Goal: Task Accomplishment & Management: Manage account settings

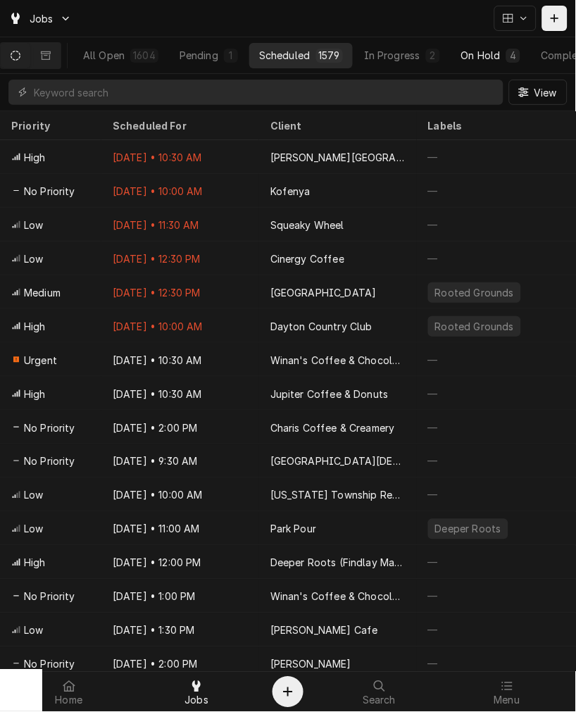
drag, startPoint x: 554, startPoint y: 57, endPoint x: 530, endPoint y: 57, distance: 23.9
click at [554, 57] on div "Completed" at bounding box center [568, 55] width 53 height 15
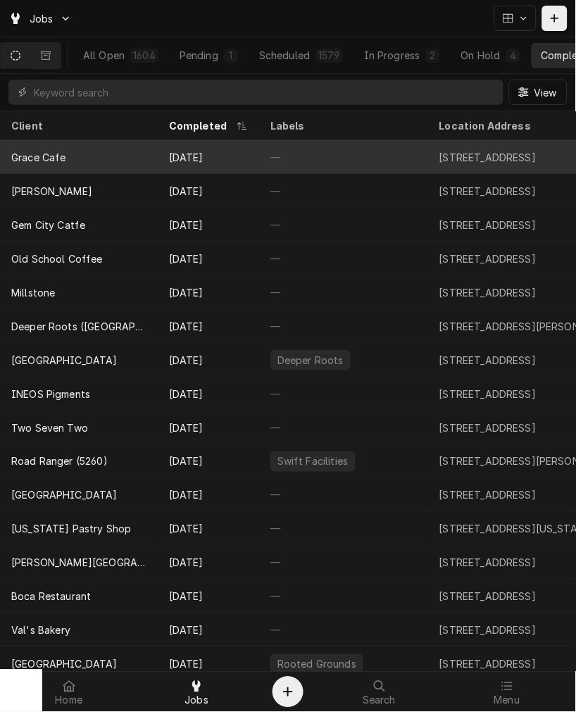
click at [199, 163] on div "[DATE]" at bounding box center [208, 157] width 101 height 34
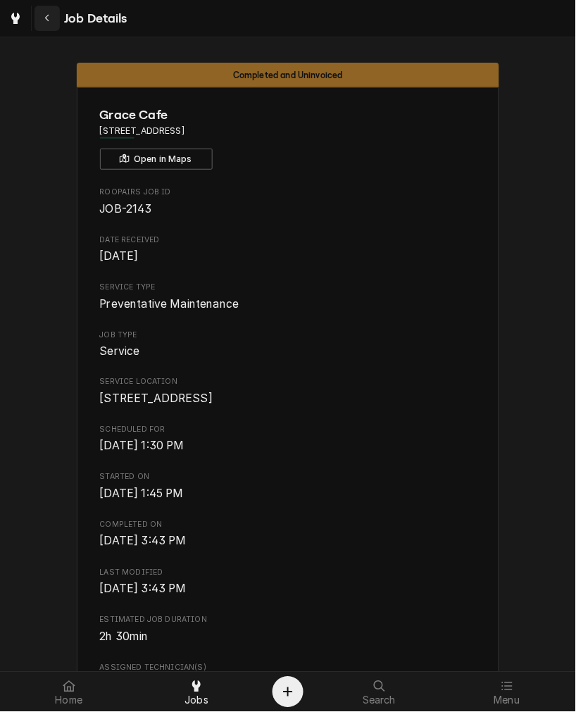
click at [44, 27] on button "Navigate back" at bounding box center [47, 18] width 25 height 25
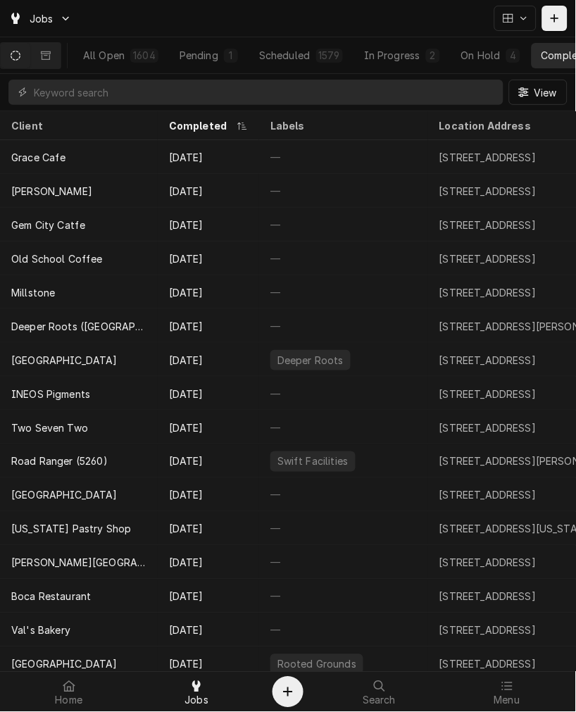
click at [186, 130] on div "Completed" at bounding box center [209, 125] width 96 height 23
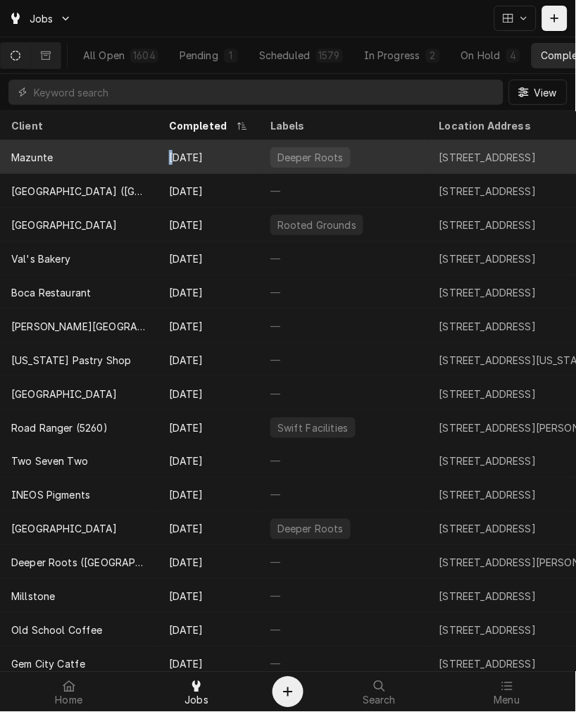
click at [173, 163] on div "[DATE]" at bounding box center [208, 157] width 101 height 34
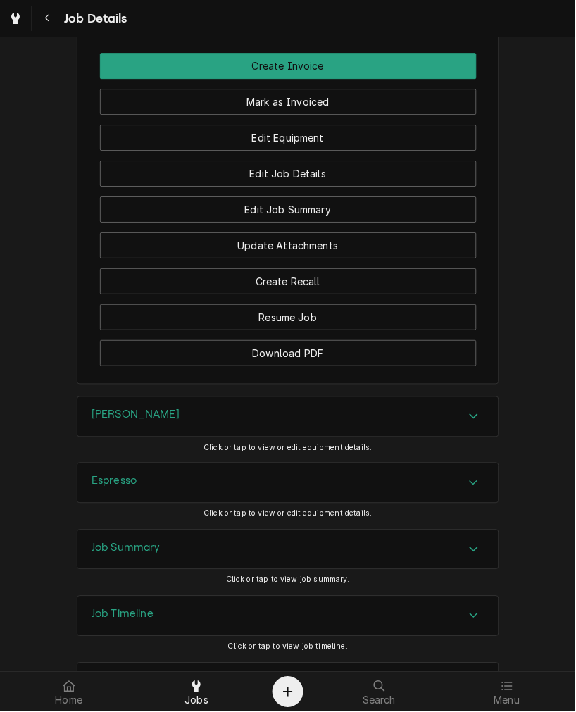
scroll to position [1227, 0]
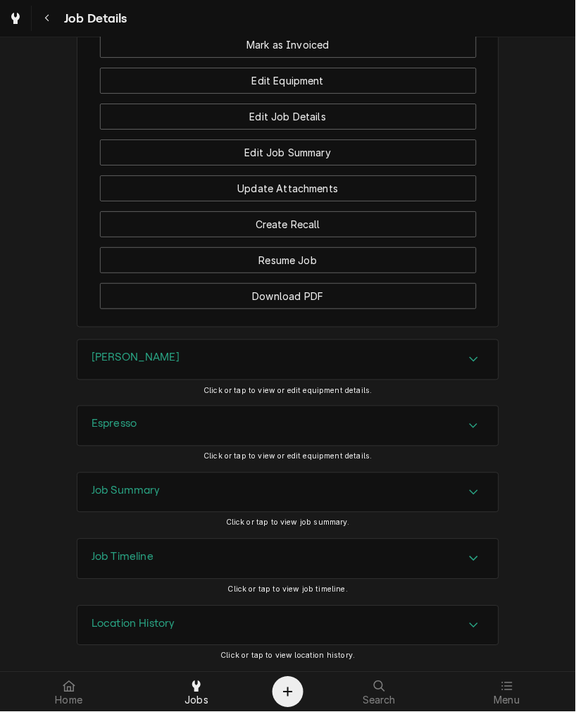
click at [180, 365] on div "Brewer" at bounding box center [287, 359] width 421 height 39
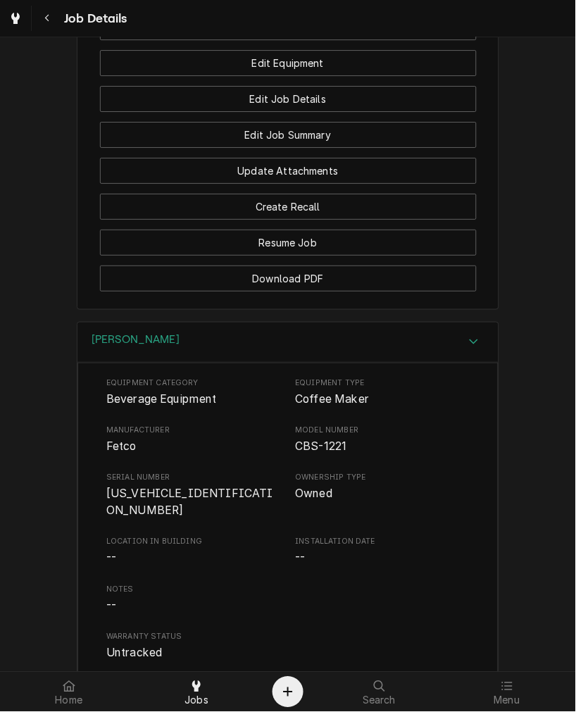
click at [173, 513] on span "12211X11709245708" at bounding box center [189, 502] width 167 height 30
click at [173, 512] on span "12211X11709245708" at bounding box center [189, 502] width 167 height 30
click at [163, 363] on div "Brewer" at bounding box center [287, 343] width 421 height 40
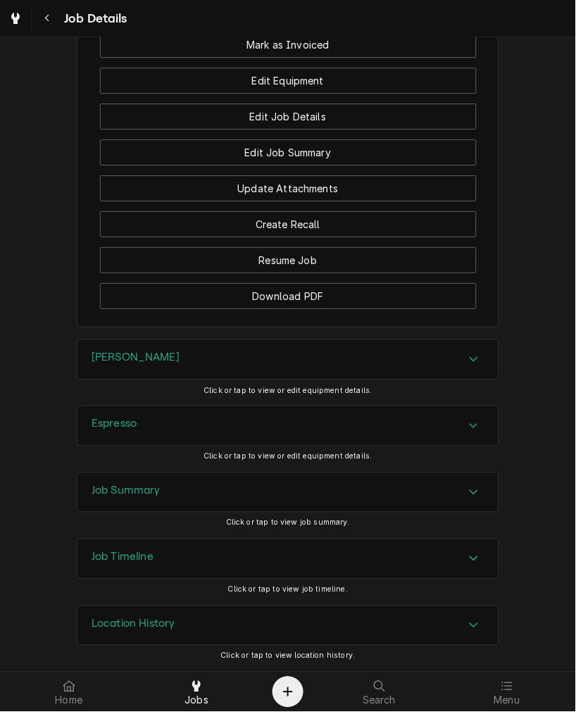
click at [151, 430] on div "Espresso" at bounding box center [287, 425] width 421 height 39
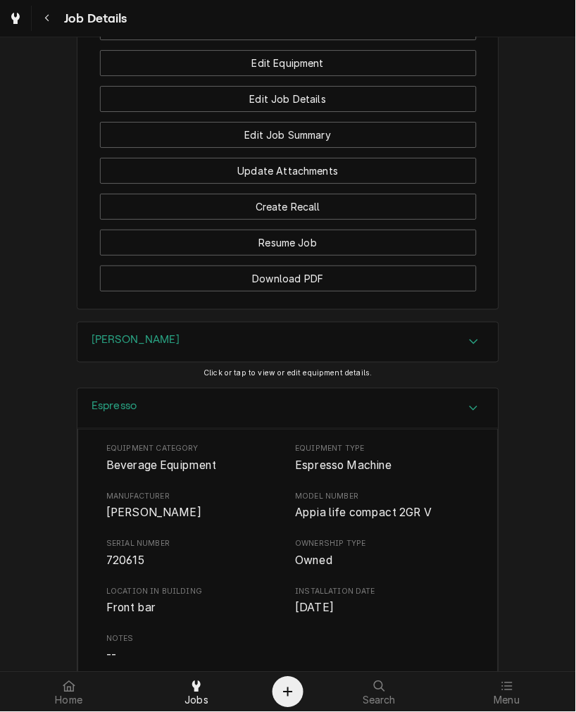
click at [190, 426] on div "Espresso" at bounding box center [287, 409] width 421 height 40
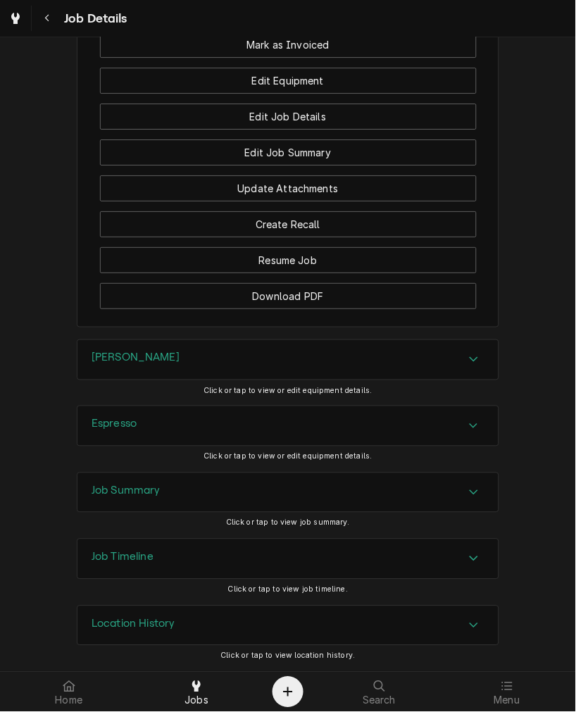
click at [170, 497] on div "Job Summary" at bounding box center [287, 492] width 421 height 39
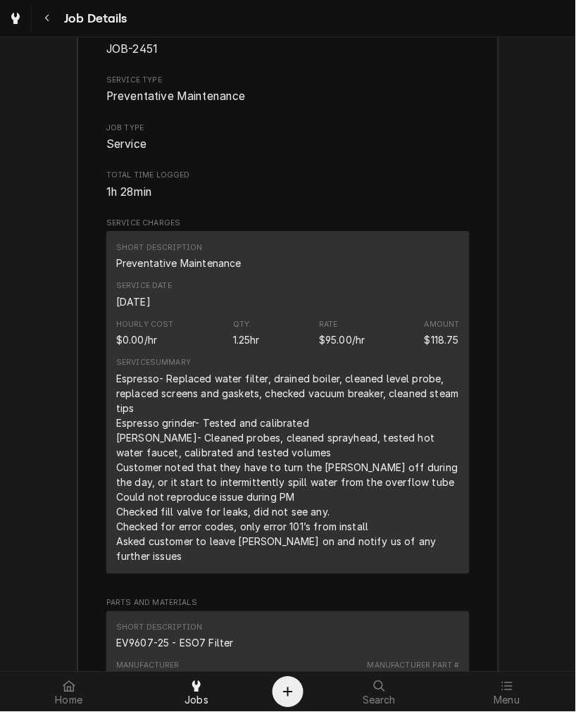
scroll to position [1749, 0]
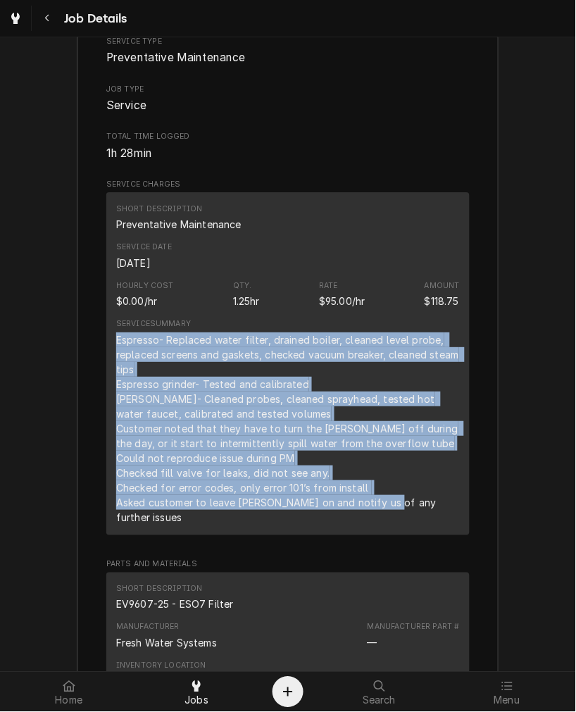
drag, startPoint x: 452, startPoint y: 523, endPoint x: 85, endPoint y: 351, distance: 404.6
copy div "Espresso- Replaced water filter, drained boiler, cleaned level probe, replaced …"
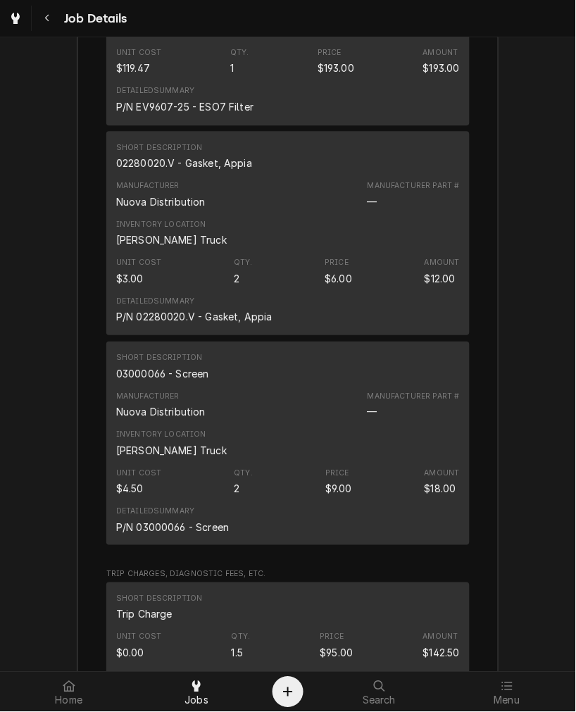
scroll to position [2010, 0]
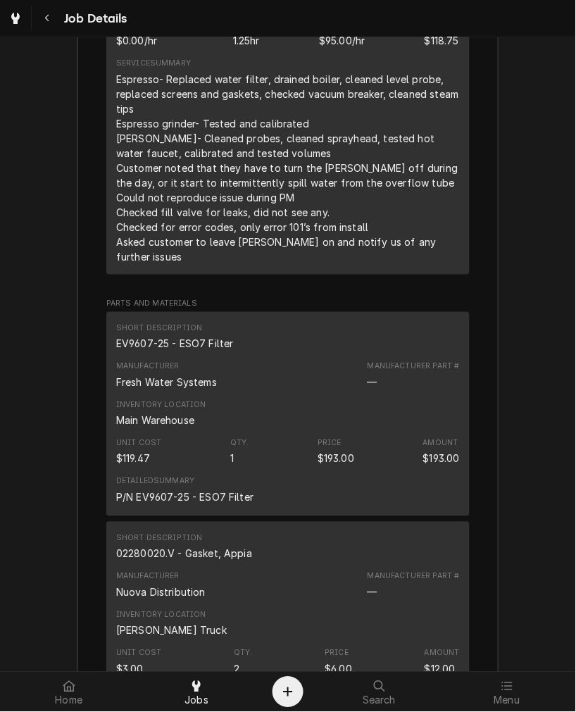
click at [154, 343] on div "EV9607-25 - ESO7 Filter" at bounding box center [175, 344] width 118 height 15
click at [153, 344] on div "EV9607-25 - ESO7 Filter" at bounding box center [175, 344] width 118 height 15
click at [226, 561] on div "02280020.V - Gasket, Appia" at bounding box center [184, 554] width 136 height 15
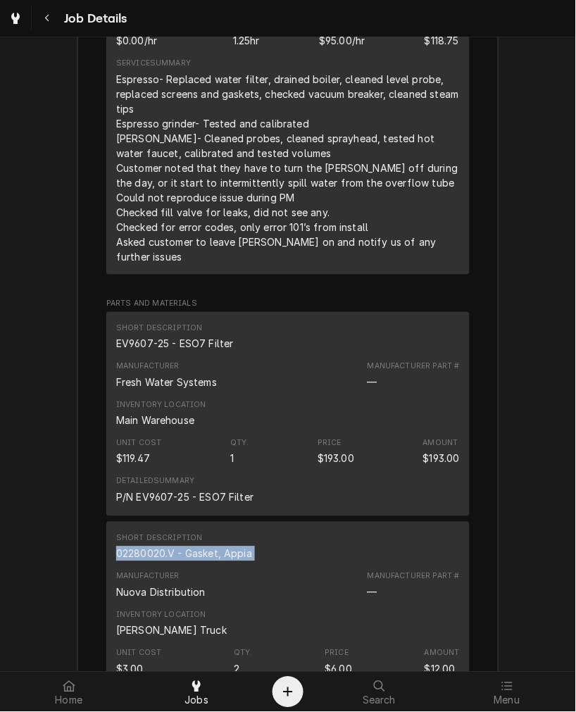
click at [226, 561] on div "02280020.V - Gasket, Appia" at bounding box center [184, 554] width 136 height 15
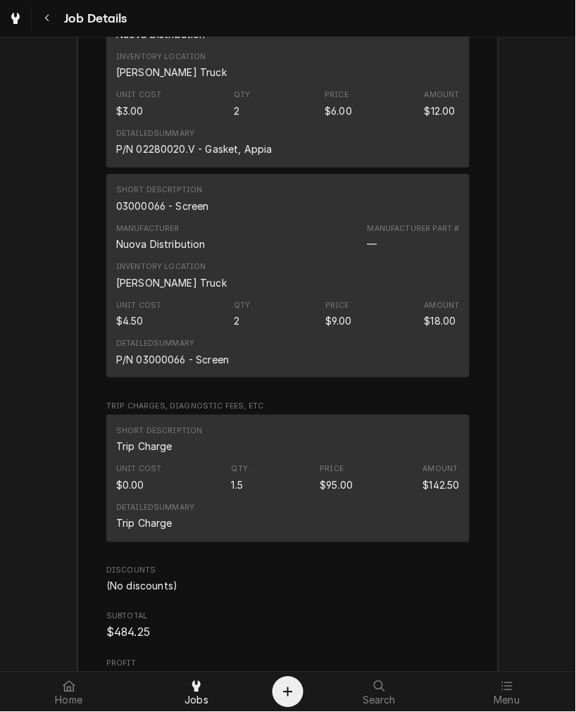
scroll to position [2532, 0]
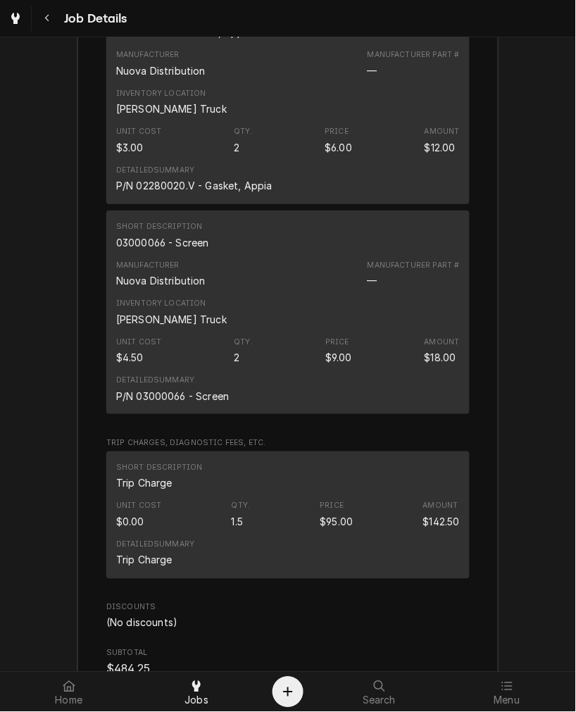
click at [191, 241] on div "03000066 - Screen" at bounding box center [162, 242] width 93 height 15
drag, startPoint x: 191, startPoint y: 240, endPoint x: 199, endPoint y: 247, distance: 11.0
click at [199, 247] on div "03000066 - Screen" at bounding box center [162, 242] width 93 height 15
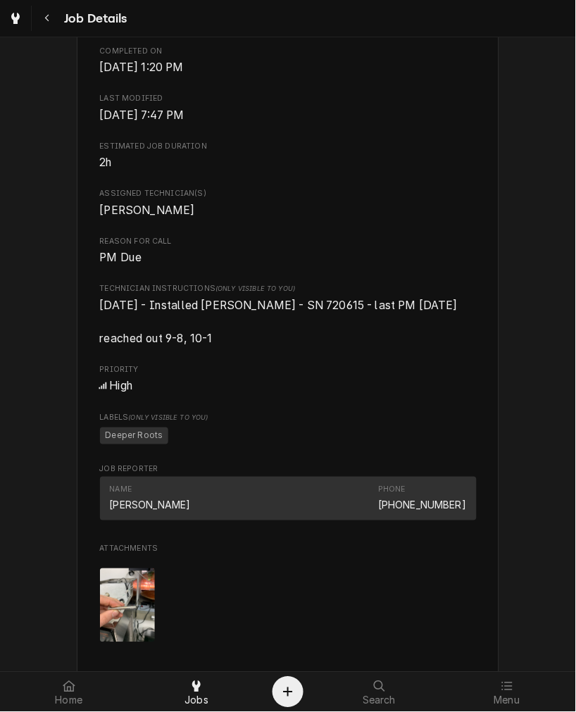
scroll to position [913, 0]
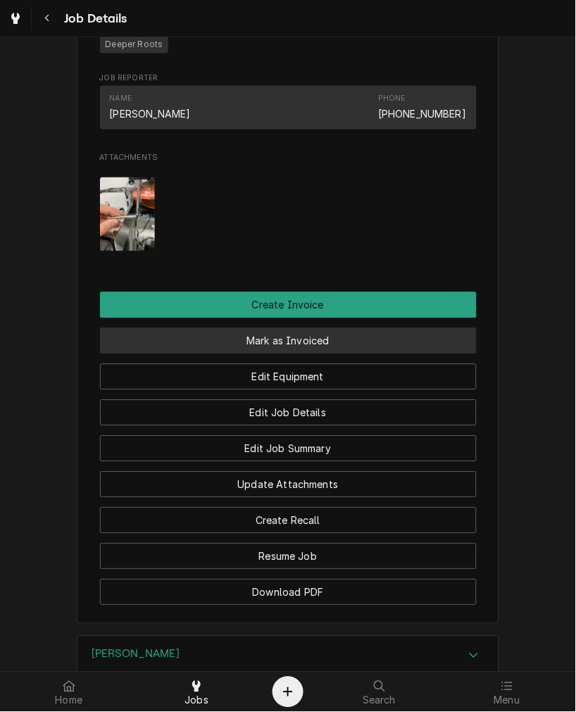
click at [282, 348] on button "Mark as Invoiced" at bounding box center [288, 341] width 377 height 26
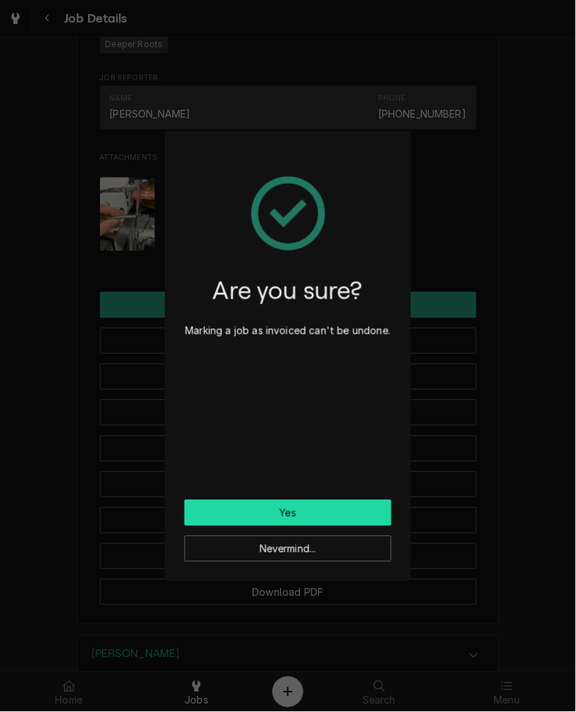
click at [298, 512] on button "Yes" at bounding box center [288, 513] width 207 height 26
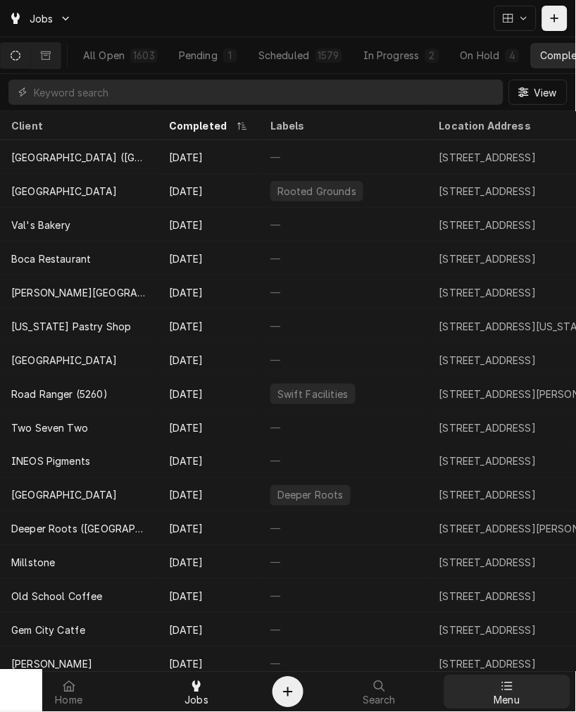
click at [514, 701] on span "Menu" at bounding box center [507, 700] width 26 height 11
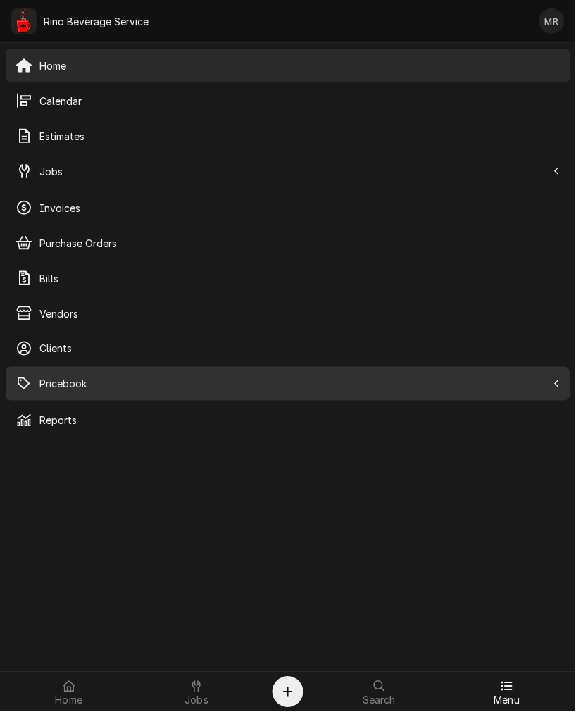
drag, startPoint x: 52, startPoint y: 377, endPoint x: 85, endPoint y: 359, distance: 36.9
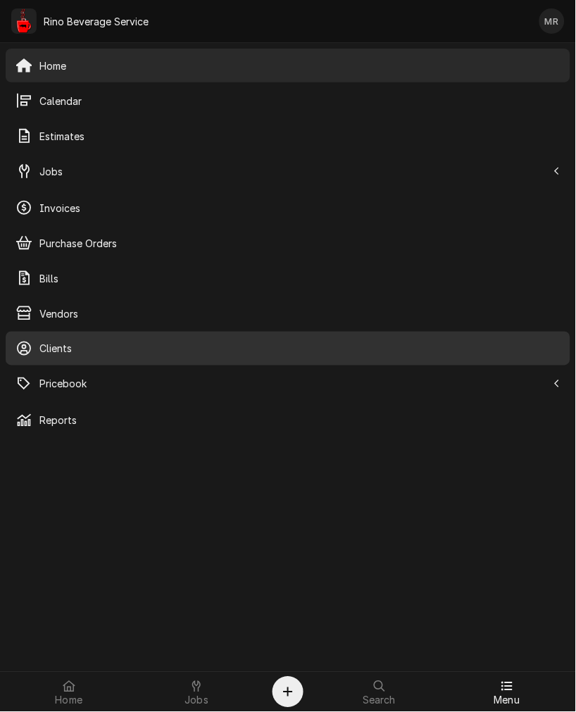
click at [52, 372] on div "Pricebook" at bounding box center [287, 384] width 559 height 28
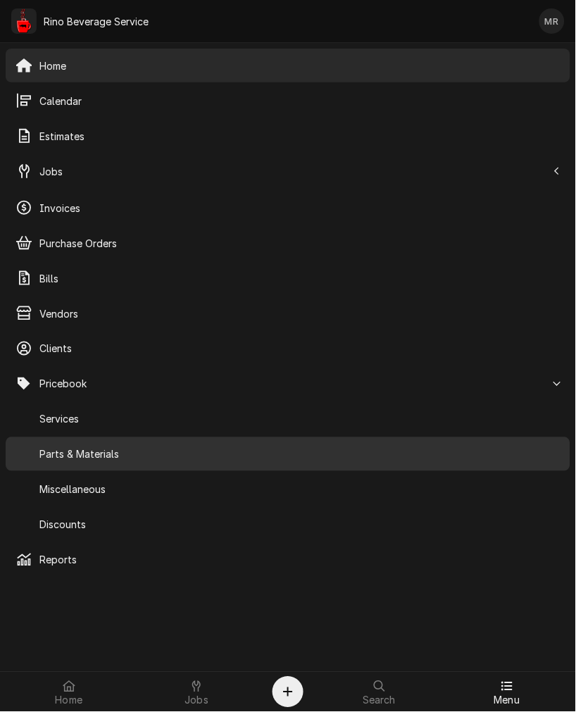
click at [85, 447] on span "Parts & Materials" at bounding box center [299, 454] width 521 height 15
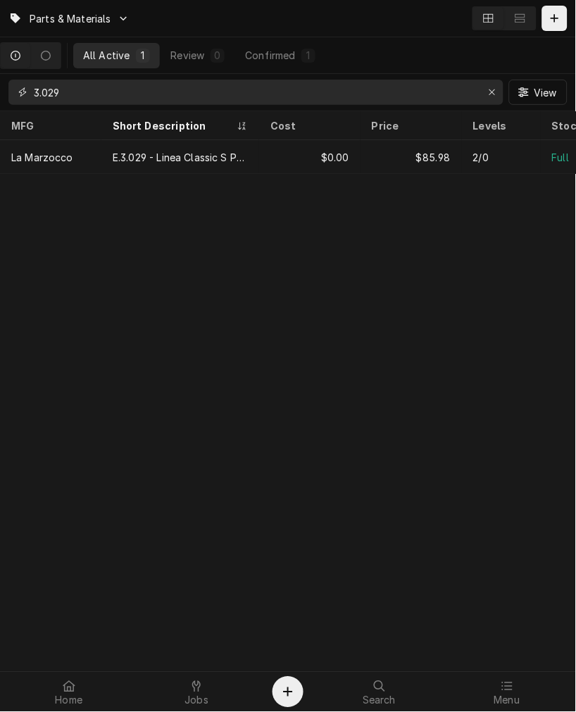
drag, startPoint x: -43, startPoint y: 83, endPoint x: -677, endPoint y: 77, distance: 634.0
click at [0, 77] on html "Parts & Materials All Active 1 Review 0 Confirmed 1 3.029 View MFG Short Descri…" at bounding box center [288, 356] width 576 height 712
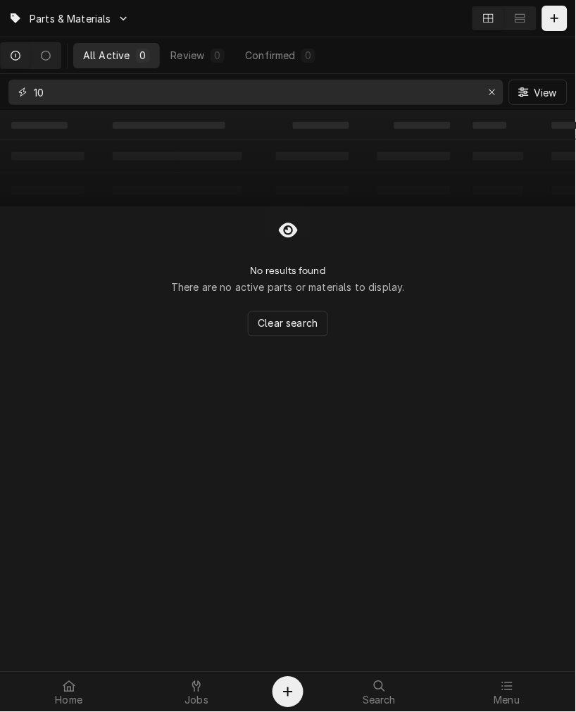
type input "1"
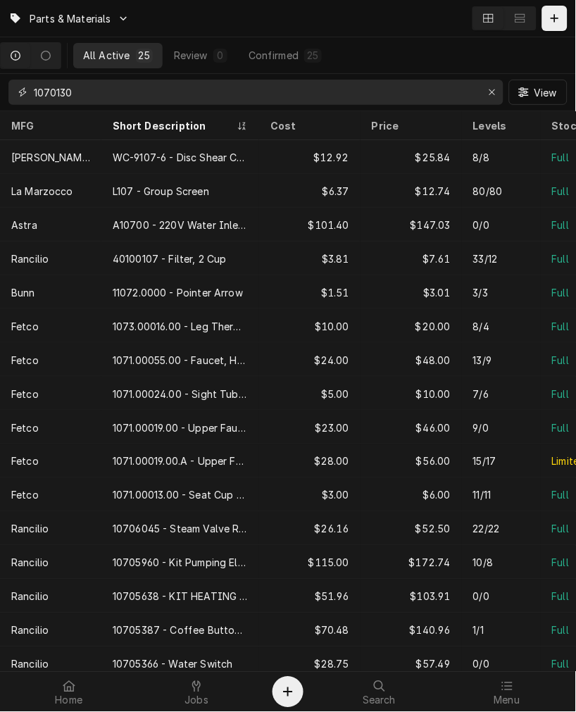
type input "10701308"
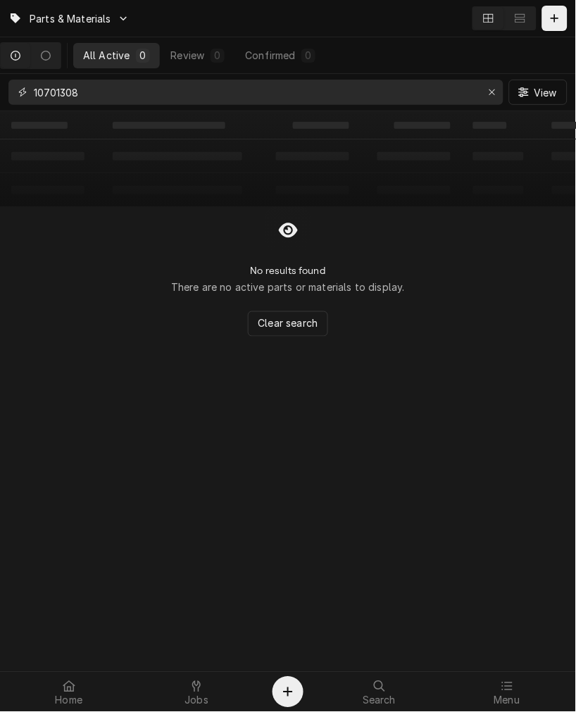
drag, startPoint x: 114, startPoint y: 92, endPoint x: -47, endPoint y: 96, distance: 161.3
click at [0, 96] on html "Parts & Materials All Active 0 Review 0 Confirmed 0 10701308 View ‌ ‌ ‌ ‌ ‌ ‌ ‌…" at bounding box center [288, 356] width 576 height 712
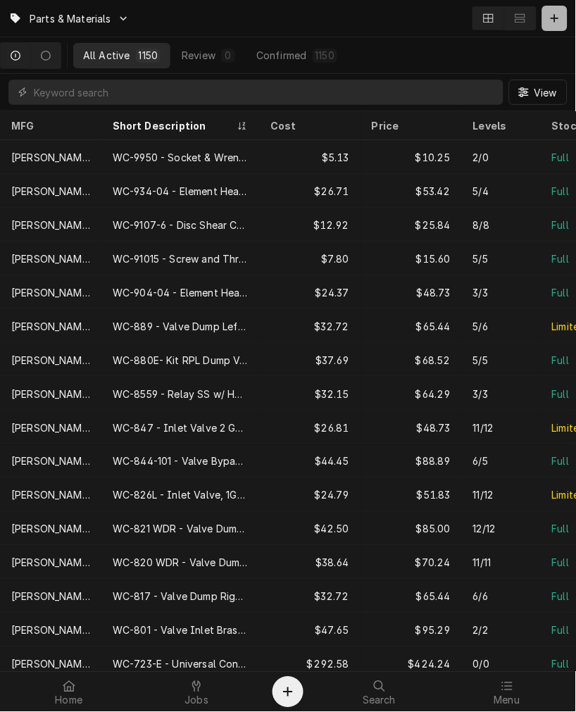
click at [567, 21] on button "Dynamic Content Wrapper" at bounding box center [554, 18] width 25 height 25
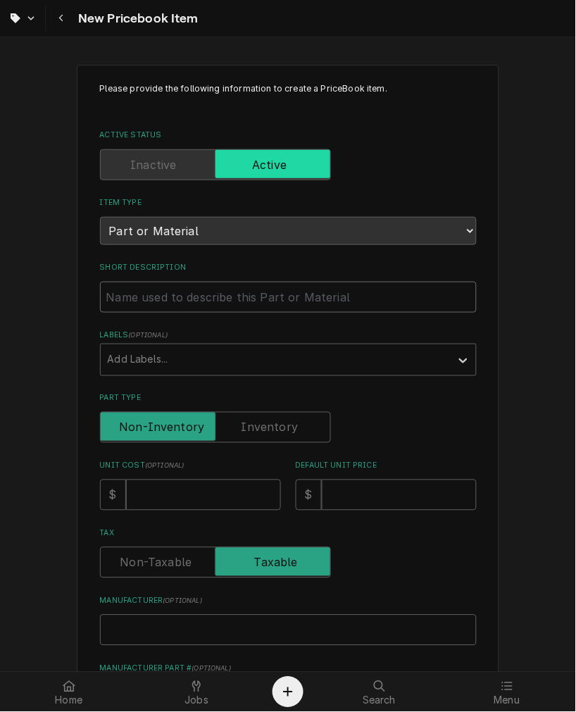
click at [173, 294] on input "Short Description" at bounding box center [288, 297] width 377 height 31
paste input "Espresso- Replaced water filter, drained boiler, cleaned level probe, replaced …"
type textarea "x"
type input "Espresso- Replaced water filter, drained boiler, cleaned level probe, replaced …"
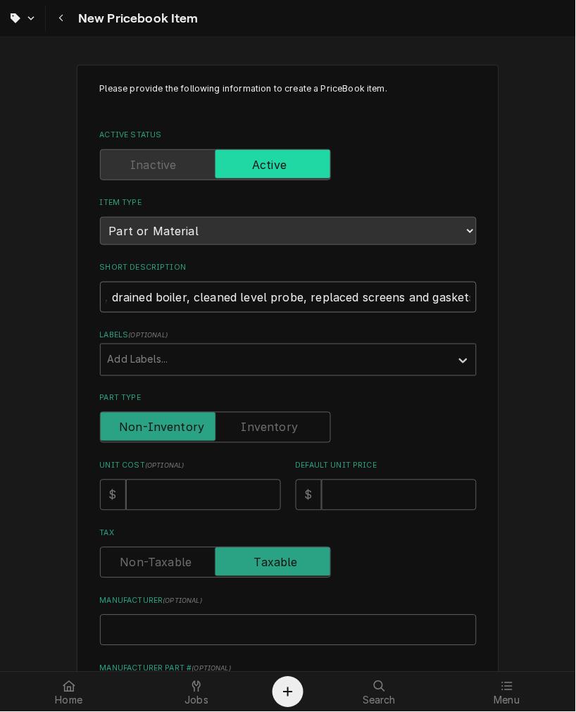
click at [380, 300] on input "Espresso- Replaced water filter, drained boiler, cleaned level probe, replaced …" at bounding box center [288, 297] width 377 height 31
type textarea "x"
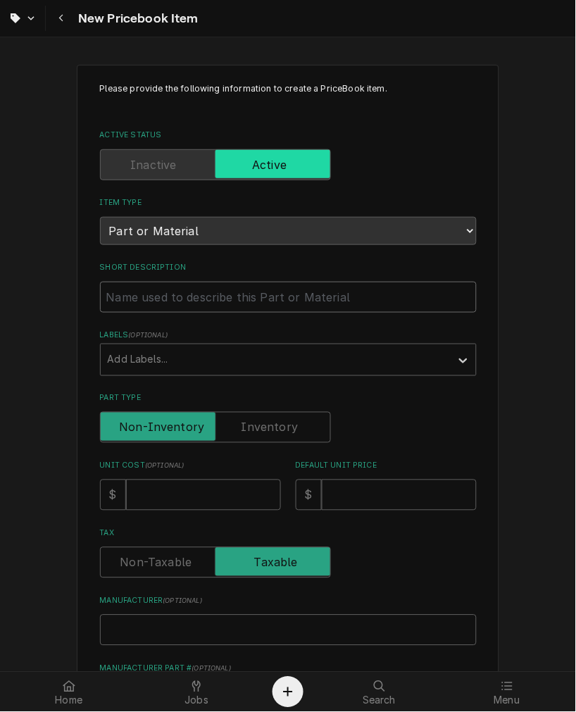
scroll to position [0, 0]
click at [197, 285] on input "Short Description" at bounding box center [288, 297] width 377 height 31
paste input "10701308 - Mother Board C5 USB 230V"
type textarea "x"
type input "10701308 - Mother Board C5 USB 230V"
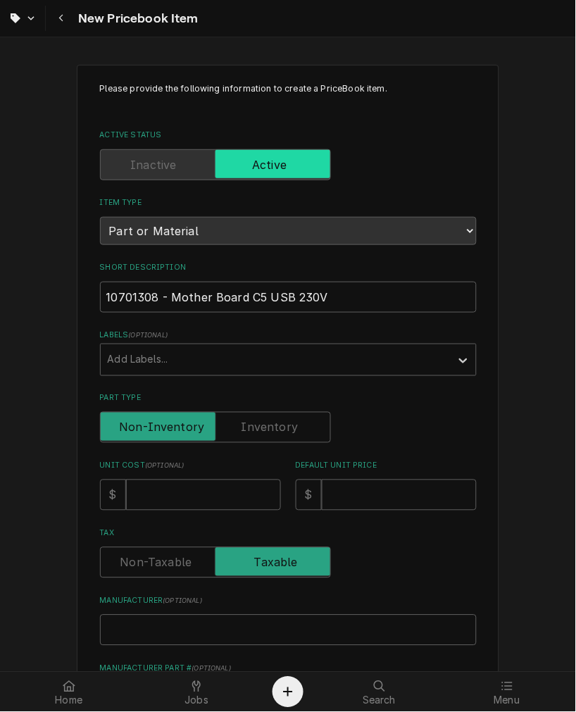
click at [263, 423] on label "Part Type" at bounding box center [215, 427] width 231 height 31
click at [263, 423] on input "Part Type" at bounding box center [215, 427] width 218 height 31
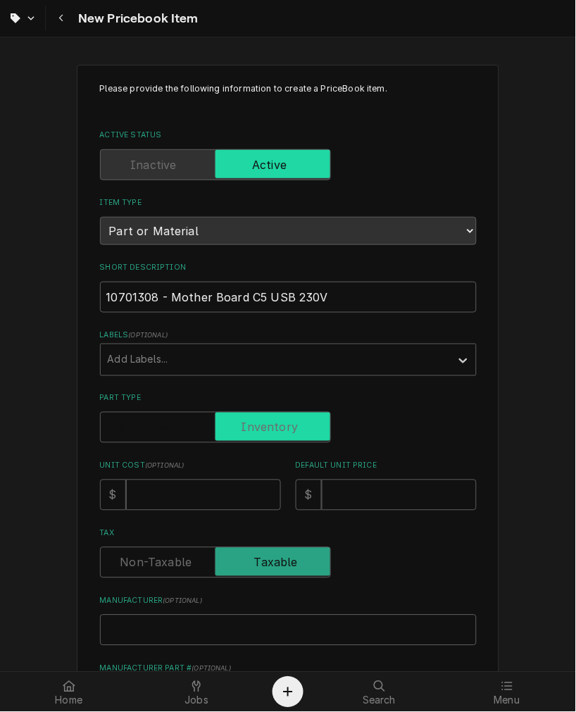
checkbox input "true"
click at [152, 498] on input "Unit Cost ( optional )" at bounding box center [203, 495] width 155 height 31
type textarea "x"
type input "3"
type textarea "x"
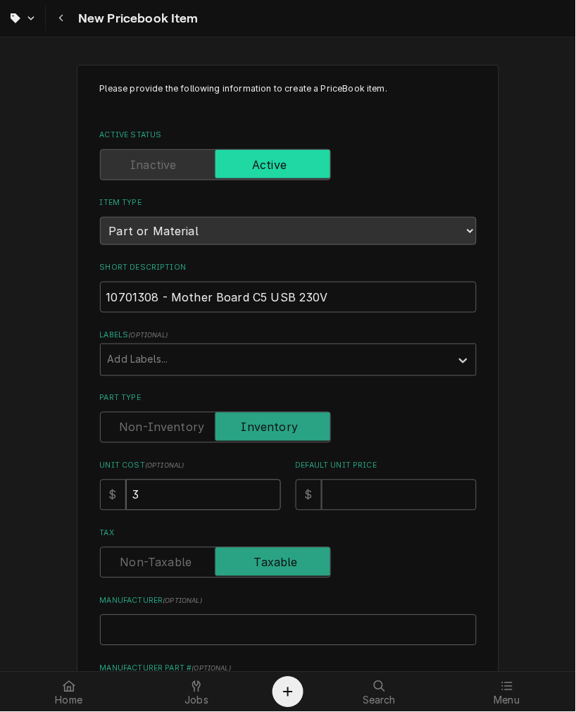
type input "37"
type textarea "x"
type input "371"
type textarea "x"
type input "371.1"
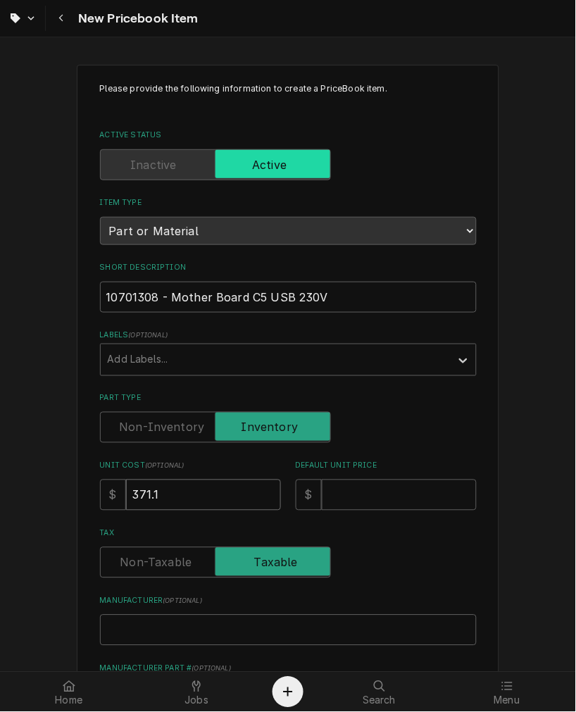
type textarea "x"
type input "371.11"
type textarea "x"
type input "371.1"
type textarea "x"
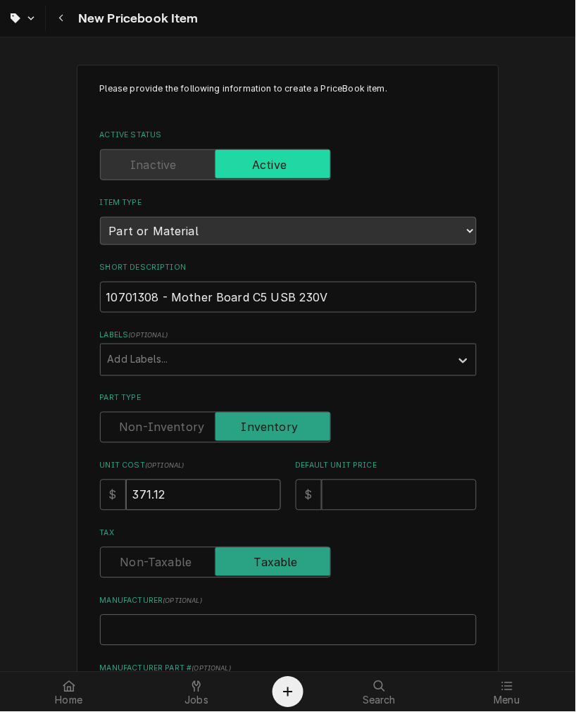
type input "371.12"
click at [365, 486] on input "Default Unit Price" at bounding box center [399, 495] width 155 height 31
type textarea "x"
type input "5"
type textarea "x"
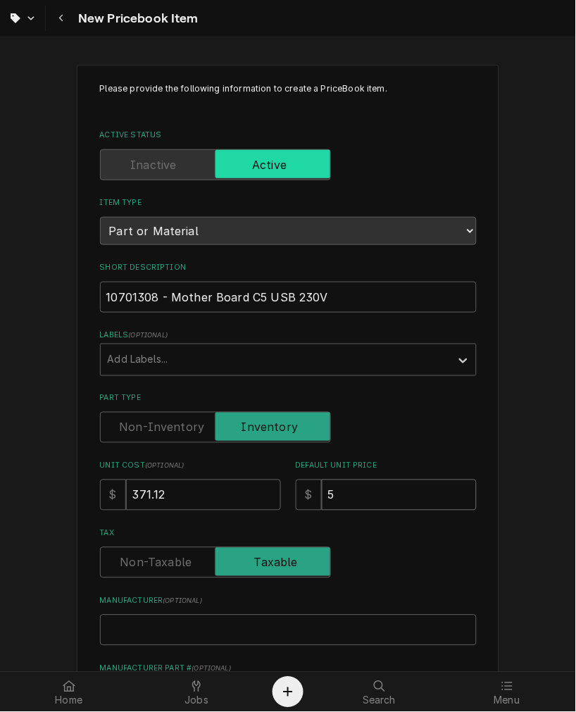
type input "53"
type textarea "x"
type input "538"
type textarea "x"
type input "538.1"
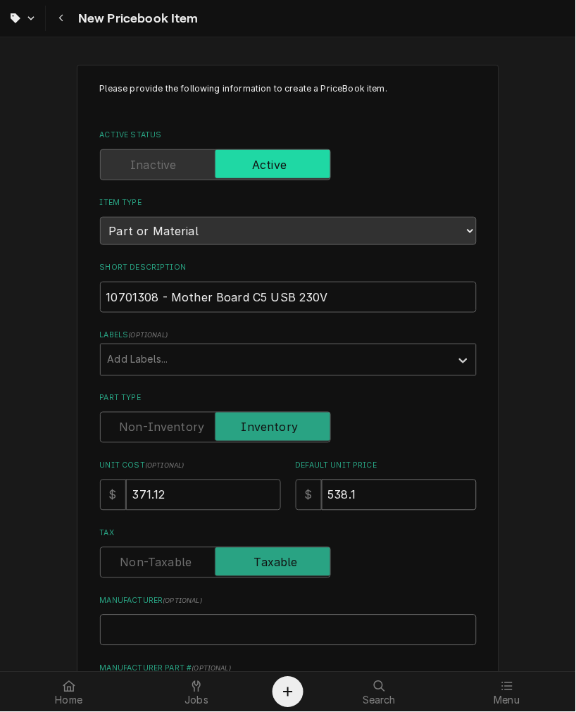
type textarea "x"
type input "538.15"
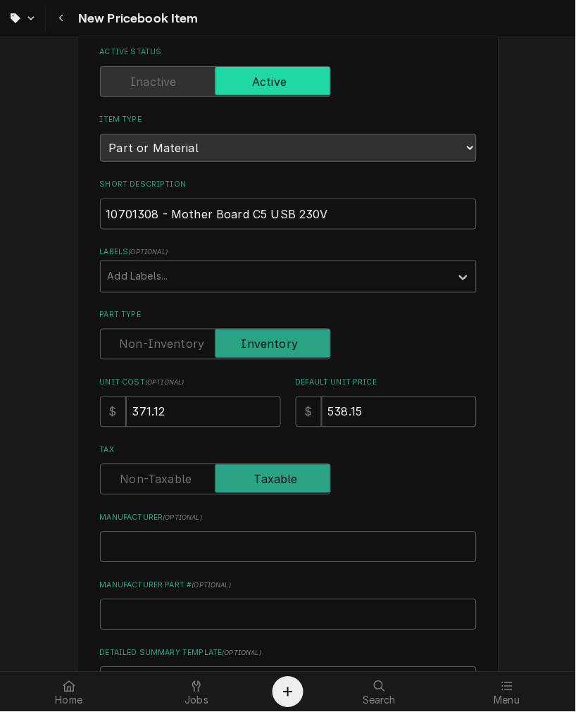
scroll to position [130, 0]
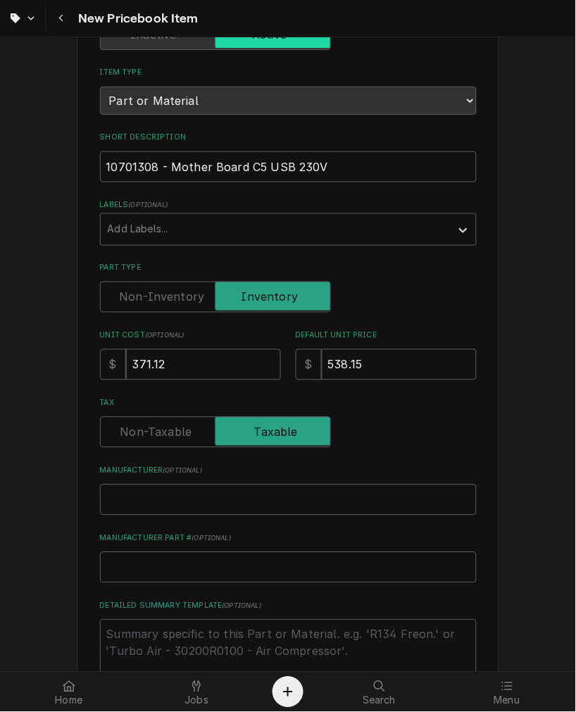
click at [167, 499] on input "Manufacturer ( optional )" at bounding box center [288, 500] width 377 height 31
type textarea "x"
type input "R"
type textarea "x"
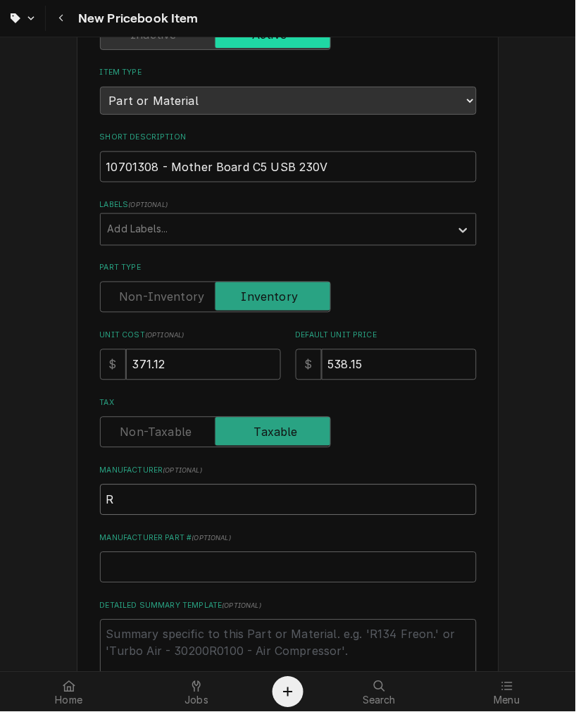
type input "Ra"
type textarea "x"
type input "Ran"
type textarea "x"
type input "Ranc"
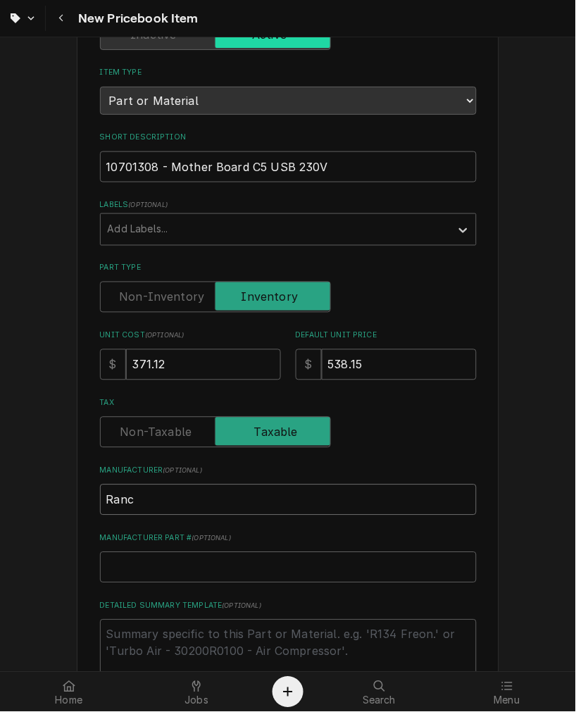
type textarea "x"
type input "Ranci"
type textarea "x"
type input "Rancil"
type textarea "x"
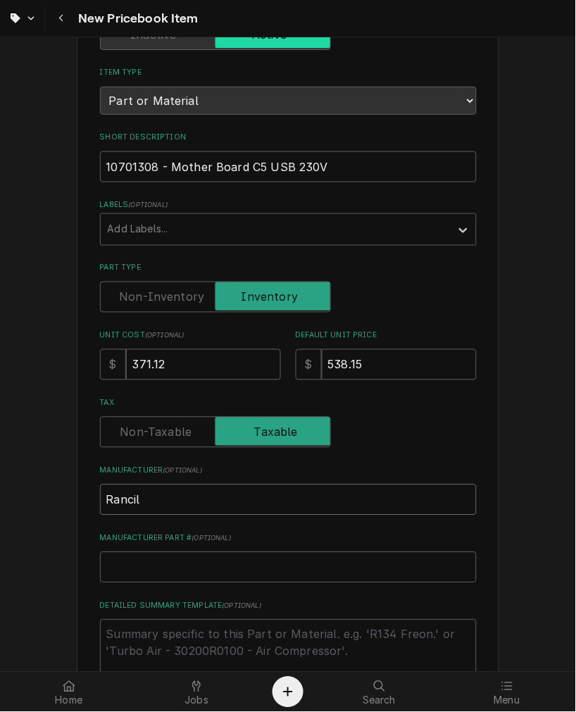
type input "Rancili"
type textarea "x"
type input "Rancilio"
type textarea "x"
type textarea "P"
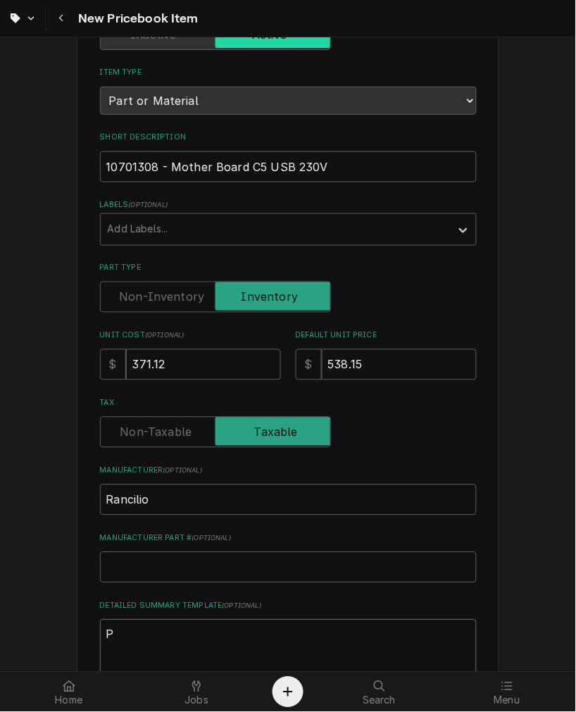
type textarea "x"
type textarea "P/"
type textarea "x"
type textarea "P/N"
type textarea "x"
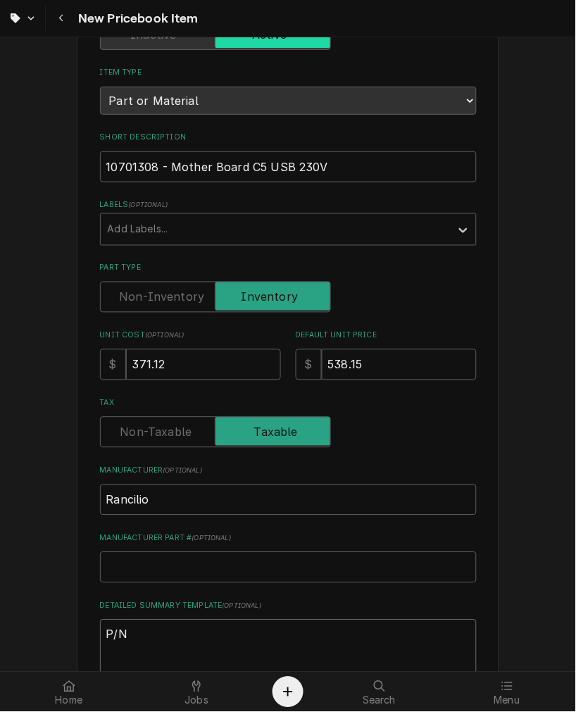
type textarea "P/N"
paste textarea "10701308 - Mother Board C5 USB 230V"
type textarea "x"
type textarea "P/N 10701308 - Mother Board C5 USB 230V"
type textarea "x"
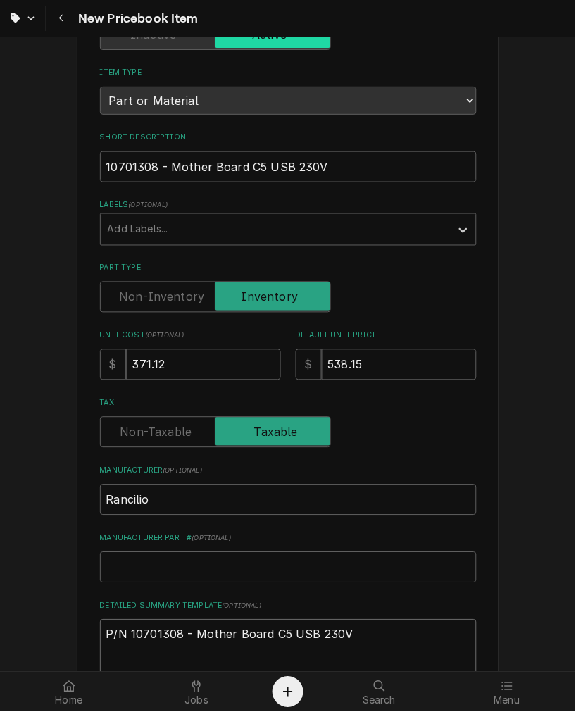
type textarea "P/N 10701308 - Mother Board C5 USB 230V"
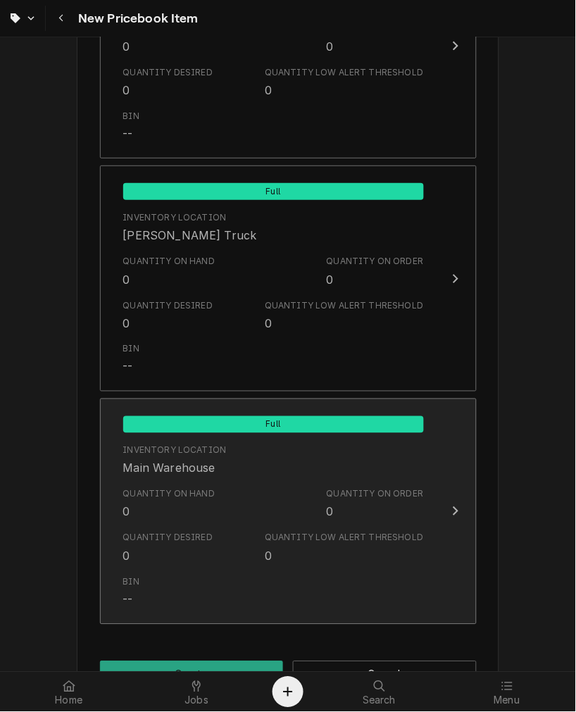
scroll to position [1359, 0]
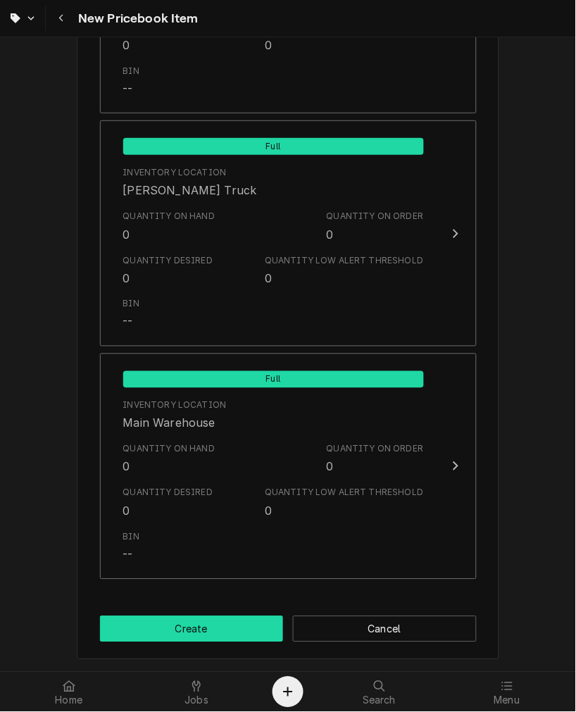
click at [159, 630] on button "Create" at bounding box center [192, 629] width 184 height 26
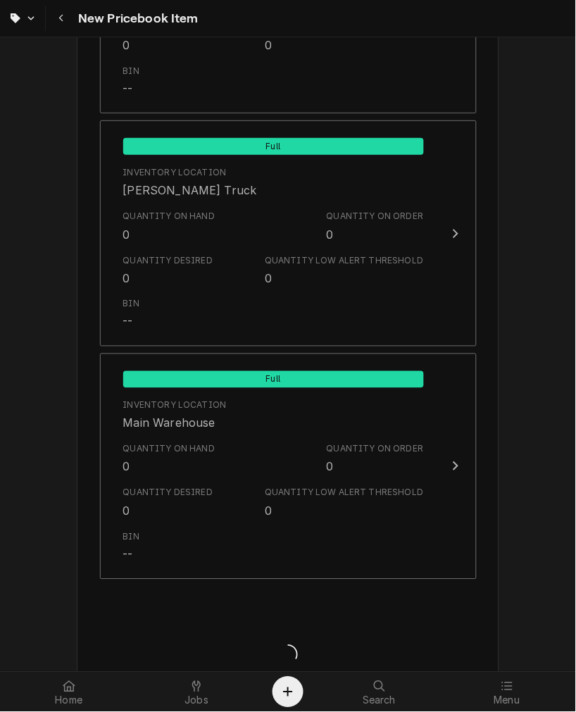
type textarea "x"
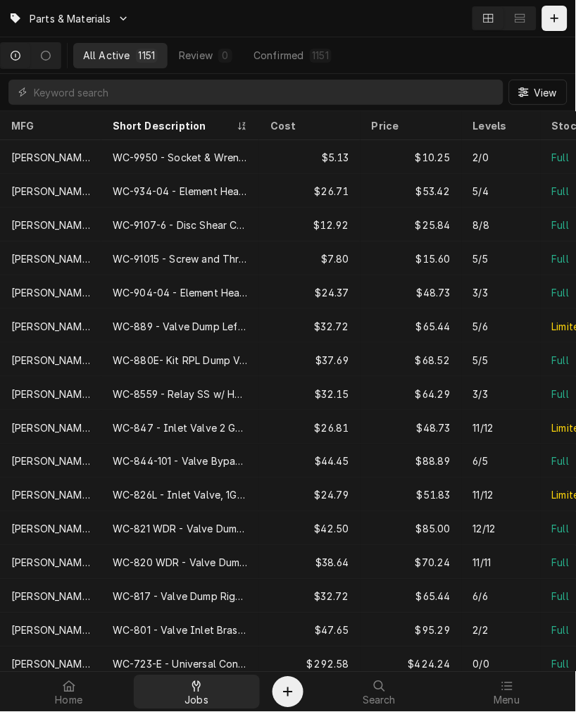
click at [202, 697] on span "Jobs" at bounding box center [197, 700] width 24 height 11
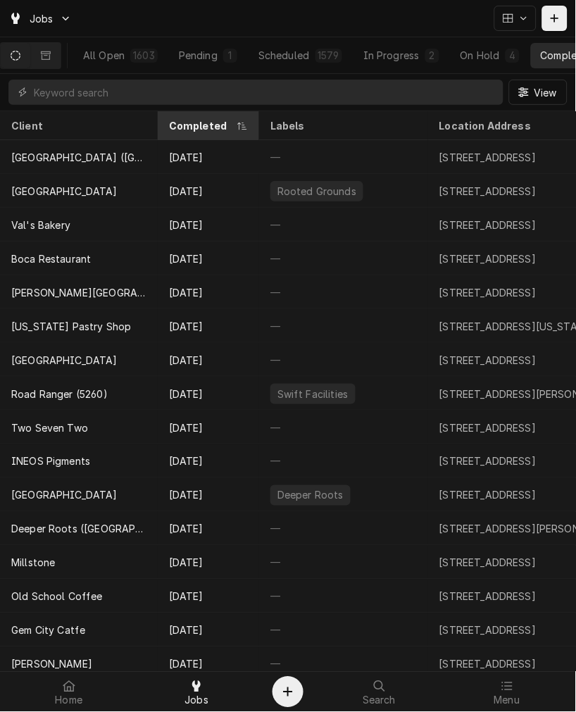
scroll to position [52, 0]
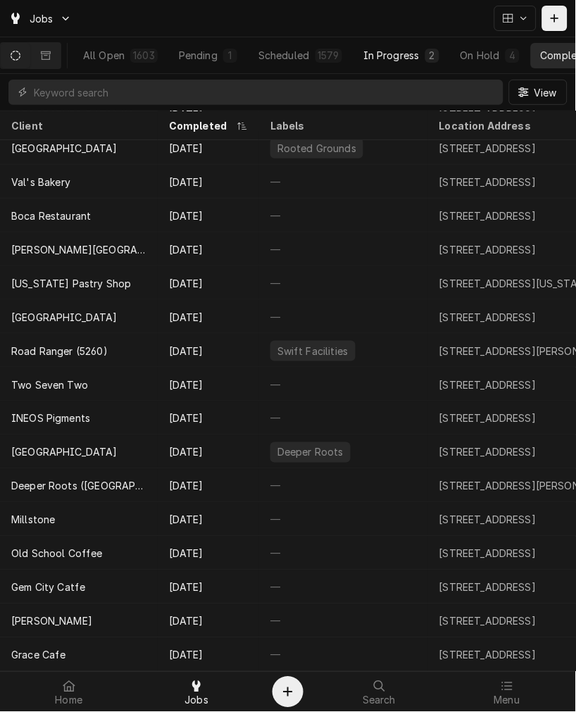
click at [399, 67] on button "In Progress 2" at bounding box center [402, 55] width 96 height 25
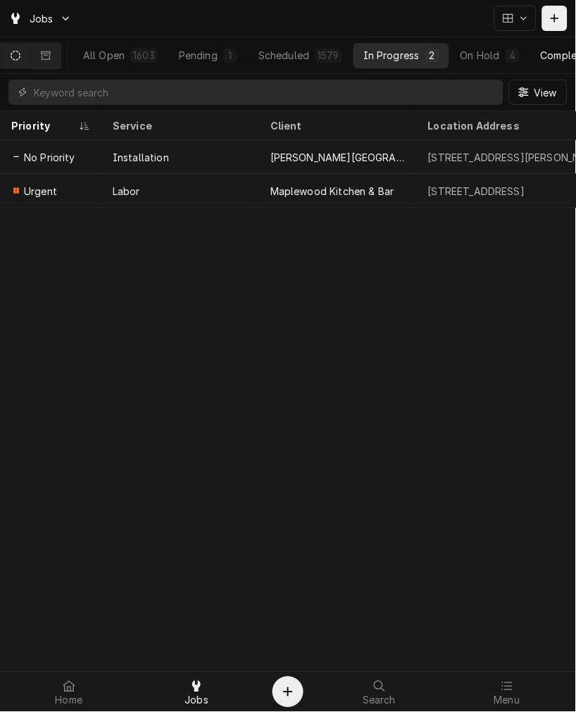
click at [556, 66] on button "Completed 17" at bounding box center [578, 55] width 94 height 25
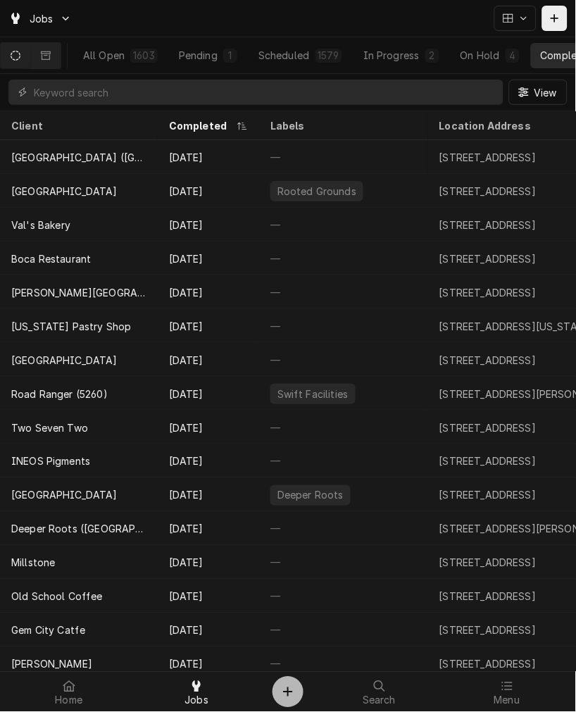
click at [291, 694] on icon "Create Object" at bounding box center [288, 692] width 10 height 11
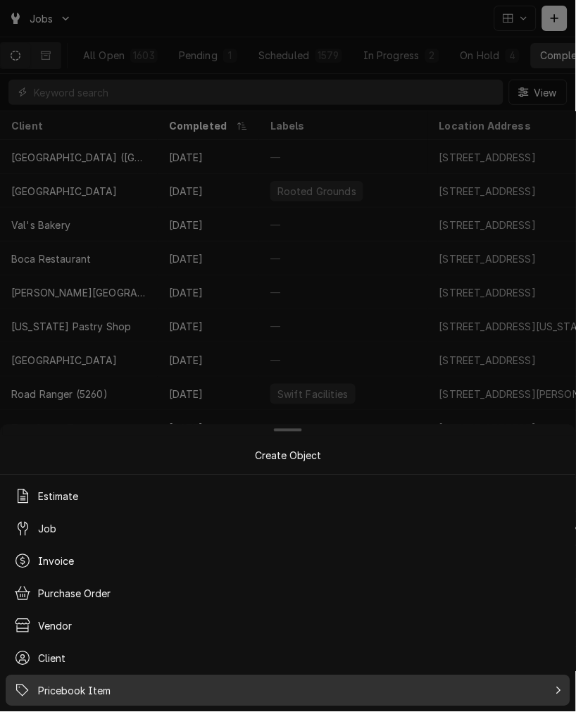
click at [90, 686] on span "Pricebook Item" at bounding box center [74, 691] width 73 height 15
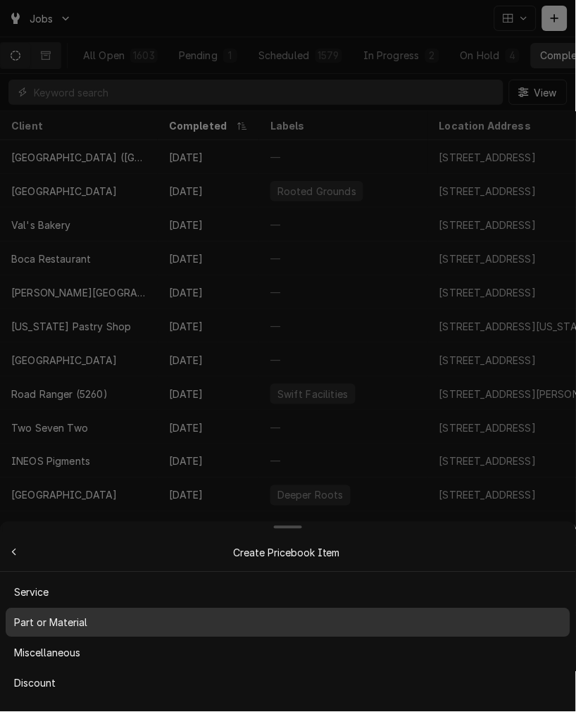
click at [73, 635] on div "Part or Material" at bounding box center [287, 622] width 559 height 23
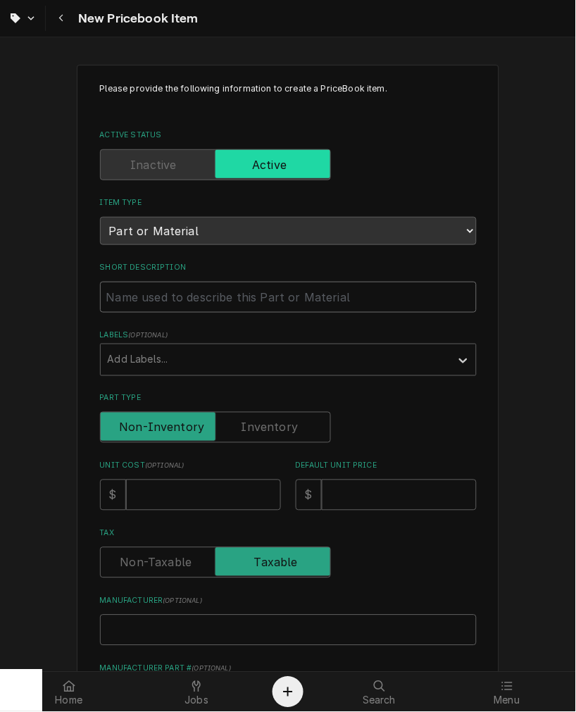
click at [263, 307] on input "Short Description" at bounding box center [288, 297] width 377 height 31
paste input "340400010 - Operator Kit 230v Hydraulic Module 2023"
type textarea "x"
type input "340400010 - Operator Kit 230v Hydraulic Module 2023"
click at [284, 430] on label "Part Type" at bounding box center [215, 427] width 231 height 31
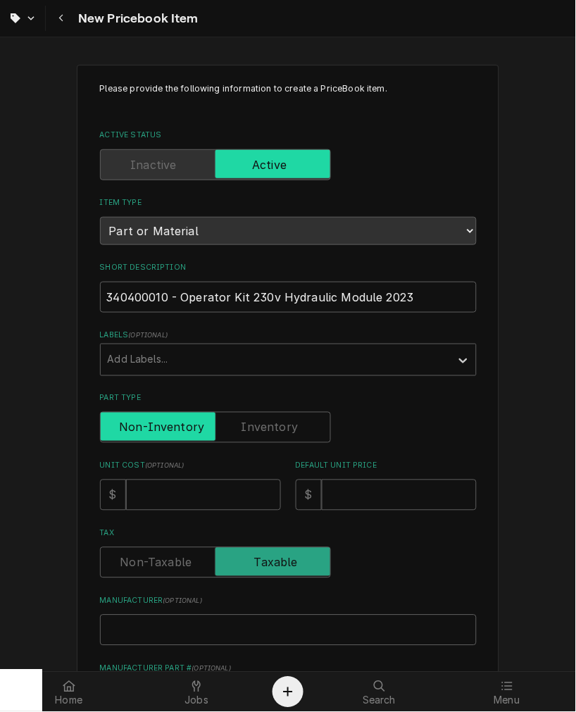
click at [284, 430] on input "Part Type" at bounding box center [215, 427] width 218 height 31
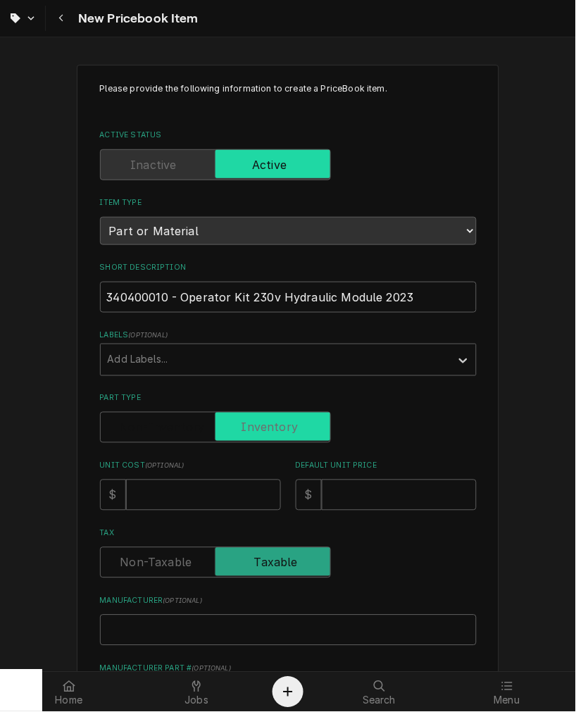
checkbox input "true"
click at [204, 483] on input "Unit Cost ( optional )" at bounding box center [203, 495] width 155 height 31
type textarea "x"
type input "5"
type textarea "x"
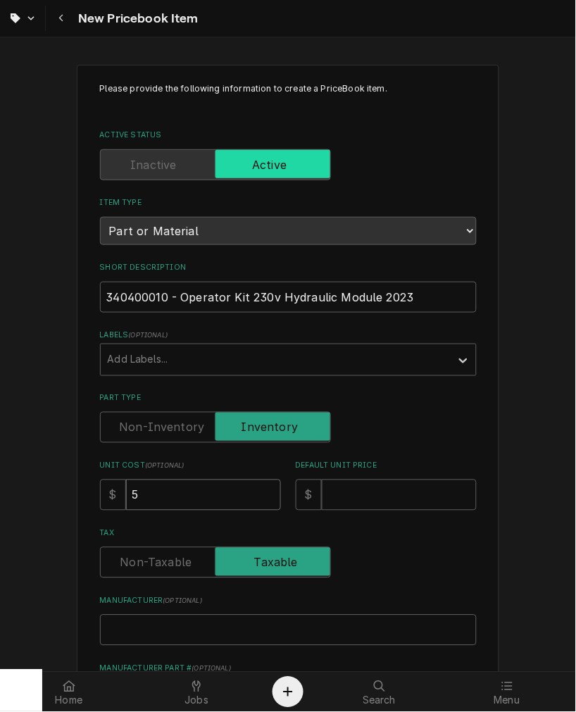
type input "54"
type textarea "x"
type input "54.9"
type textarea "x"
type input "54.90"
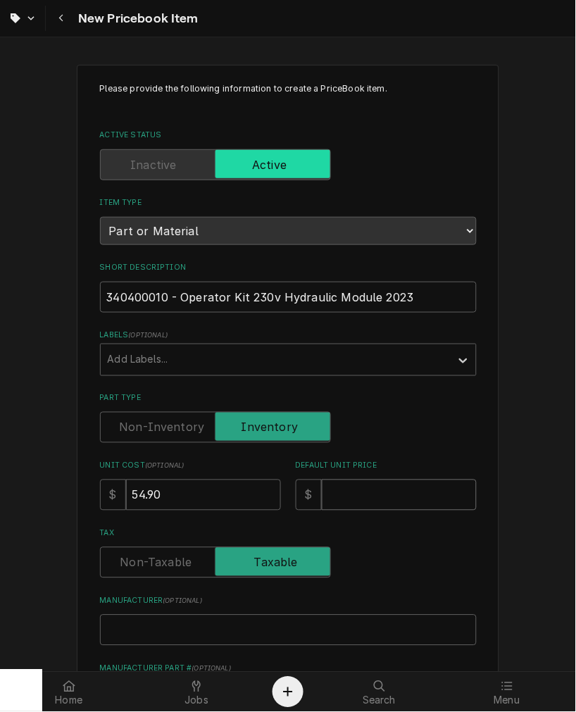
type textarea "x"
type input "1"
type textarea "x"
type input "10"
type textarea "x"
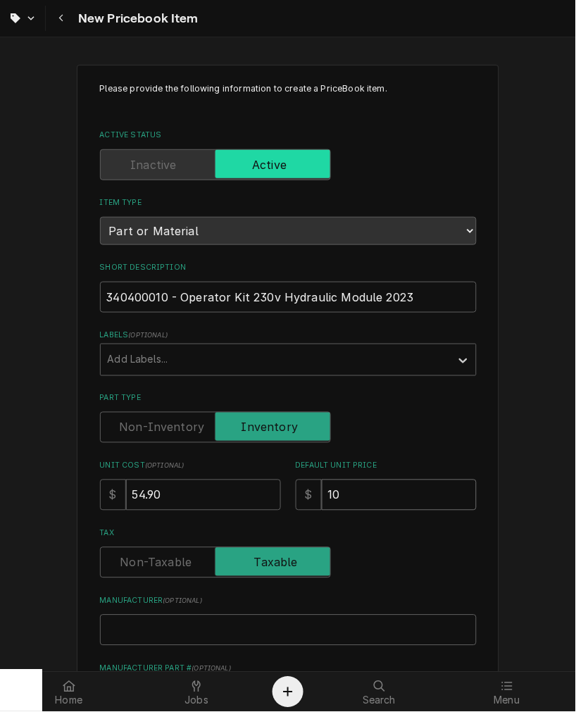
type input "109"
type textarea "x"
type input "109.8"
type textarea "x"
type input "109.80"
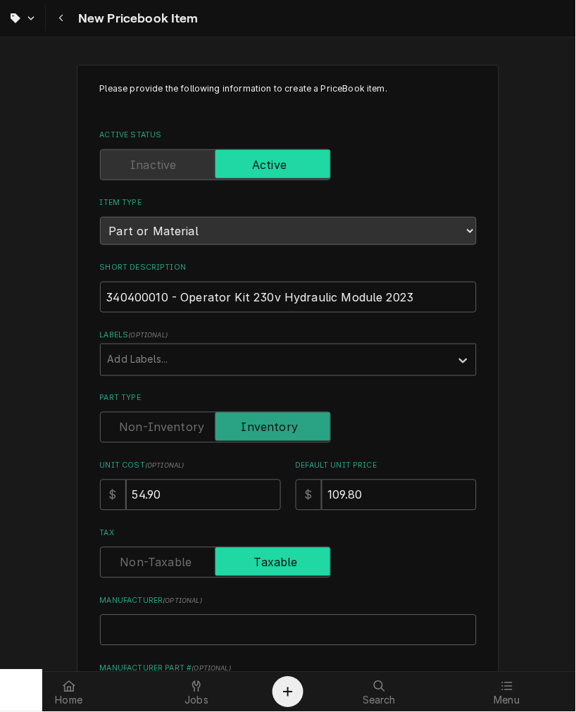
scroll to position [391, 0]
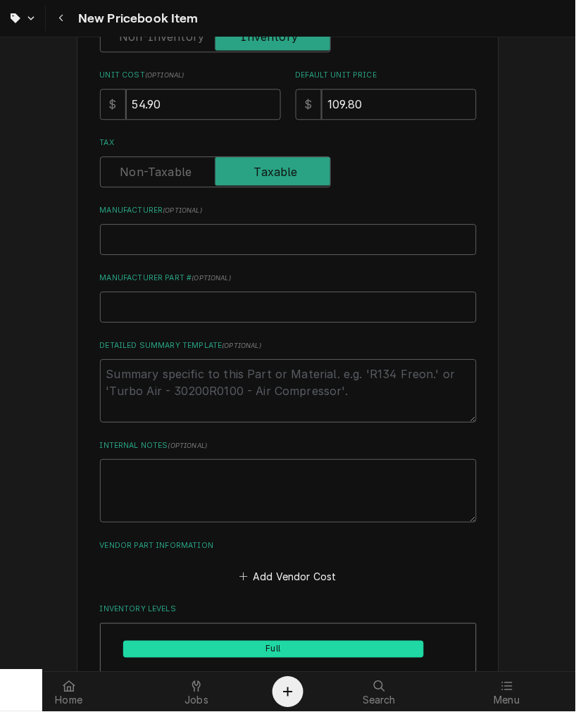
click at [195, 213] on div "Manufacturer ( optional )" at bounding box center [288, 230] width 377 height 50
click at [195, 243] on input "Manufacturer ( optional )" at bounding box center [288, 239] width 377 height 31
type textarea "x"
type input "R"
type textarea "x"
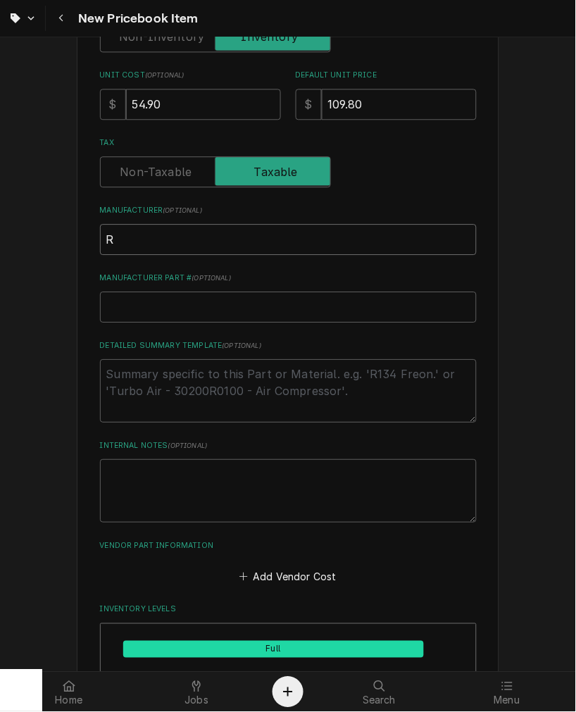
type input "Ra"
type textarea "x"
type input "Ran"
type textarea "x"
type input "Ranc"
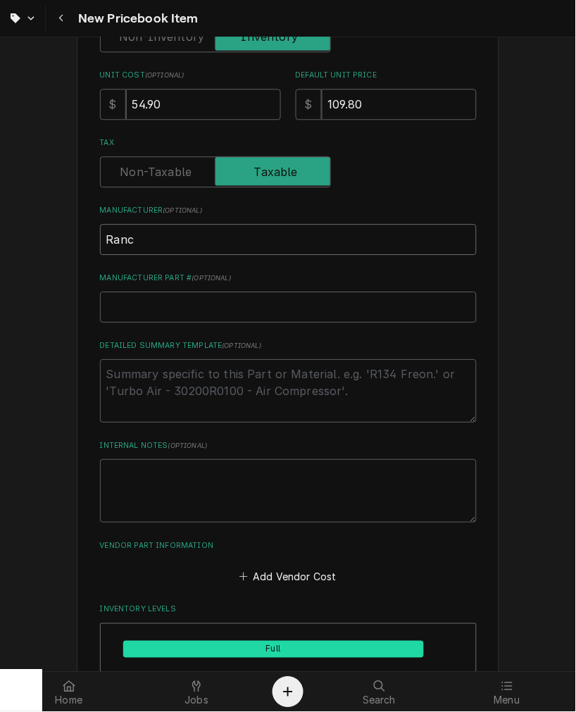
type textarea "x"
type input "Ranci"
type textarea "x"
type input "Rancil"
type textarea "x"
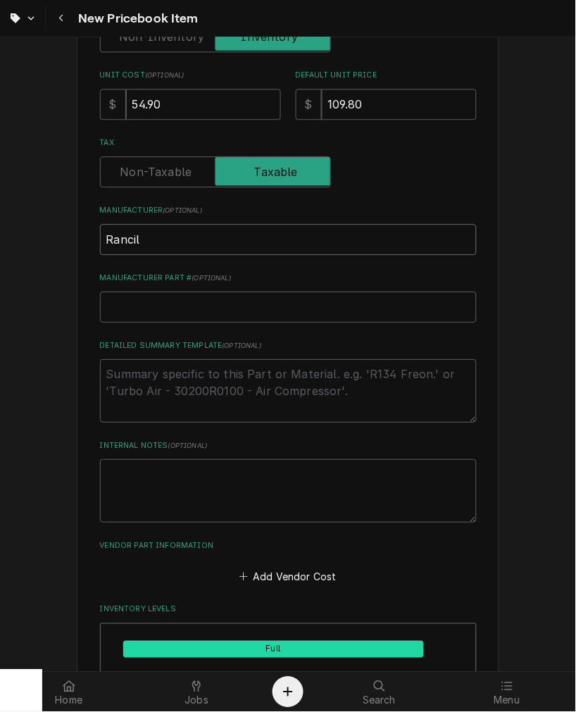
type input "Rancili"
type textarea "x"
type input "Rancilio"
type textarea "x"
type textarea "P"
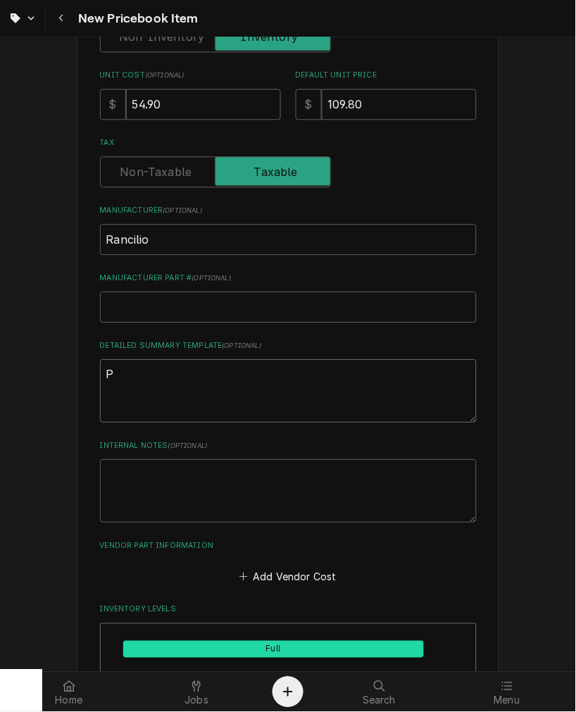
type textarea "x"
type textarea "P/"
type textarea "x"
type textarea "P/N"
type textarea "x"
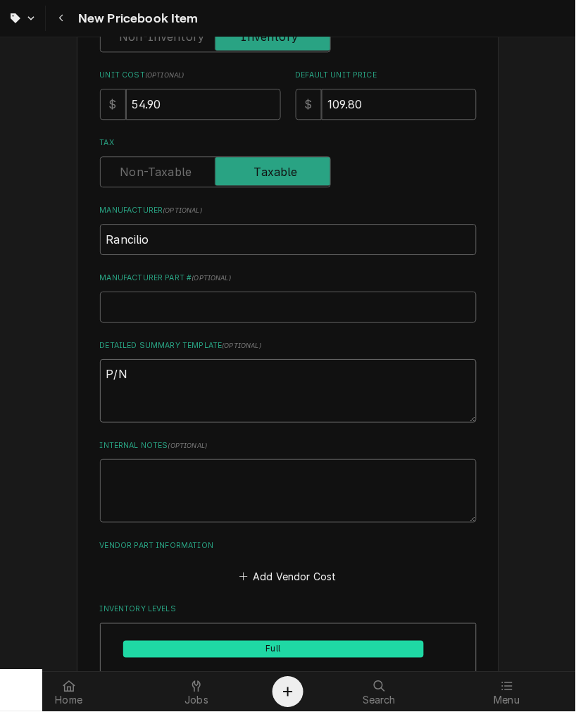
type textarea "P/N"
paste textarea "340400010 - Operator Kit 230v Hydraulic Module 2023"
type textarea "x"
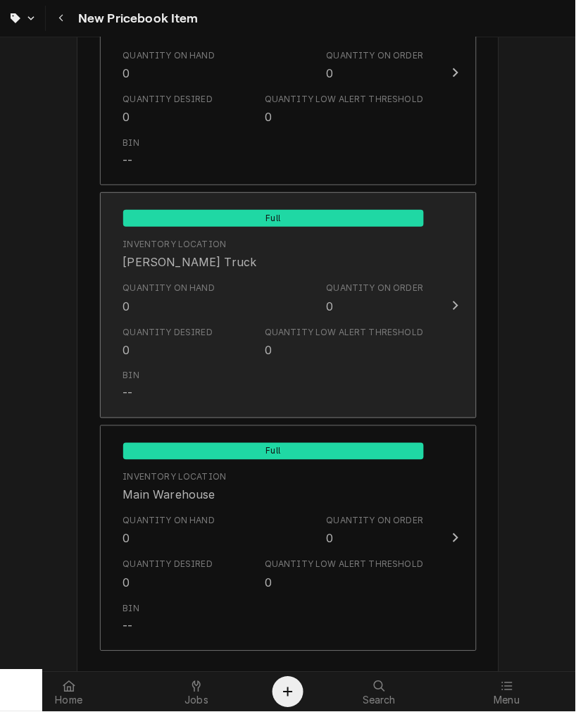
scroll to position [1359, 0]
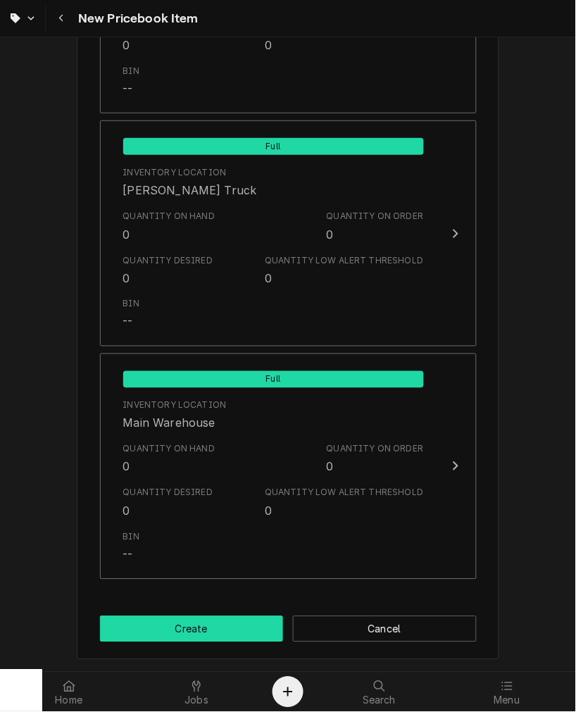
type textarea "P/N 340400010 - Operator Kit 230v Hydraulic Module 2023"
click at [204, 618] on button "Create" at bounding box center [192, 629] width 184 height 26
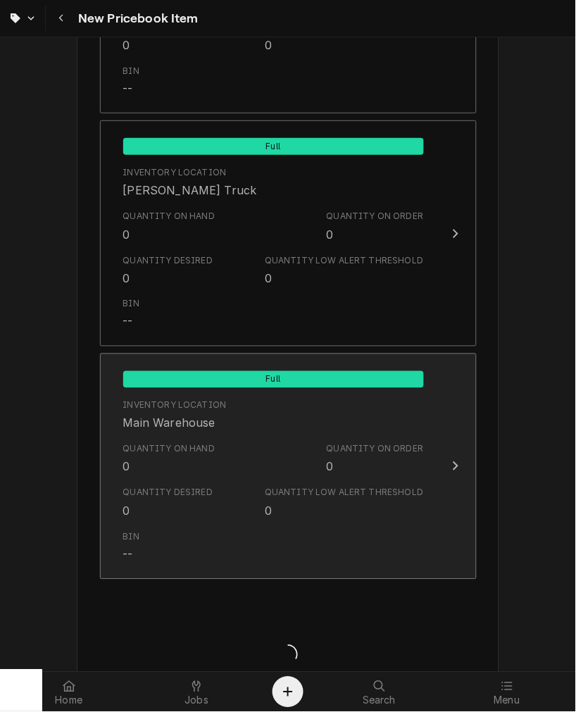
type textarea "x"
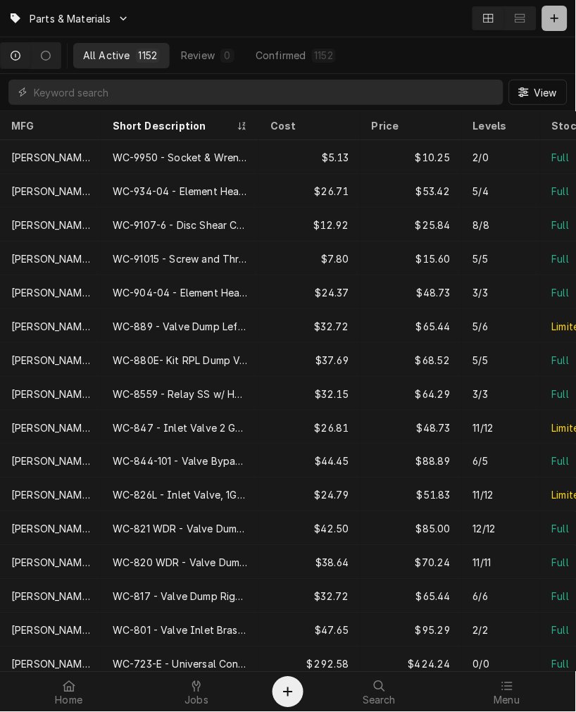
click at [548, 23] on div "Dynamic Content Wrapper" at bounding box center [555, 18] width 14 height 14
click at [199, 709] on link "Jobs" at bounding box center [197, 693] width 127 height 34
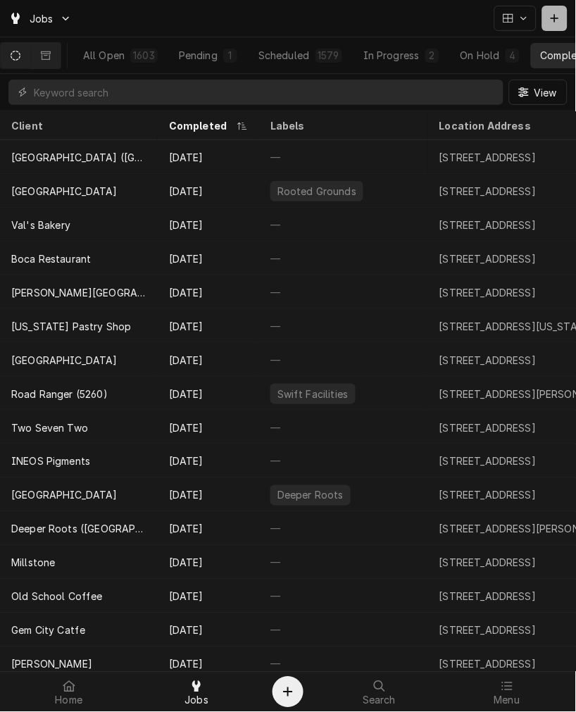
click at [554, 25] on button "Dynamic Content Wrapper" at bounding box center [554, 18] width 25 height 25
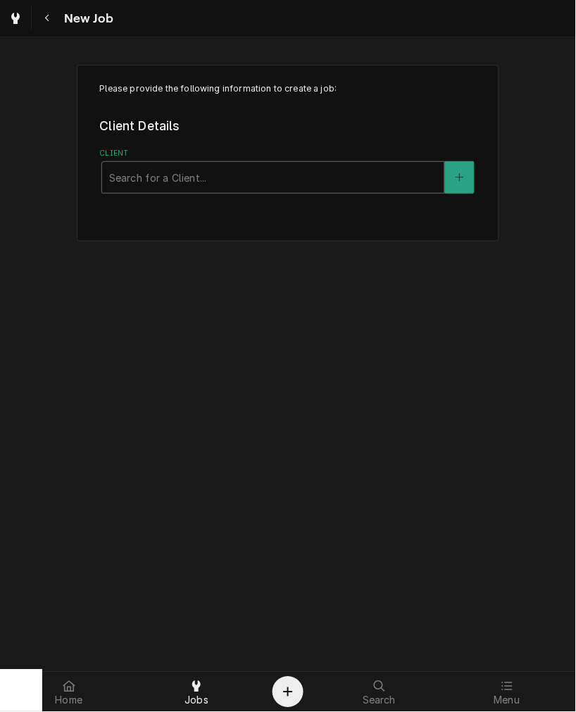
click at [163, 184] on div "Client" at bounding box center [273, 177] width 328 height 25
type input "513 Coffee"
click at [471, 177] on button "Client" at bounding box center [460, 177] width 30 height 32
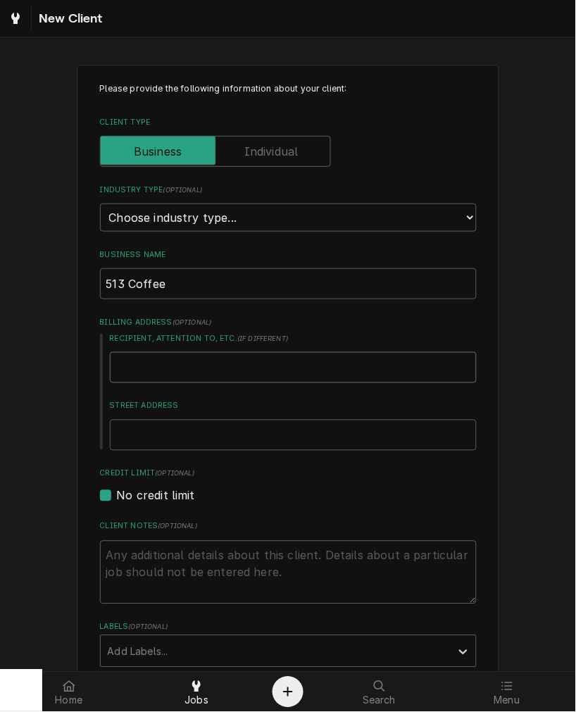
click at [177, 352] on input "Recipient, Attention To, etc. ( if different )" at bounding box center [293, 367] width 367 height 31
click at [155, 405] on label "Street Address" at bounding box center [293, 406] width 367 height 11
click at [155, 420] on input "Street Address" at bounding box center [293, 435] width 367 height 31
click at [149, 441] on input "Street Address" at bounding box center [293, 435] width 367 height 31
type textarea "x"
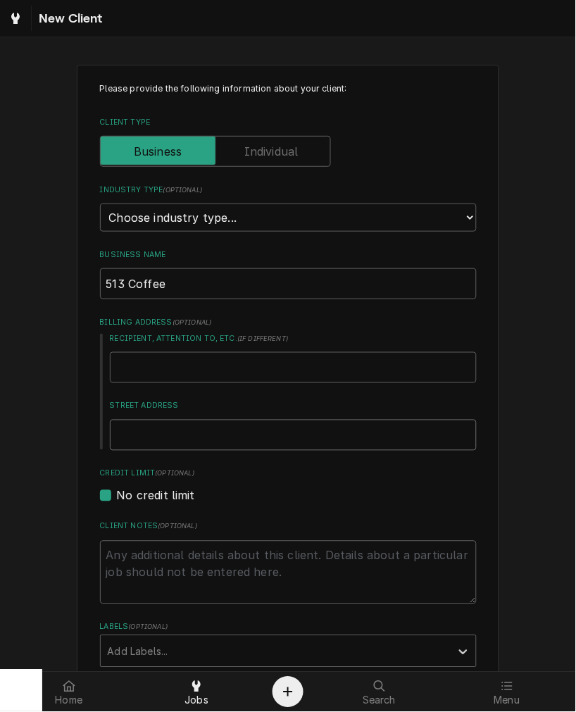
type input "3"
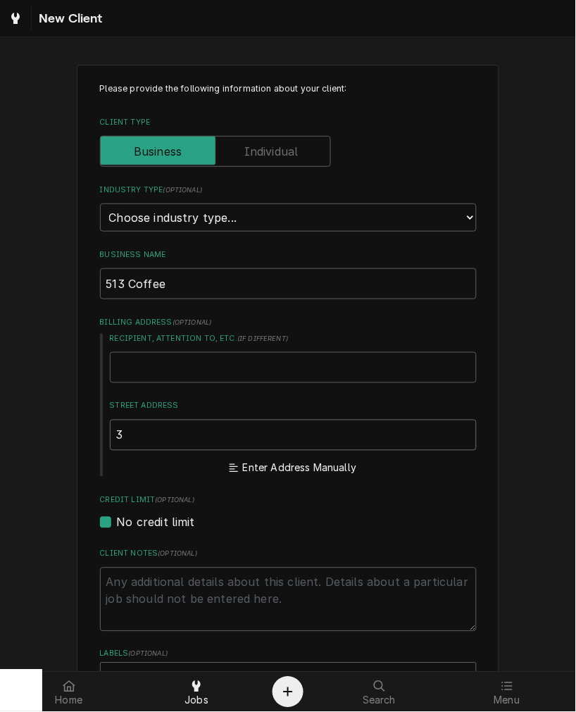
type textarea "x"
type input "32"
type textarea "x"
type input "324"
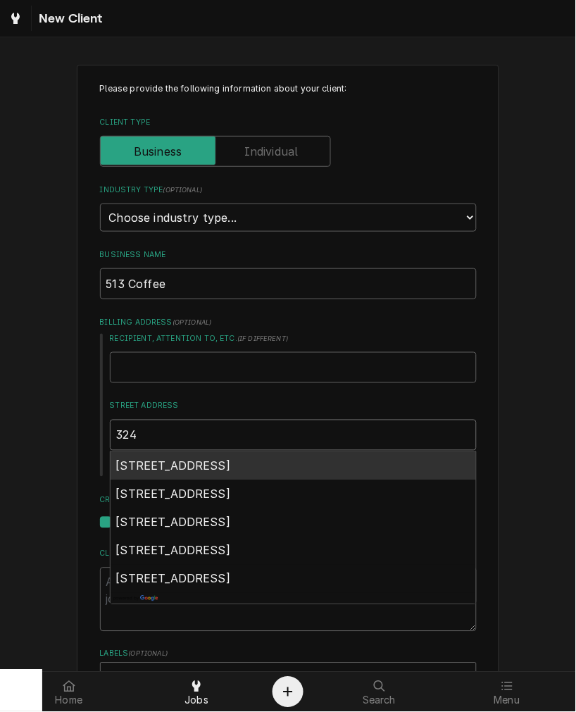
type textarea "x"
type input "324"
type textarea "x"
type input "324 w"
type textarea "x"
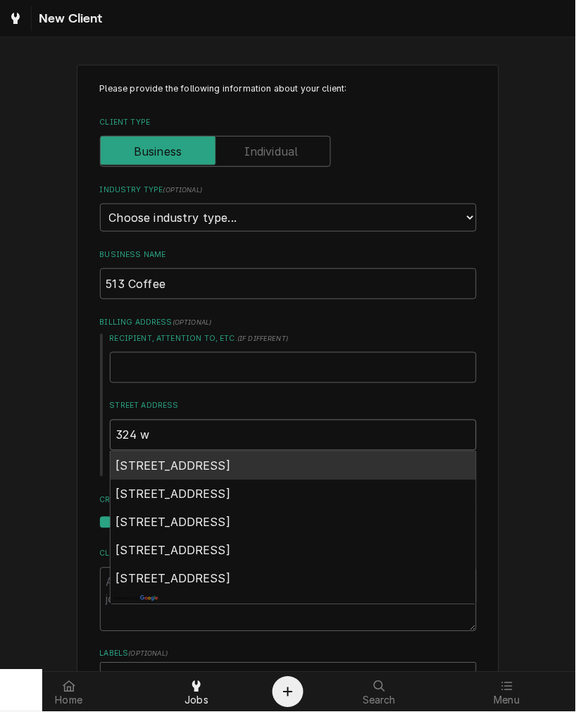
type input "324 w"
type textarea "x"
type input "324 w p"
type textarea "x"
type input "324 w pk"
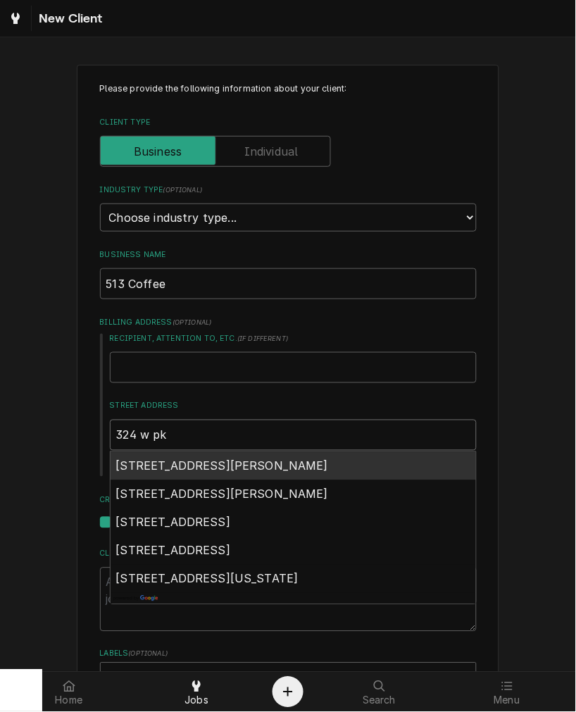
type textarea "x"
type input "324 w pki"
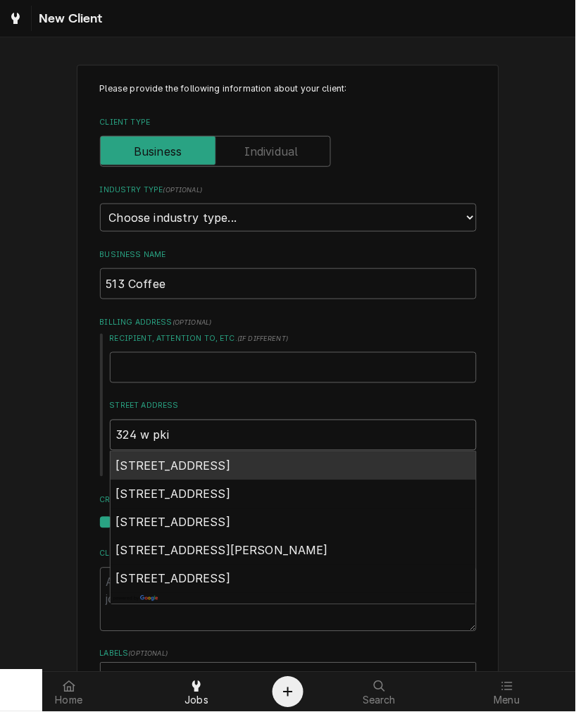
type textarea "x"
type input "324 w pkie"
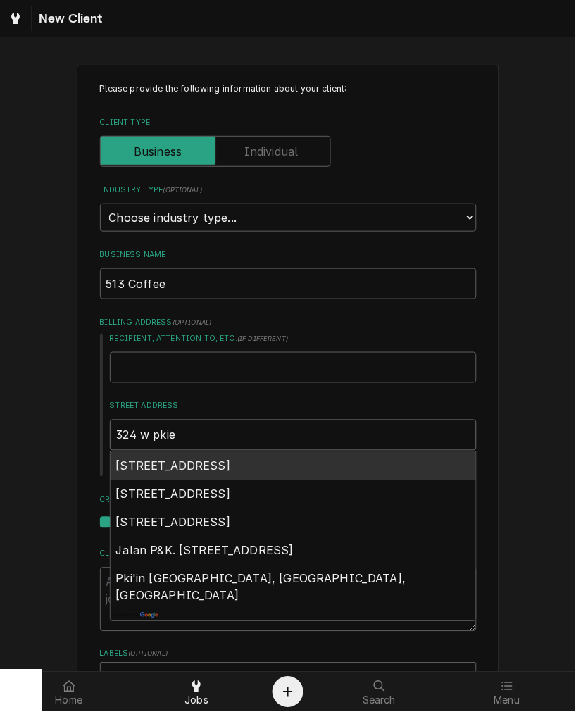
type textarea "x"
type input "324 w pkie"
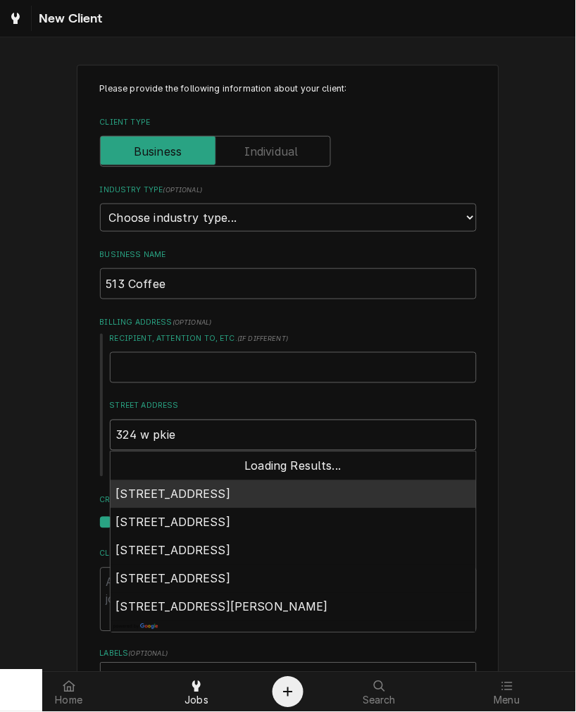
type textarea "x"
type input "324 w pkie s"
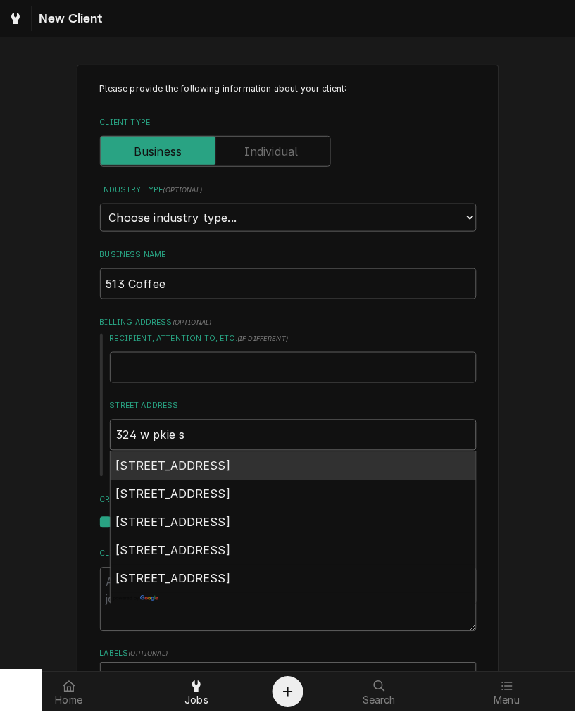
type textarea "x"
type input "324 w pkie st"
click at [177, 463] on span "324 West Pike Street, Covington, KY, USA" at bounding box center [173, 466] width 115 height 14
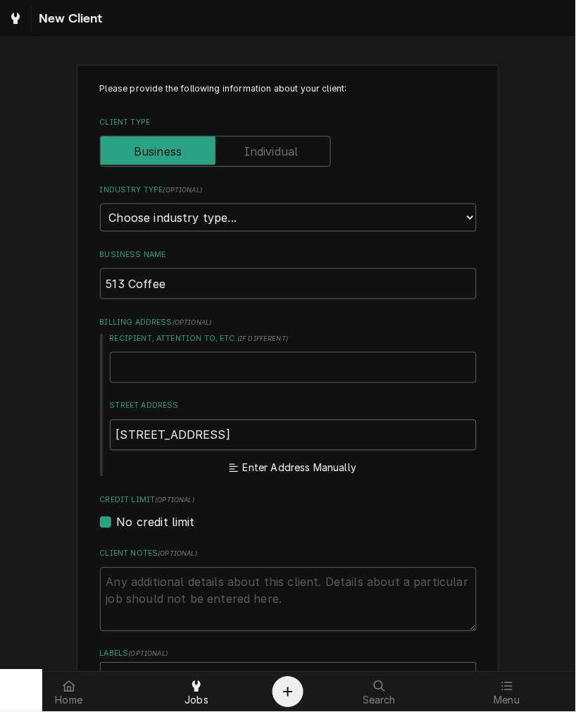
type textarea "x"
type input "324 W Pike St"
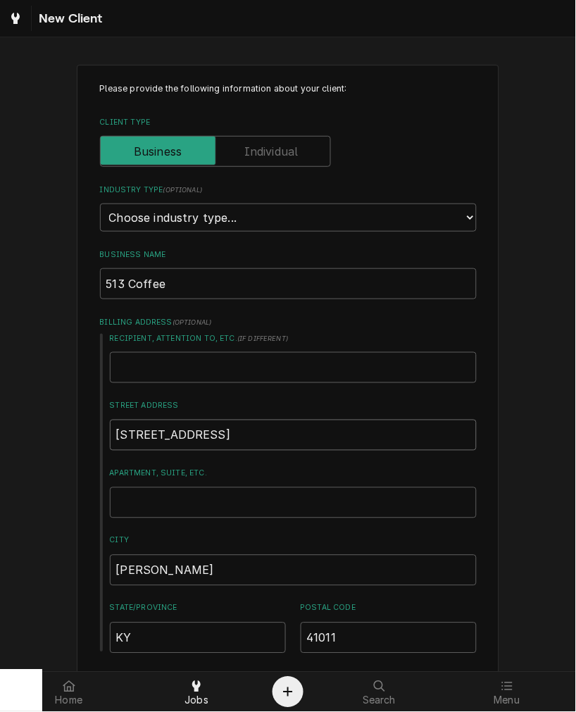
type textarea "x"
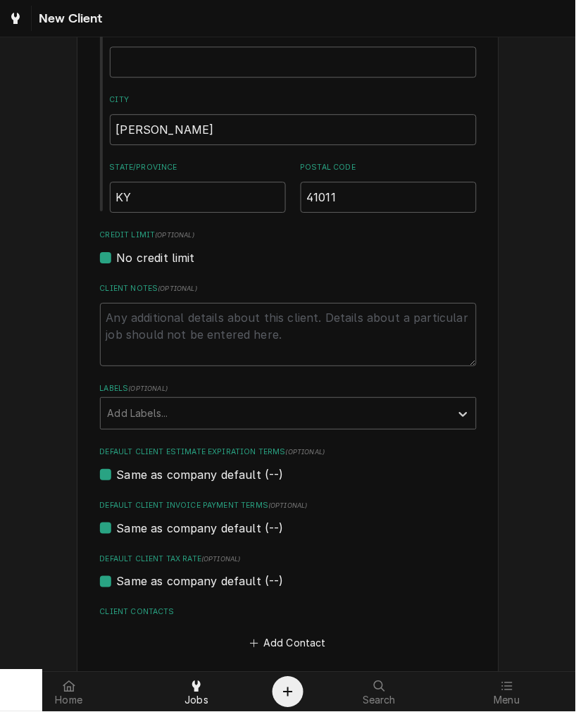
scroll to position [506, 0]
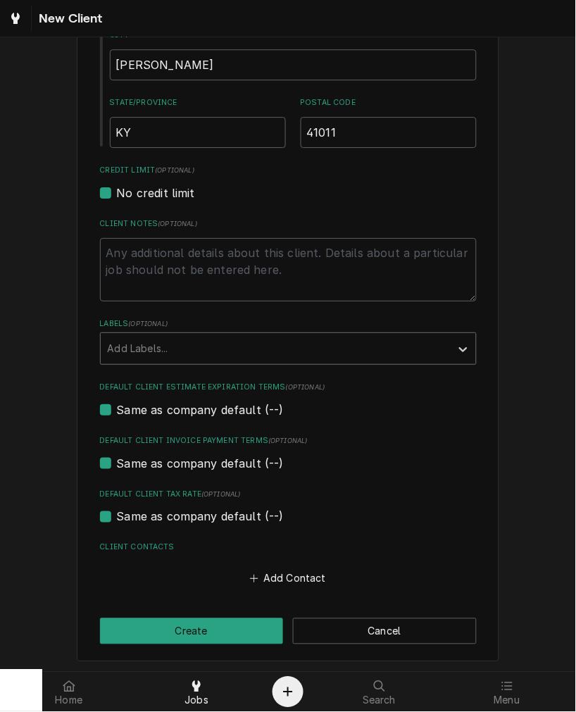
type input "324 W Pike St"
click at [167, 346] on div "Labels" at bounding box center [276, 348] width 336 height 25
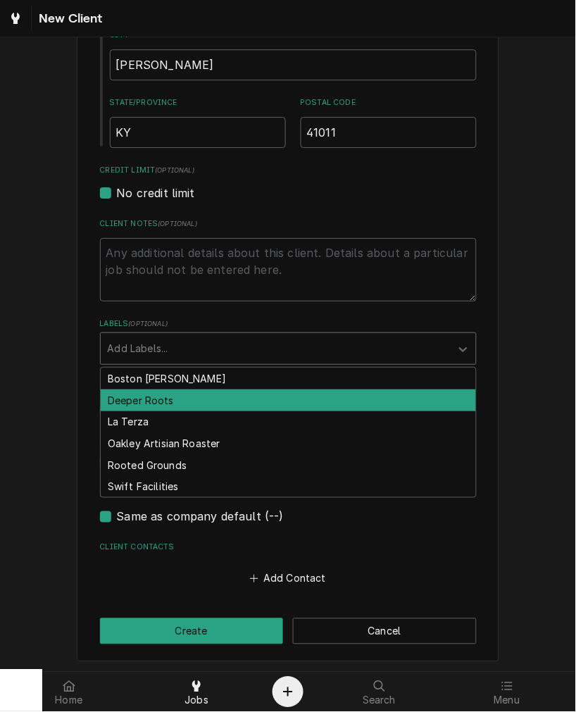
click at [130, 392] on div "Deeper Roots" at bounding box center [288, 401] width 375 height 22
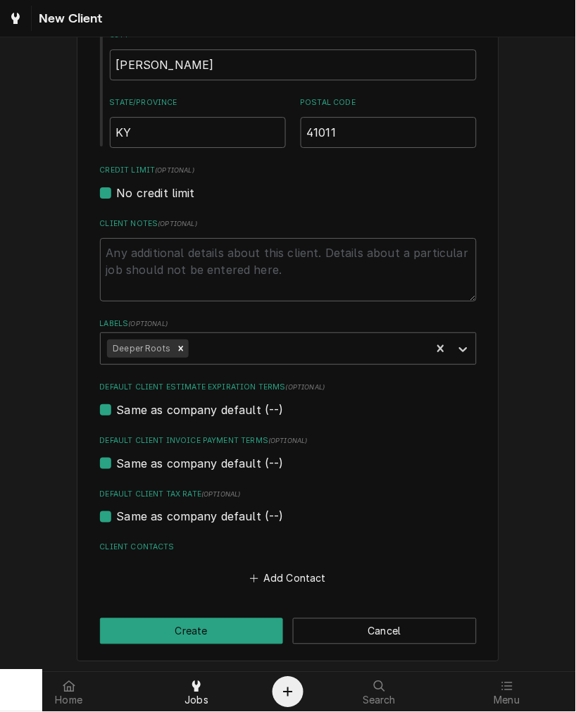
click at [252, 561] on div "Add Contact" at bounding box center [288, 574] width 377 height 27
click at [255, 571] on button "Add Contact" at bounding box center [287, 579] width 81 height 20
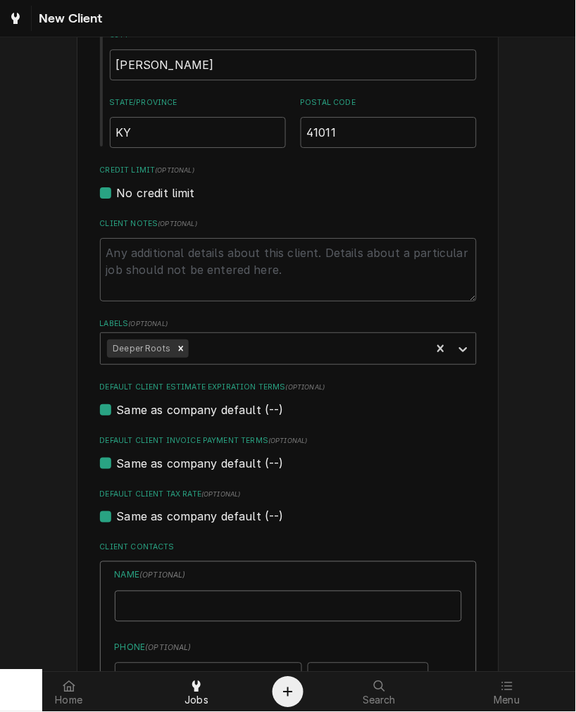
type textarea "x"
drag, startPoint x: 198, startPoint y: 595, endPoint x: 197, endPoint y: 587, distance: 8.5
click at [198, 595] on input "Business Name" at bounding box center [288, 606] width 347 height 31
type input "Becky Riegelsberger"
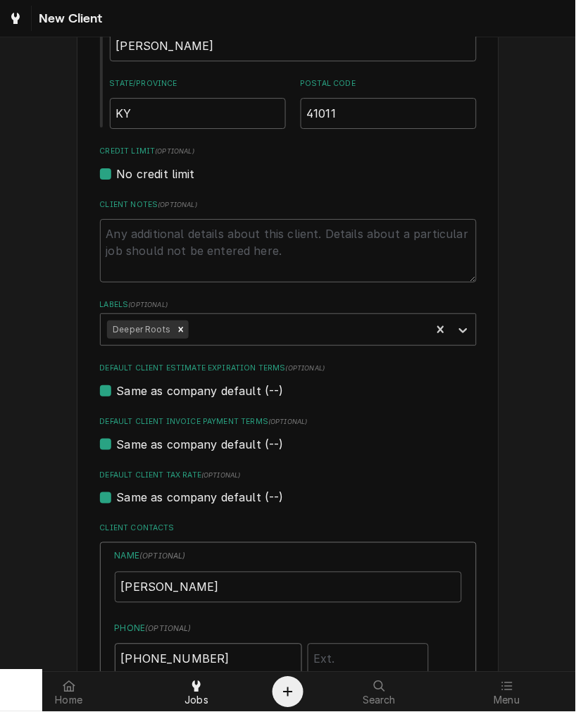
type input "(513) 265-7594"
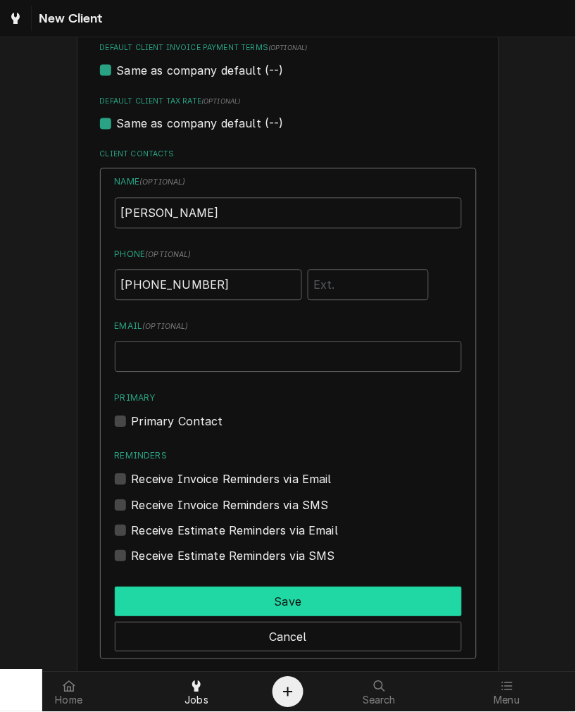
click at [185, 594] on button "Save" at bounding box center [288, 602] width 347 height 30
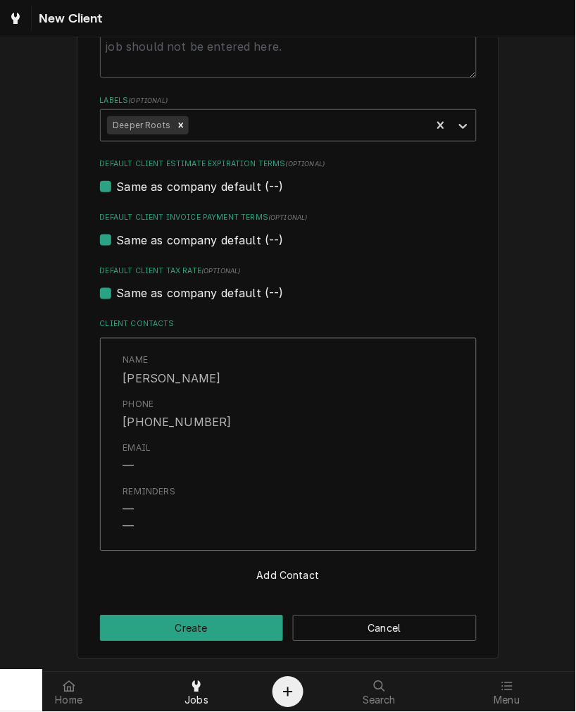
scroll to position [727, 0]
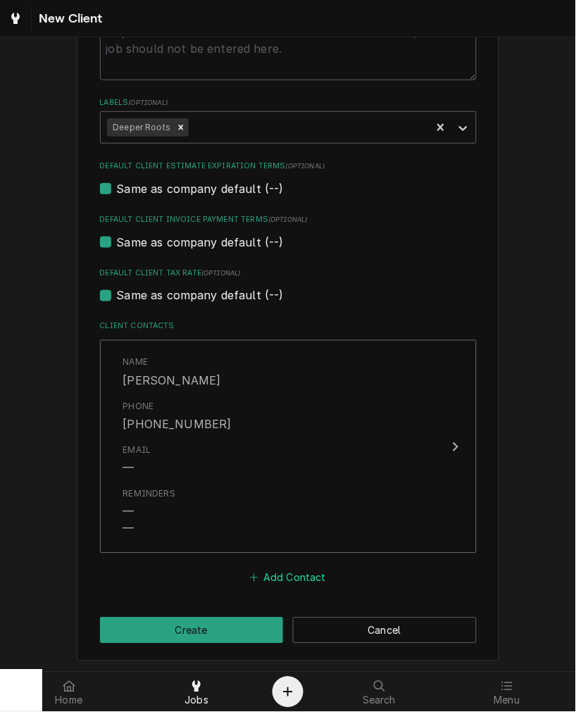
click at [290, 573] on button "Add Contact" at bounding box center [287, 578] width 81 height 20
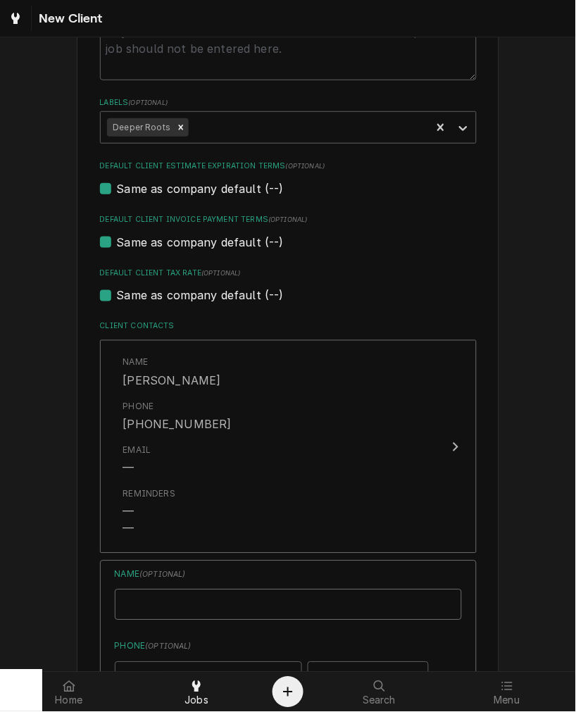
type textarea "x"
click at [204, 603] on input "Business Name" at bounding box center [288, 605] width 347 height 31
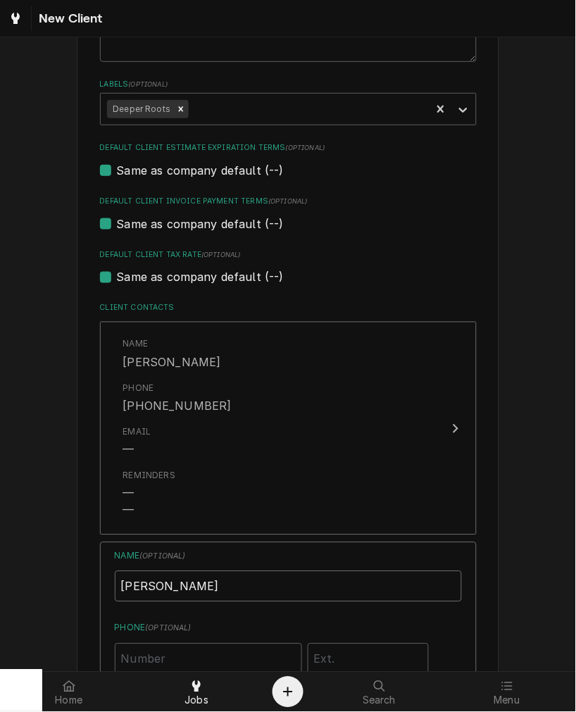
type input "Hannah Vandervort"
type input "(513) 477-4303"
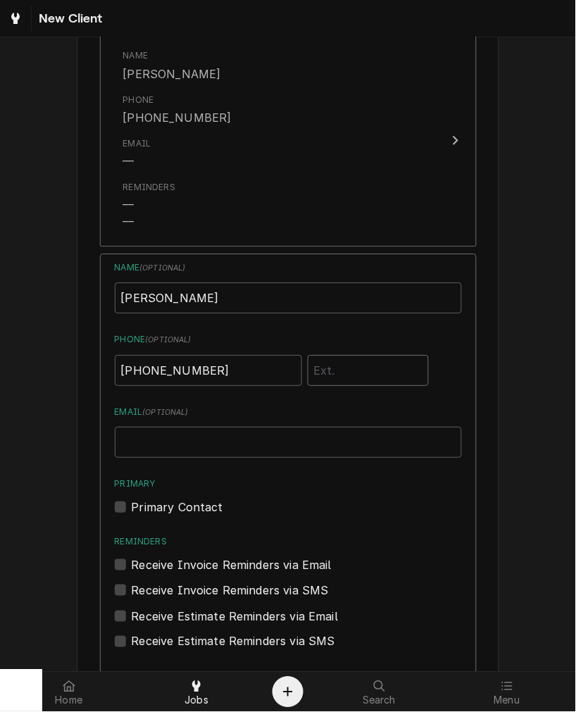
scroll to position [1137, 0]
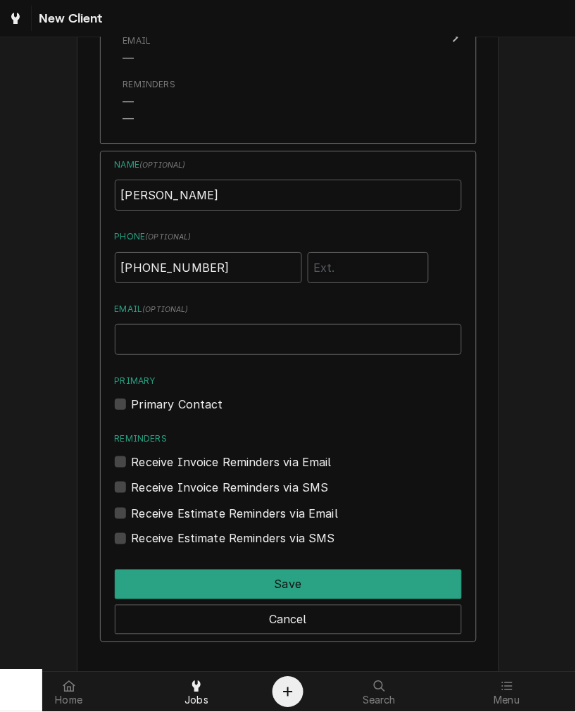
click at [164, 407] on label "Primary Contact" at bounding box center [178, 404] width 92 height 17
click at [164, 407] on input "Primary" at bounding box center [305, 411] width 347 height 31
click at [164, 413] on div "Name ( optional ) Hannah Vandervort Phone ( optional ) (513) 477-4303 Email ( o…" at bounding box center [288, 352] width 347 height 389
click at [172, 409] on label "Primary Contact" at bounding box center [178, 404] width 92 height 17
click at [172, 409] on input "Primary" at bounding box center [305, 411] width 347 height 31
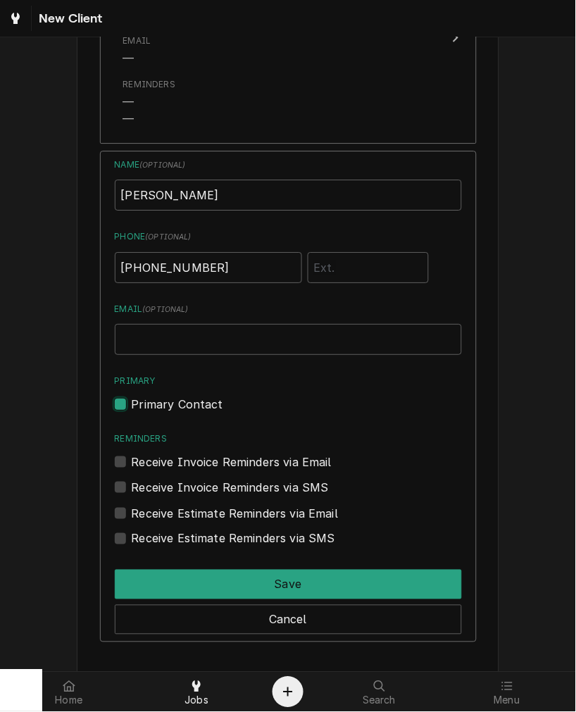
checkbox input "false"
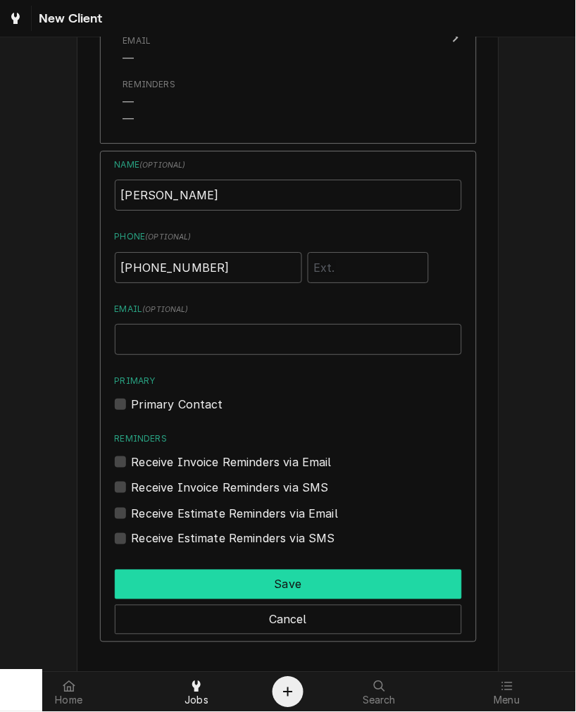
click at [204, 578] on button "Save" at bounding box center [288, 585] width 347 height 30
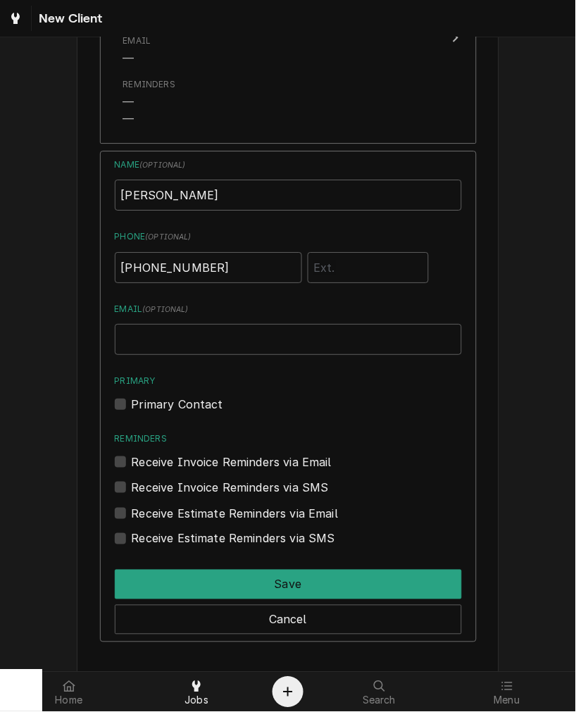
scroll to position [947, 0]
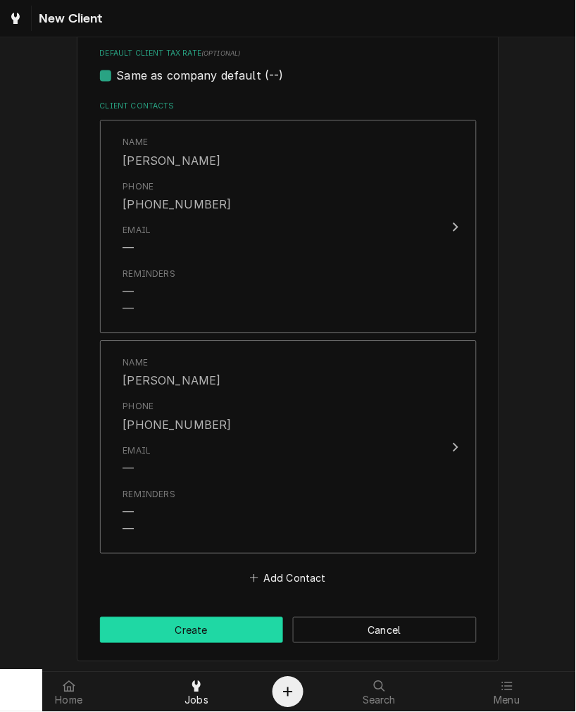
click at [191, 640] on button "Create" at bounding box center [192, 631] width 184 height 26
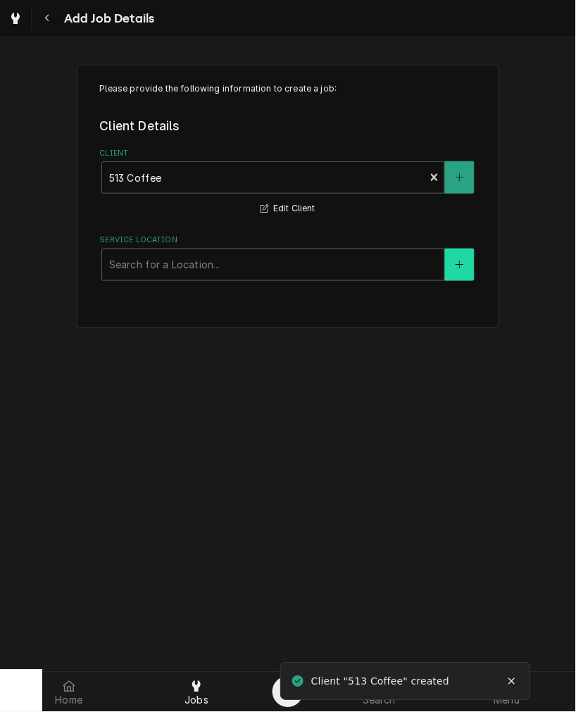
click at [448, 263] on button "Service Location" at bounding box center [460, 265] width 30 height 32
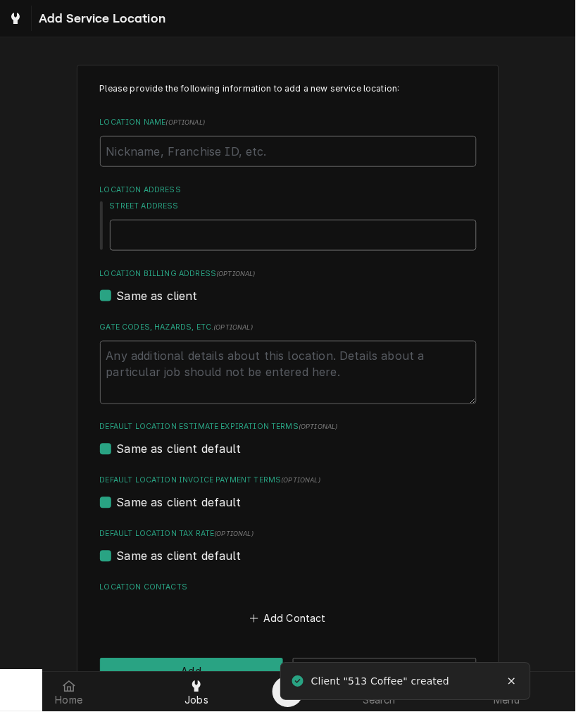
click at [151, 228] on input "Street Address" at bounding box center [293, 235] width 367 height 31
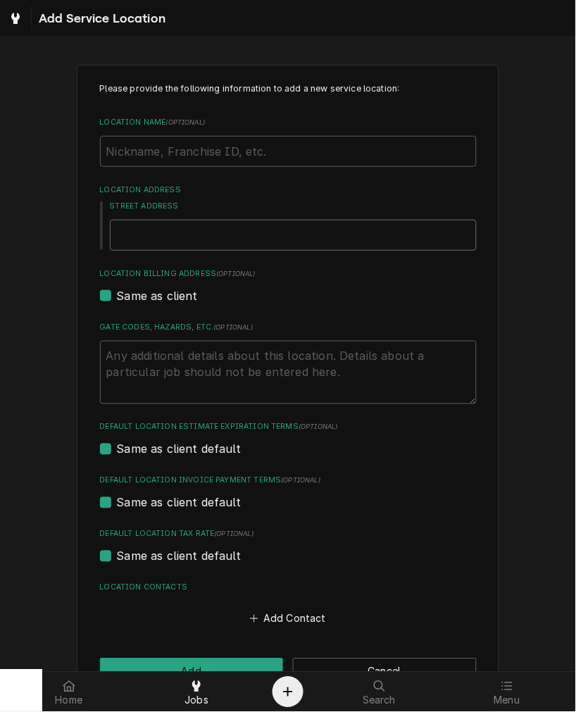
type textarea "x"
type input "4"
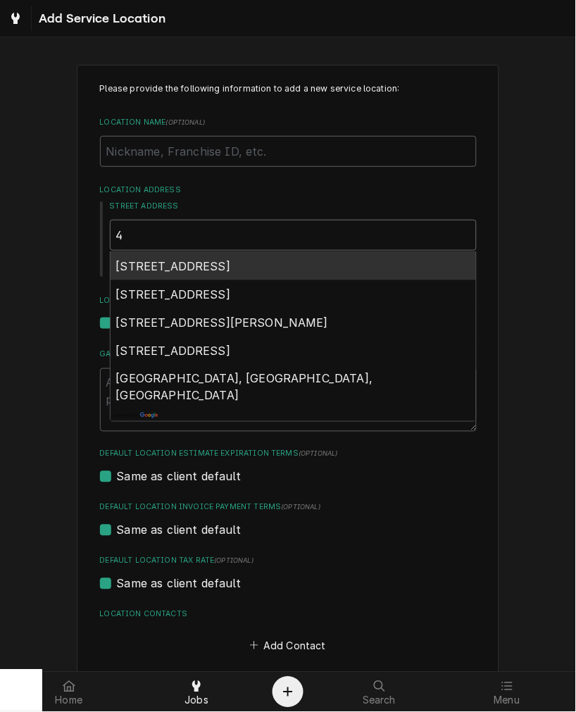
type textarea "x"
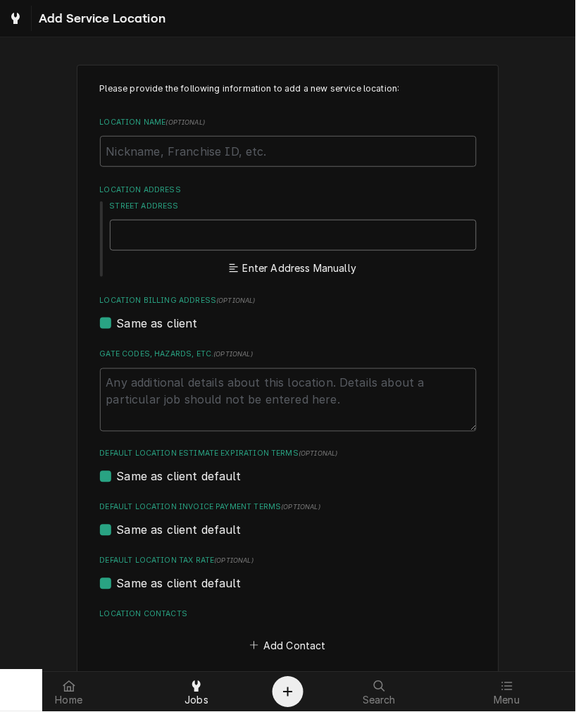
type textarea "x"
type input "3"
type textarea "x"
type input "32"
type textarea "x"
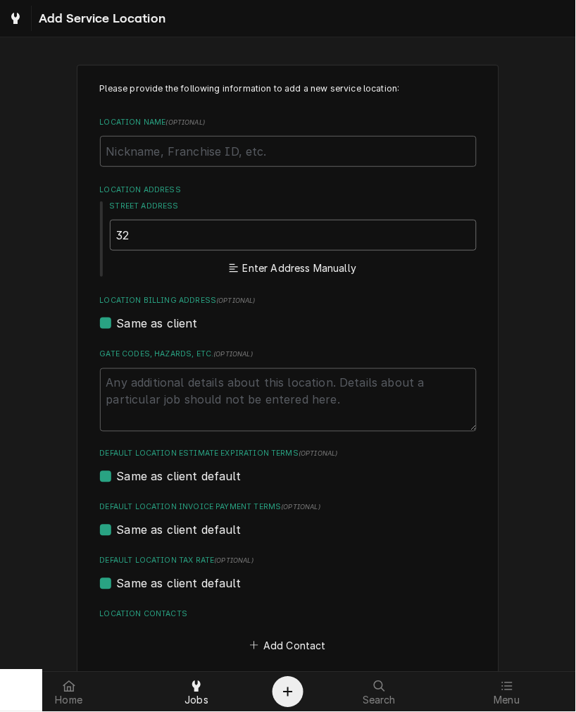
type input "324"
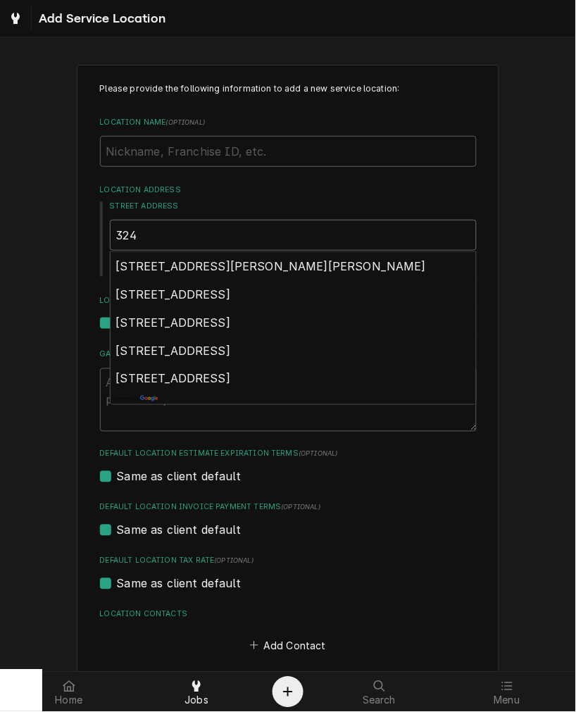
type textarea "x"
type input "324"
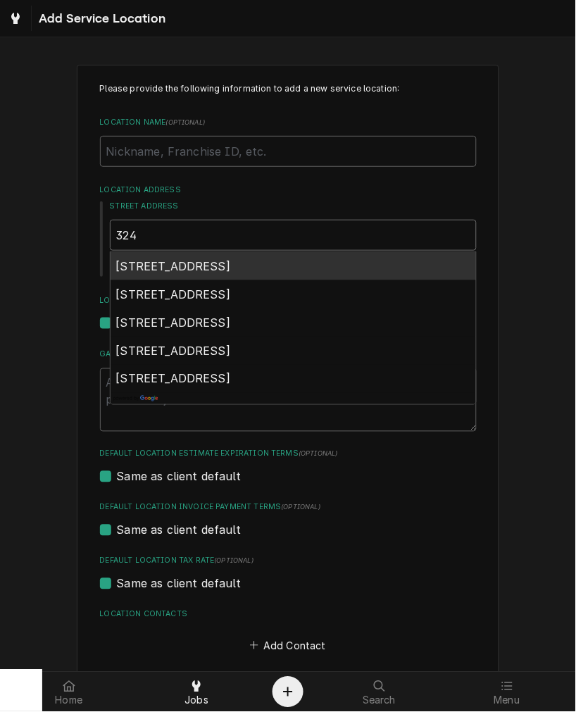
type textarea "x"
type input "324 w"
type textarea "x"
type input "324 w"
type textarea "x"
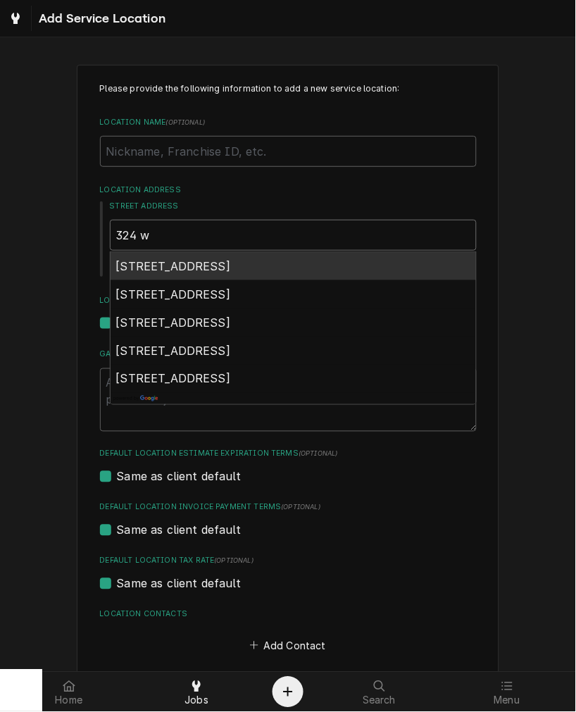
type input "324 w p"
type textarea "x"
type input "324 w pi"
type textarea "x"
type input "324 w pik"
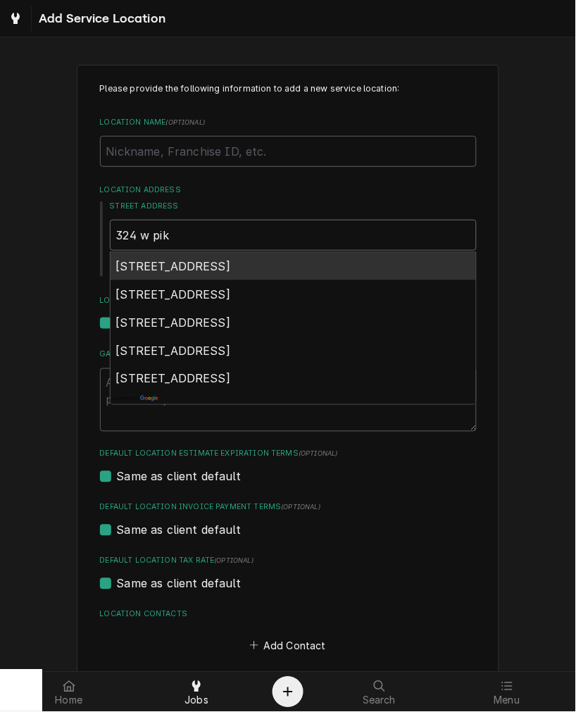
type textarea "x"
type input "324 w pike"
click at [231, 261] on span "324 West Pike Street, Covington, KY, USA" at bounding box center [173, 266] width 115 height 14
type textarea "x"
type input "324 W Pike St"
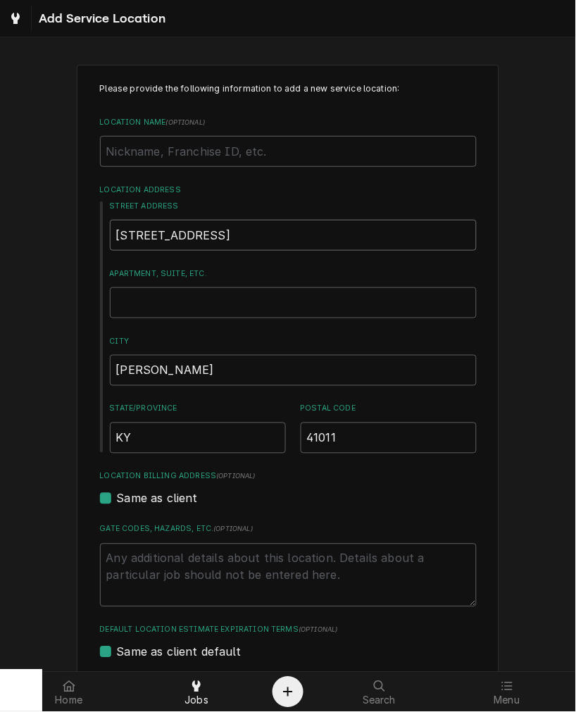
type textarea "x"
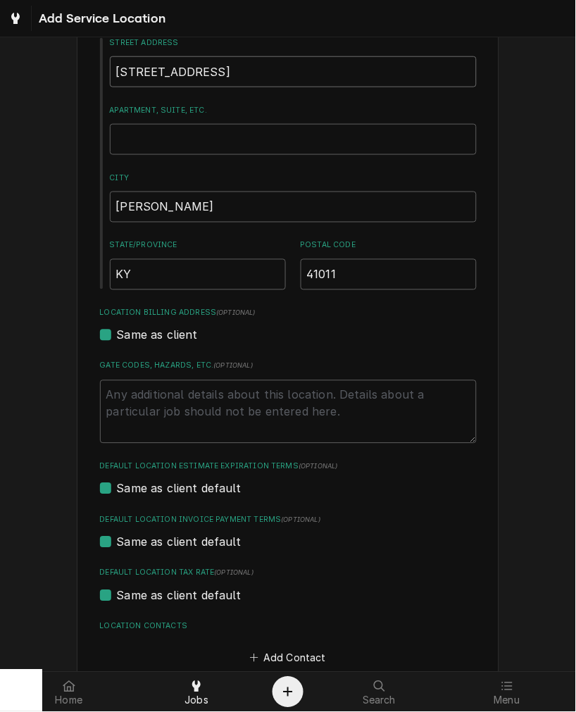
scroll to position [244, 0]
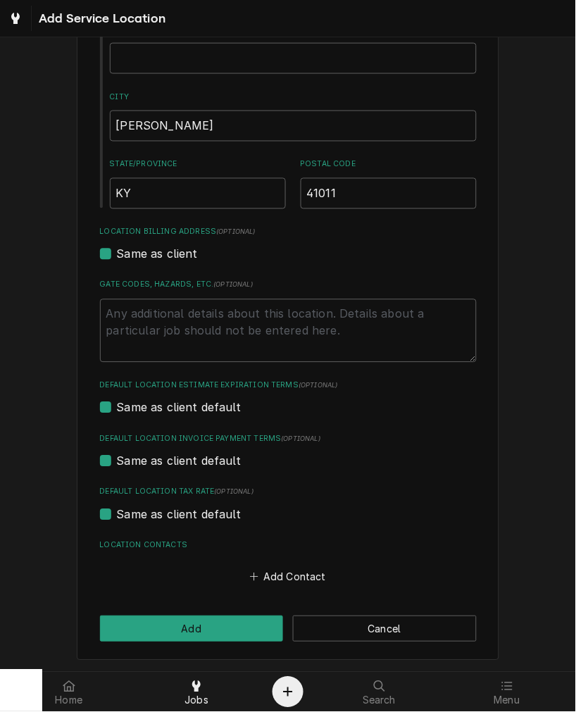
type input "324 W Pike St"
click at [239, 645] on div "Please provide the following information to add a new service location: Locatio…" at bounding box center [288, 240] width 423 height 840
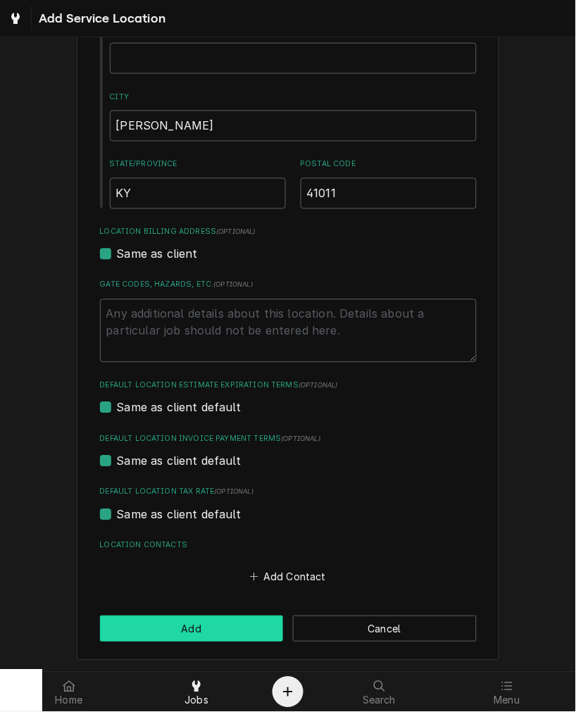
click at [237, 642] on div "Please provide the following information to add a new service location: Locatio…" at bounding box center [288, 240] width 423 height 840
drag, startPoint x: 236, startPoint y: 639, endPoint x: 235, endPoint y: 628, distance: 10.6
click at [235, 638] on button "Add" at bounding box center [192, 629] width 184 height 26
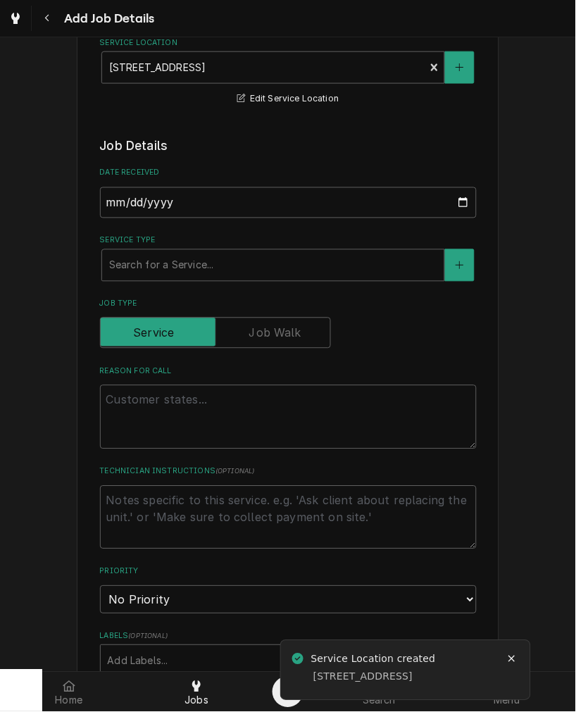
scroll to position [261, 0]
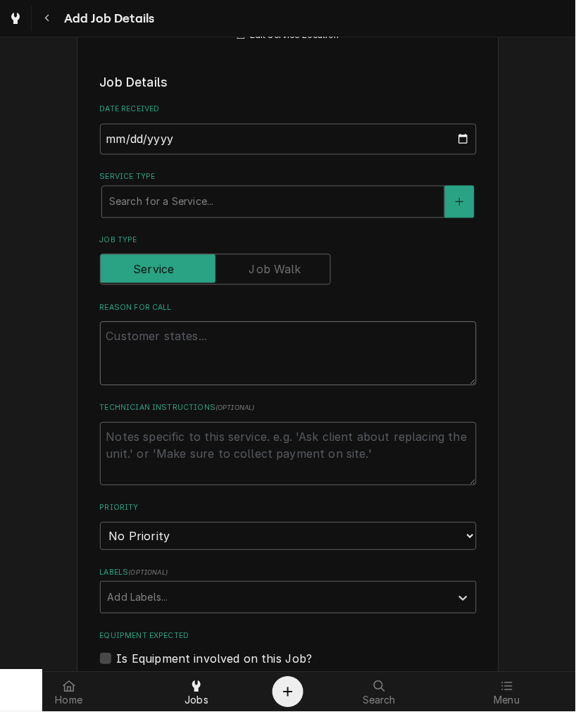
click at [161, 349] on textarea "Reason For Call" at bounding box center [288, 353] width 377 height 63
paste textarea "The install for Friday 10/17 is at 513 Coffee in Covington, KY. Their address i…"
type textarea "x"
type textarea "The install for Friday 10/17 is at 513 Coffee in Covington, KY. Their address i…"
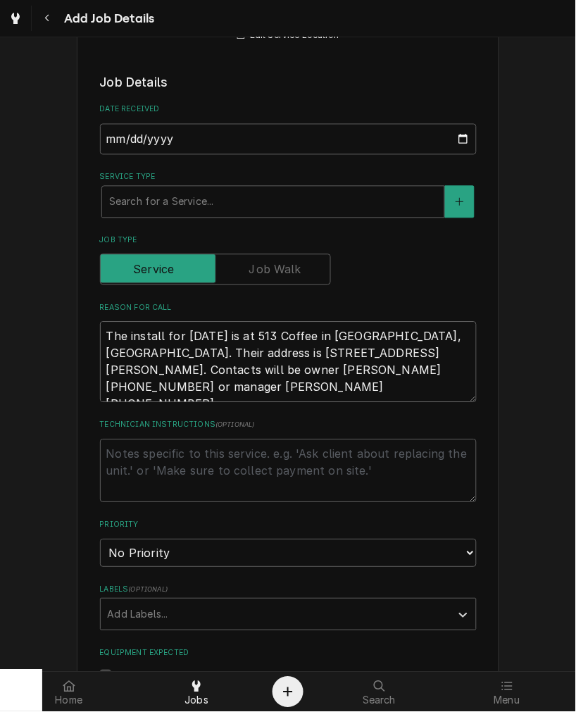
click at [206, 374] on textarea "The install for Friday 10/17 is at 513 Coffee in Covington, KY. Their address i…" at bounding box center [288, 362] width 377 height 80
click at [121, 384] on textarea "The install for Friday 10/17 is at 513 Coffee in Covington, KY. Their address i…" at bounding box center [288, 362] width 377 height 80
drag, startPoint x: 256, startPoint y: 388, endPoint x: 88, endPoint y: 325, distance: 179.2
click at [88, 325] on div "Please provide the following information to create a job: Client Details Client…" at bounding box center [288, 493] width 423 height 1379
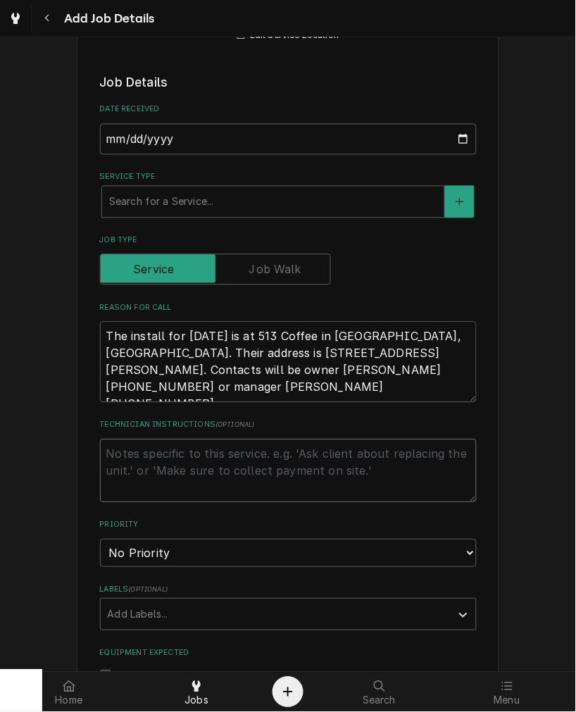
type textarea "x"
type textarea "The install for Friday 10/17 is at 513 Coffee in Covington, KY. Their address i…"
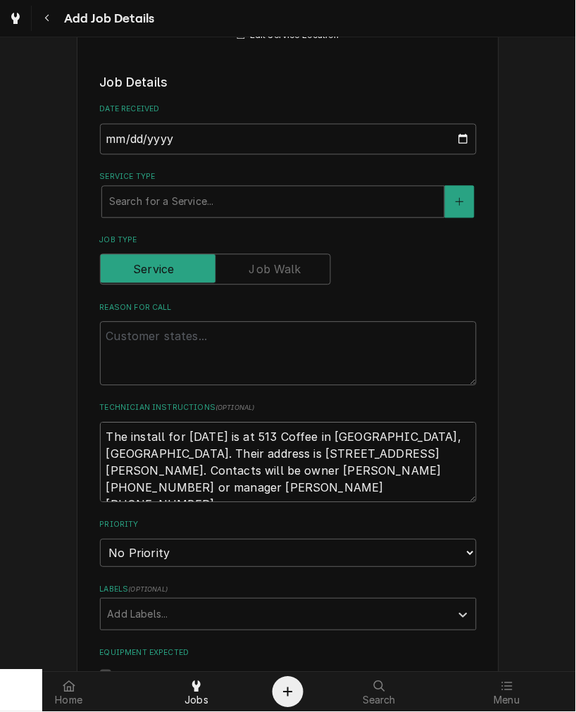
click at [100, 460] on textarea "The install for Friday 10/17 is at 513 Coffee in Covington, KY. Their address i…" at bounding box center [288, 463] width 377 height 80
click at [433, 438] on textarea "The install for Friday 10/17 is at 513 Coffee in Covington, KY. Their address i…" at bounding box center [288, 463] width 377 height 80
type textarea "x"
type textarea "The install for Friday 10/17 is at 513 Coffee in Covington, KY. Their address i…"
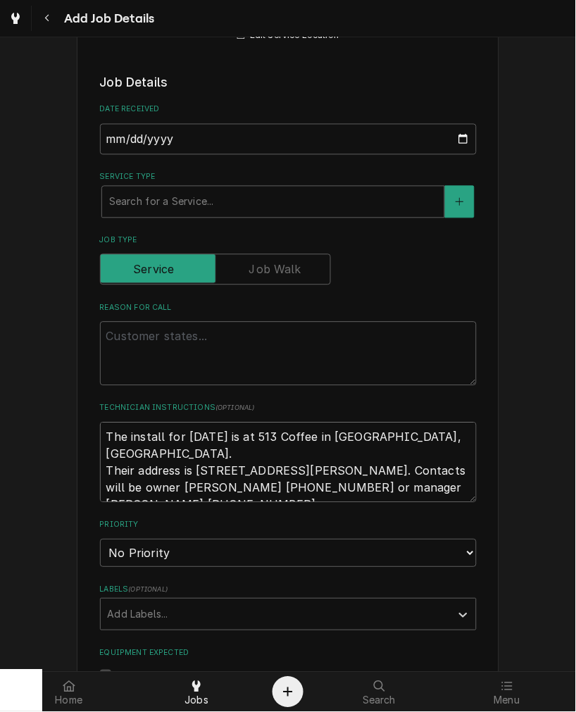
click at [398, 456] on textarea "The install for Friday 10/17 is at 513 Coffee in Covington, KY. Their address i…" at bounding box center [288, 463] width 377 height 80
click at [398, 452] on textarea "The install for Friday 10/17 is at 513 Coffee in Covington, KY. Their address i…" at bounding box center [288, 463] width 377 height 80
click at [394, 456] on textarea "The install for Friday 10/17 is at 513 Coffee in Covington, KY. Their address i…" at bounding box center [288, 463] width 377 height 80
type textarea "x"
type textarea "The install for Friday 10/17 is at 513 Coffee in Covington, KY. Their address i…"
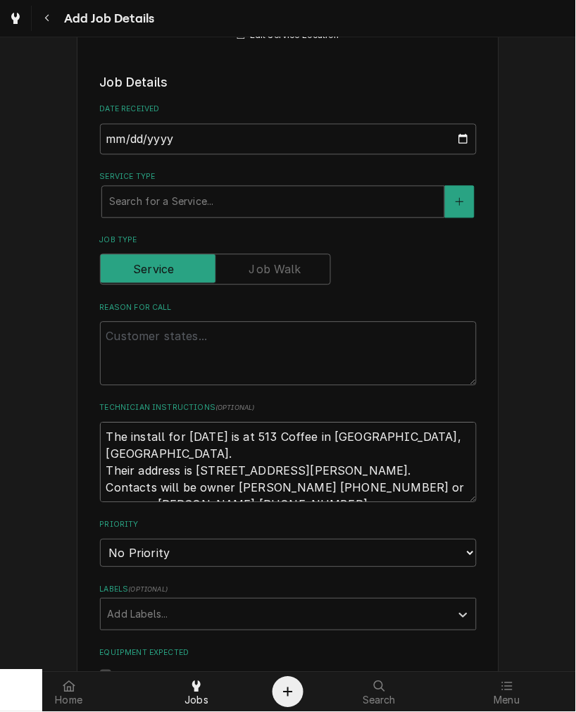
type textarea "x"
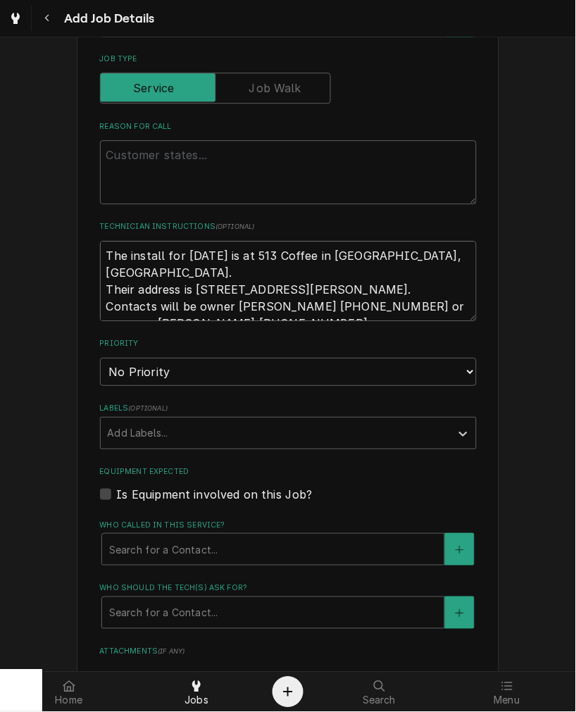
scroll to position [522, 0]
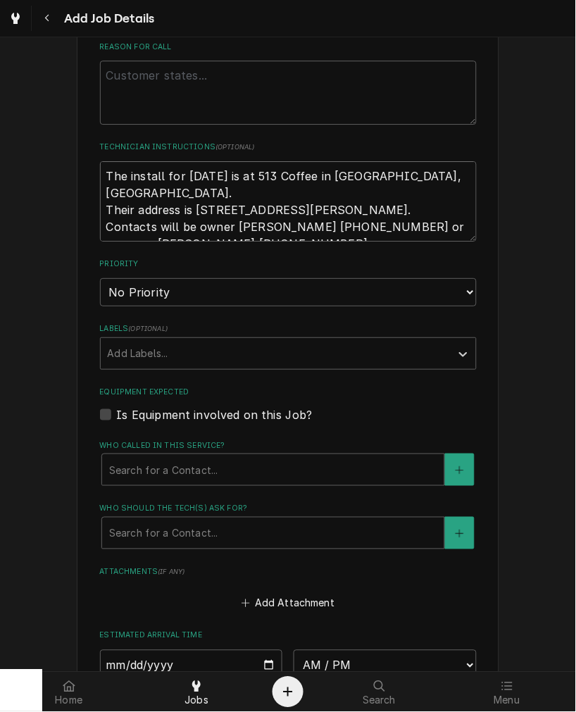
type textarea "The install for Friday 10/17 is at 513 Coffee in Covington, KY. Their address i…"
click at [169, 298] on select "No Priority Urgent High Medium Low" at bounding box center [288, 292] width 377 height 28
select select "2"
click at [100, 278] on select "No Priority Urgent High Medium Low" at bounding box center [288, 292] width 377 height 28
click at [154, 356] on div "Labels" at bounding box center [276, 353] width 336 height 25
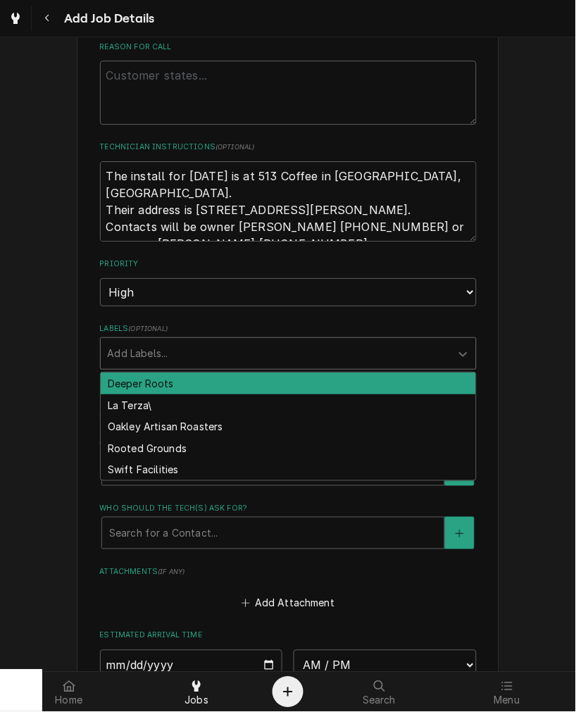
click at [138, 383] on div "Deeper Roots" at bounding box center [288, 384] width 375 height 22
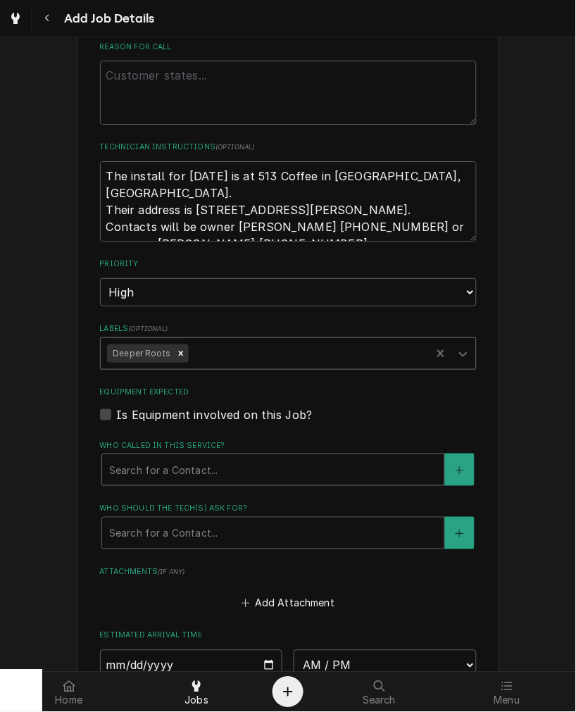
click at [150, 459] on div "Who called in this service?" at bounding box center [273, 469] width 328 height 25
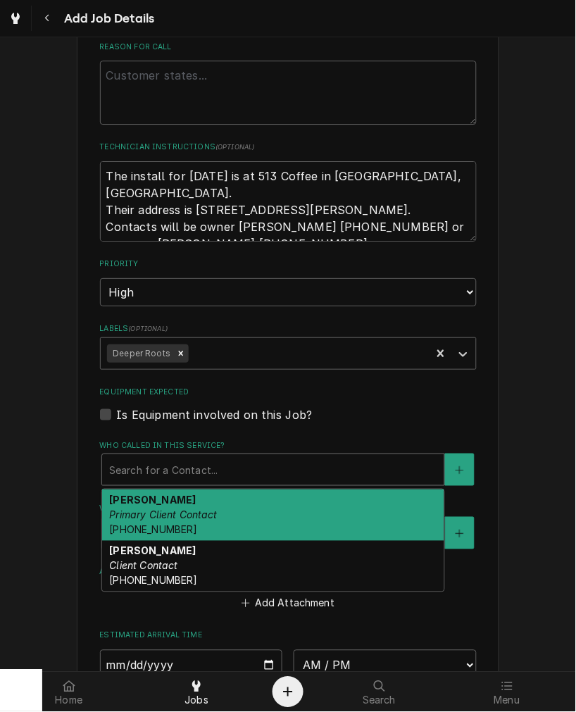
click at [139, 511] on em "Primary Client Contact" at bounding box center [163, 515] width 108 height 12
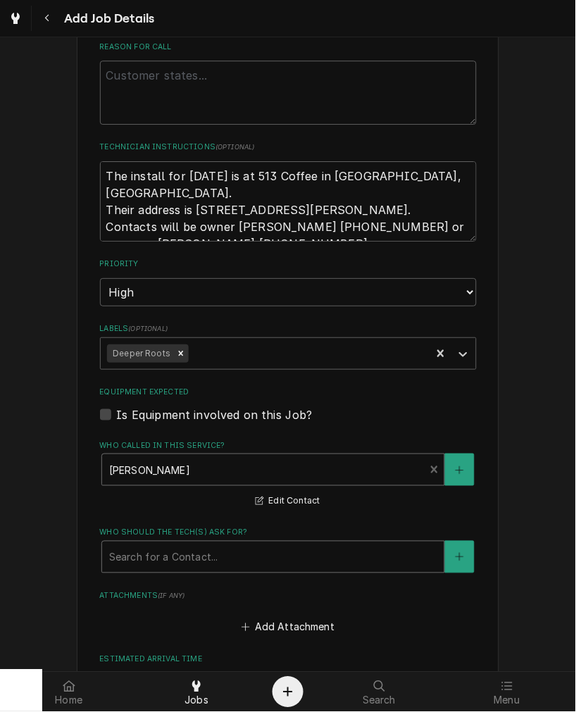
click at [138, 547] on div "Who should the tech(s) ask for?" at bounding box center [273, 556] width 328 height 25
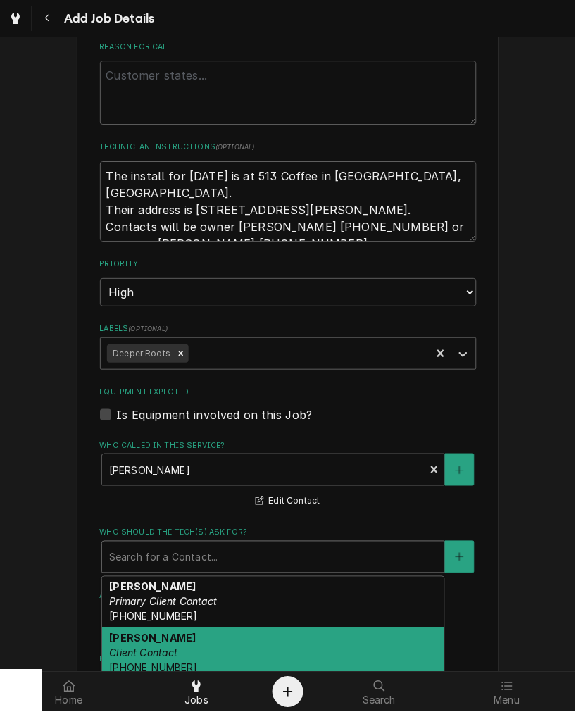
click at [135, 650] on em "Client Contact" at bounding box center [143, 653] width 68 height 12
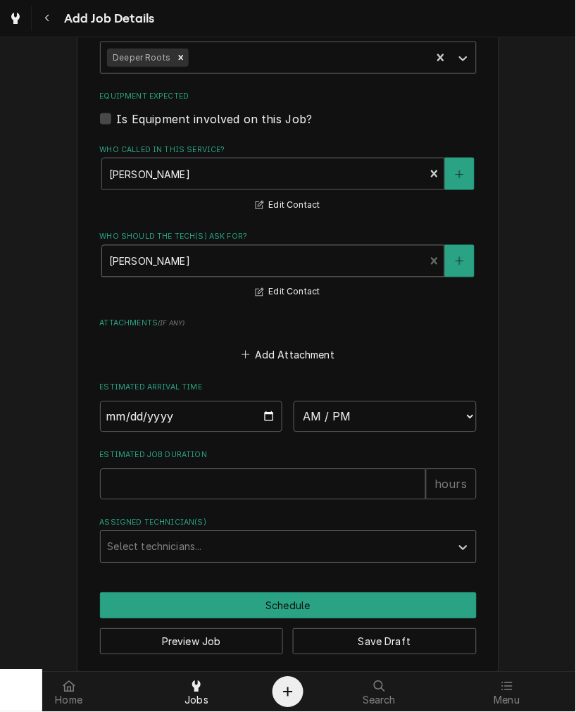
scroll to position [829, 0]
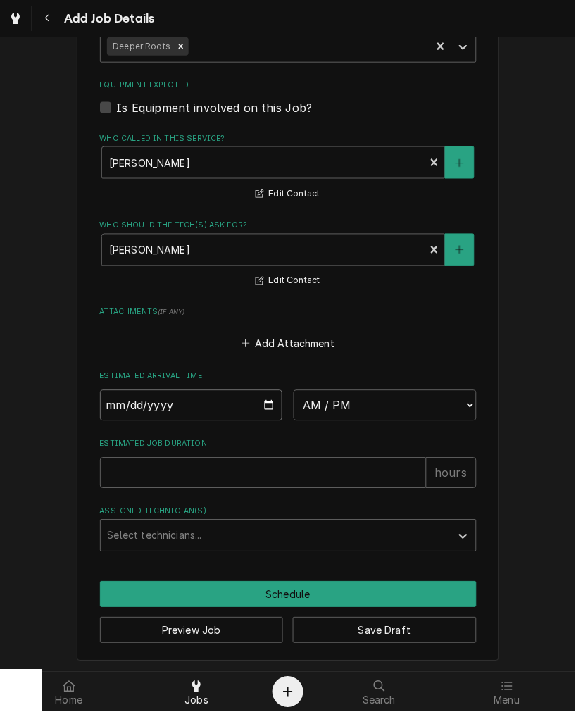
click at [268, 402] on input "Date" at bounding box center [191, 405] width 183 height 31
type textarea "x"
type input "2025-10-17"
type textarea "x"
click at [364, 396] on select "AM / PM 6:00 AM 6:15 AM 6:30 AM 6:45 AM 7:00 AM 7:15 AM 7:30 AM 7:45 AM 8:00 AM…" at bounding box center [385, 405] width 183 height 31
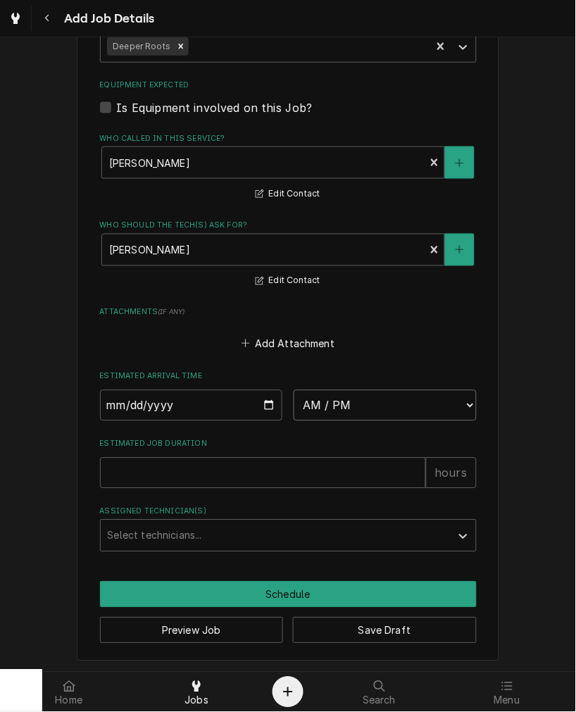
select select "11:00:00"
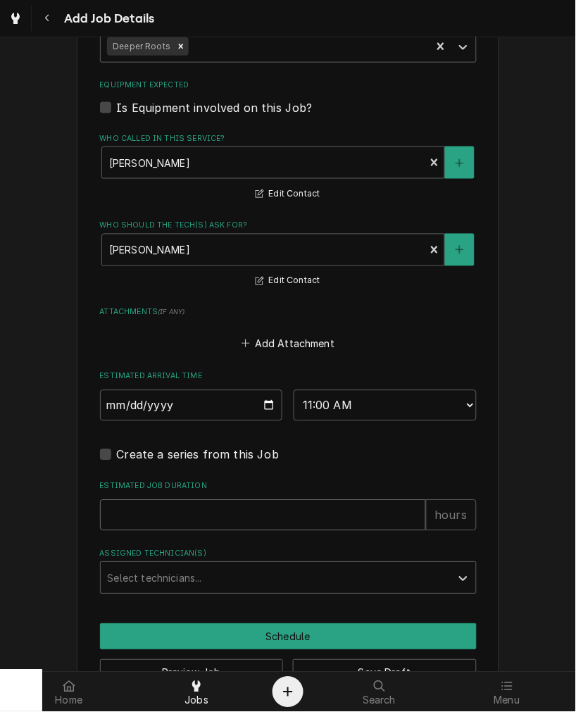
click at [173, 518] on input "Estimated Job Duration" at bounding box center [263, 515] width 326 height 31
type textarea "x"
type input "2"
type textarea "x"
type input "2"
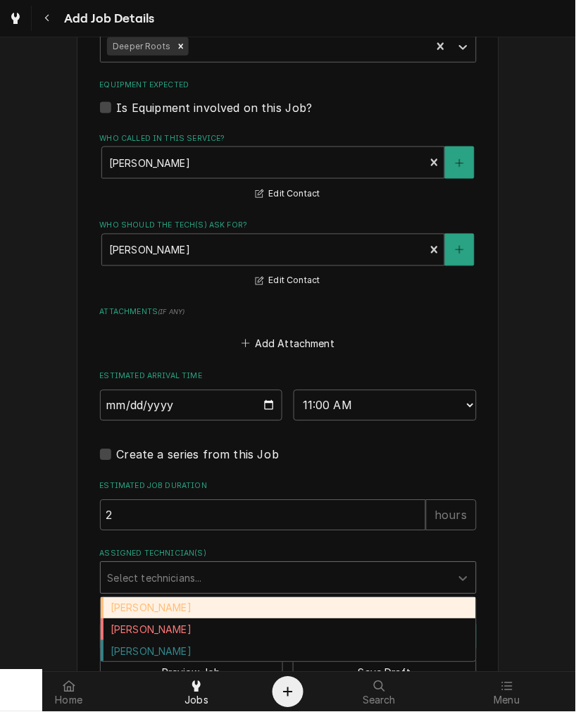
click at [172, 575] on div "Assigned Technician(s)" at bounding box center [276, 578] width 336 height 25
click at [163, 598] on div "Damon Rinehart" at bounding box center [288, 609] width 375 height 22
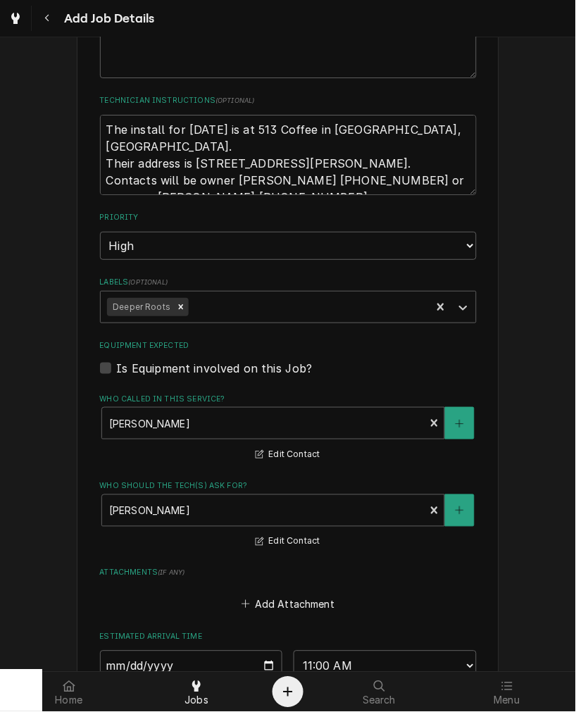
scroll to position [512, 0]
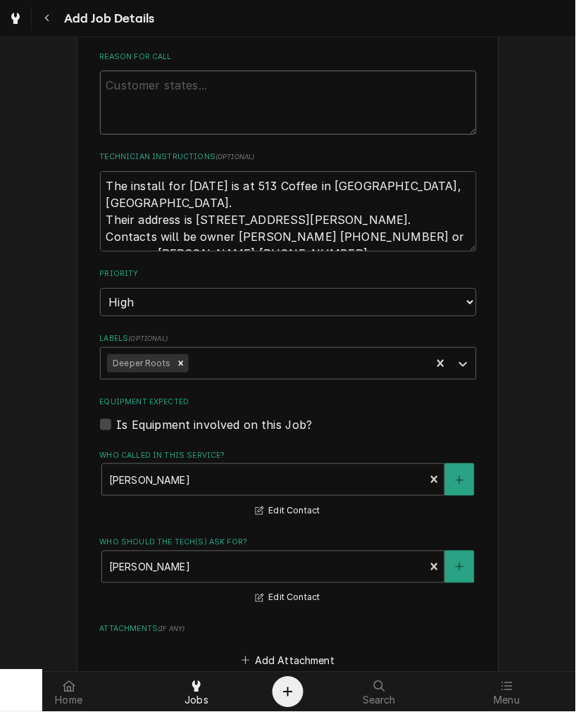
type textarea "x"
type textarea "2 group Modbar AV"
type textarea "x"
type textarea "I2 group Modbar AV"
type textarea "x"
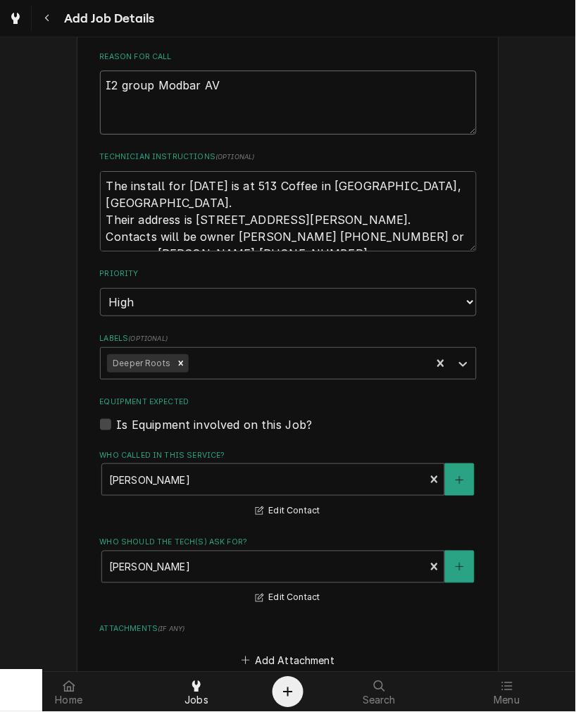
type textarea "IU2 group Modbar AV"
type textarea "x"
type textarea "I2 group Modbar AV"
type textarea "x"
type textarea "In2 group Modbar AV"
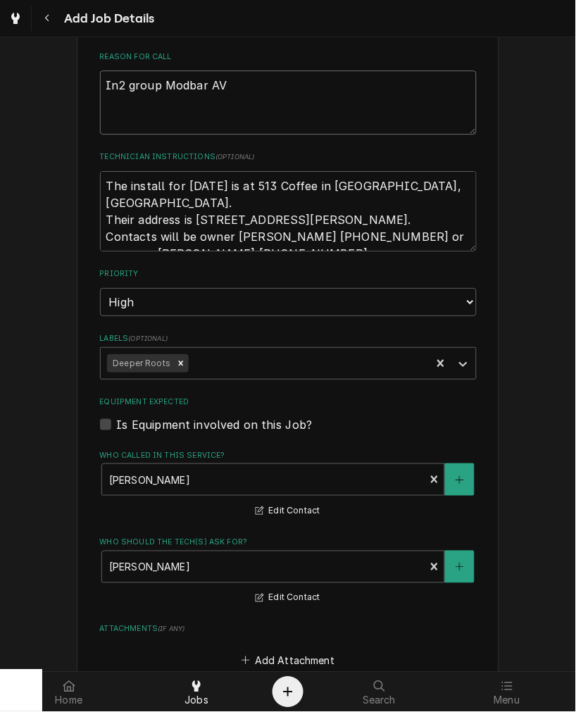
type textarea "x"
type textarea "Ins2 group Modbar AV"
type textarea "x"
type textarea "Inst2 group Modbar AV"
type textarea "x"
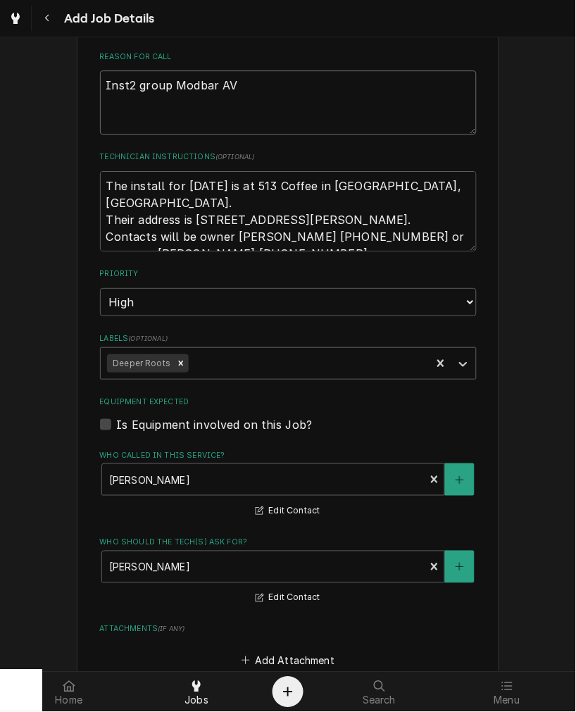
type textarea "Insta2 group Modbar AV"
type textarea "x"
type textarea "Instal2 group Modbar AV"
type textarea "x"
type textarea "Install2 group Modbar AV"
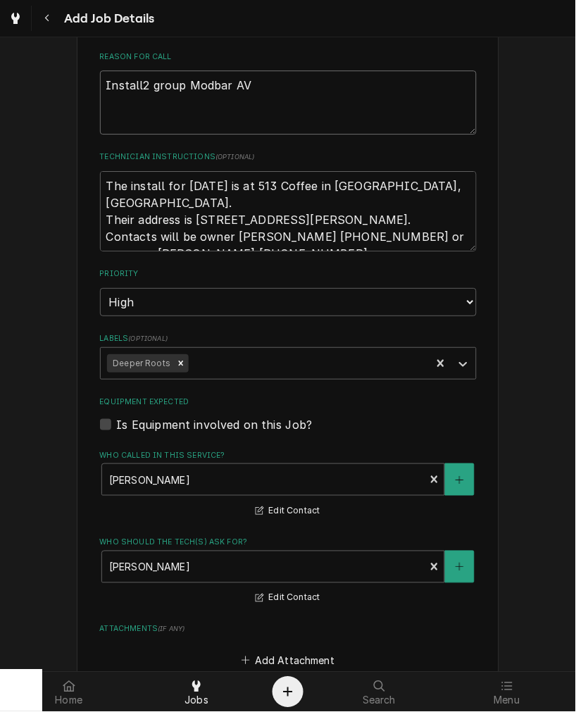
type textarea "x"
type textarea "Install 2 group Modbar AV"
click at [283, 86] on textarea "Install 2 group Modbar AV" at bounding box center [288, 101] width 377 height 63
type textarea "x"
type textarea "Install 2 group Modbar AV"
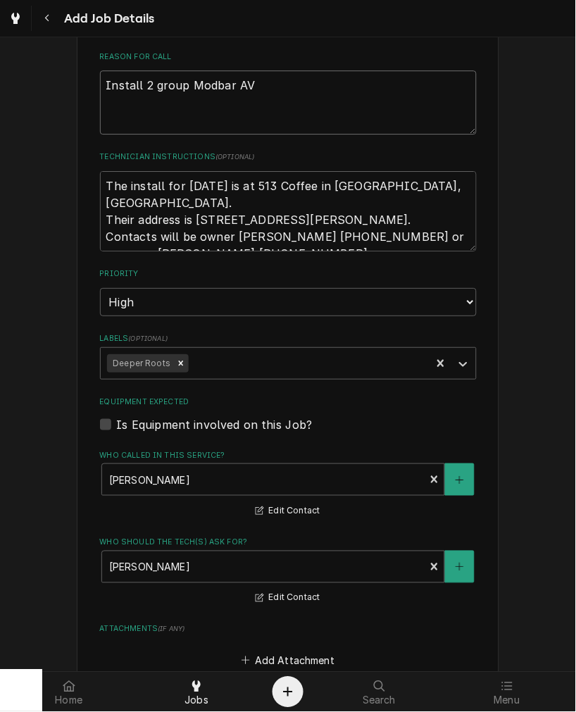
type textarea "x"
type textarea "Install 2 group Modbar AV a"
type textarea "x"
type textarea "Install 2 group Modbar AV ap"
type textarea "x"
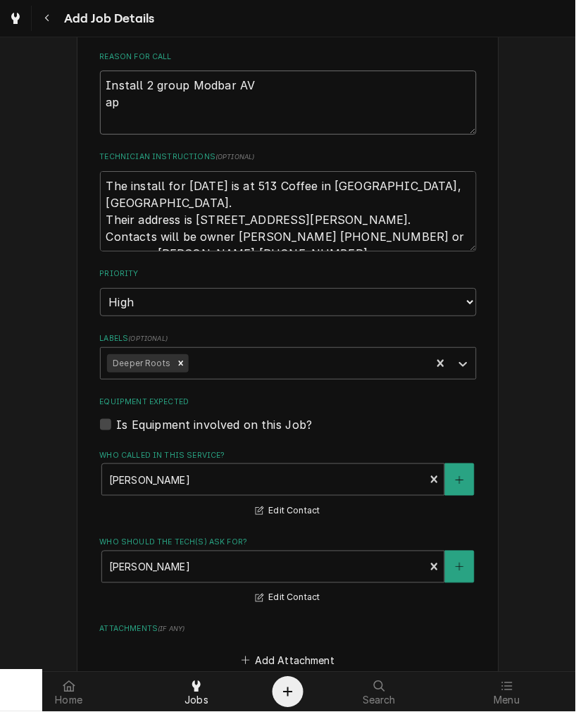
type textarea "Install 2 group Modbar AV ap@"
type textarea "x"
type textarea "Install 2 group Modbar AV ap@d"
type textarea "x"
type textarea "Install 2 group Modbar AV ap@de"
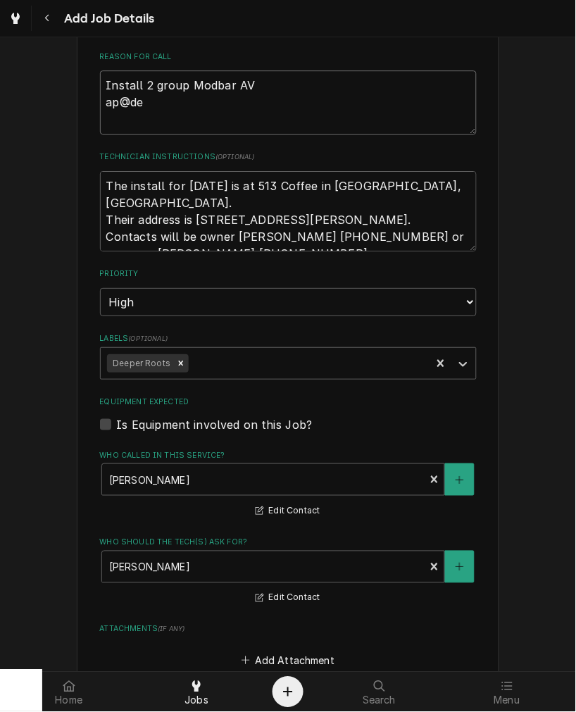
type textarea "x"
type textarea "Install 2 group Modbar AV ap@dee"
type textarea "x"
type textarea "Install 2 group Modbar AV ap@deep"
type textarea "x"
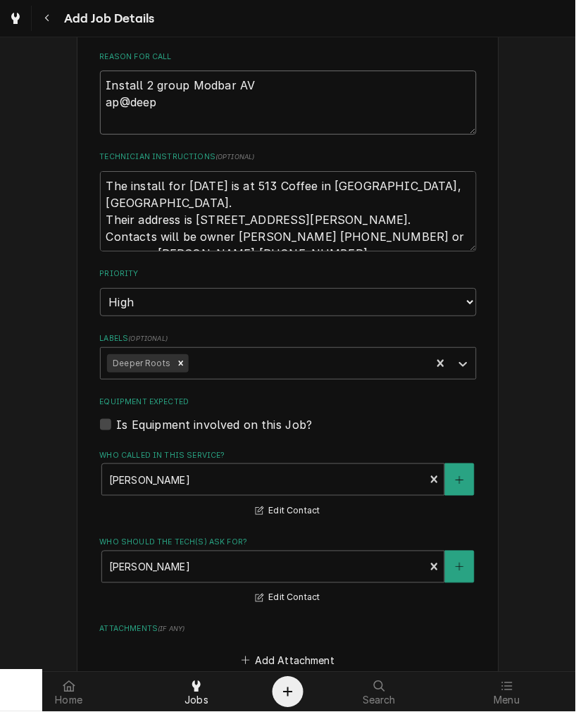
type textarea "Install 2 group Modbar AV ap@deepe"
type textarea "x"
type textarea "Install 2 group Modbar AV ap@deeper"
type textarea "x"
type textarea "Install 2 group Modbar AV ap@deeperr"
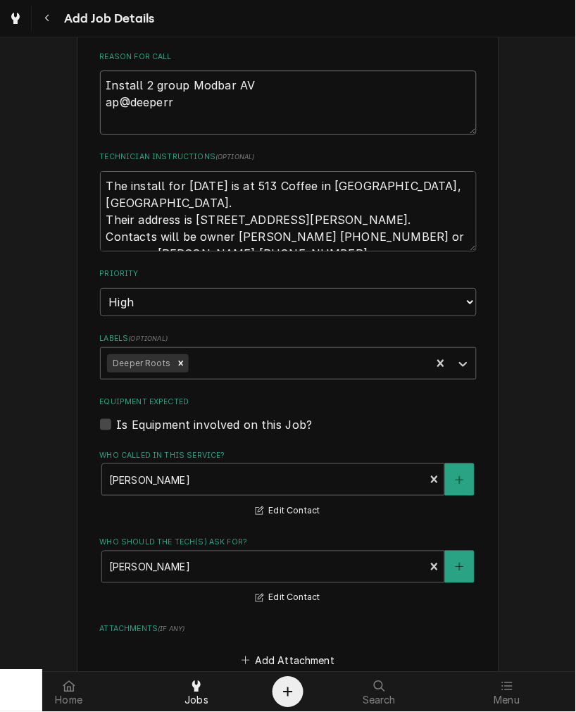
type textarea "x"
type textarea "Install 2 group Modbar AV ap@deeperro"
type textarea "x"
type textarea "Install 2 group Modbar AV ap@deeperroo"
type textarea "x"
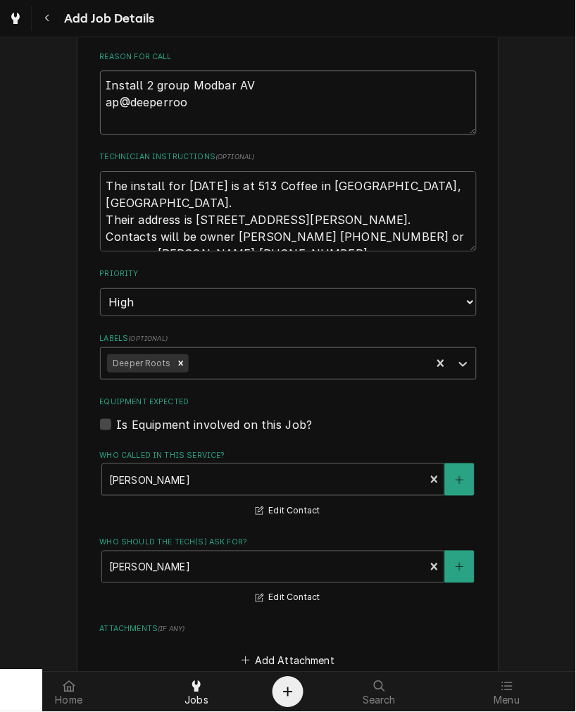
type textarea "Install 2 group Modbar AV ap@deeperroot"
type textarea "x"
type textarea "Install 2 group Modbar AV ap@deeperroots"
type textarea "x"
type textarea "Install 2 group Modbar AV ap@deeperroots.c"
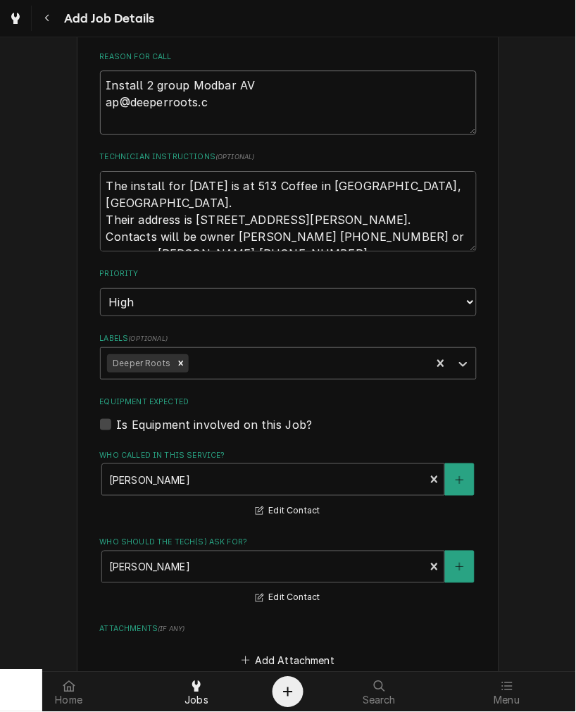
type textarea "x"
type textarea "Install 2 group Modbar AV ap@deeperroots.co"
type textarea "x"
type textarea "Install 2 group Modbar AV ap@deeperroots.com"
type textarea "x"
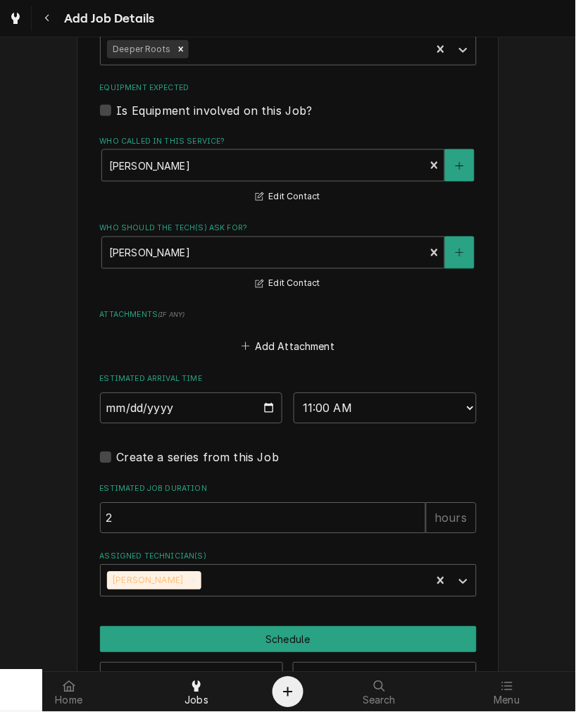
scroll to position [872, 0]
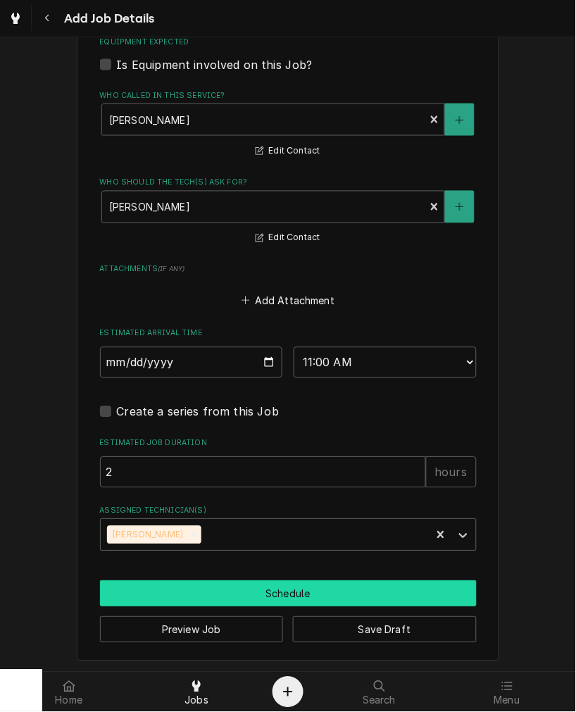
type textarea "Install 2 group Modbar AV ap@deeperroots.com"
click at [208, 583] on button "Schedule" at bounding box center [288, 594] width 377 height 26
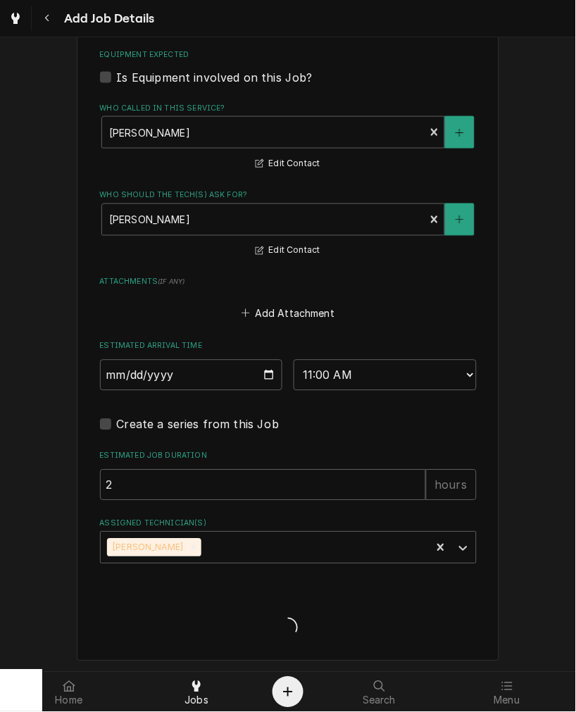
scroll to position [395, 0]
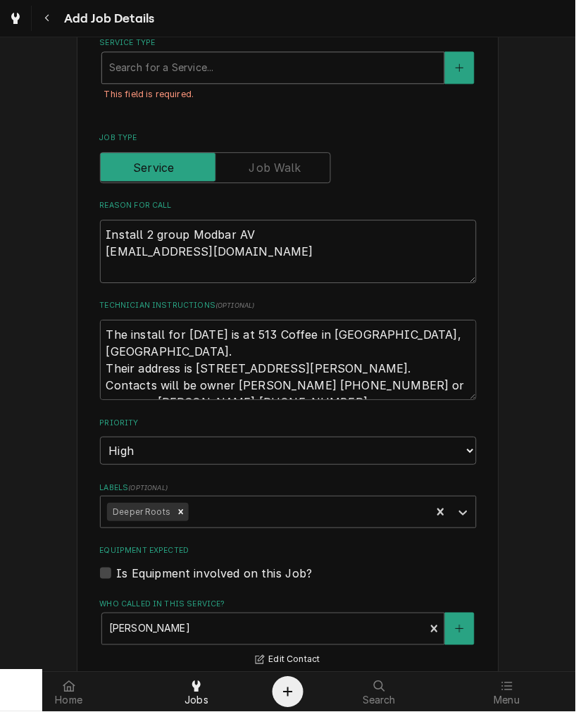
click at [285, 52] on div "Search for a Service..." at bounding box center [273, 67] width 342 height 31
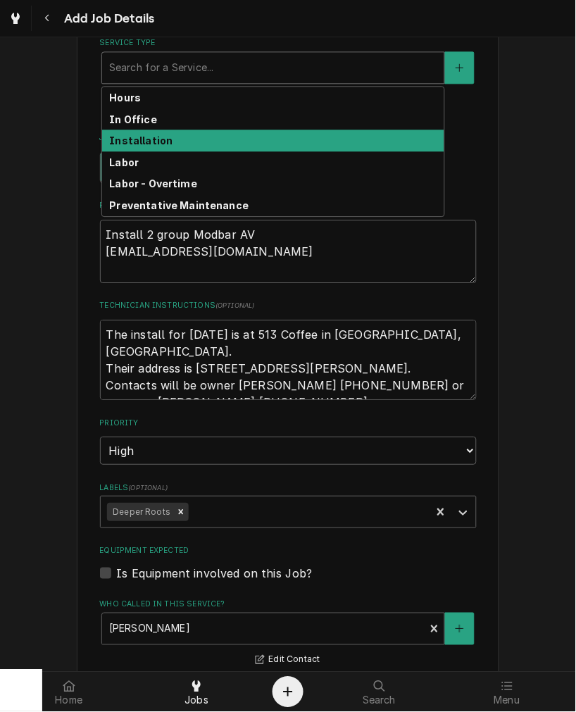
click at [127, 142] on strong "Installation" at bounding box center [140, 141] width 63 height 12
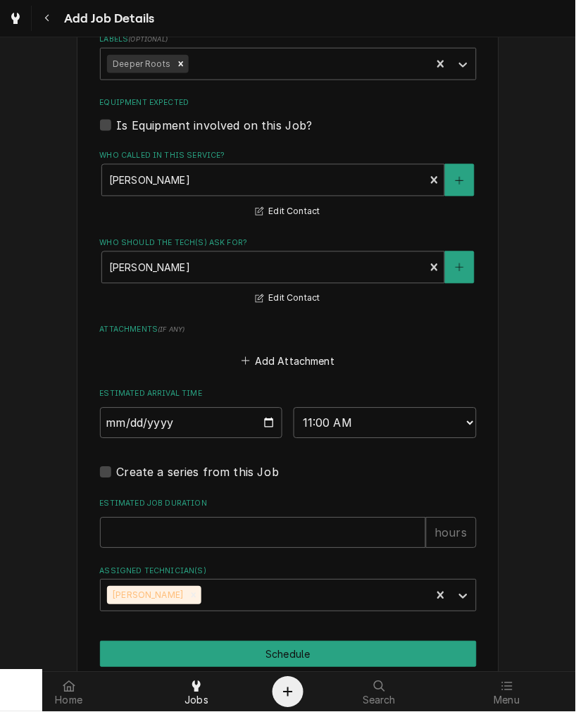
scroll to position [928, 0]
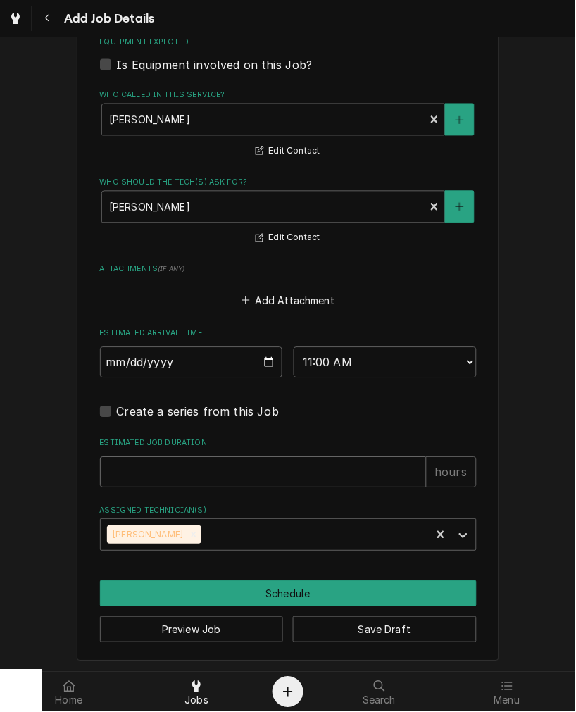
click at [159, 458] on input "Estimated Job Duration" at bounding box center [263, 472] width 326 height 31
type textarea "x"
type input "2"
type textarea "x"
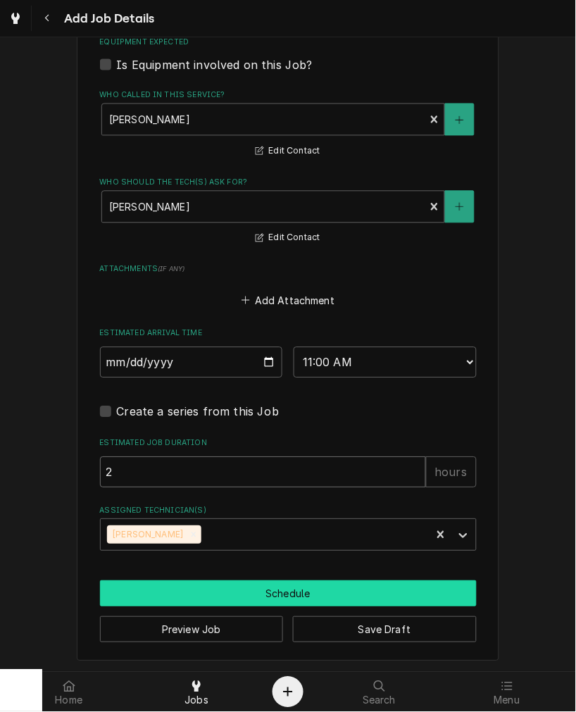
type input "2"
click at [176, 592] on button "Schedule" at bounding box center [288, 594] width 377 height 26
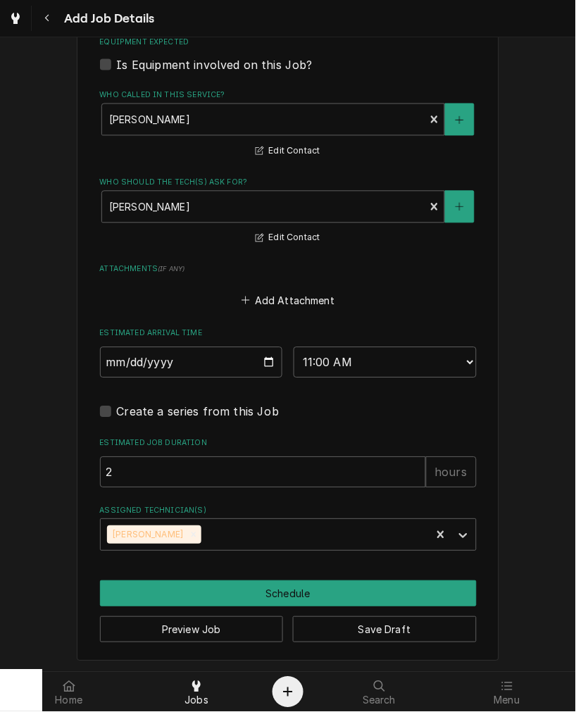
scroll to position [883, 0]
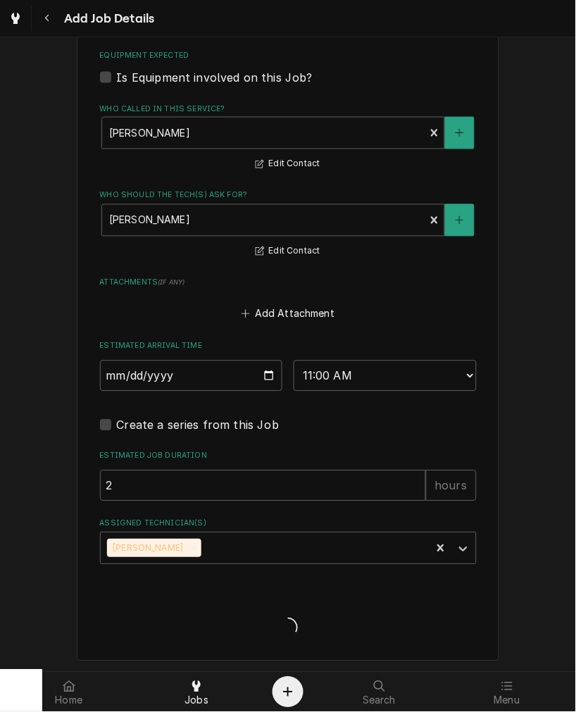
type textarea "x"
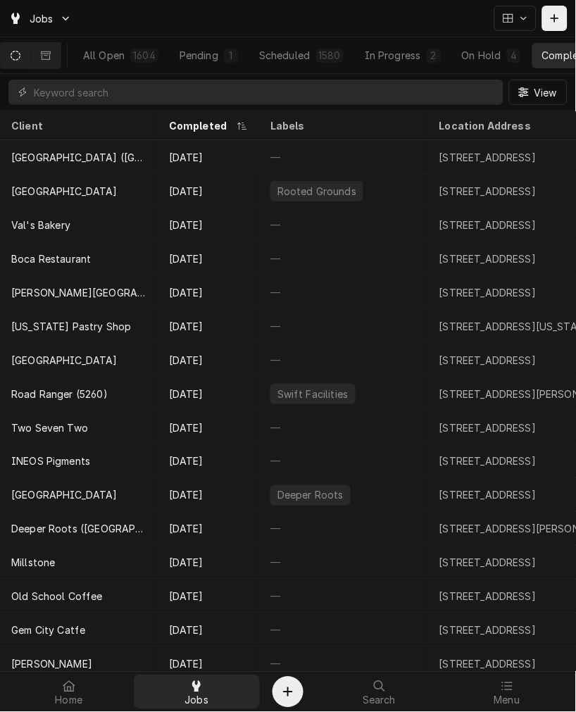
click at [222, 696] on div "Jobs" at bounding box center [197, 692] width 121 height 28
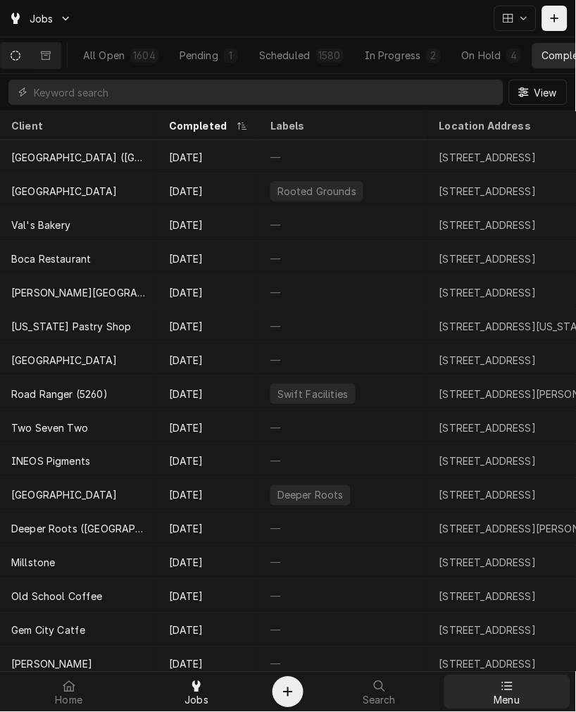
click at [524, 703] on div "Menu" at bounding box center [507, 692] width 121 height 28
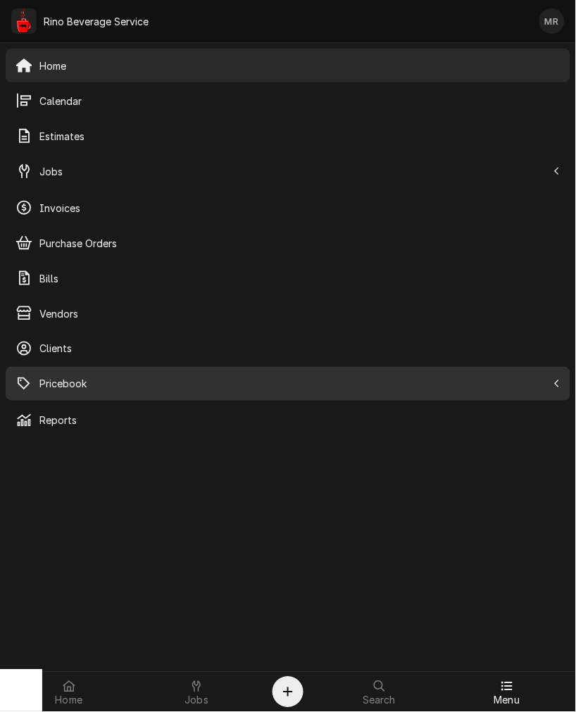
click at [53, 393] on div "Pricebook" at bounding box center [287, 384] width 559 height 28
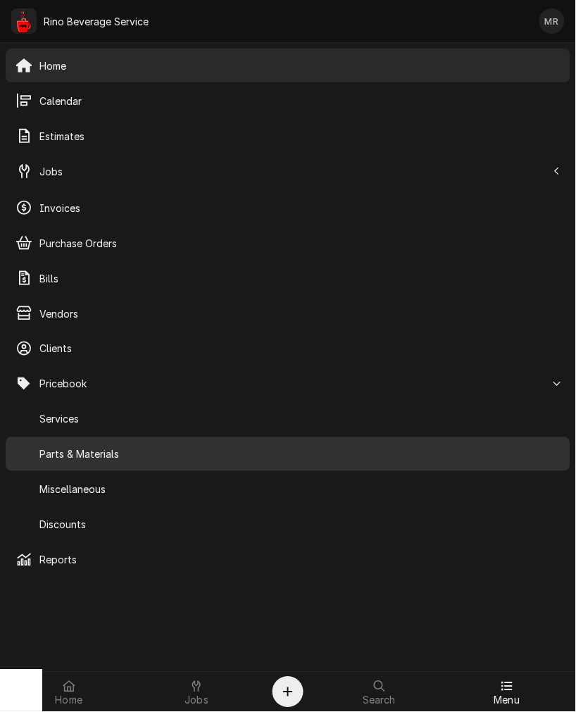
click at [68, 454] on span "Parts & Materials" at bounding box center [299, 454] width 521 height 15
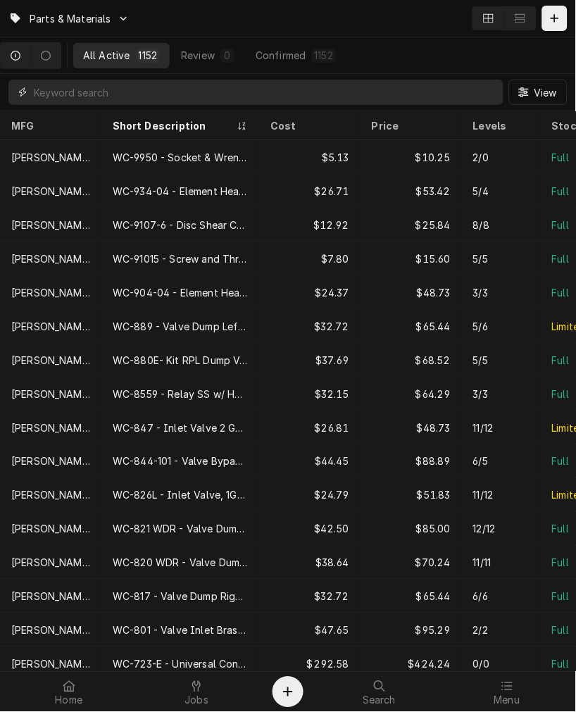
click at [228, 97] on input "Dynamic Content Wrapper" at bounding box center [265, 92] width 463 height 25
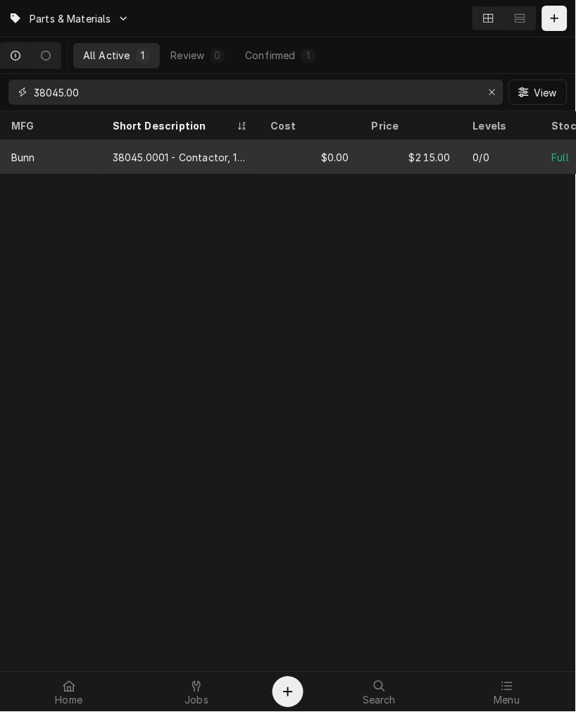
type input "38045.00"
click at [230, 155] on div "38045.0001 - Contactor, 120V, 3 Pole" at bounding box center [180, 157] width 135 height 15
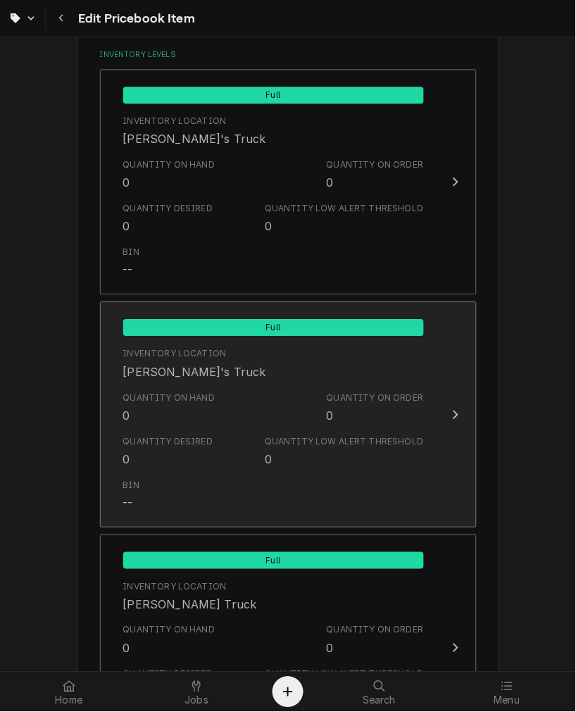
scroll to position [261, 0]
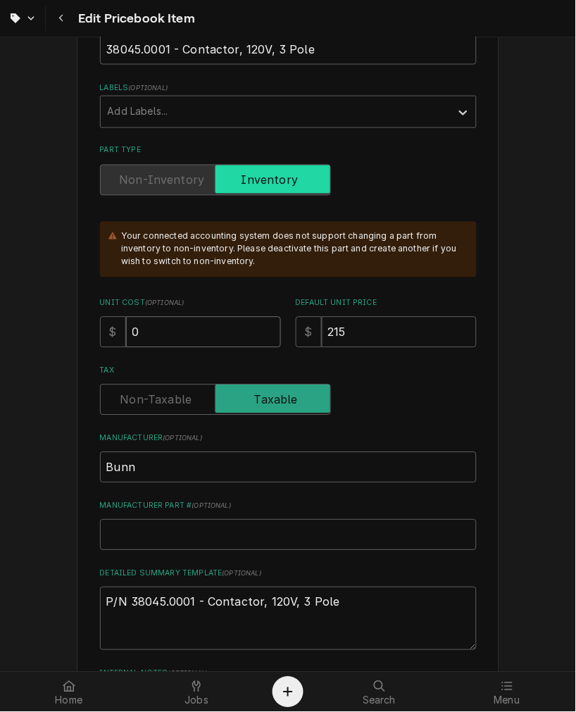
drag, startPoint x: 172, startPoint y: 334, endPoint x: 89, endPoint y: 326, distance: 82.8
click at [126, 331] on input "0" at bounding box center [203, 332] width 155 height 31
type textarea "x"
type input "1"
type textarea "x"
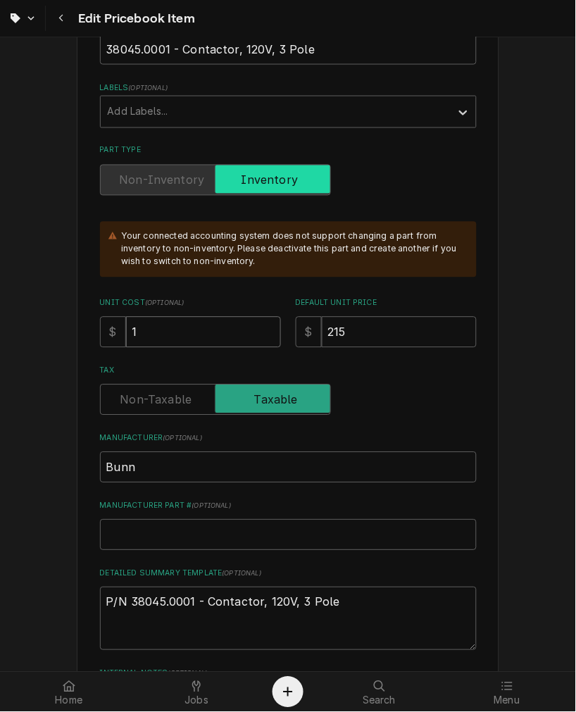
type input "10"
type textarea "x"
type input "107"
type textarea "x"
type input "107.5"
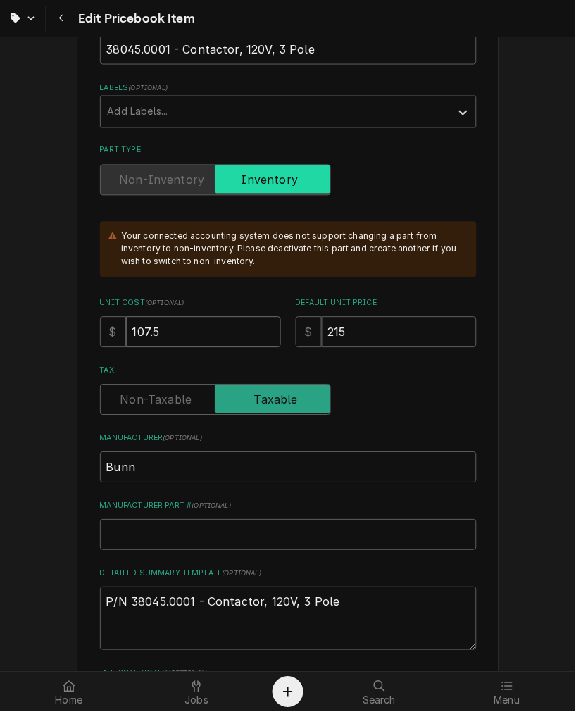
type textarea "x"
type input "107.50"
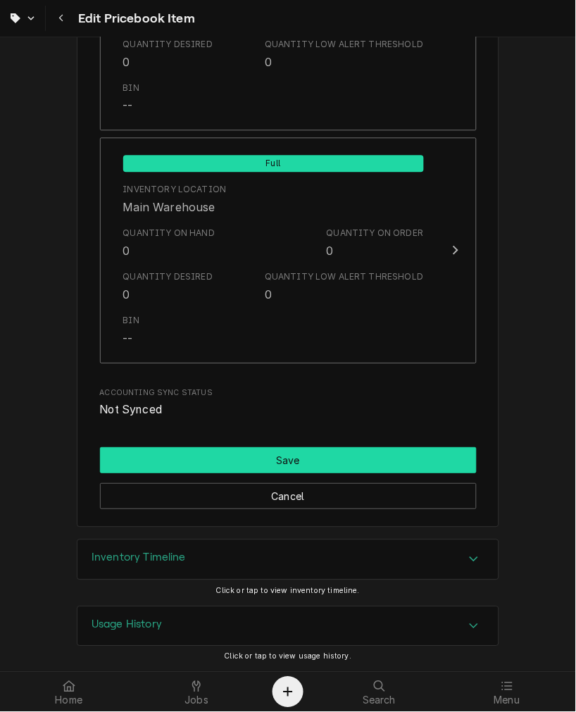
click at [218, 459] on button "Save" at bounding box center [288, 460] width 377 height 26
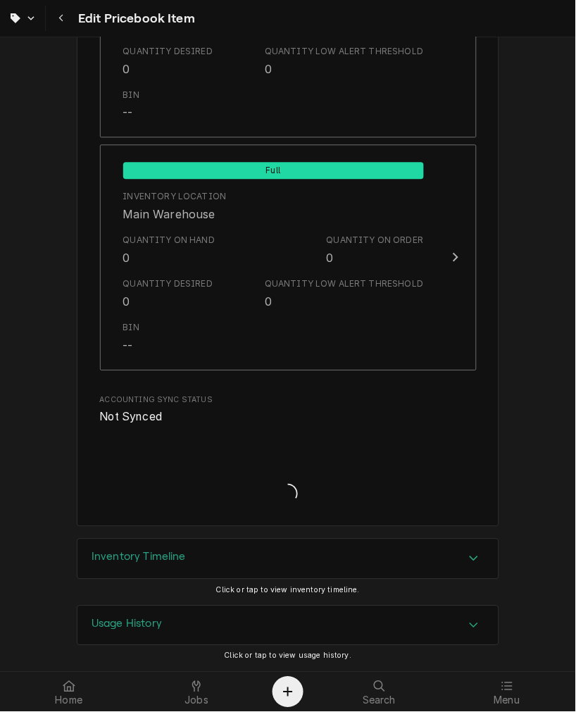
scroll to position [1666, 0]
type textarea "x"
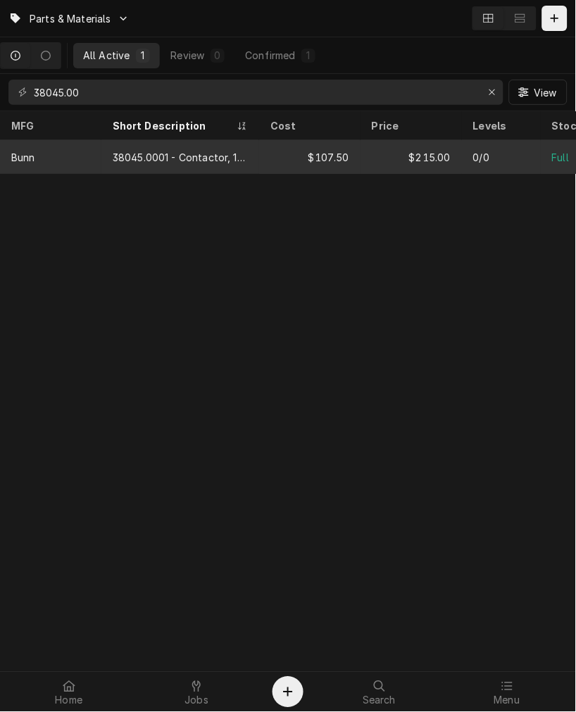
click at [268, 160] on div "$107.50" at bounding box center [309, 157] width 101 height 34
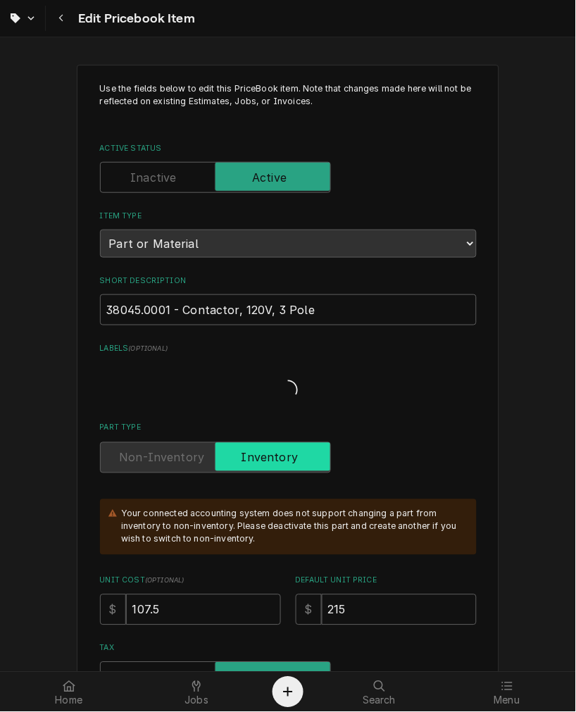
type textarea "x"
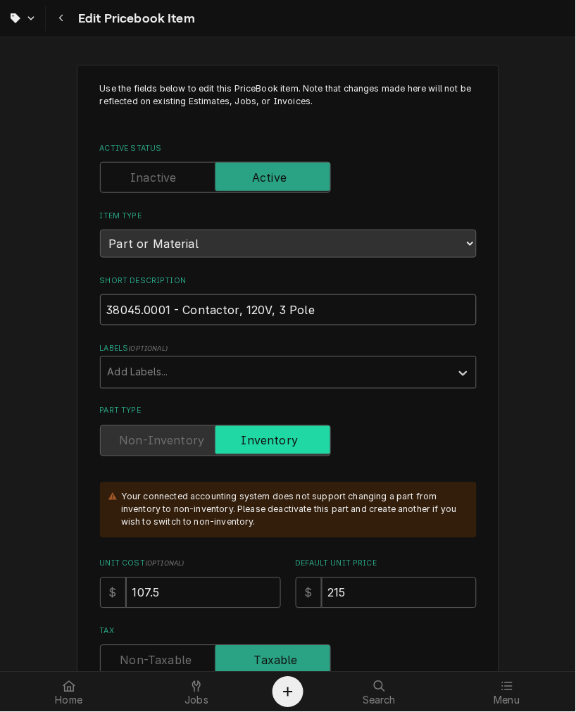
drag, startPoint x: 322, startPoint y: 308, endPoint x: 54, endPoint y: 299, distance: 268.5
drag, startPoint x: 215, startPoint y: 697, endPoint x: 190, endPoint y: 687, distance: 26.8
click at [215, 697] on div "Jobs" at bounding box center [197, 692] width 121 height 28
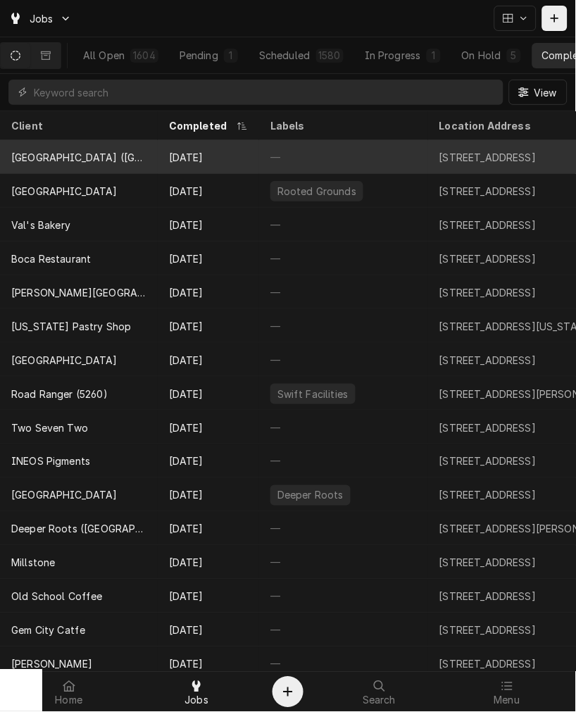
drag, startPoint x: 187, startPoint y: 155, endPoint x: 37, endPoint y: 152, distance: 150.8
click at [187, 155] on div "[DATE]" at bounding box center [208, 157] width 101 height 34
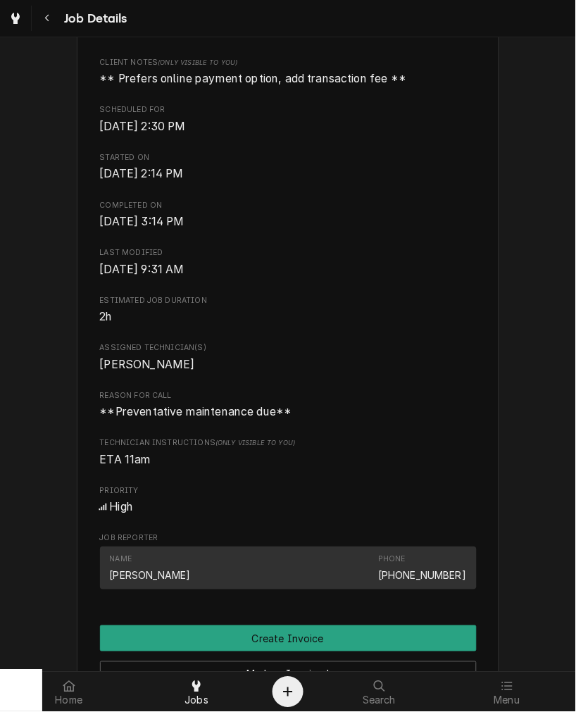
scroll to position [522, 0]
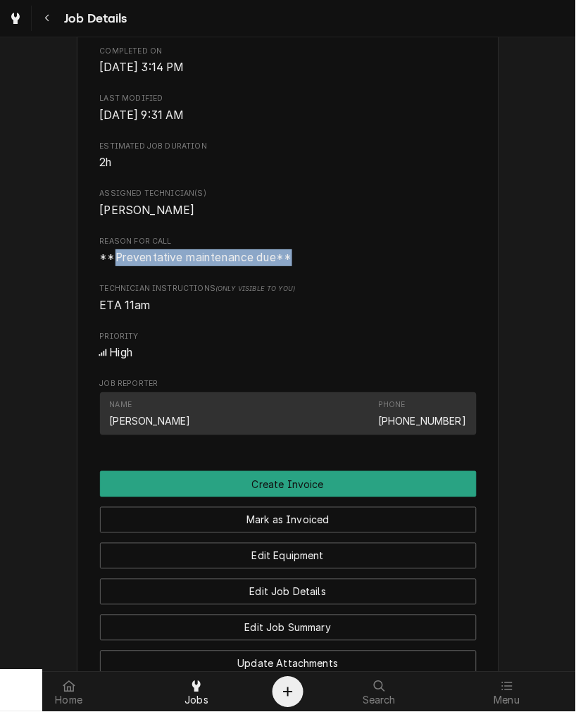
drag, startPoint x: 309, startPoint y: 286, endPoint x: 107, endPoint y: 282, distance: 201.5
click at [107, 282] on div "Roopairs Job ID JOB-4051 Date Received [DATE] Service Type Preventative Mainten…" at bounding box center [288, 53] width 377 height 777
click at [173, 266] on span "**Preventative maintenance due**" at bounding box center [288, 257] width 377 height 17
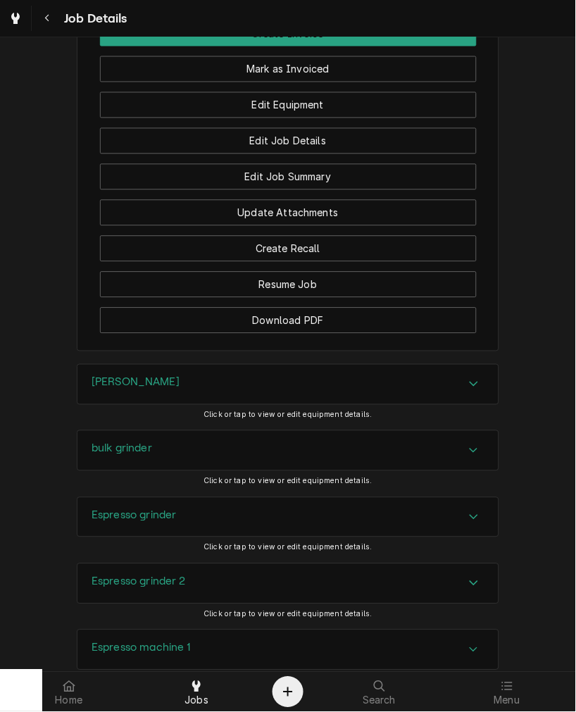
scroll to position [1043, 0]
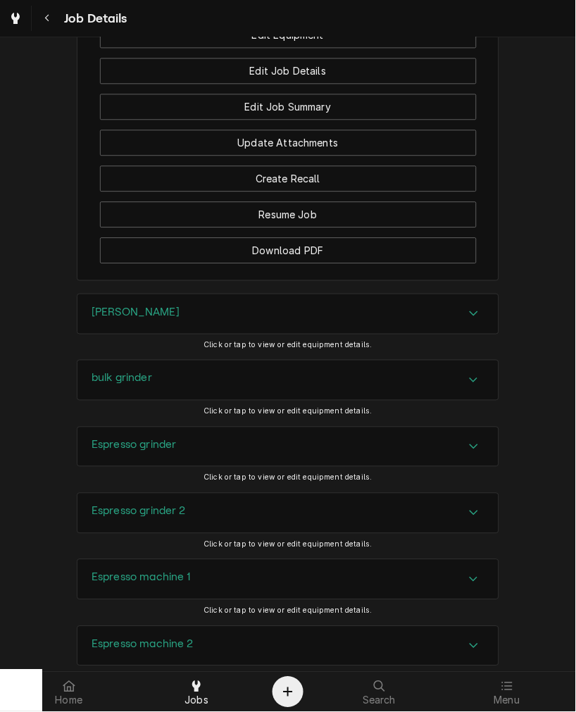
click at [127, 334] on div "Brewer" at bounding box center [287, 313] width 421 height 39
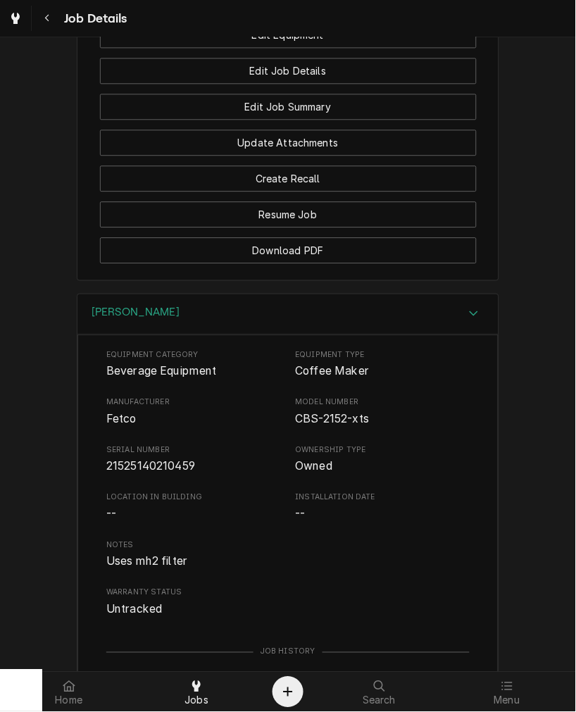
click at [146, 473] on span "21525140210459" at bounding box center [150, 465] width 89 height 13
click at [142, 456] on span "Serial Number" at bounding box center [193, 449] width 175 height 11
click at [136, 473] on span "21525140210459" at bounding box center [150, 465] width 89 height 13
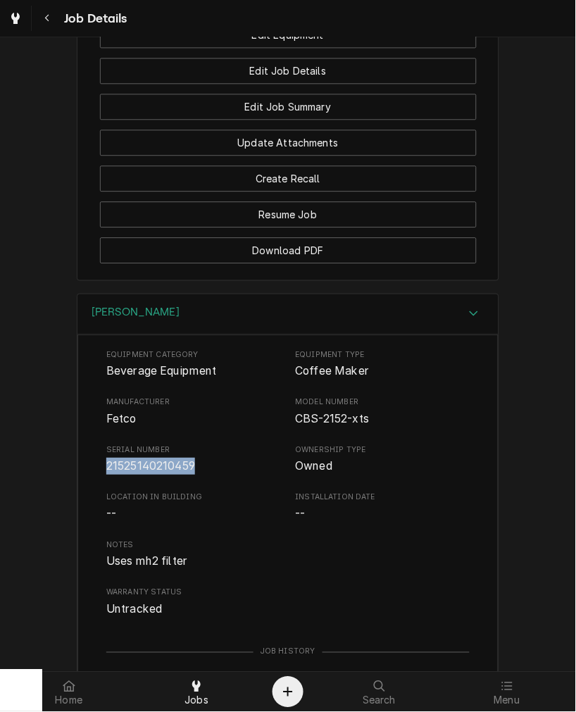
click at [135, 325] on div "Brewer" at bounding box center [287, 314] width 421 height 40
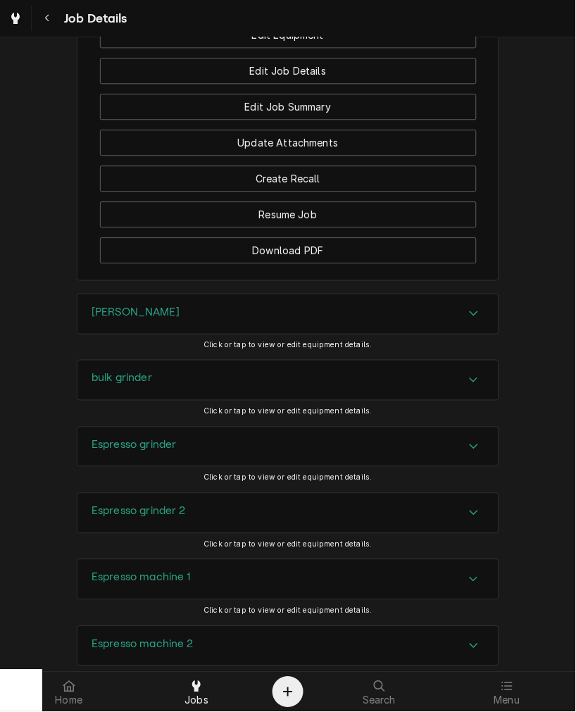
click at [120, 385] on h3 "bulk grinder" at bounding box center [122, 378] width 61 height 13
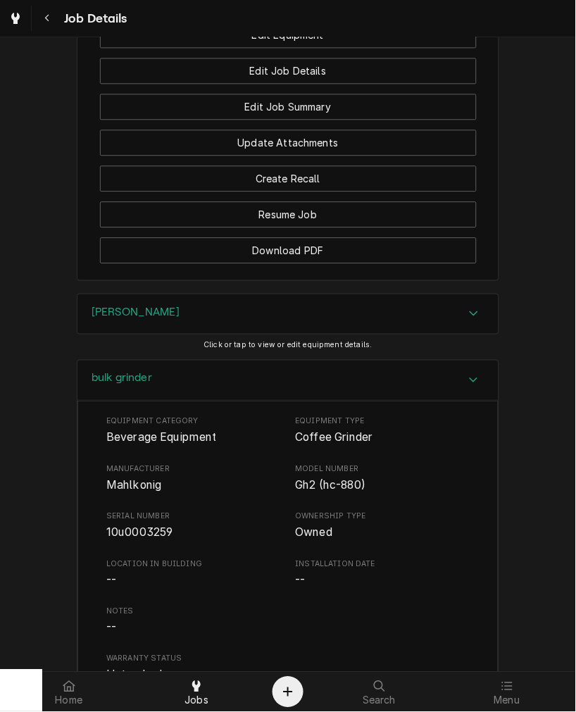
click at [124, 492] on span "Mahlkonig" at bounding box center [133, 484] width 55 height 13
drag, startPoint x: 125, startPoint y: 508, endPoint x: 86, endPoint y: 495, distance: 40.8
click at [86, 495] on div "Equipment Category Beverage Equipment Equipment Type Coffee Grinder Manufacture…" at bounding box center [287, 641] width 421 height 480
click at [141, 386] on div "bulk grinder" at bounding box center [287, 381] width 421 height 40
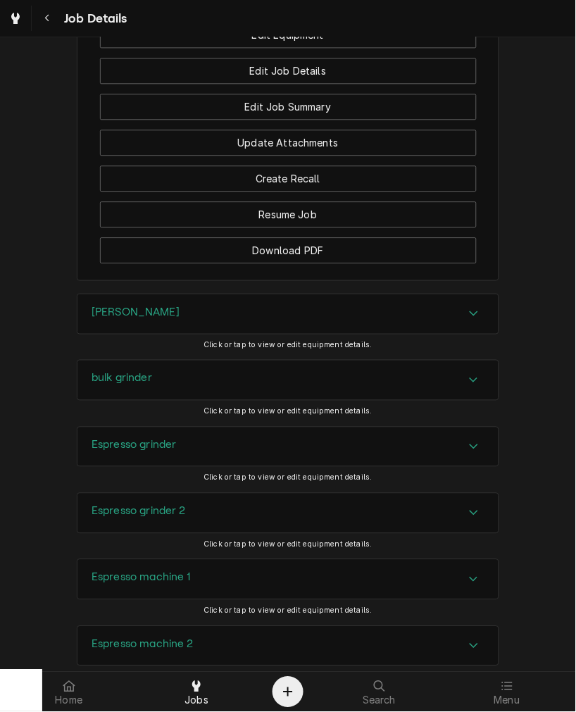
click at [141, 452] on div "Espresso grinder" at bounding box center [287, 447] width 421 height 39
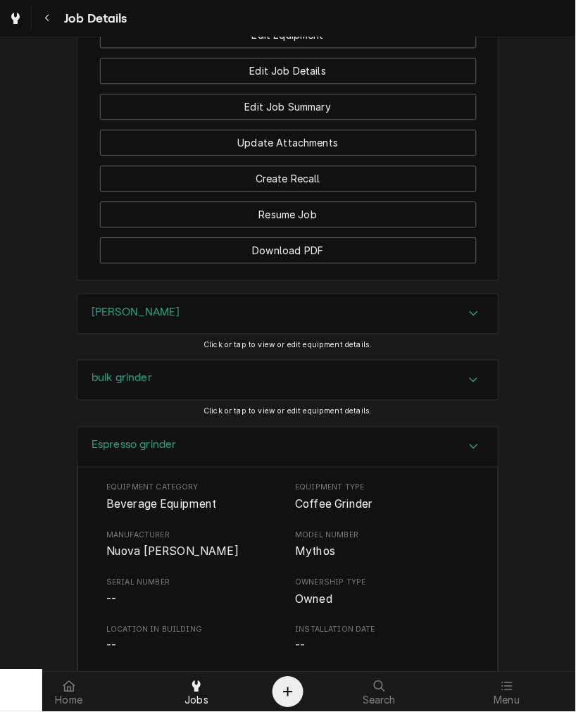
click at [139, 558] on span "Nuova simonelli" at bounding box center [172, 550] width 132 height 13
click at [216, 461] on div "Espresso grinder" at bounding box center [287, 448] width 421 height 40
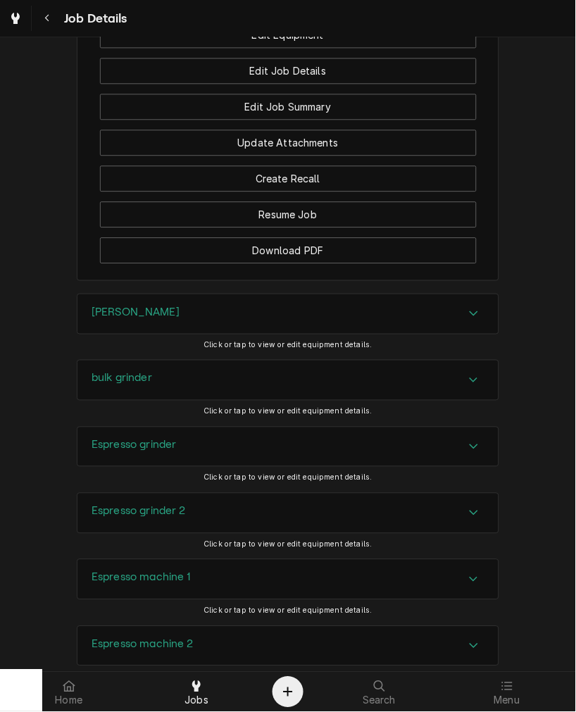
click at [146, 518] on h3 "Espresso grinder 2" at bounding box center [139, 511] width 94 height 13
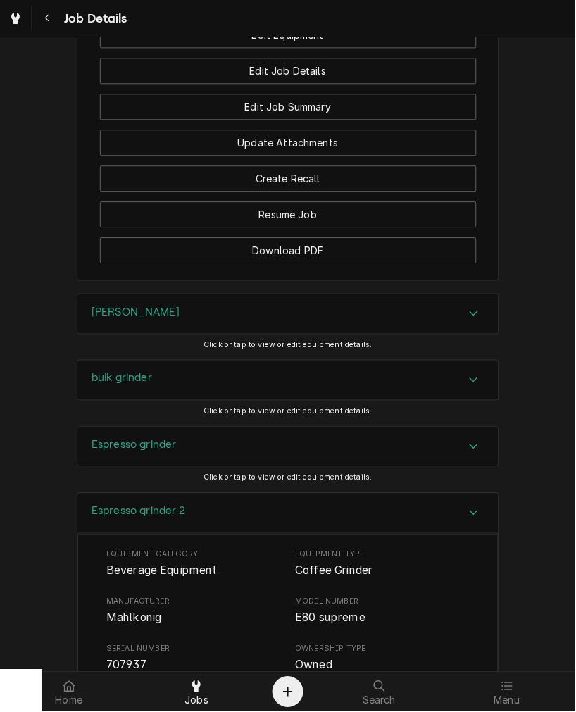
scroll to position [1305, 0]
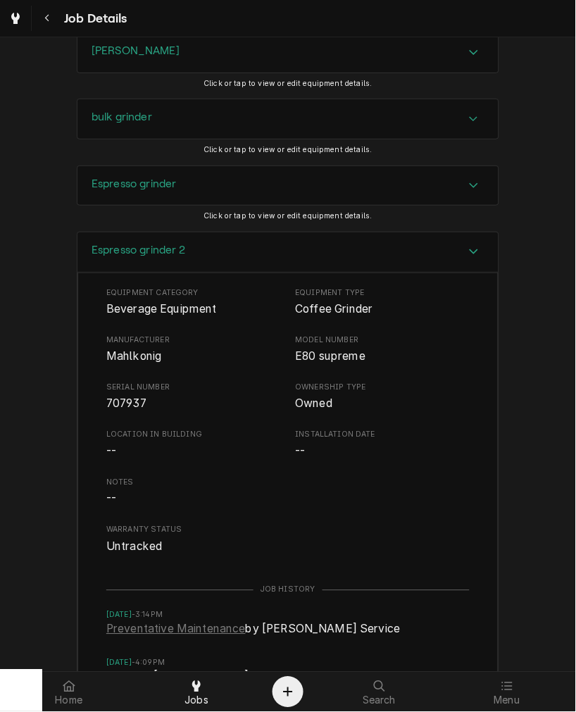
click at [108, 411] on span "707937" at bounding box center [126, 403] width 40 height 13
drag, startPoint x: 149, startPoint y: 254, endPoint x: 157, endPoint y: 269, distance: 16.7
click at [149, 254] on div "Espresso grinder 2" at bounding box center [287, 252] width 421 height 40
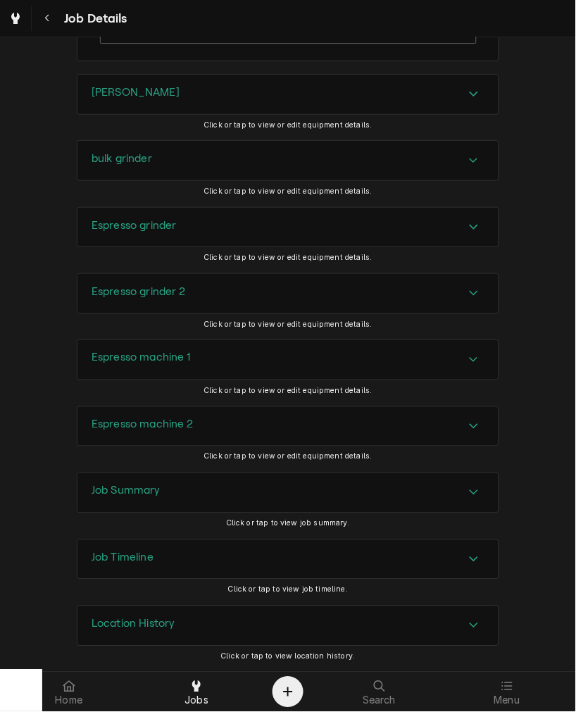
scroll to position [1282, 0]
click at [151, 355] on h3 "Espresso machine 1" at bounding box center [141, 357] width 99 height 13
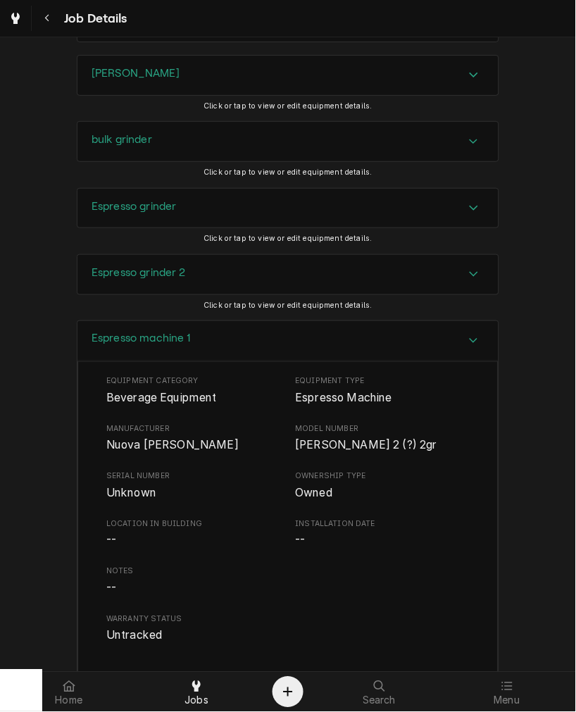
click at [151, 473] on div "Equipment Category Beverage Equipment Equipment Type Espresso Machine Manufactu…" at bounding box center [287, 510] width 363 height 268
click at [150, 454] on span "Nuova simonelli" at bounding box center [193, 445] width 175 height 17
click at [142, 346] on h3 "Espresso machine 1" at bounding box center [141, 338] width 99 height 13
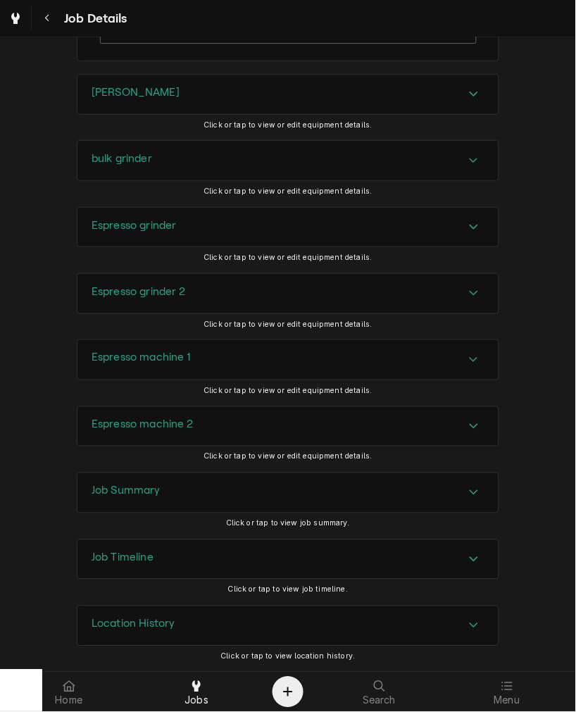
click at [151, 435] on div "Espresso machine 2" at bounding box center [287, 426] width 421 height 39
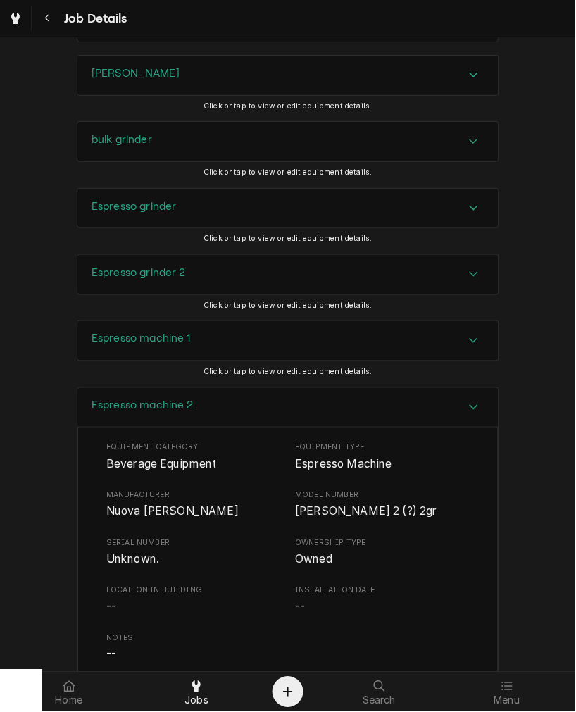
click at [146, 518] on span "Nuova simonelli" at bounding box center [172, 511] width 132 height 13
drag, startPoint x: 162, startPoint y: 519, endPoint x: 128, endPoint y: 532, distance: 36.1
click at [118, 540] on div "Equipment Category Beverage Equipment Equipment Type Espresso Machine Manufactu…" at bounding box center [287, 576] width 363 height 268
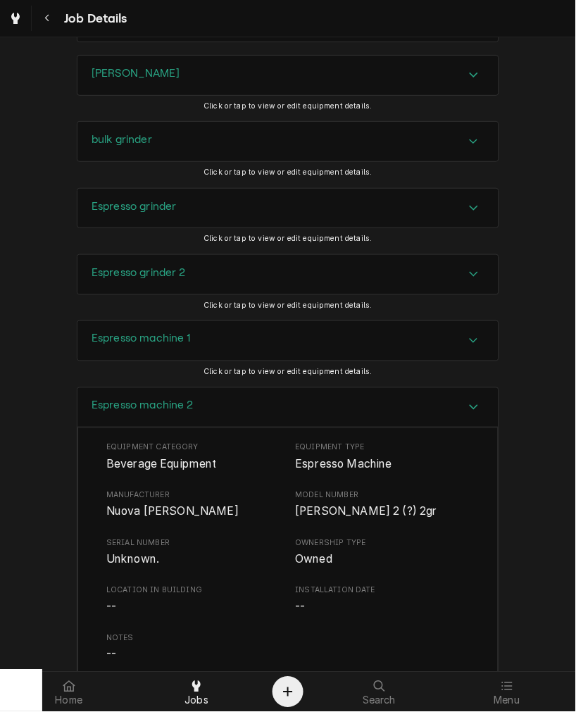
click at [142, 518] on span "Nuova simonelli" at bounding box center [172, 511] width 132 height 13
click at [143, 518] on span "Nuova simonelli" at bounding box center [172, 511] width 132 height 13
click at [97, 428] on div "Espresso machine 2" at bounding box center [287, 408] width 421 height 40
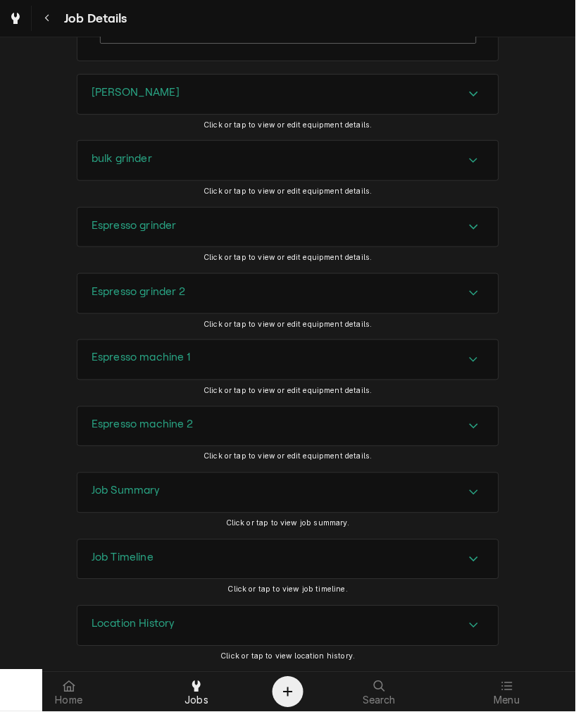
click at [163, 483] on div "Job Summary" at bounding box center [287, 492] width 421 height 39
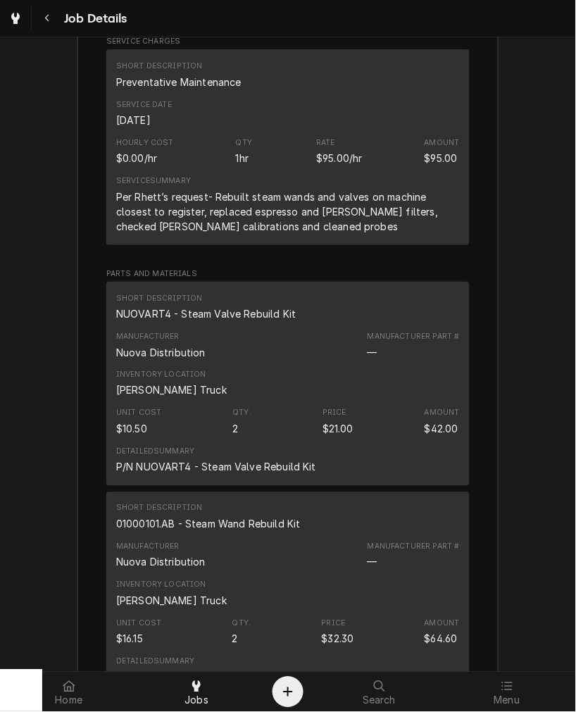
scroll to position [1804, 0]
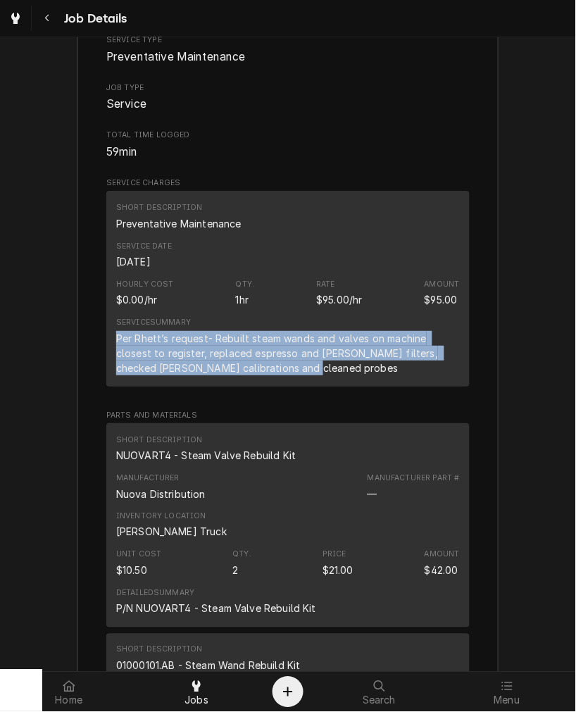
drag, startPoint x: 321, startPoint y: 381, endPoint x: 101, endPoint y: 350, distance: 222.6
click at [106, 350] on div "Short Description Preventative Maintenance Service Date Oct 8, 2025 Hourly Cost…" at bounding box center [287, 288] width 363 height 195
copy div "Per Rhett’s request- Rebuilt steam wands and valves on machine closest to regis…"
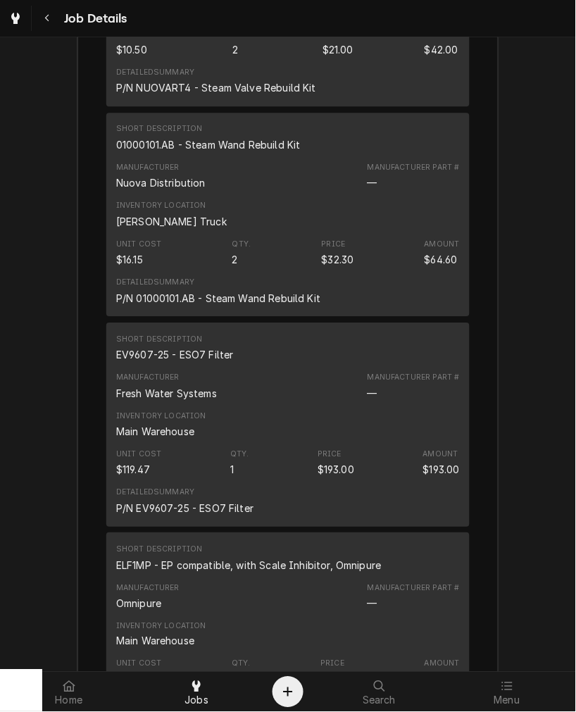
scroll to position [1934, 0]
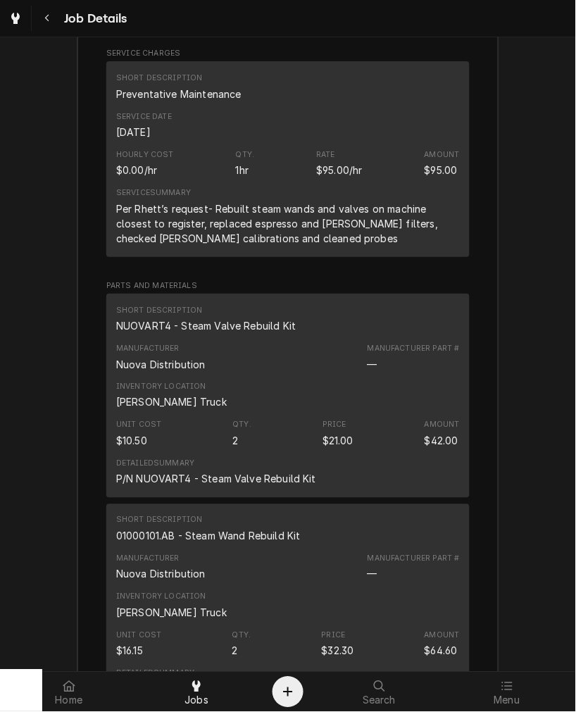
click at [142, 333] on div "NUOVART4 - Steam Valve Rebuild Kit" at bounding box center [206, 325] width 180 height 15
click at [143, 333] on div "NUOVART4 - Steam Valve Rebuild Kit" at bounding box center [206, 325] width 180 height 15
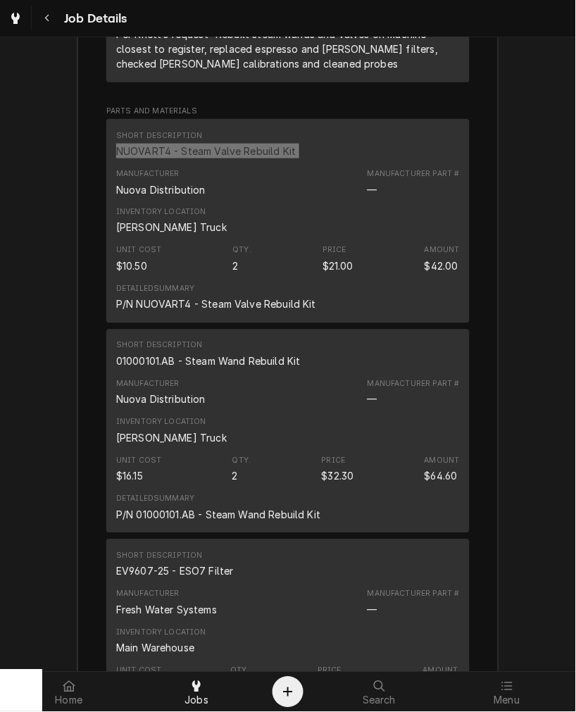
scroll to position [2195, 0]
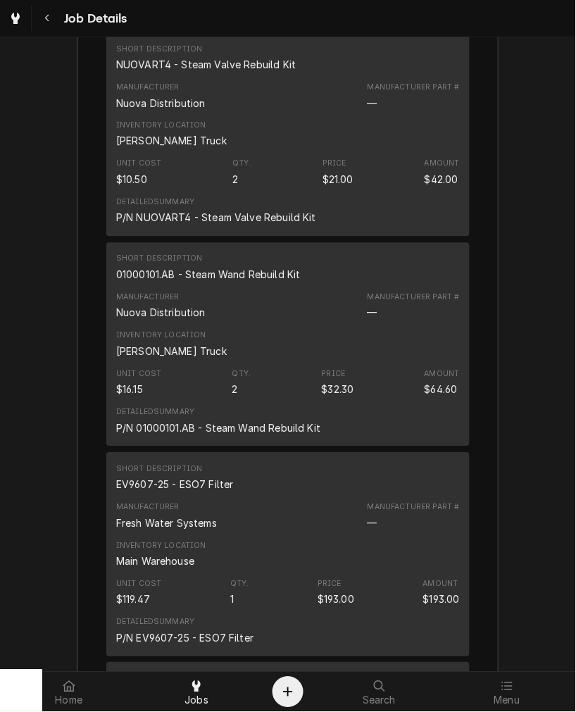
click at [187, 282] on div "01000101.AB - Steam Wand Rebuild Kit" at bounding box center [208, 275] width 185 height 15
drag, startPoint x: 187, startPoint y: 287, endPoint x: 234, endPoint y: 297, distance: 48.4
click at [187, 282] on div "01000101.AB - Steam Wand Rebuild Kit" at bounding box center [208, 275] width 185 height 15
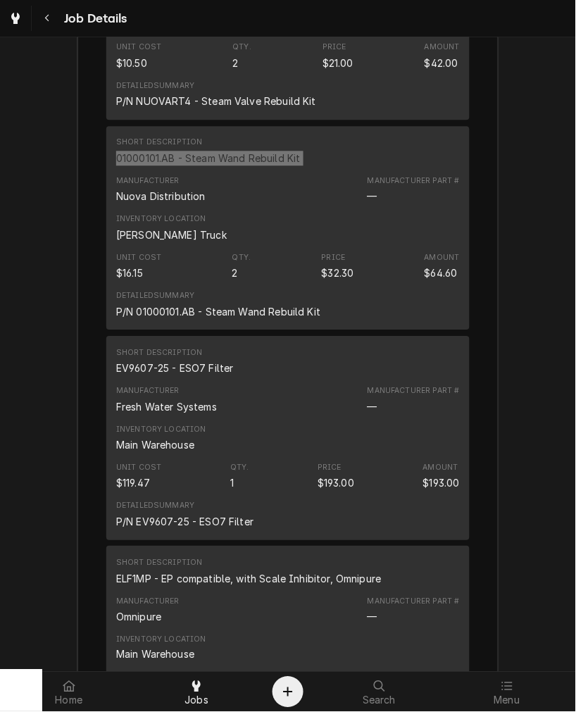
scroll to position [2455, 0]
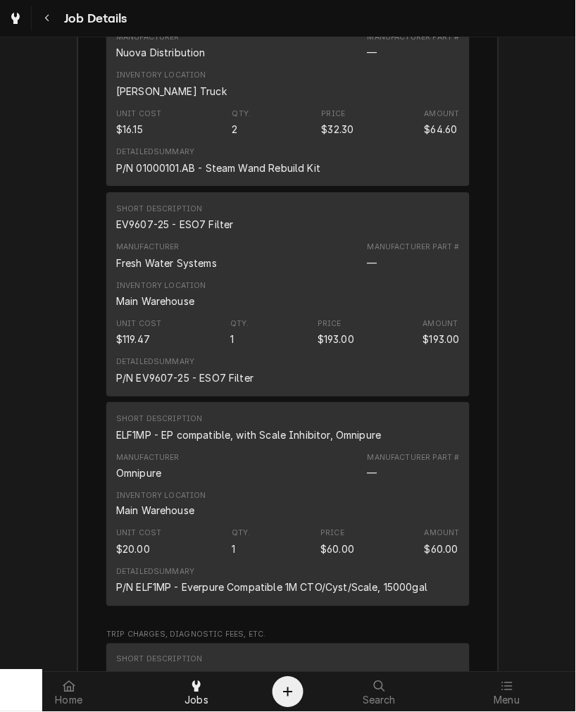
click at [192, 232] on div "EV9607-25 - ESO7 Filter" at bounding box center [175, 224] width 118 height 15
click at [134, 442] on div "ELF1MP - EP compatible, with Scale Inhibitor, Omnipure" at bounding box center [249, 435] width 266 height 15
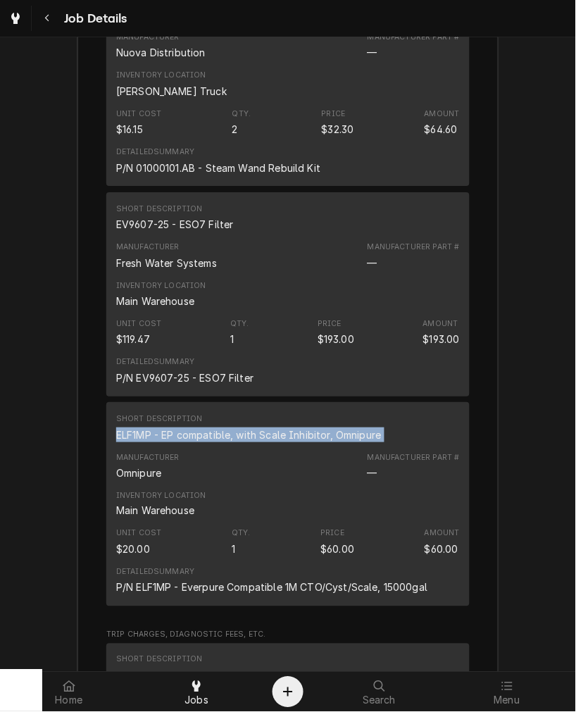
click at [134, 442] on div "ELF1MP - EP compatible, with Scale Inhibitor, Omnipure" at bounding box center [249, 435] width 266 height 15
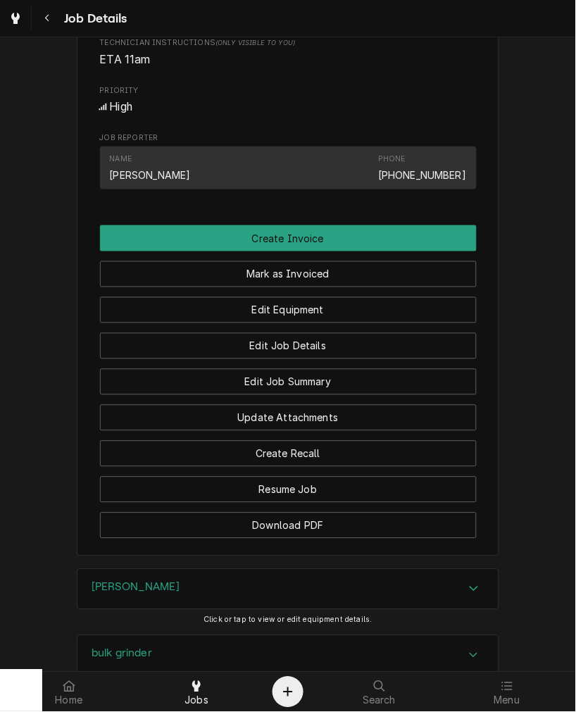
scroll to position [730, 0]
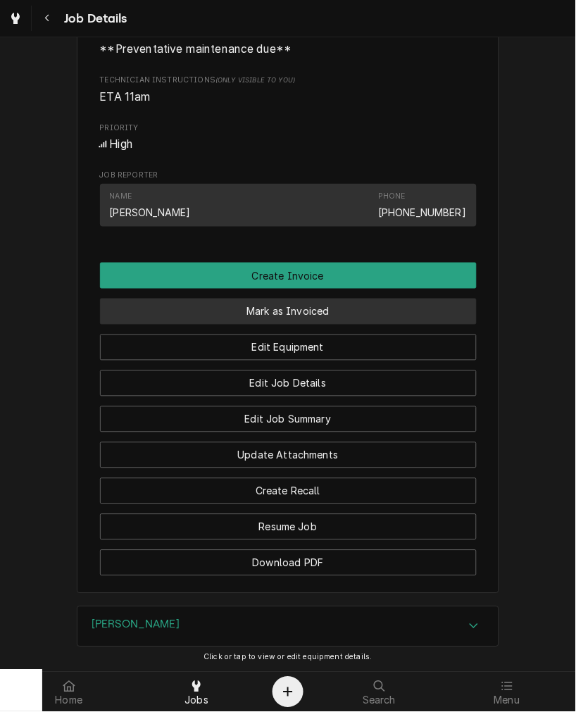
click at [213, 314] on button "Mark as Invoiced" at bounding box center [288, 312] width 377 height 26
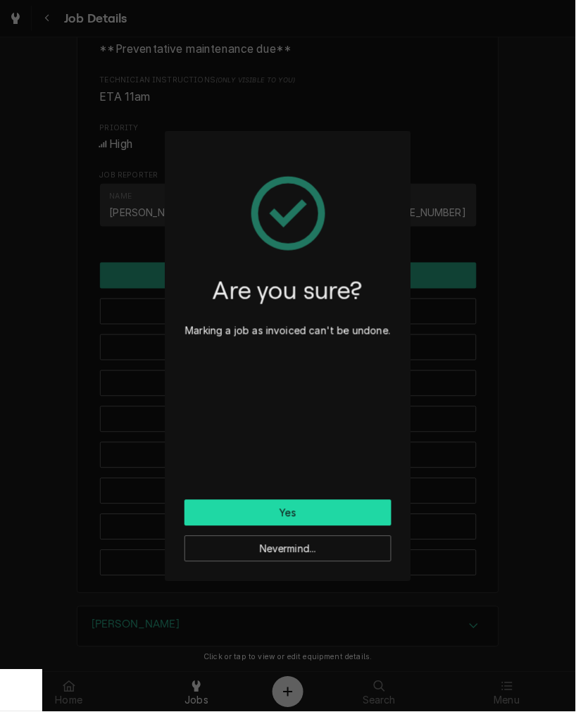
click at [244, 502] on button "Yes" at bounding box center [288, 513] width 207 height 26
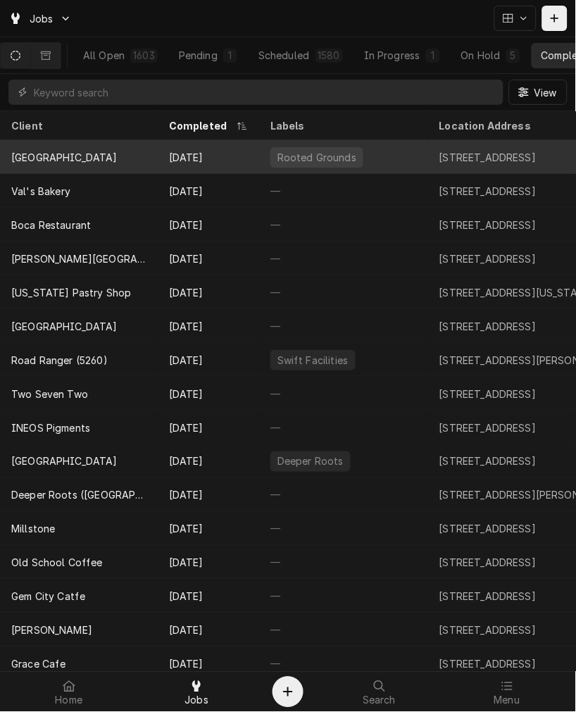
click at [163, 143] on div "[DATE]" at bounding box center [208, 157] width 101 height 34
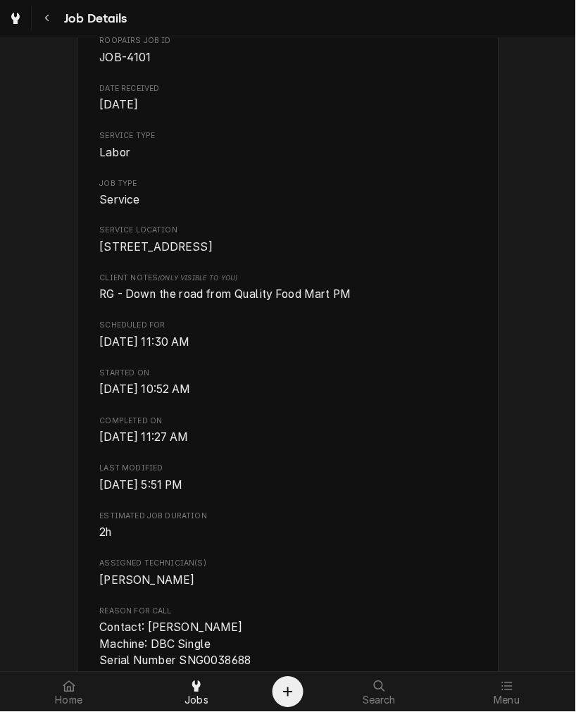
scroll to position [261, 0]
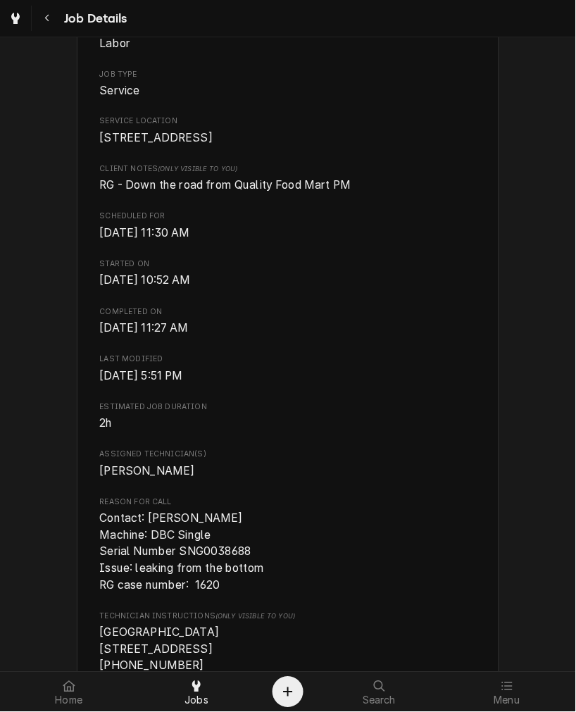
drag, startPoint x: 229, startPoint y: 608, endPoint x: 83, endPoint y: 544, distance: 159.3
click at [83, 544] on div "[GEOGRAPHIC_DATA] [STREET_ADDRESS] Open in Maps Roopairs Job ID JOB-4101 Date R…" at bounding box center [288, 691] width 423 height 1729
copy span "Contact: [PERSON_NAME] Machine: DBC Single Serial Number SNG0038688 Issue: leak…"
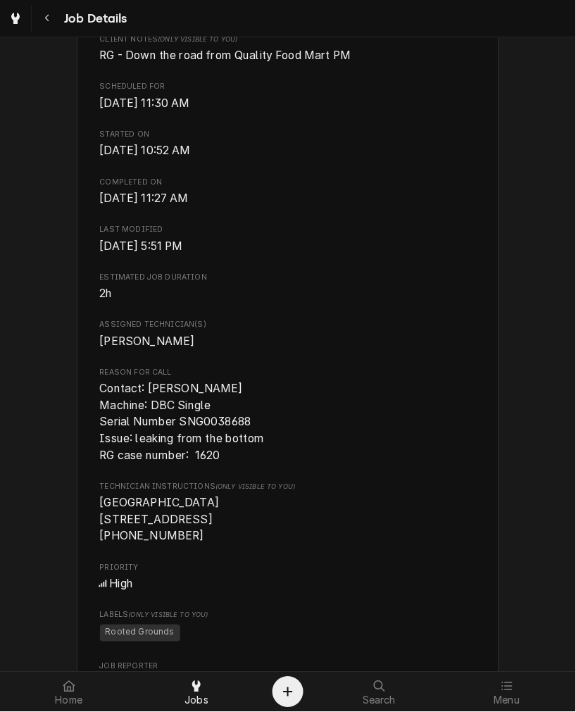
scroll to position [522, 0]
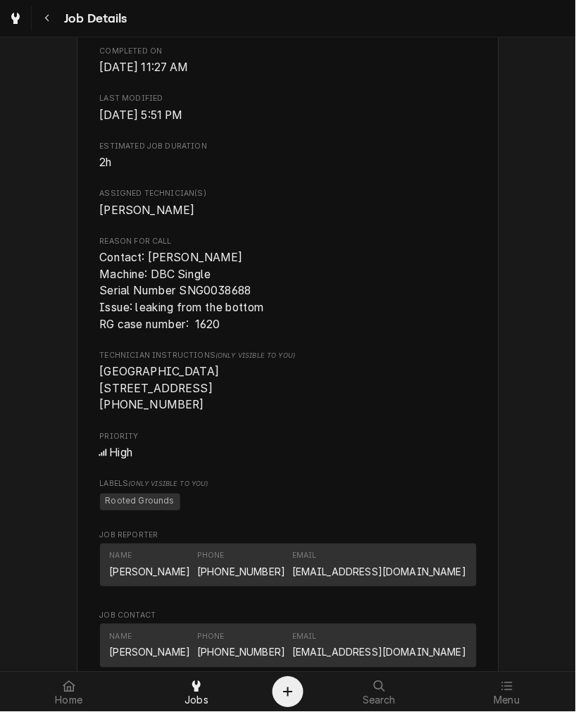
click at [221, 360] on div "Roopairs Job ID JOB-4101 Date Received [DATE] Service Type Labor Job Type Servi…" at bounding box center [288, 299] width 377 height 1269
drag, startPoint x: 235, startPoint y: 347, endPoint x: 148, endPoint y: 354, distance: 87.7
click at [230, 332] on span "Contact: [PERSON_NAME] Machine: DBC Single Serial Number SNG0038688 Issue: leak…" at bounding box center [288, 290] width 377 height 83
drag, startPoint x: 185, startPoint y: 421, endPoint x: 83, endPoint y: 419, distance: 102.2
click at [83, 419] on div "[GEOGRAPHIC_DATA] [STREET_ADDRESS] Open in Maps Roopairs Job ID JOB-4101 Date R…" at bounding box center [288, 429] width 423 height 1729
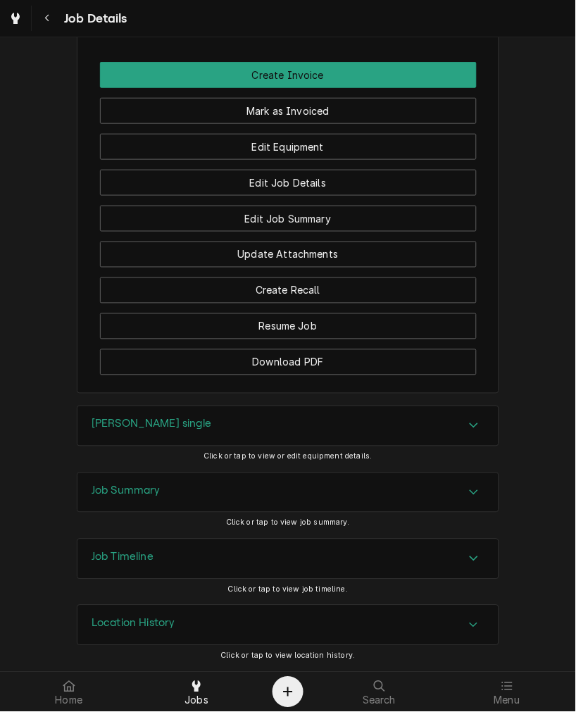
scroll to position [1452, 0]
click at [124, 426] on h3 "[PERSON_NAME] single" at bounding box center [152, 424] width 120 height 13
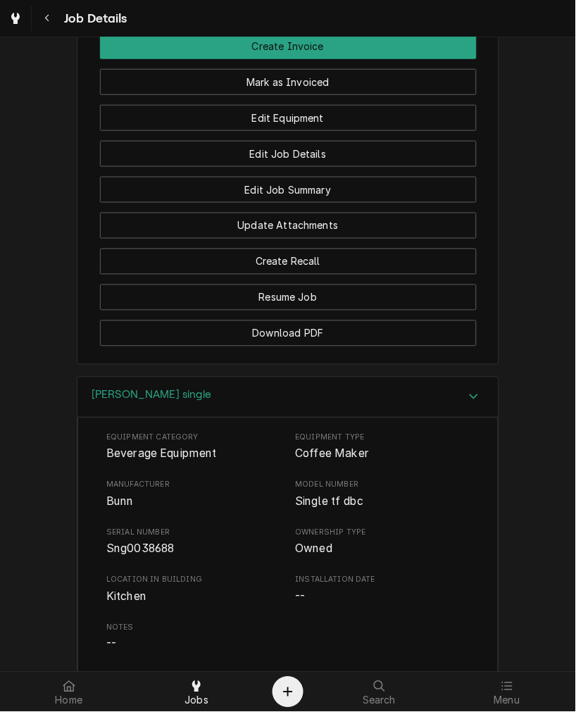
drag, startPoint x: 330, startPoint y: 418, endPoint x: 324, endPoint y: 428, distance: 10.8
click at [329, 418] on div "[PERSON_NAME] single" at bounding box center [287, 398] width 421 height 40
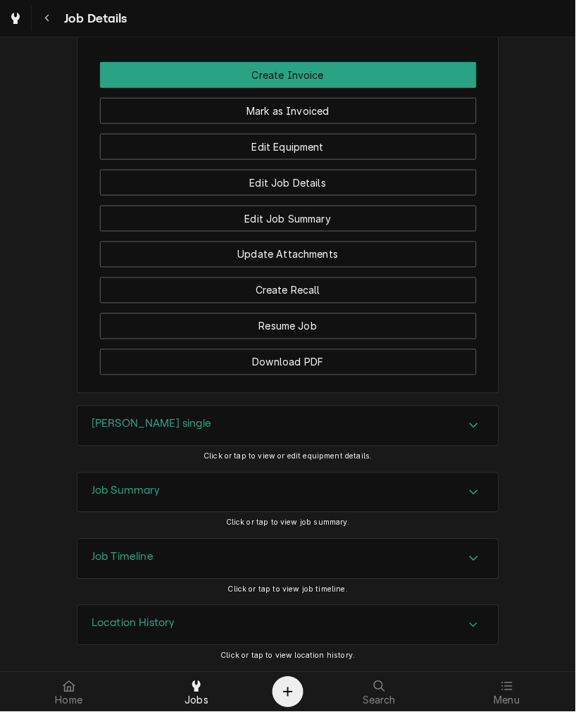
click at [235, 490] on div "Job Summary" at bounding box center [287, 492] width 421 height 39
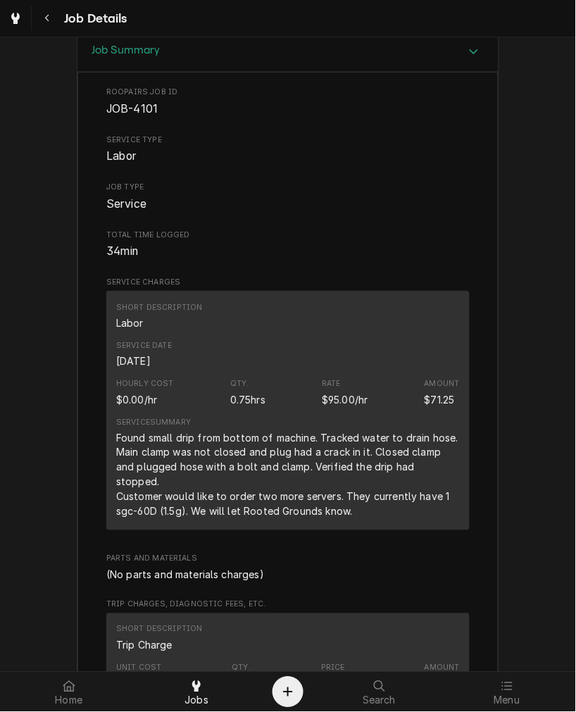
scroll to position [1974, 0]
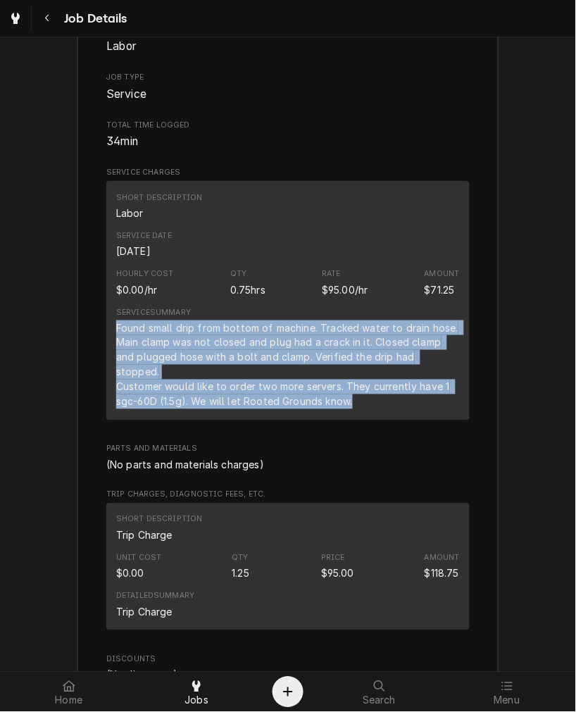
drag, startPoint x: 366, startPoint y: 417, endPoint x: 101, endPoint y: 354, distance: 272.3
click at [106, 354] on div "Short Description Labor Service Date [DATE] Hourly Cost $0.00/hr Qty. 0.75hrs R…" at bounding box center [287, 300] width 363 height 239
copy div "Found small drip from bottom of machine. Tracked water to drain hose. Main clam…"
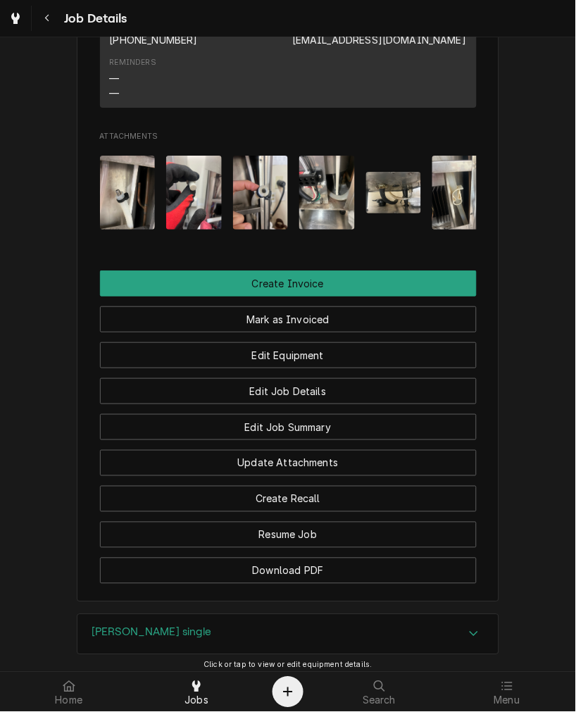
scroll to position [1321, 0]
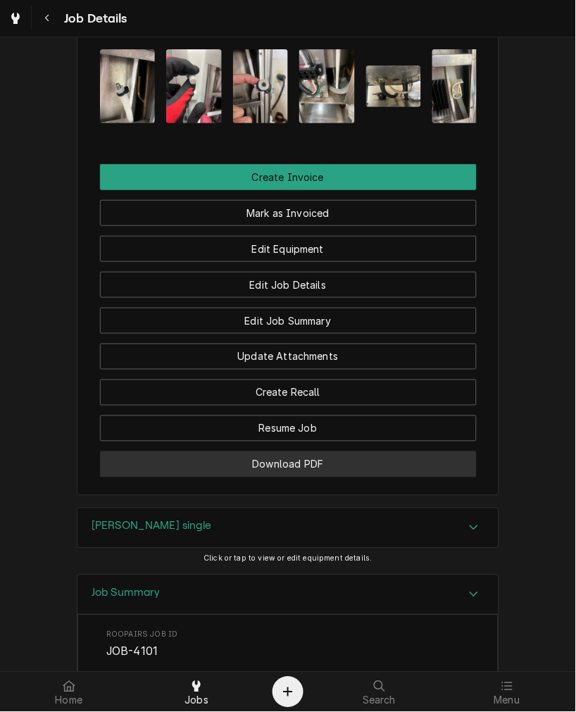
drag, startPoint x: 244, startPoint y: 488, endPoint x: 41, endPoint y: 483, distance: 203.6
click at [244, 478] on button "Download PDF" at bounding box center [288, 465] width 377 height 26
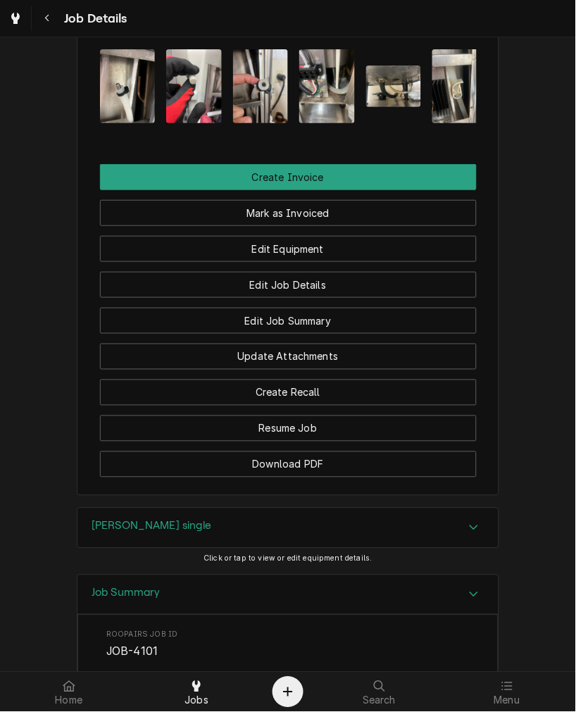
click at [235, 226] on button "Mark as Invoiced" at bounding box center [288, 213] width 377 height 26
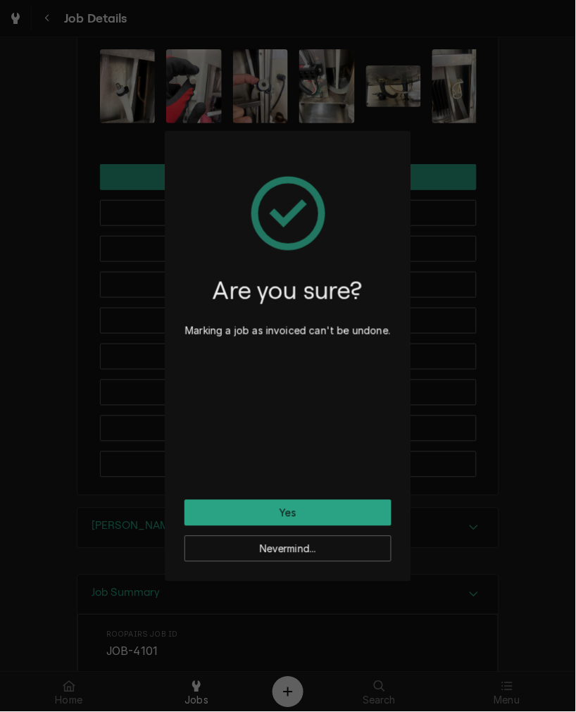
click at [299, 497] on div "Are you sure? Marking a job as invoiced can't be undone." at bounding box center [288, 325] width 207 height 349
click at [299, 500] on button "Yes" at bounding box center [288, 513] width 207 height 26
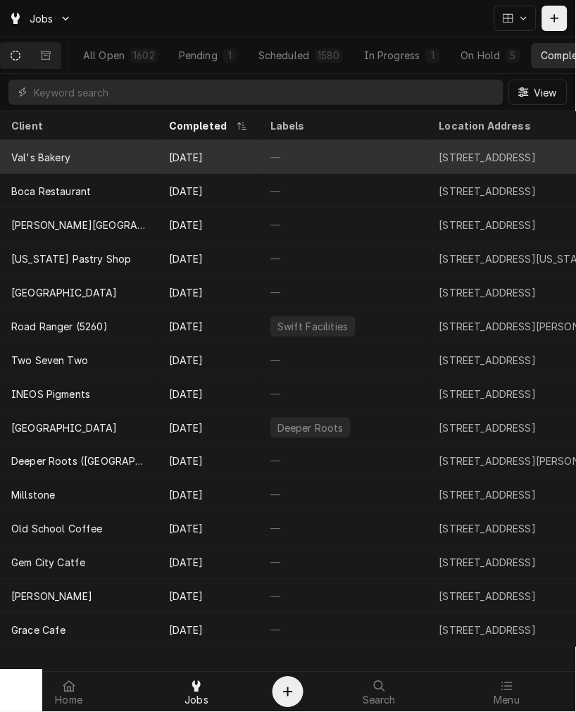
drag, startPoint x: 130, startPoint y: 148, endPoint x: 30, endPoint y: 152, distance: 100.1
click at [130, 148] on div "Val's Bakery" at bounding box center [79, 157] width 158 height 34
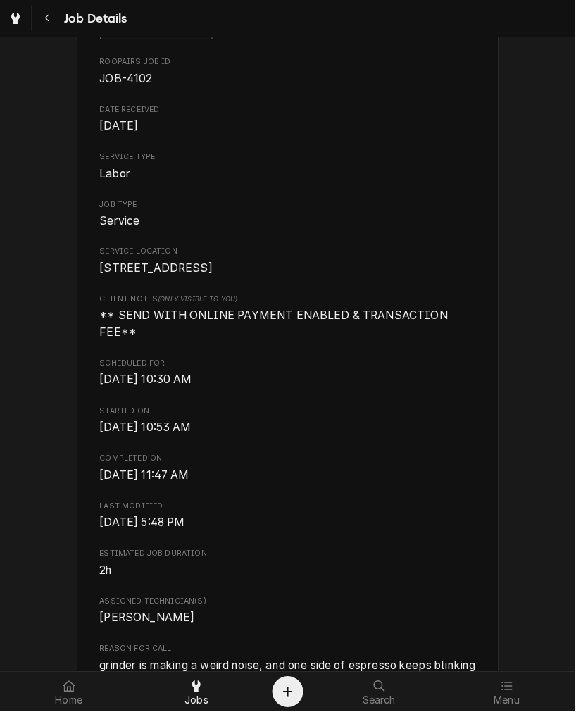
scroll to position [391, 0]
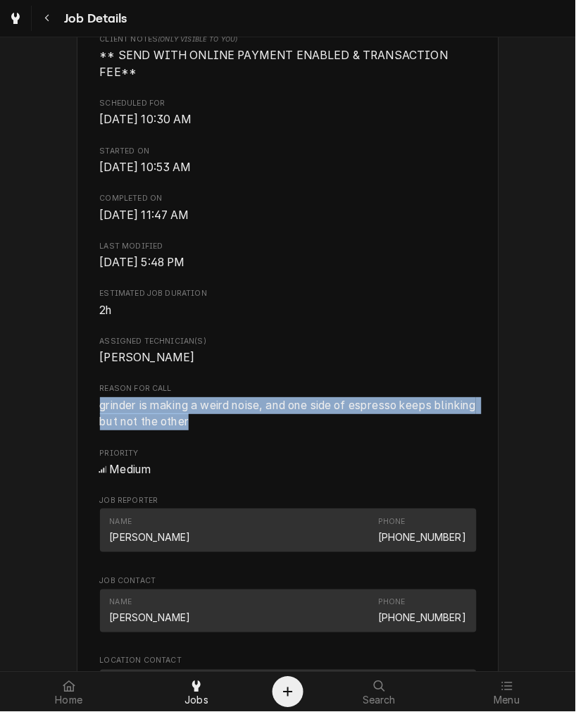
drag, startPoint x: 234, startPoint y: 428, endPoint x: 93, endPoint y: 409, distance: 142.2
click at [93, 409] on div "Val's Bakery [STREET_ADDRESS] Open in Maps Roopairs Job ID JOB-4102 Date Receiv…" at bounding box center [288, 481] width 423 height 1570
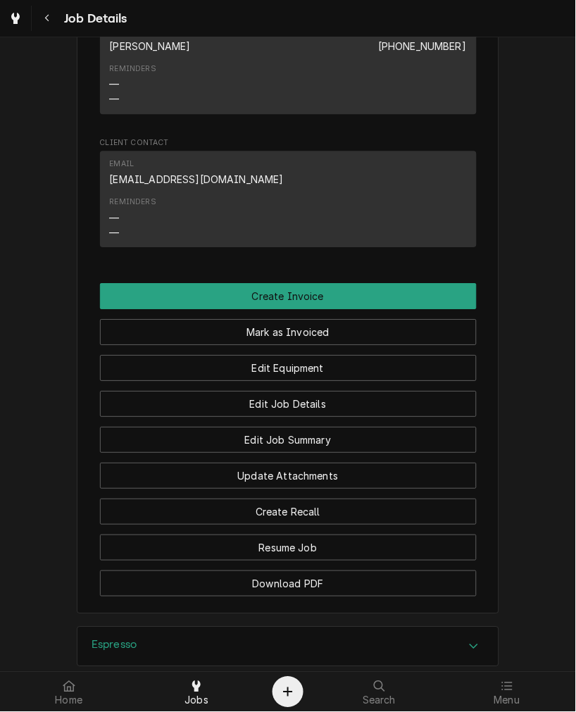
scroll to position [1305, 0]
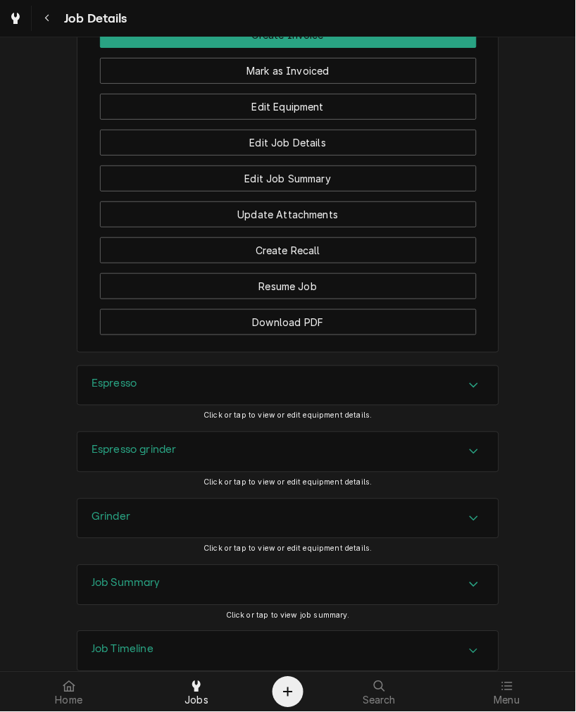
click at [149, 451] on h3 "Espresso grinder" at bounding box center [134, 450] width 85 height 13
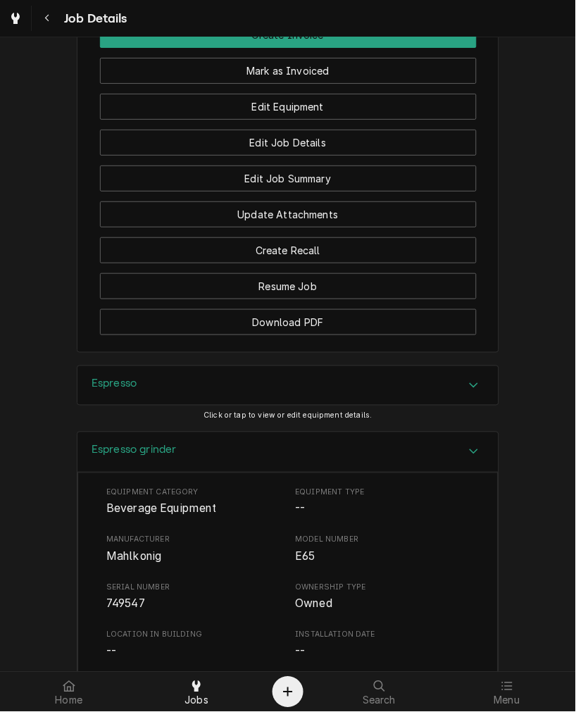
click at [120, 602] on span "749547" at bounding box center [125, 603] width 39 height 13
drag, startPoint x: 238, startPoint y: 454, endPoint x: 169, endPoint y: 399, distance: 87.8
click at [238, 454] on div "Espresso grinder" at bounding box center [287, 452] width 421 height 40
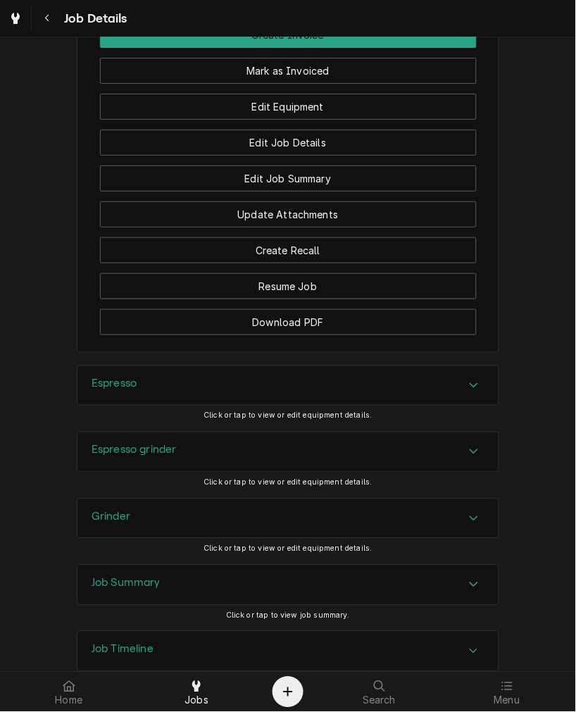
click at [165, 392] on div "Espresso" at bounding box center [287, 385] width 421 height 39
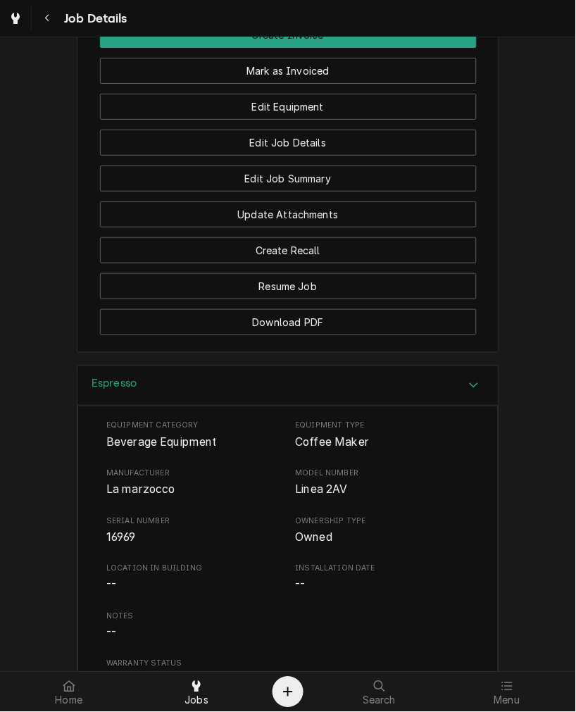
click at [125, 492] on span "La marzocco" at bounding box center [140, 489] width 69 height 13
click at [139, 383] on div "Espresso" at bounding box center [287, 386] width 421 height 40
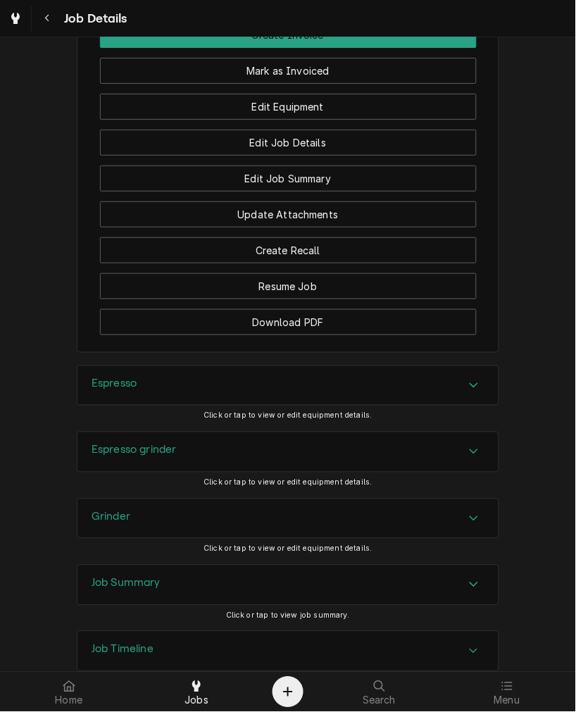
click at [135, 517] on div "Grinder" at bounding box center [287, 518] width 421 height 39
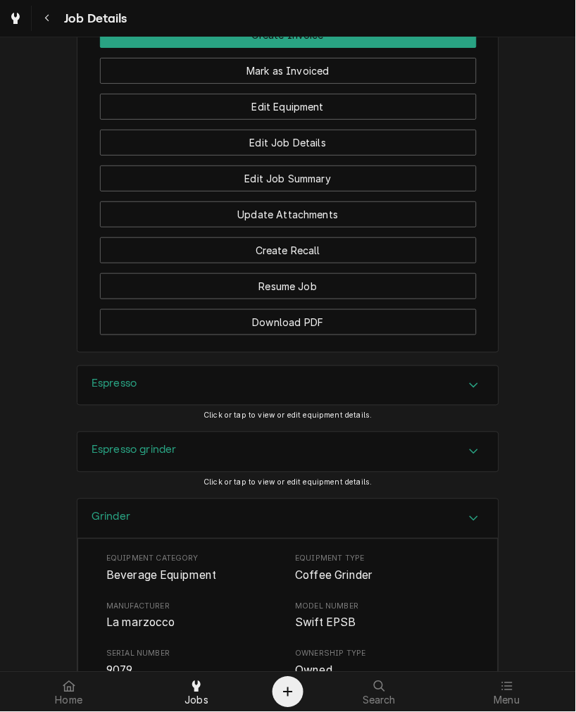
click at [124, 623] on span "La marzocco" at bounding box center [140, 622] width 69 height 13
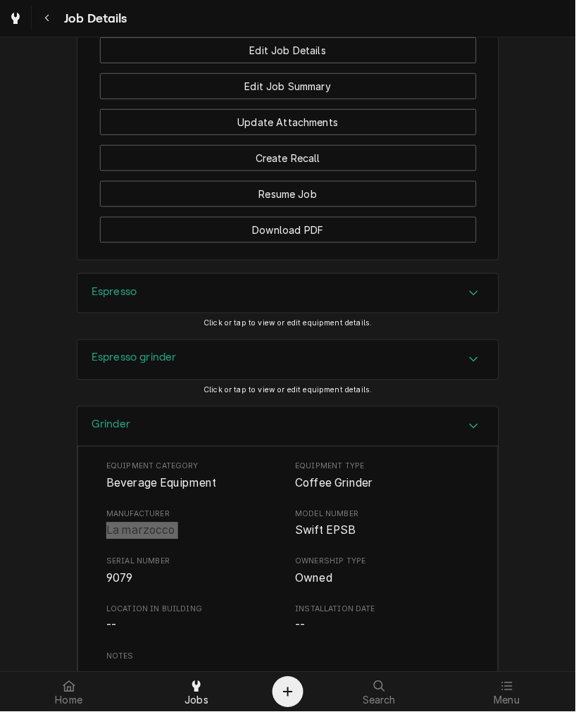
scroll to position [1434, 0]
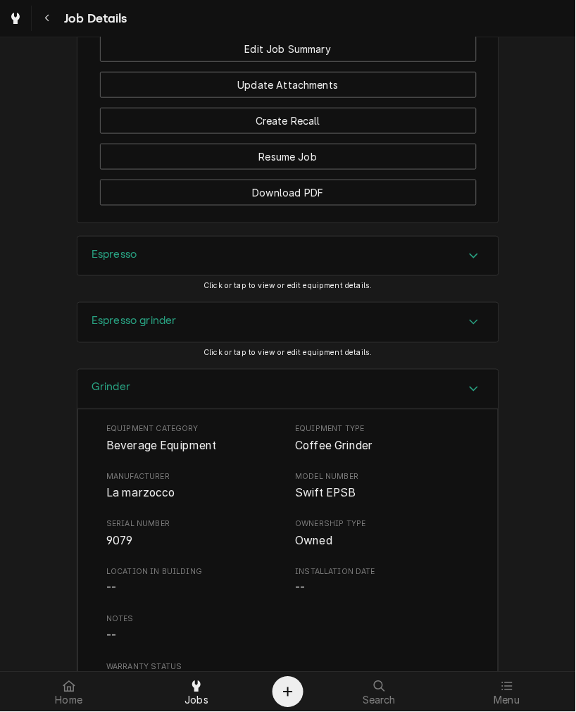
click at [108, 538] on span "9079" at bounding box center [119, 541] width 27 height 13
click at [149, 396] on div "Grinder" at bounding box center [287, 390] width 421 height 40
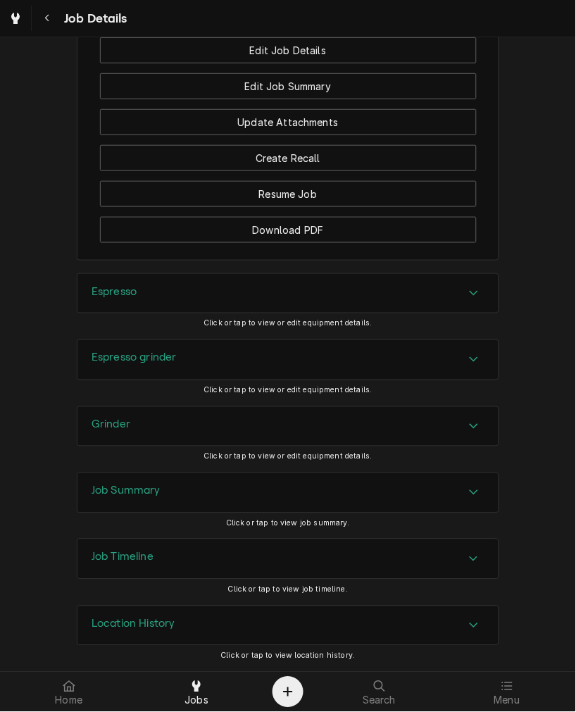
scroll to position [1398, 0]
click at [142, 485] on h3 "Job Summary" at bounding box center [126, 491] width 69 height 13
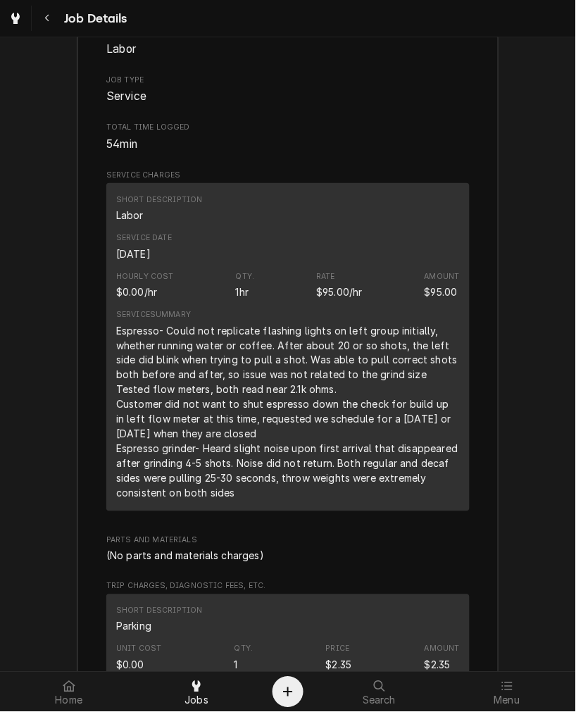
scroll to position [2051, 0]
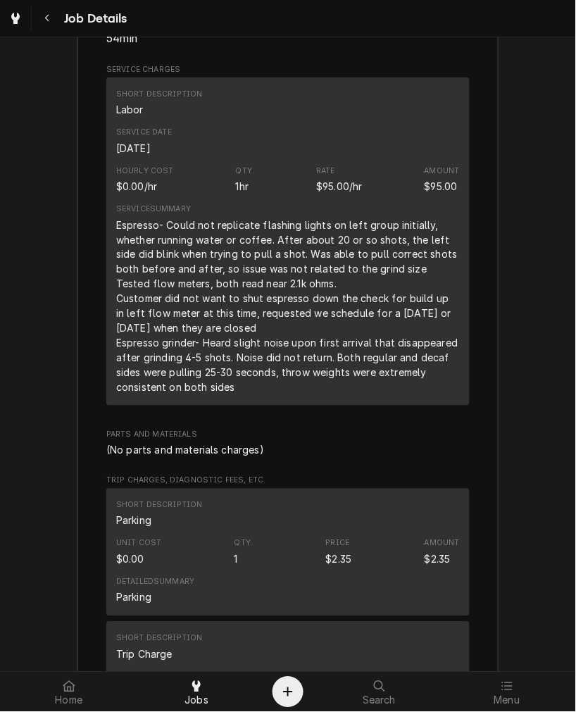
drag, startPoint x: 244, startPoint y: 390, endPoint x: 108, endPoint y: 230, distance: 210.0
click at [108, 230] on div "Short Description Labor Service Date Oct 9, 2025 Hourly Cost $0.00/hr Qty. 1hr …" at bounding box center [287, 241] width 363 height 328
copy div "Espresso- Could not replicate flashing lights on left group initially, whether …"
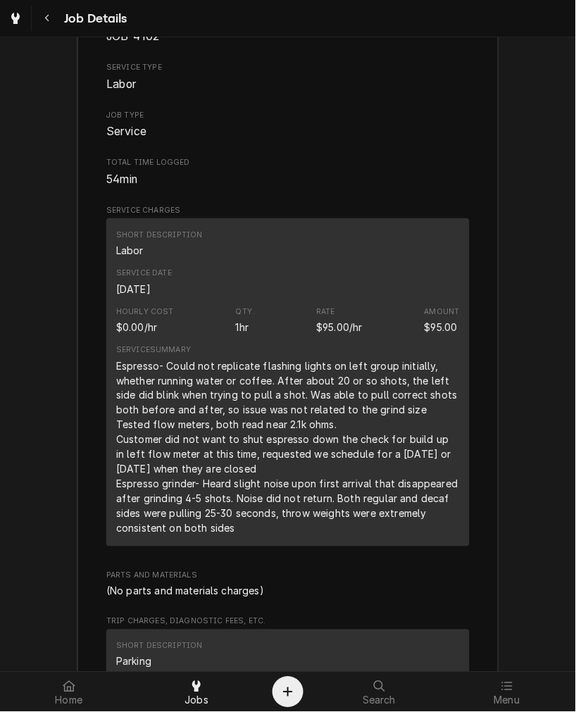
scroll to position [1138, 0]
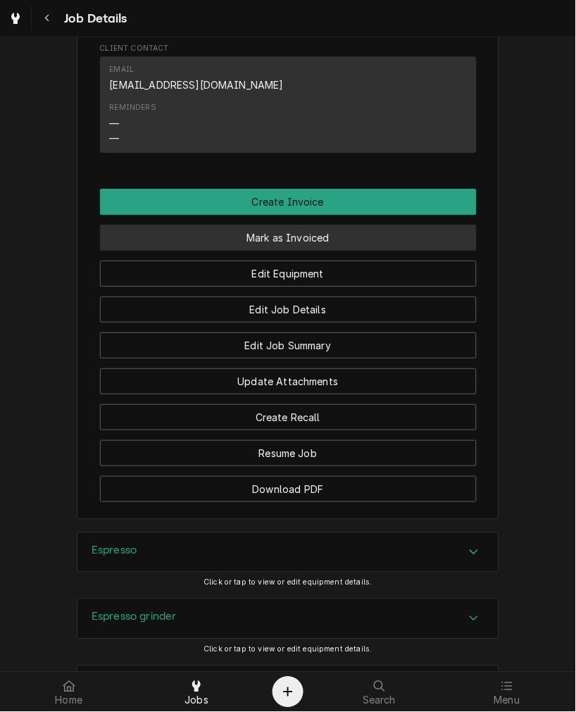
click at [314, 235] on button "Mark as Invoiced" at bounding box center [288, 238] width 377 height 26
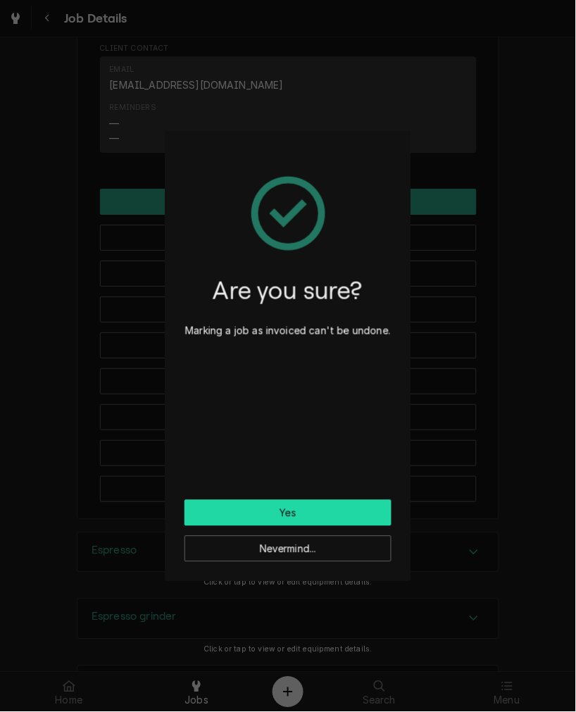
click at [335, 513] on button "Yes" at bounding box center [288, 513] width 207 height 26
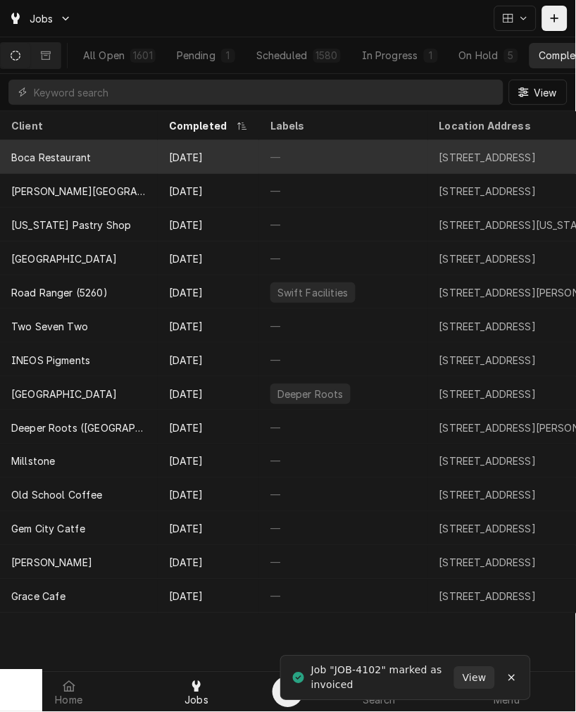
click at [137, 150] on div "Boca Restaurant" at bounding box center [79, 157] width 158 height 34
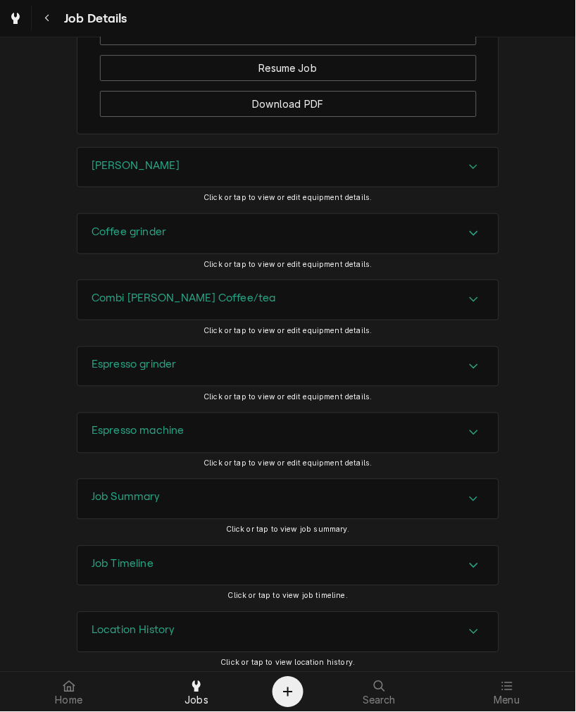
scroll to position [1248, 0]
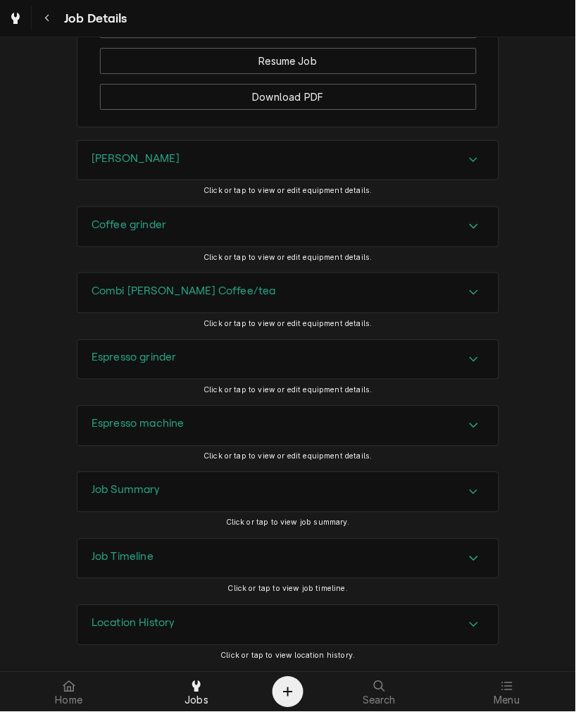
drag, startPoint x: 137, startPoint y: 163, endPoint x: 137, endPoint y: 174, distance: 10.6
click at [137, 163] on div "[PERSON_NAME]" at bounding box center [287, 160] width 421 height 39
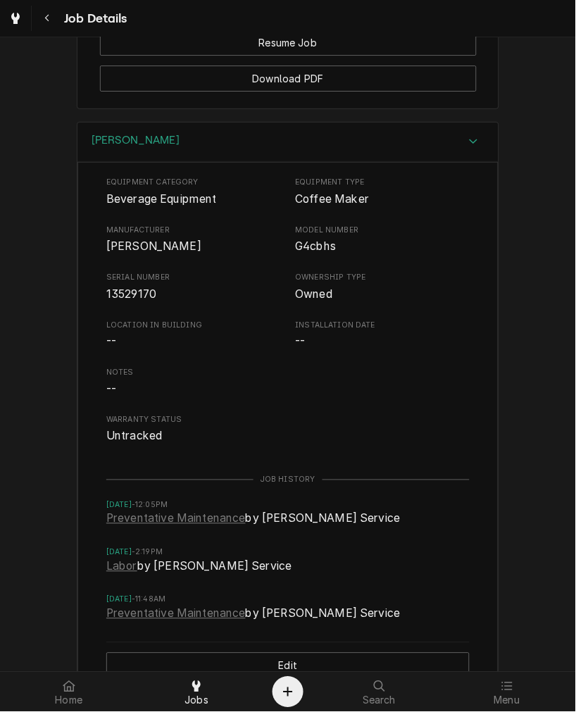
click at [135, 301] on span "13529170" at bounding box center [131, 293] width 50 height 13
click at [101, 147] on h3 "[PERSON_NAME]" at bounding box center [136, 140] width 88 height 13
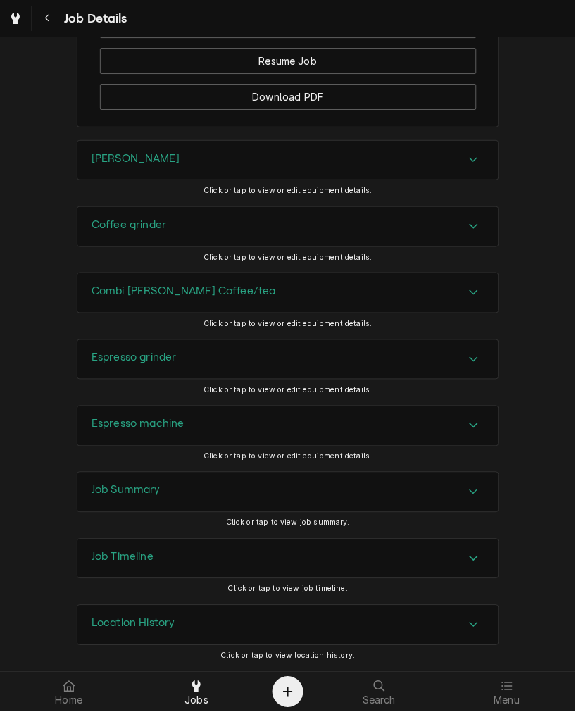
click at [101, 223] on h3 "Coffee grinder" at bounding box center [129, 224] width 75 height 13
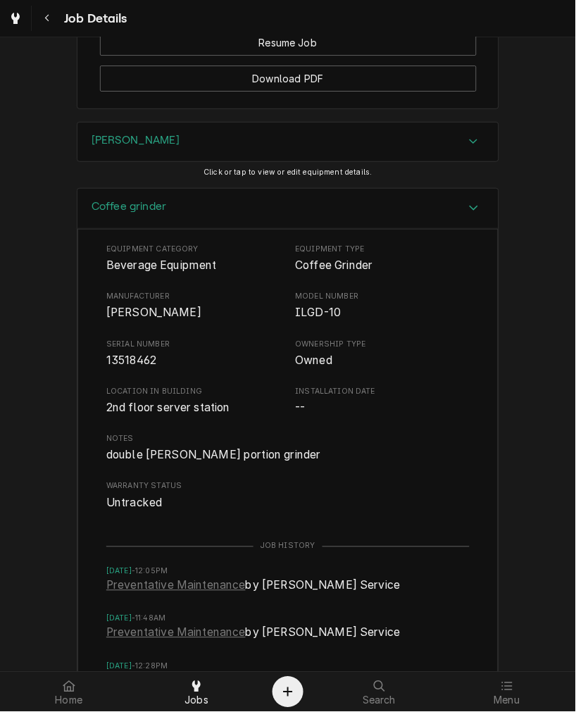
click at [117, 368] on div "Serial Number 13518462" at bounding box center [193, 354] width 175 height 30
click at [123, 367] on span "13518462" at bounding box center [131, 360] width 50 height 13
drag, startPoint x: 123, startPoint y: 379, endPoint x: 139, endPoint y: 377, distance: 15.6
click at [125, 367] on span "13518462" at bounding box center [131, 360] width 50 height 13
drag, startPoint x: 194, startPoint y: 226, endPoint x: 194, endPoint y: 237, distance: 10.6
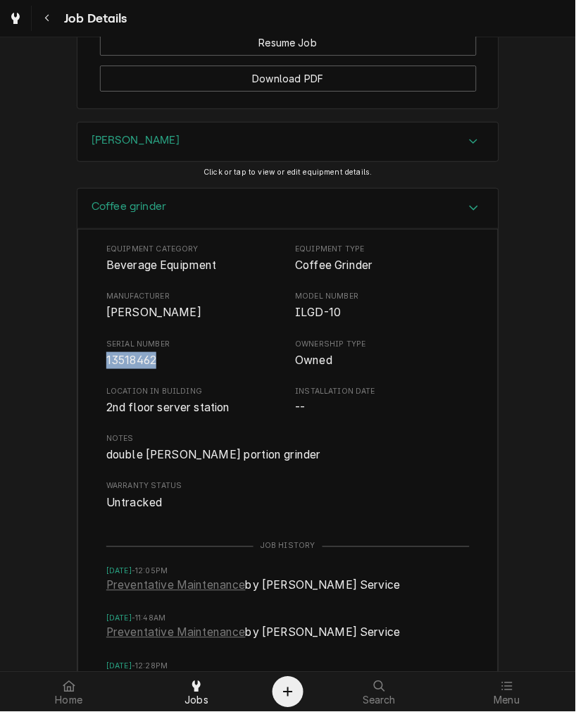
click at [194, 229] on div "Coffee grinder" at bounding box center [287, 209] width 421 height 40
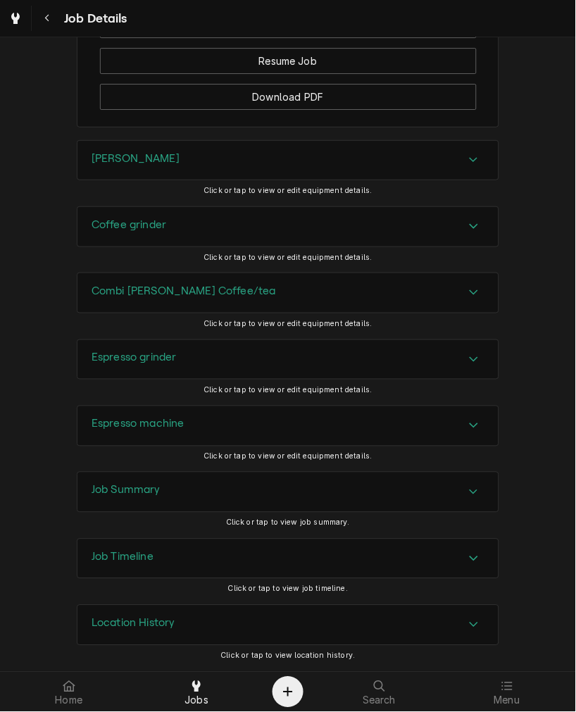
click at [178, 277] on div "Combi brewer Coffee/tea" at bounding box center [287, 292] width 421 height 39
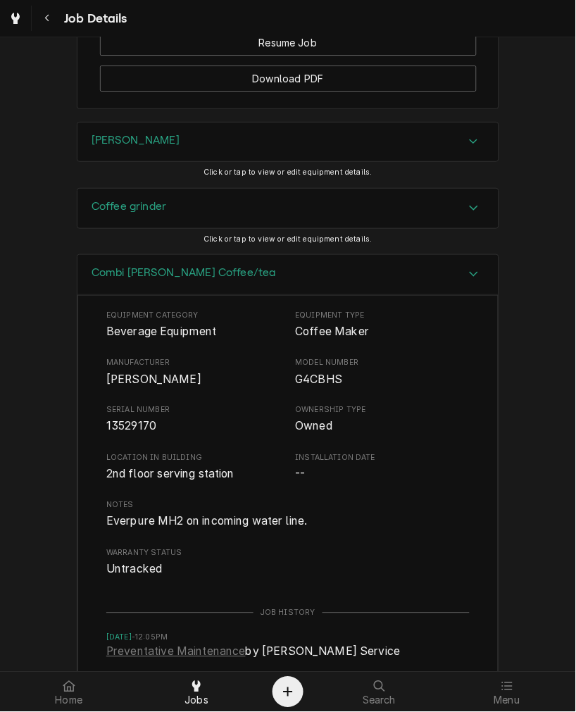
click at [118, 433] on span "13529170" at bounding box center [131, 426] width 50 height 13
click at [174, 280] on h3 "Combi brewer Coffee/tea" at bounding box center [184, 272] width 185 height 13
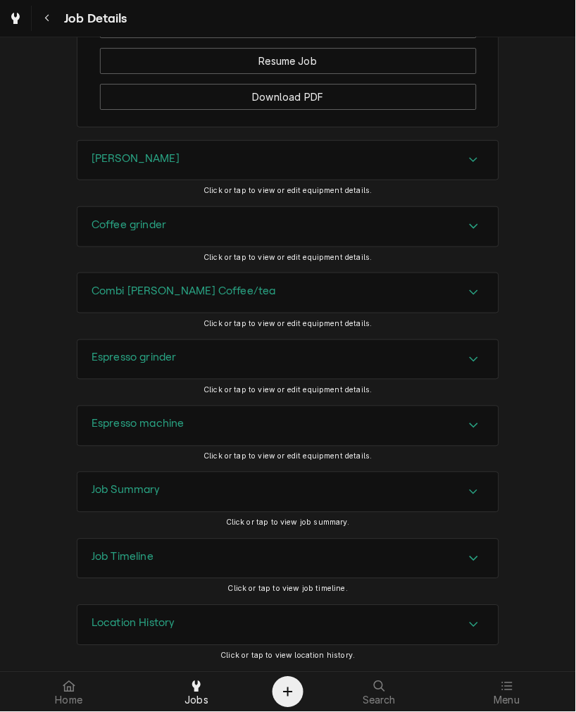
click at [172, 344] on div "Espresso grinder" at bounding box center [287, 359] width 421 height 39
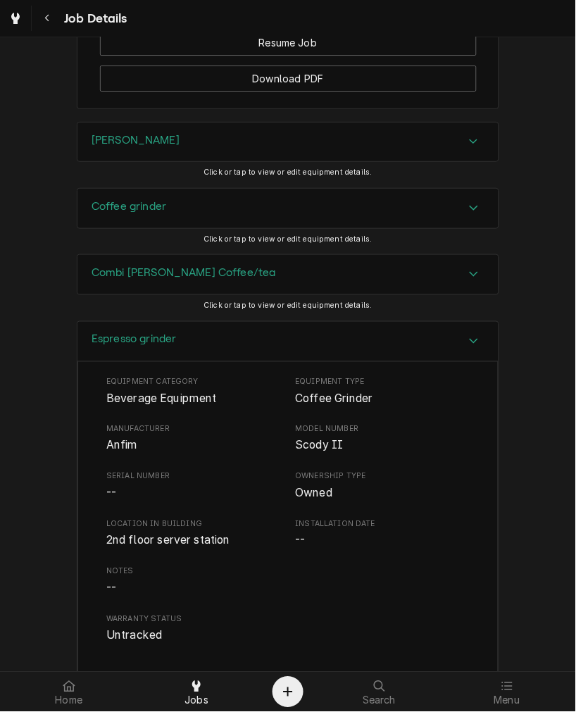
click at [110, 452] on span "Anfim" at bounding box center [122, 445] width 32 height 13
click at [113, 452] on span "Anfim" at bounding box center [122, 445] width 32 height 13
click at [178, 354] on div "Espresso grinder" at bounding box center [287, 342] width 421 height 40
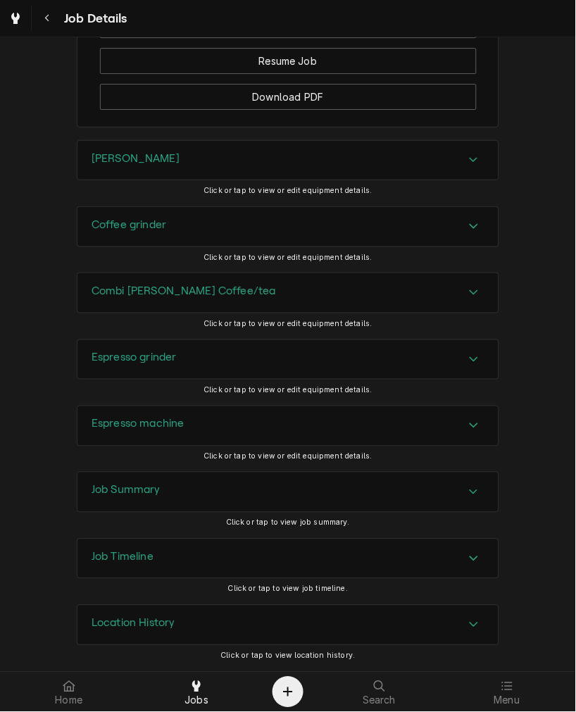
click at [145, 485] on h3 "Job Summary" at bounding box center [126, 490] width 69 height 13
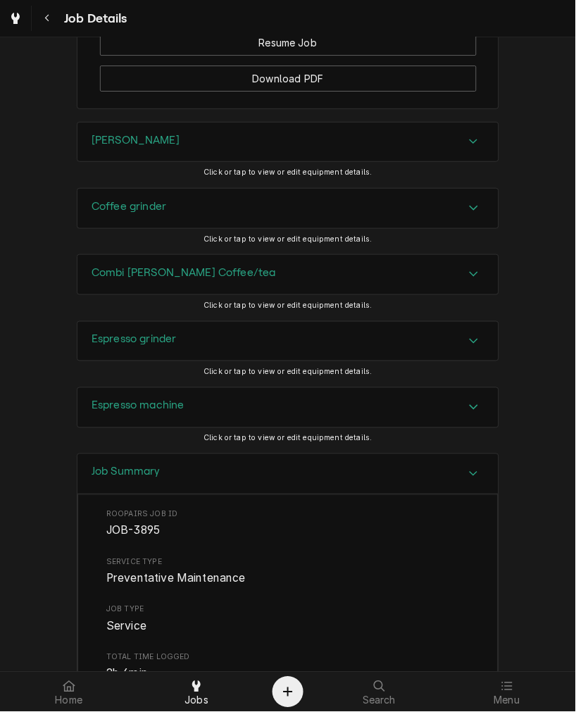
click at [152, 428] on div "Espresso machine" at bounding box center [287, 407] width 421 height 39
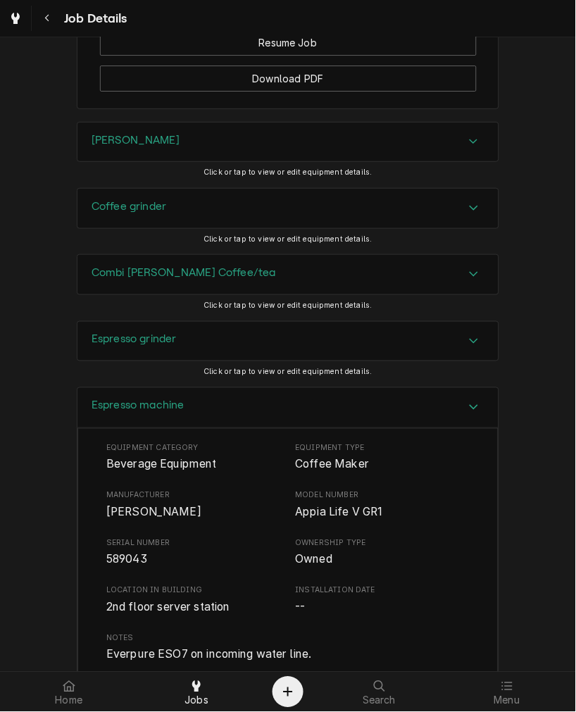
click at [143, 519] on span "Simonelli" at bounding box center [153, 512] width 95 height 13
drag, startPoint x: 143, startPoint y: 525, endPoint x: 135, endPoint y: 531, distance: 9.6
click at [142, 519] on span "Simonelli" at bounding box center [153, 512] width 95 height 13
click at [159, 413] on h3 "Espresso machine" at bounding box center [138, 405] width 93 height 13
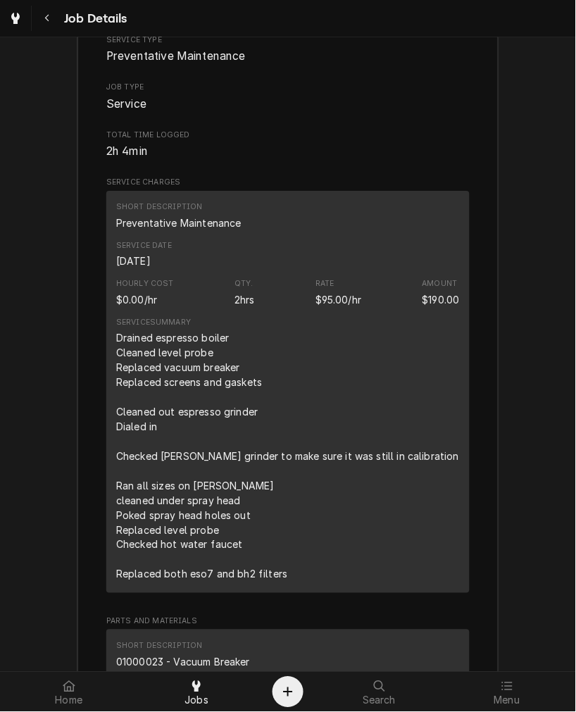
scroll to position [2031, 0]
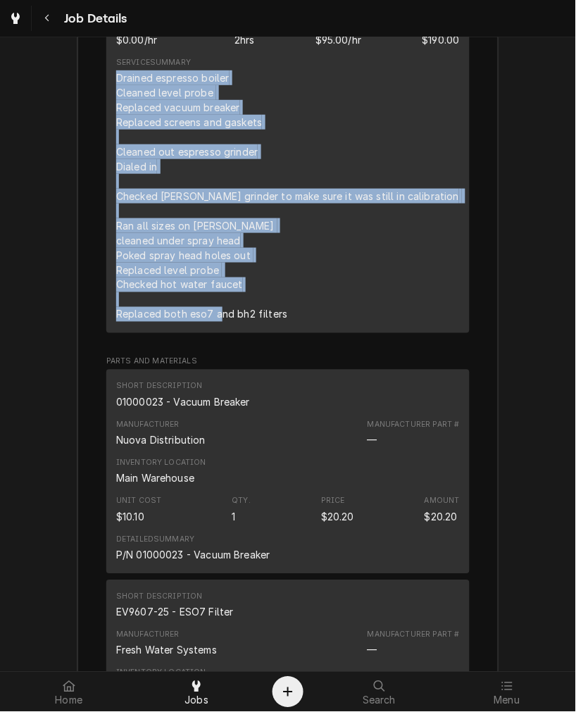
drag, startPoint x: 305, startPoint y: 335, endPoint x: 106, endPoint y: 93, distance: 313.2
click at [106, 93] on div "Short Description Preventative Maintenance Service Date Oct 9, 2025 Hourly Cost…" at bounding box center [287, 132] width 363 height 402
copy div "Drained espresso boiler Cleaned level probe Replaced vacuum breaker Replaced sc…"
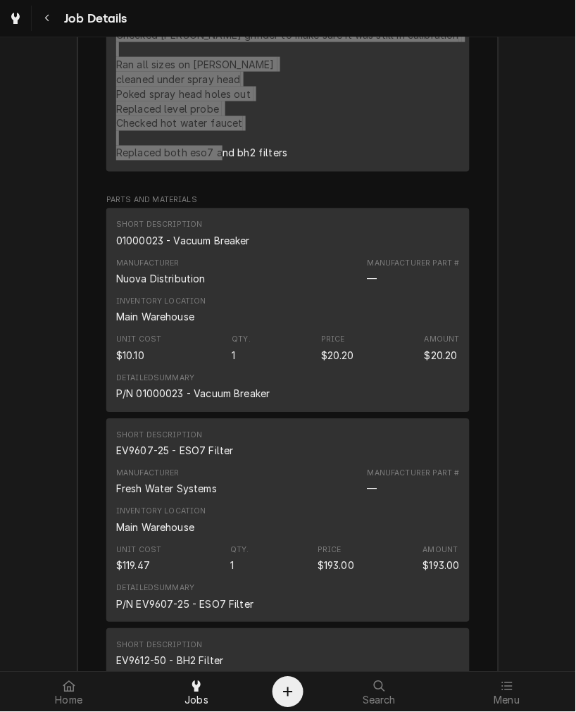
scroll to position [2161, 0]
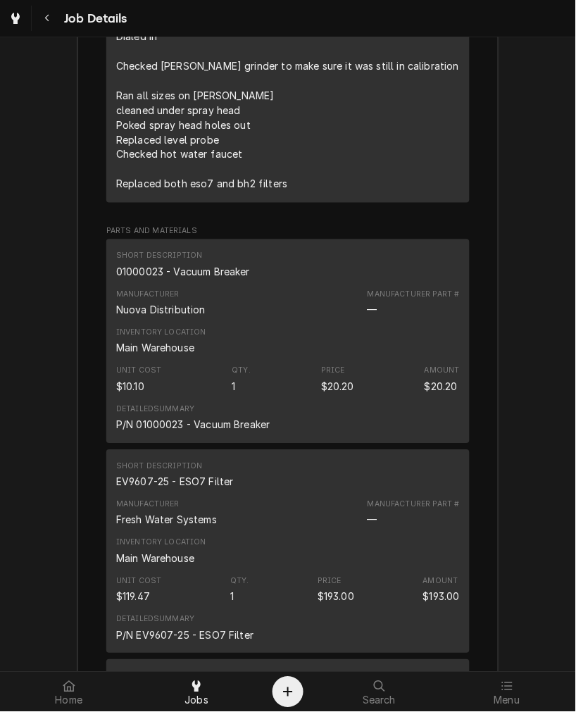
click at [156, 280] on div "01000023 - Vacuum Breaker" at bounding box center [183, 272] width 134 height 15
click at [174, 280] on div "01000023 - Vacuum Breaker" at bounding box center [183, 272] width 134 height 15
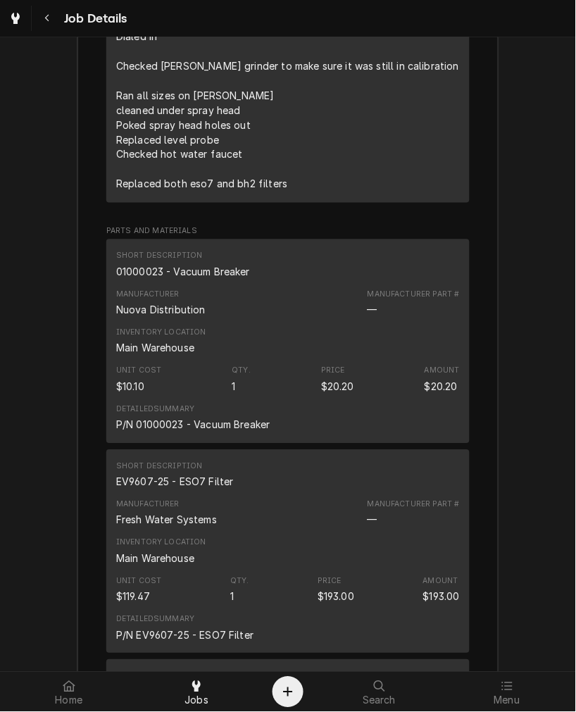
click at [203, 490] on div "EV9607-25 - ESO7 Filter" at bounding box center [175, 482] width 118 height 15
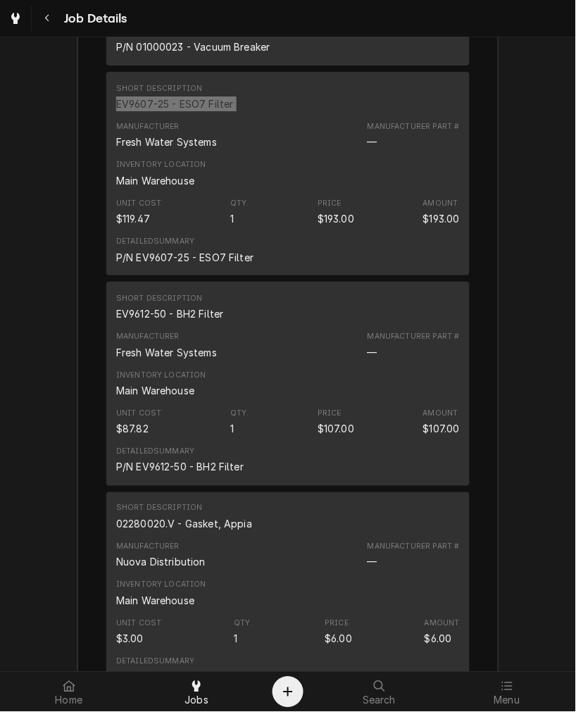
scroll to position [2422, 0]
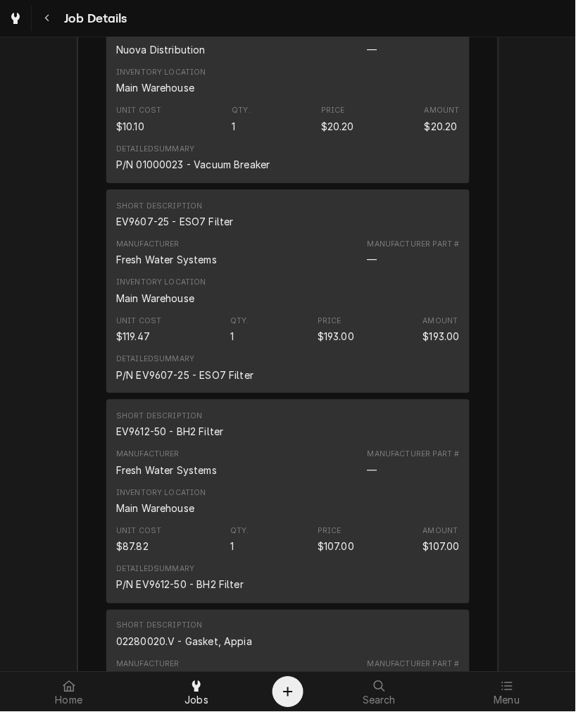
click at [151, 439] on div "EV9612-50 - BH2 Filter" at bounding box center [170, 431] width 108 height 15
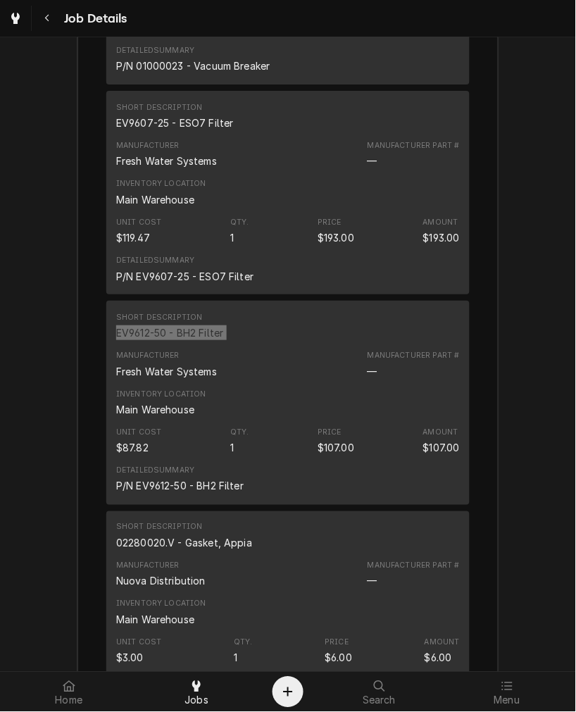
scroll to position [2553, 0]
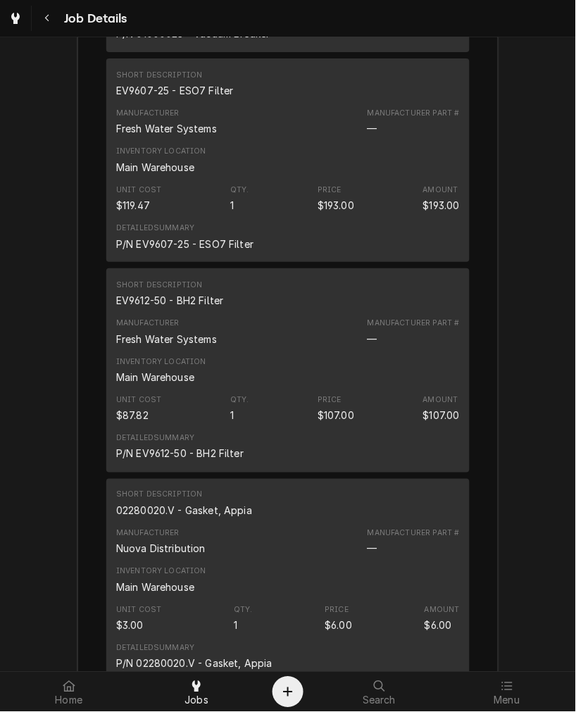
click at [155, 518] on div "02280020.V - Gasket, Appia" at bounding box center [184, 511] width 136 height 15
click at [154, 518] on div "02280020.V - Gasket, Appia" at bounding box center [184, 511] width 136 height 15
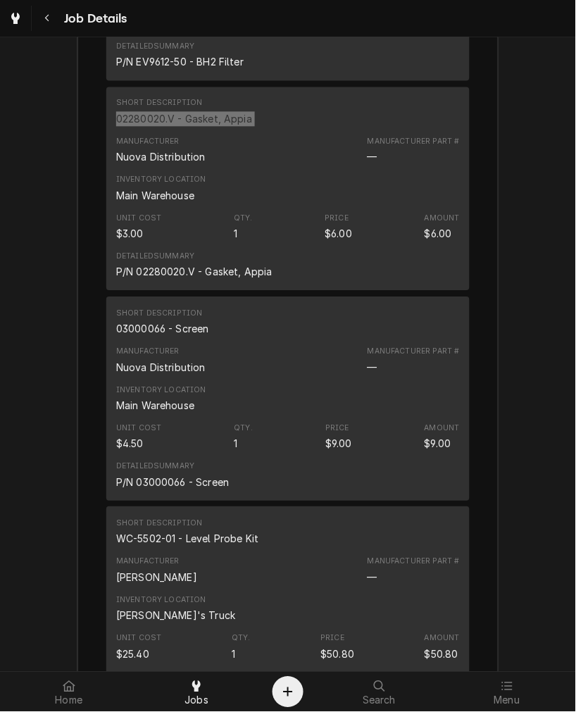
scroll to position [2813, 0]
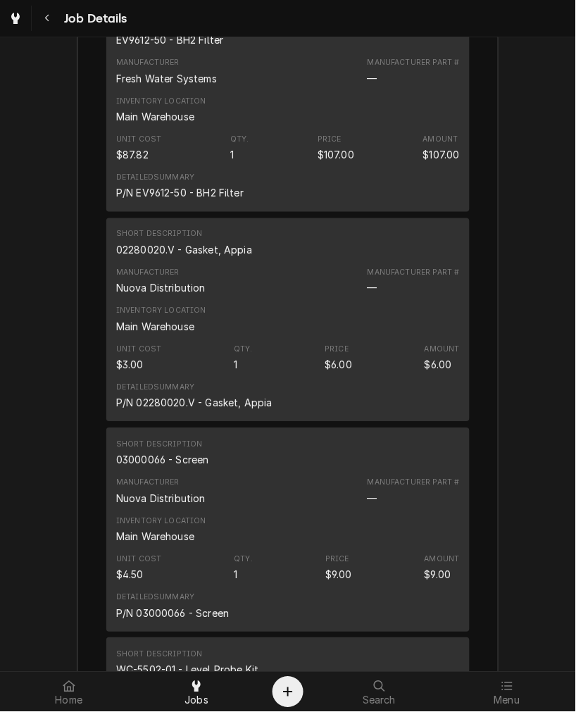
click at [125, 468] on div "03000066 - Screen" at bounding box center [162, 460] width 93 height 15
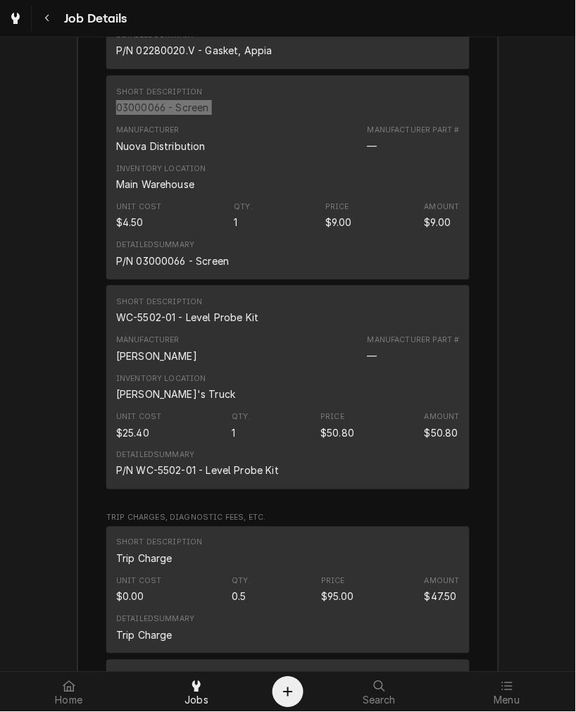
scroll to position [3205, 0]
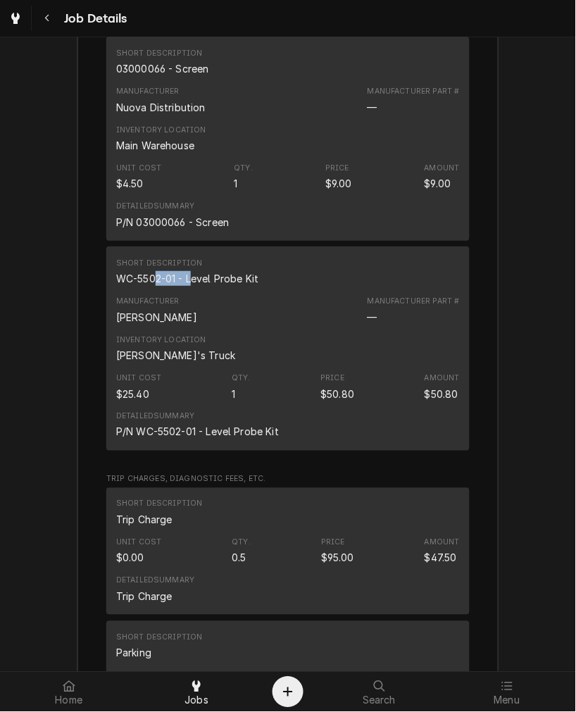
drag, startPoint x: 187, startPoint y: 291, endPoint x: 155, endPoint y: 293, distance: 31.8
click at [153, 286] on div "WC-5502-01 - Level Probe Kit" at bounding box center [187, 278] width 142 height 15
drag, startPoint x: 263, startPoint y: 296, endPoint x: 102, endPoint y: 289, distance: 161.5
click at [106, 289] on div "Short Description WC-5502-01 - Level Probe Kit Manufacturer Wilbur Curtis Manuf…" at bounding box center [287, 349] width 363 height 204
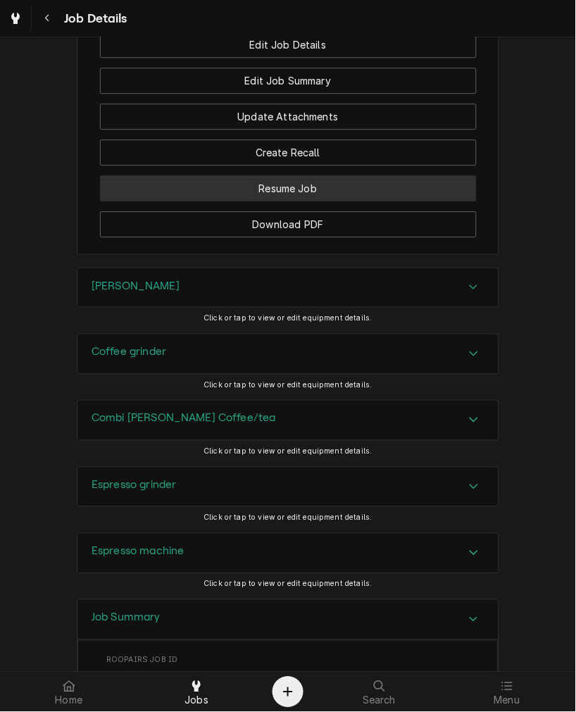
scroll to position [857, 0]
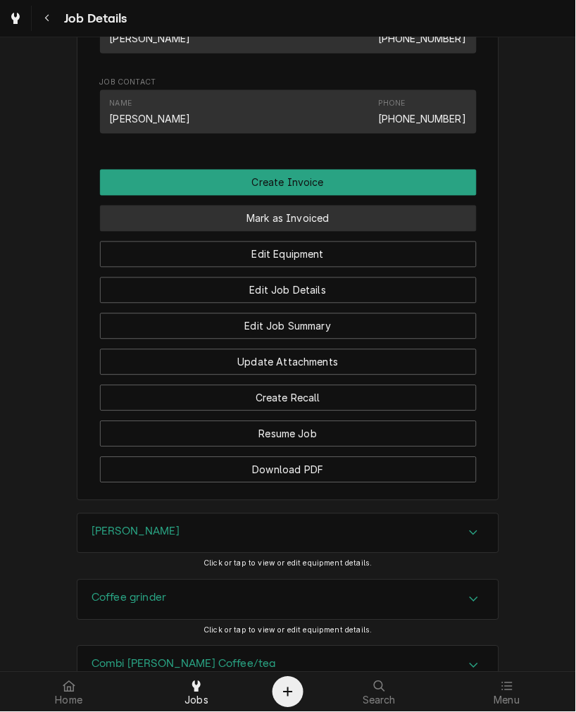
click at [299, 231] on button "Mark as Invoiced" at bounding box center [288, 219] width 377 height 26
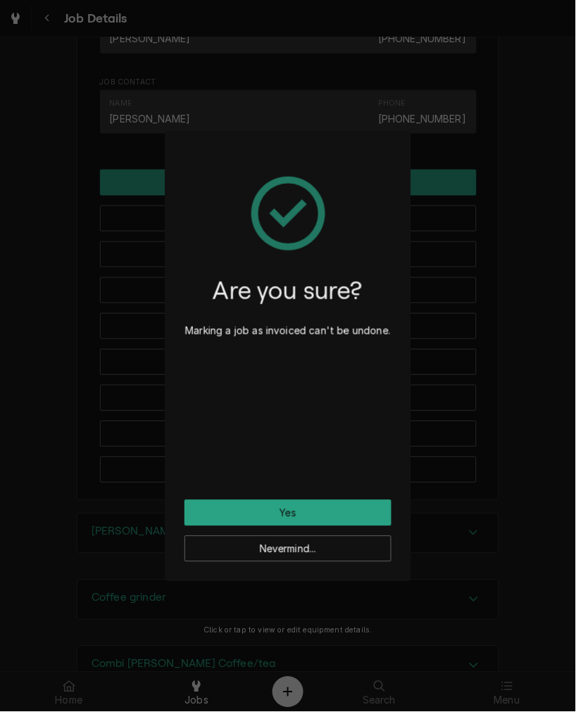
click at [285, 497] on div "Are you sure? Marking a job as invoiced can't be undone." at bounding box center [288, 325] width 207 height 349
click at [282, 512] on button "Yes" at bounding box center [288, 513] width 207 height 26
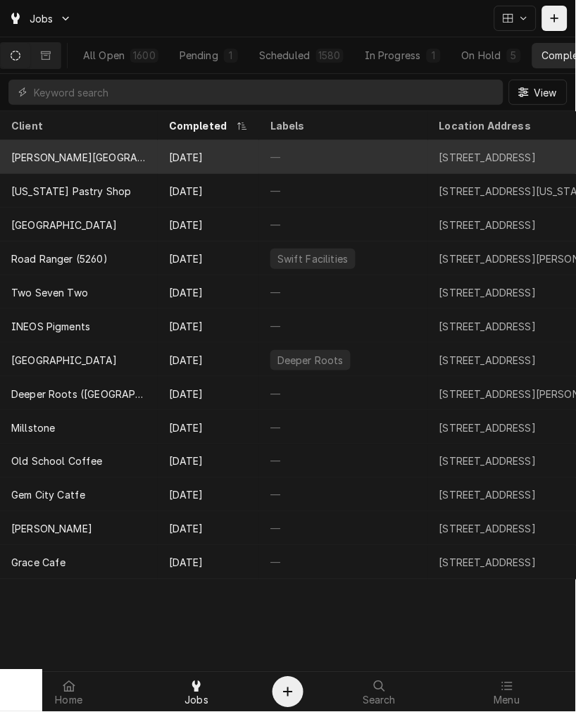
drag, startPoint x: 187, startPoint y: 149, endPoint x: 159, endPoint y: 147, distance: 27.6
click at [187, 148] on div "[DATE]" at bounding box center [208, 157] width 101 height 34
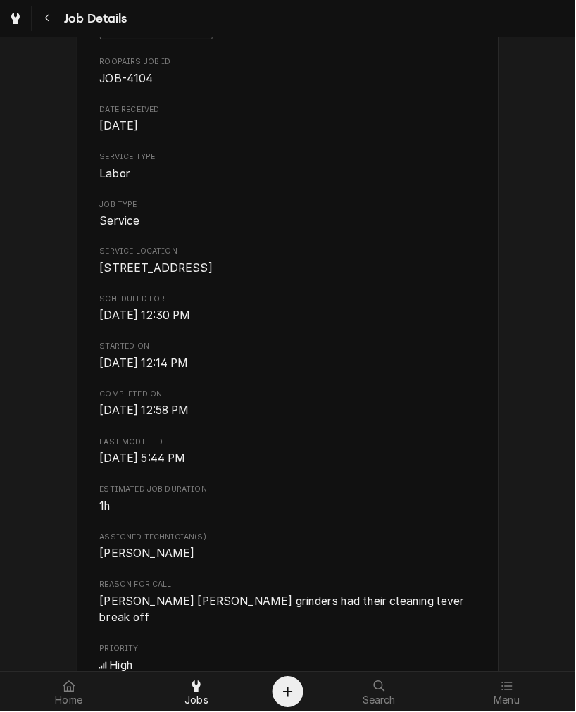
scroll to position [522, 0]
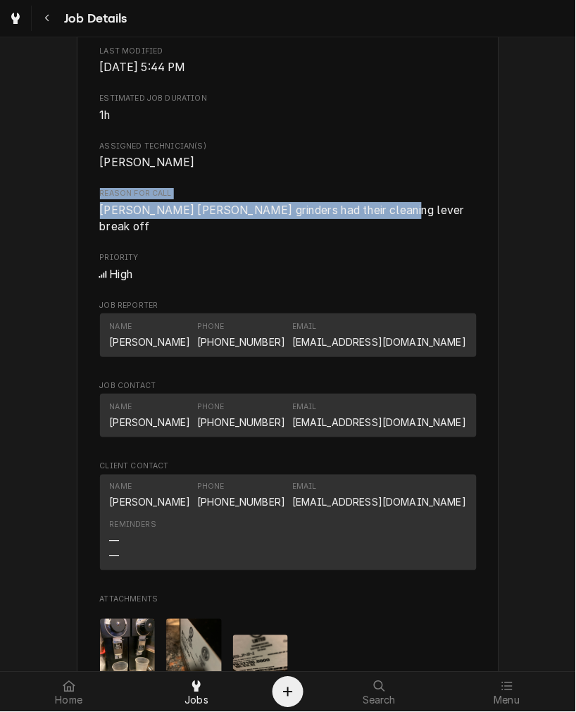
drag, startPoint x: 398, startPoint y: 220, endPoint x: 53, endPoint y: 215, distance: 345.2
click at [53, 215] on div "Completed and Uninvoiced Dorothy Lane Market (Oakwood) 2710 Far Hills Ave, Dayt…" at bounding box center [288, 304] width 576 height 1548
click at [111, 230] on span "Bunn Bunn grinders had their cleaning lever break off" at bounding box center [284, 219] width 368 height 30
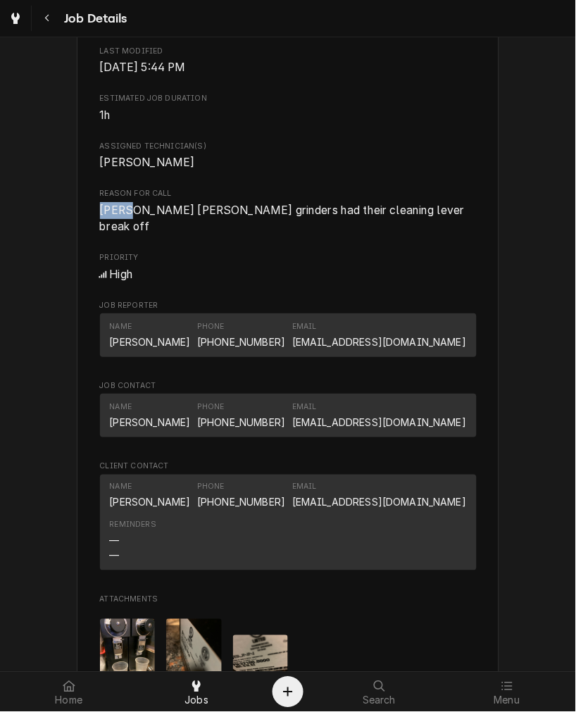
click at [111, 230] on span "Bunn Bunn grinders had their cleaning lever break off" at bounding box center [284, 219] width 368 height 30
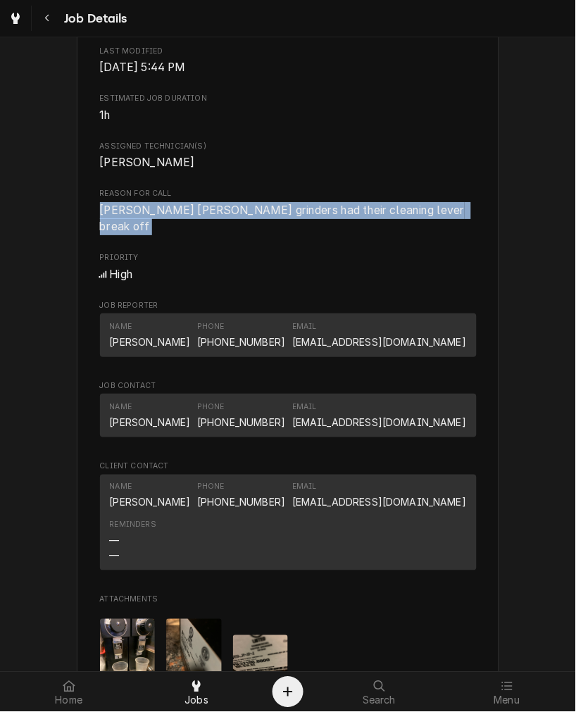
click at [111, 230] on span "Bunn Bunn grinders had their cleaning lever break off" at bounding box center [284, 219] width 368 height 30
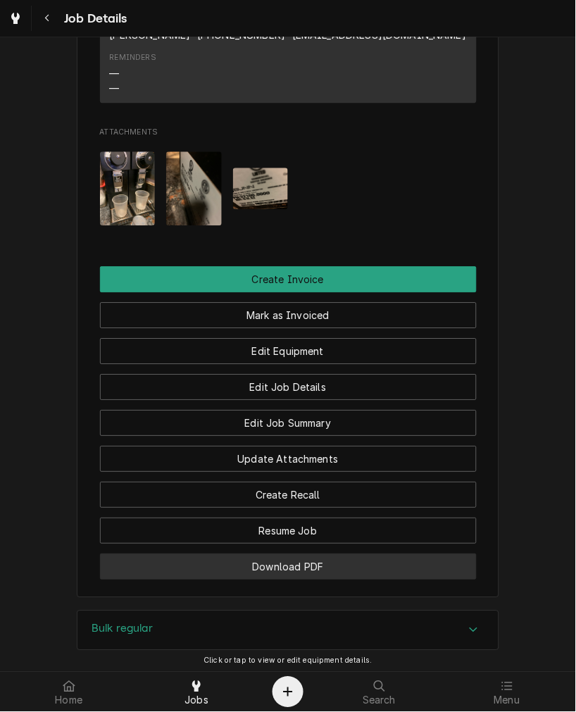
scroll to position [1173, 0]
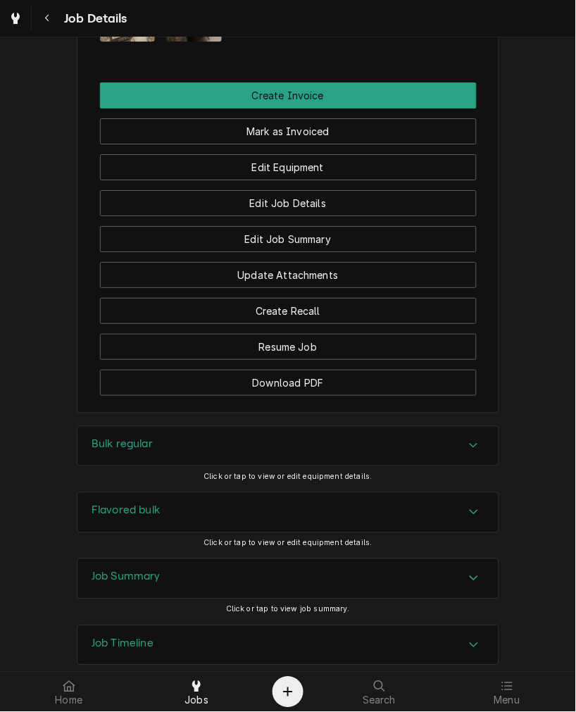
click at [115, 444] on h3 "Bulk regular" at bounding box center [122, 444] width 61 height 13
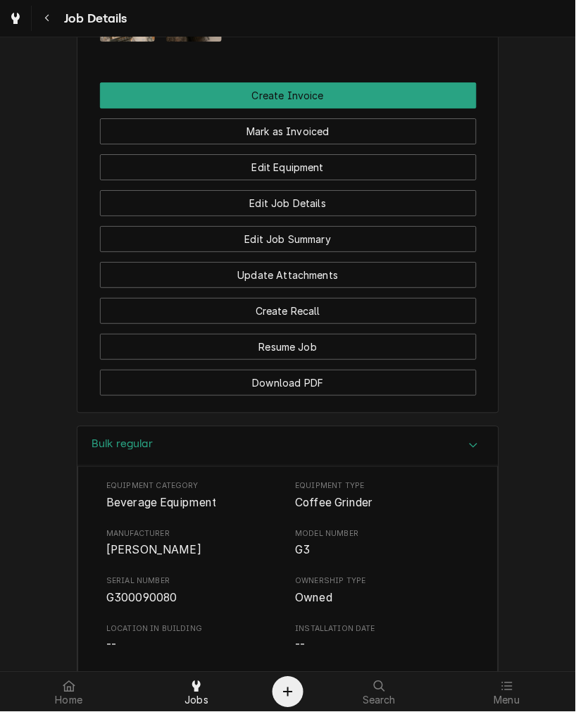
click at [125, 604] on span "G300090080" at bounding box center [141, 598] width 71 height 13
click at [99, 430] on div "Bulk regular" at bounding box center [287, 447] width 421 height 40
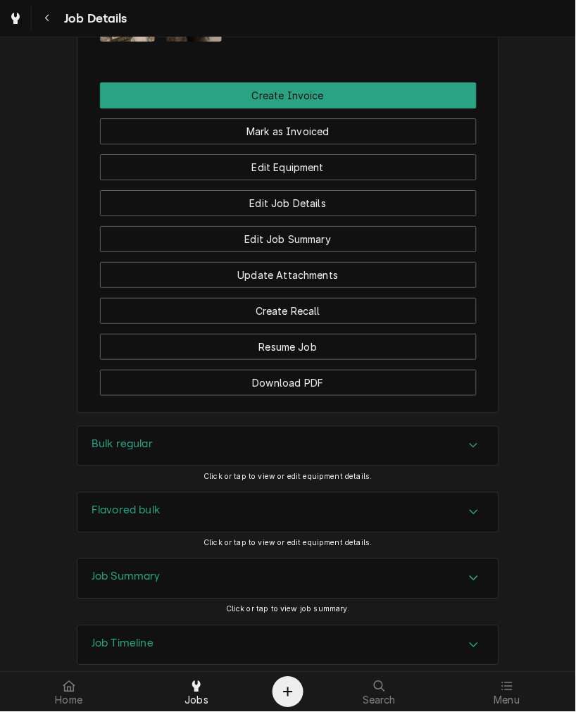
click at [152, 511] on h3 "Flavored bulk" at bounding box center [126, 510] width 68 height 13
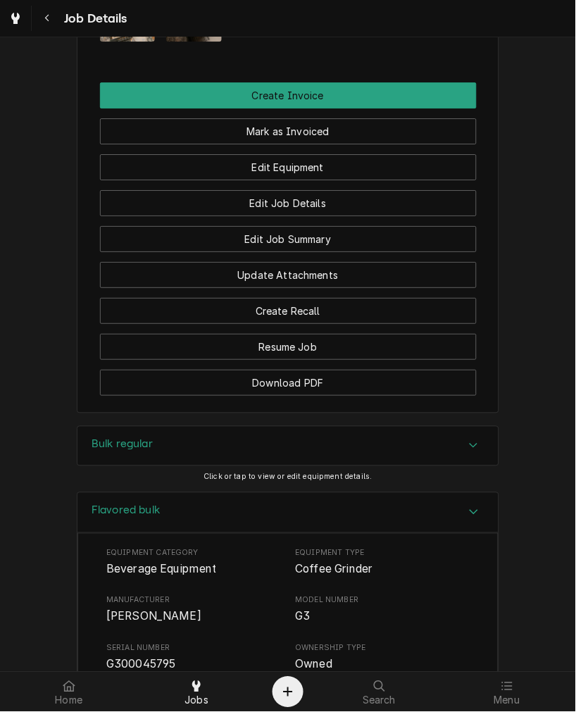
click at [127, 660] on span "G300045795" at bounding box center [141, 664] width 70 height 13
drag, startPoint x: 294, startPoint y: 497, endPoint x: 287, endPoint y: 509, distance: 14.3
click at [292, 502] on div "Flavored bulk" at bounding box center [287, 513] width 421 height 40
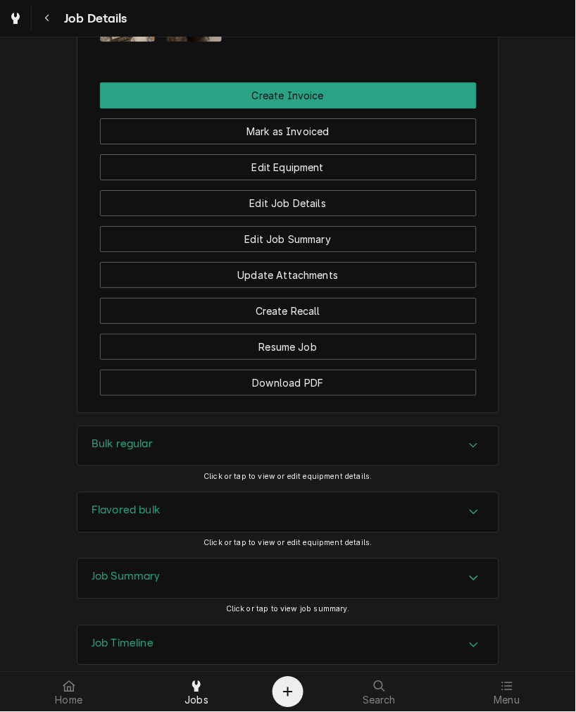
click at [196, 572] on div "Job Summary" at bounding box center [287, 578] width 421 height 39
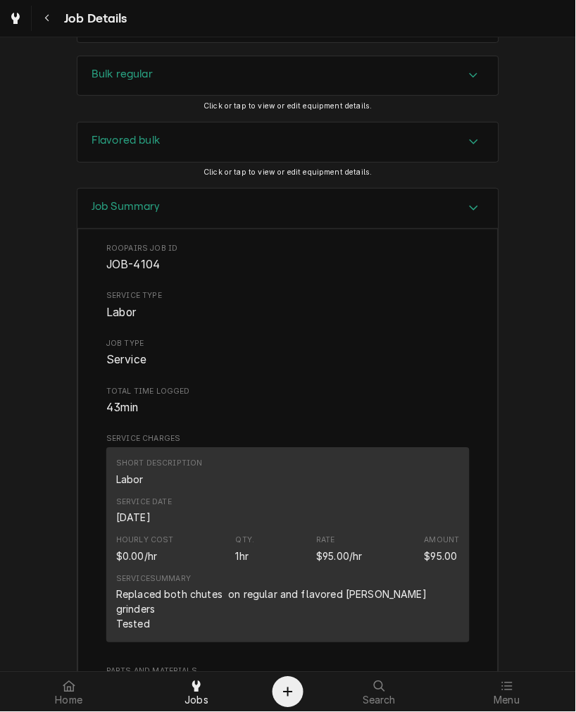
scroll to position [1565, 0]
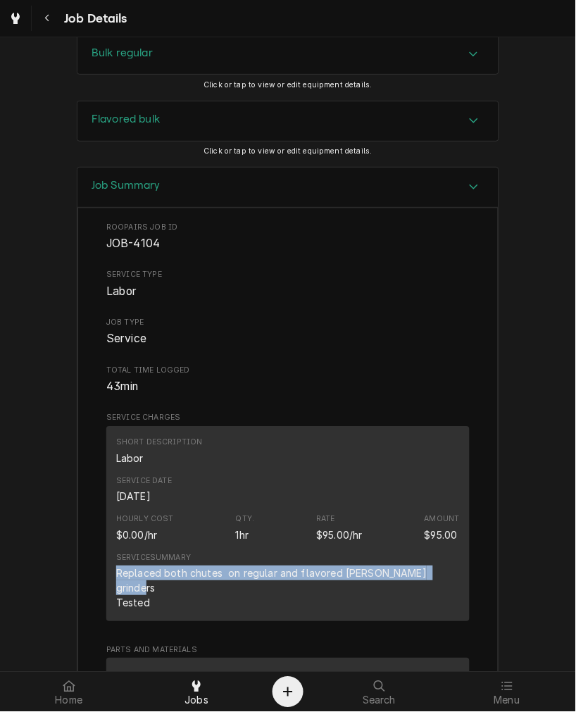
drag, startPoint x: 179, startPoint y: 590, endPoint x: 103, endPoint y: 574, distance: 77.6
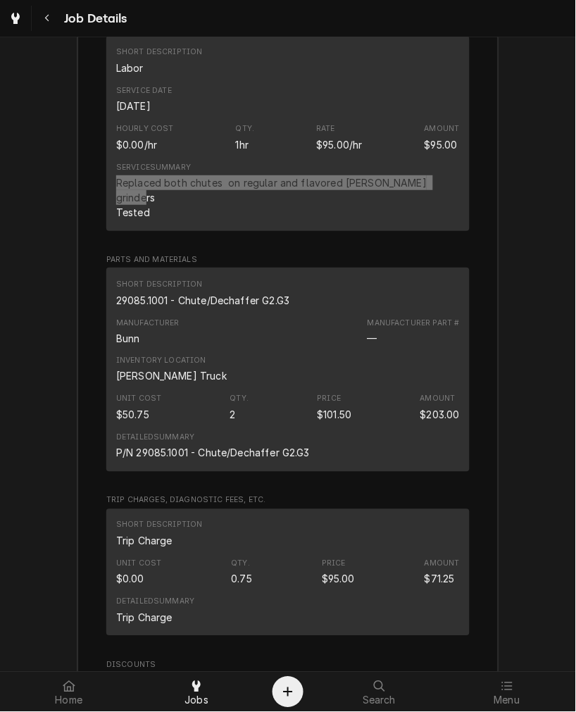
scroll to position [2087, 0]
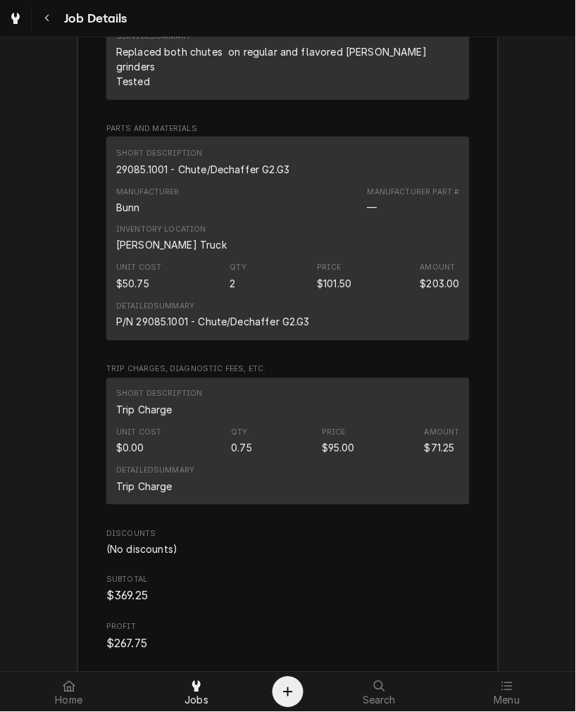
click at [185, 162] on div "29085.1001 - Chute/Dechaffer G2.G3" at bounding box center [202, 169] width 173 height 15
click at [184, 162] on div "29085.1001 - Chute/Dechaffer G2.G3" at bounding box center [202, 169] width 173 height 15
click at [228, 162] on div "29085.1001 - Chute/Dechaffer G2.G3" at bounding box center [202, 169] width 173 height 15
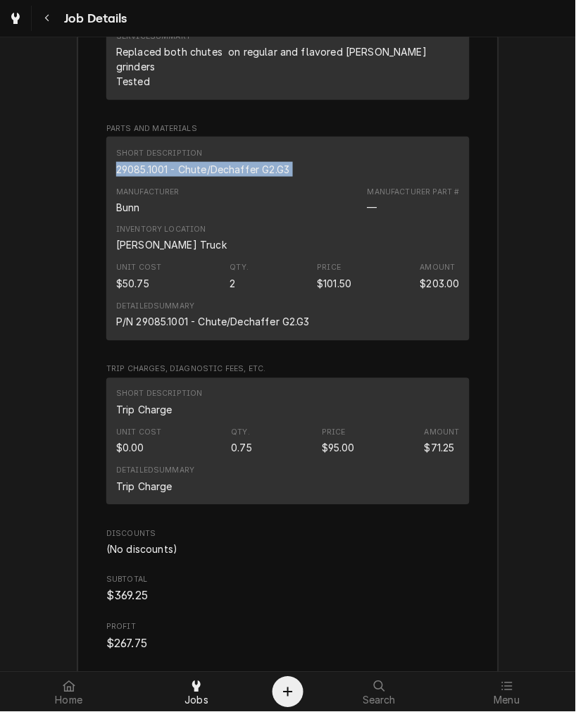
click at [228, 162] on div "29085.1001 - Chute/Dechaffer G2.G3" at bounding box center [202, 169] width 173 height 15
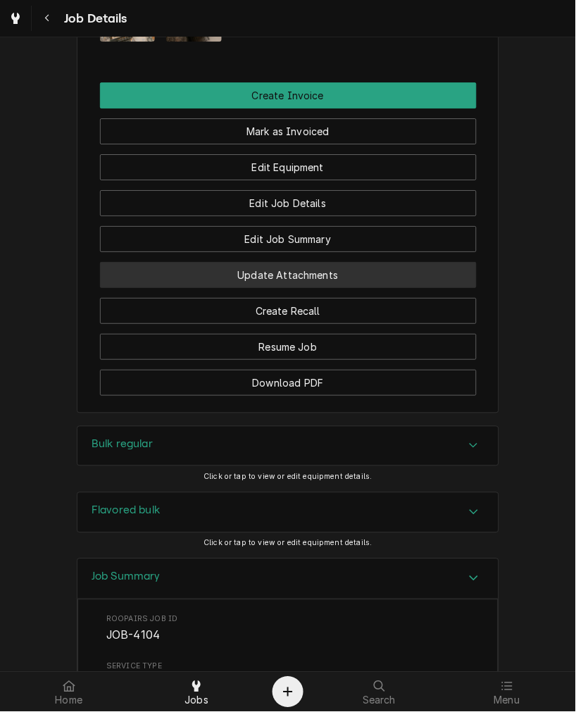
scroll to position [913, 0]
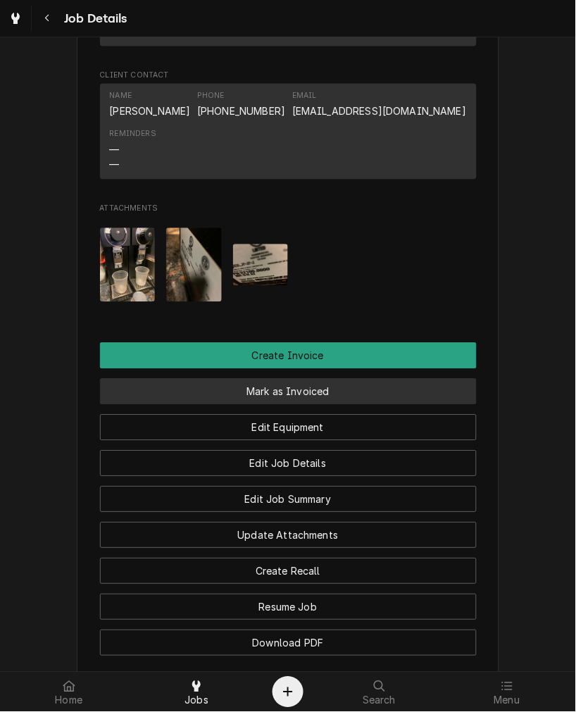
click at [258, 394] on button "Mark as Invoiced" at bounding box center [288, 392] width 377 height 26
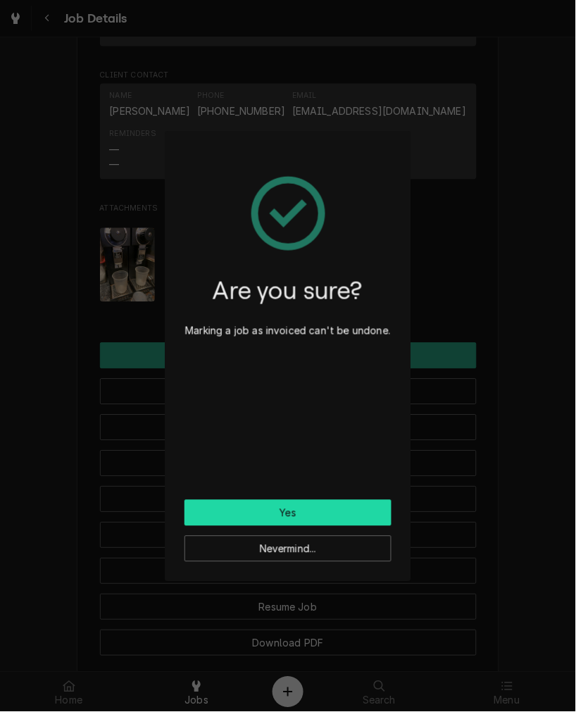
drag, startPoint x: 367, startPoint y: 501, endPoint x: 335, endPoint y: 511, distance: 33.9
click at [367, 501] on button "Yes" at bounding box center [288, 513] width 207 height 26
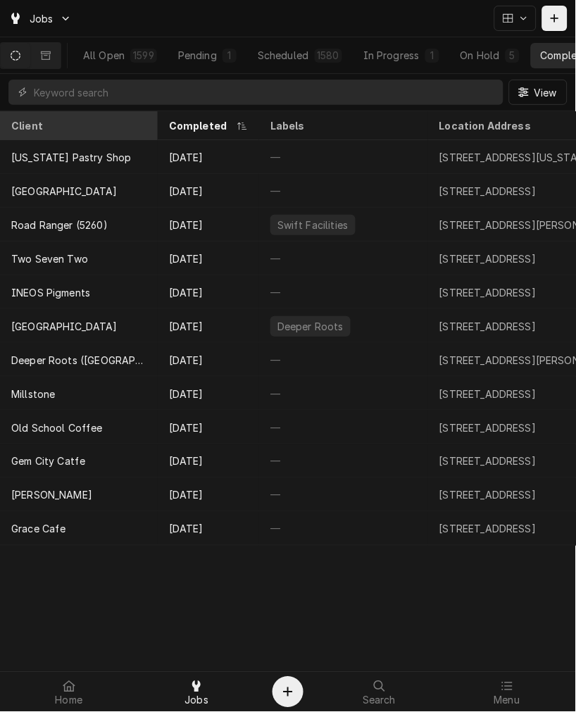
drag, startPoint x: 139, startPoint y: 144, endPoint x: 142, endPoint y: 123, distance: 21.3
click at [142, 136] on table "Client Completed Labels Location Address ID Service Techs Status Last Modified …" at bounding box center [288, 328] width 576 height 435
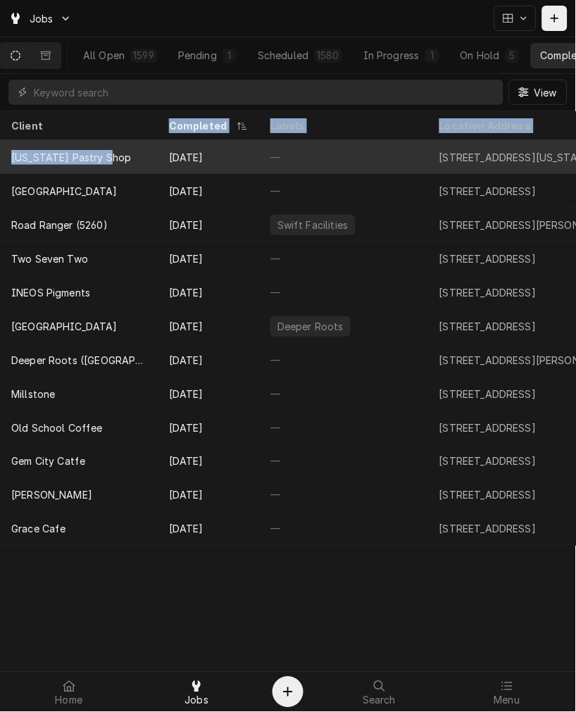
click at [139, 146] on div "[US_STATE] Pastry Shop" at bounding box center [79, 157] width 158 height 34
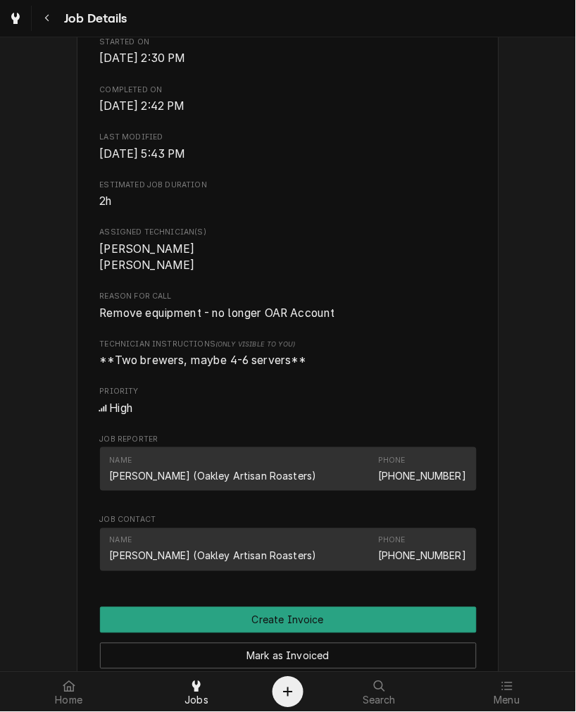
scroll to position [522, 0]
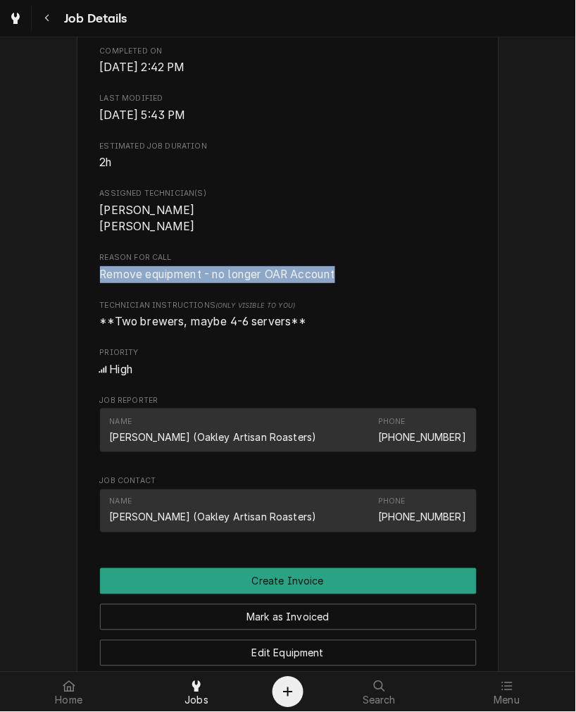
drag, startPoint x: 340, startPoint y: 299, endPoint x: 80, endPoint y: 292, distance: 260.7
click at [0, 301] on html "Job Details Completed and Uninvoiced [US_STATE] Pastry Shop [STREET_ADDRESS][US…" at bounding box center [288, 356] width 576 height 712
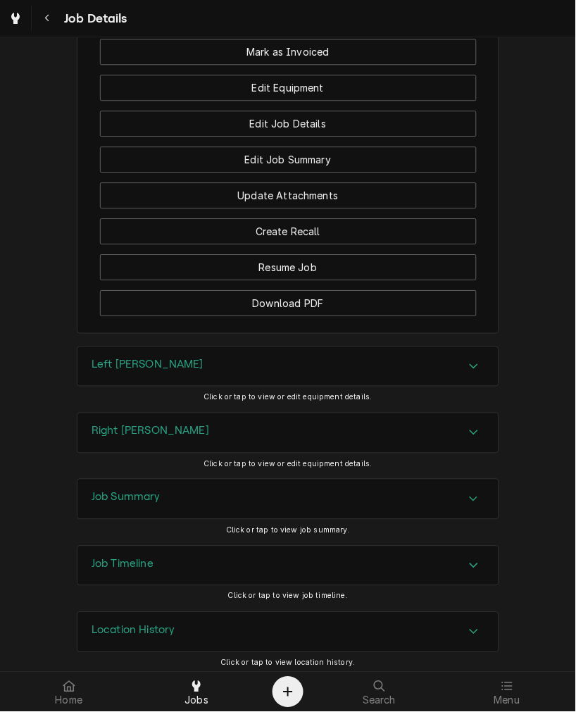
scroll to position [1112, 0]
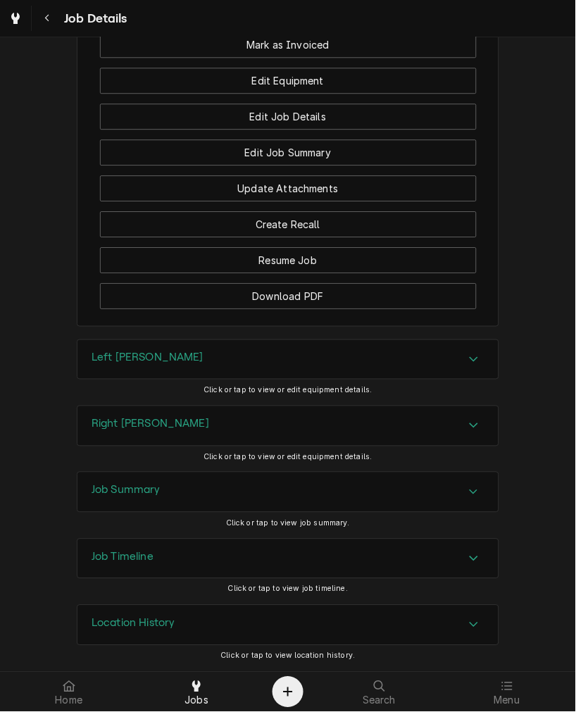
click at [166, 374] on div "Left [PERSON_NAME]" at bounding box center [287, 359] width 421 height 39
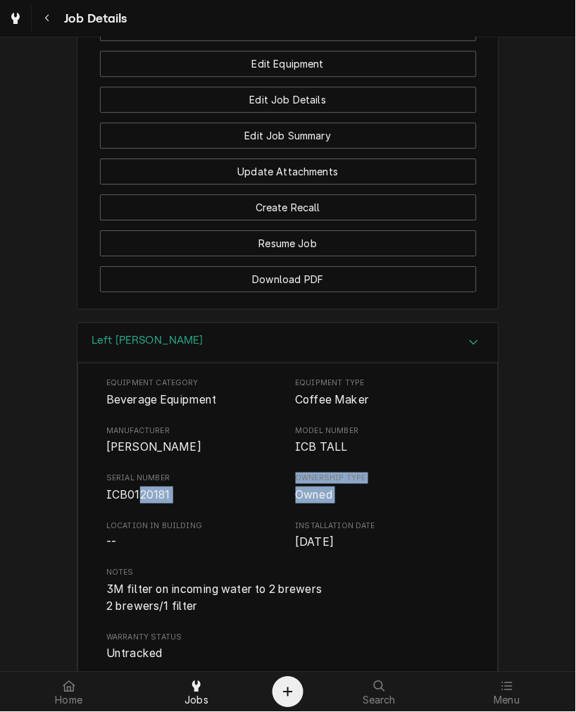
drag, startPoint x: 134, startPoint y: 511, endPoint x: 169, endPoint y: 525, distance: 37.9
click at [14, 533] on div "Left [PERSON_NAME] Equipment Category Beverage Equipment Equipment Type Coffee …" at bounding box center [288, 623] width 576 height 600
drag, startPoint x: 154, startPoint y: 512, endPoint x: 175, endPoint y: 517, distance: 21.7
click at [153, 502] on span "ICB0120181" at bounding box center [138, 494] width 64 height 13
click at [178, 504] on span "ICB0120181" at bounding box center [193, 495] width 175 height 17
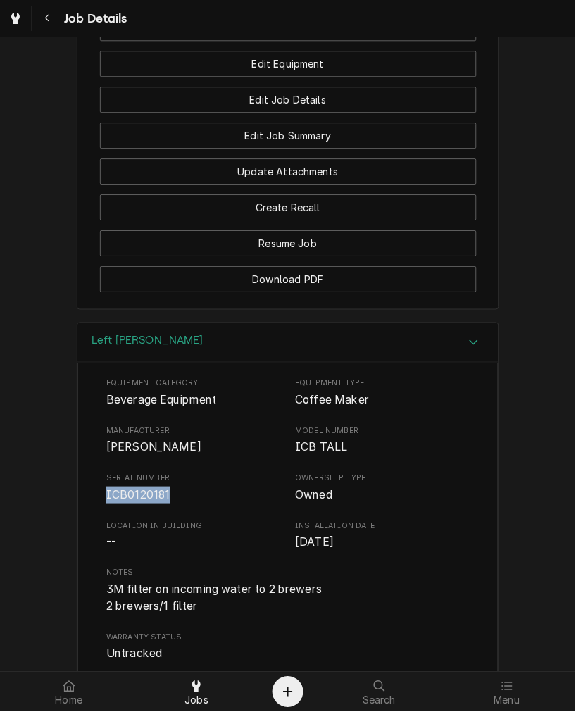
drag, startPoint x: 170, startPoint y: 519, endPoint x: 64, endPoint y: 518, distance: 105.7
click at [64, 518] on div "Left [PERSON_NAME] Equipment Category Beverage Equipment Equipment Type Coffee …" at bounding box center [288, 623] width 576 height 600
click at [144, 359] on div "Left [PERSON_NAME]" at bounding box center [287, 343] width 421 height 40
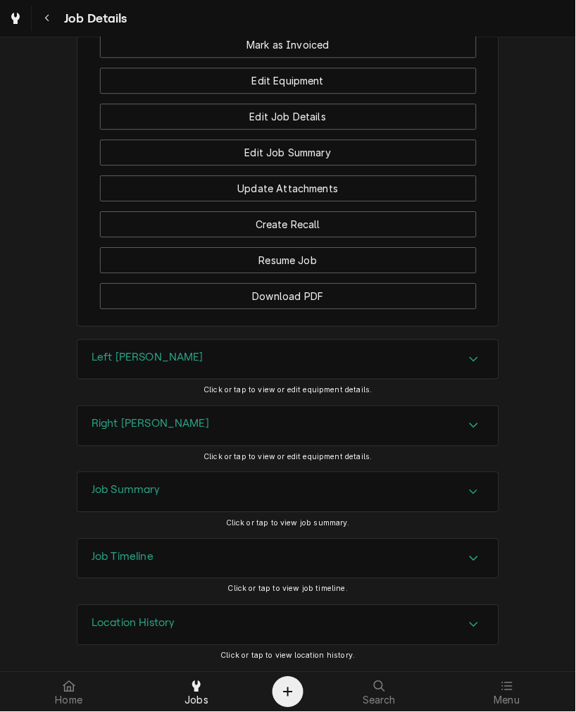
click at [149, 423] on h3 "Right [PERSON_NAME]" at bounding box center [151, 424] width 118 height 13
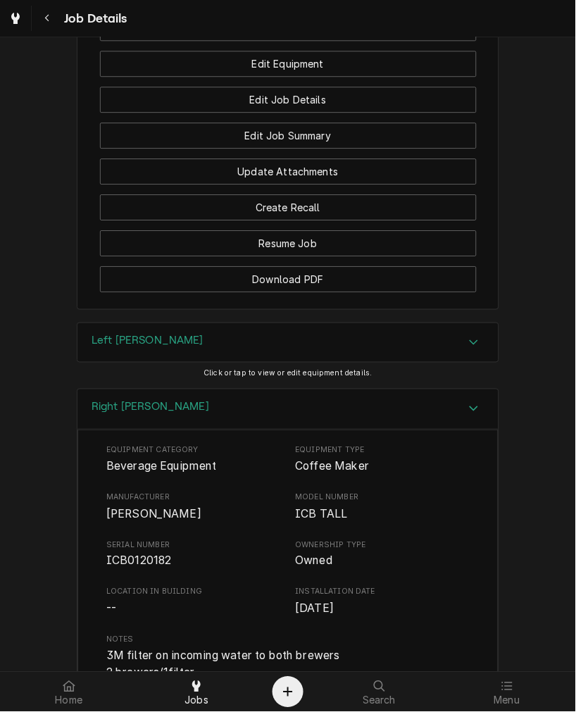
click at [127, 568] on span "ICB0120182" at bounding box center [139, 560] width 66 height 13
click at [186, 430] on div "Right brewer" at bounding box center [287, 410] width 421 height 40
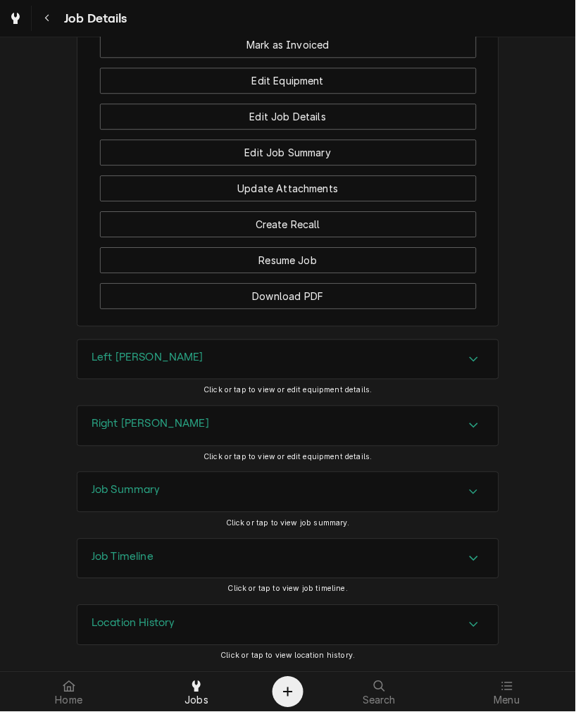
click at [158, 497] on div "Job Summary" at bounding box center [287, 492] width 421 height 39
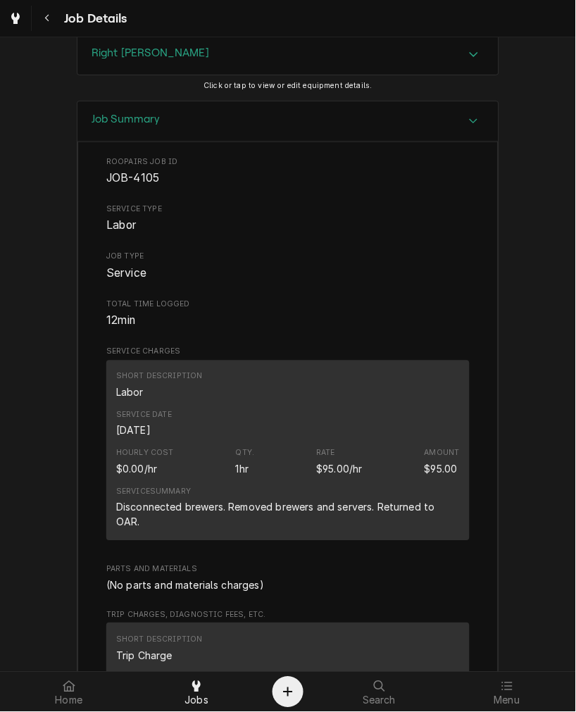
scroll to position [1503, 0]
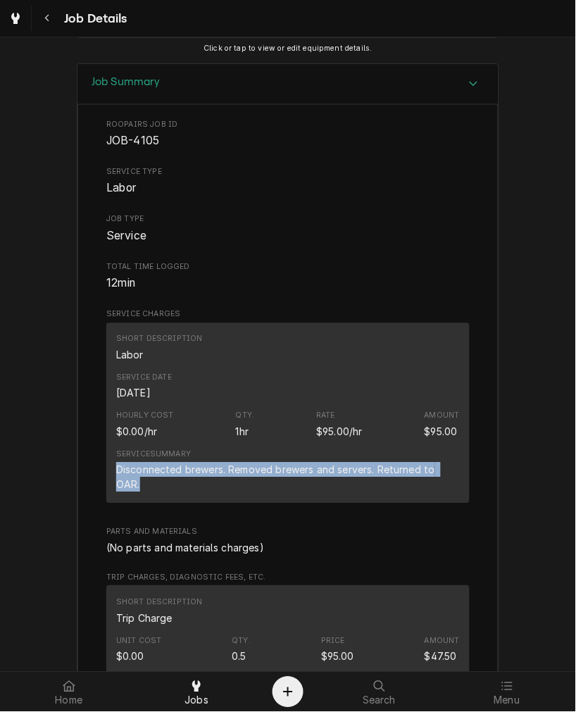
drag, startPoint x: 152, startPoint y: 509, endPoint x: 100, endPoint y: 489, distance: 56.0
click at [100, 489] on div "Roopairs Job ID JOB-4105 Service Type Labor Job Type Service Total Time Logged …" at bounding box center [287, 687] width 421 height 1166
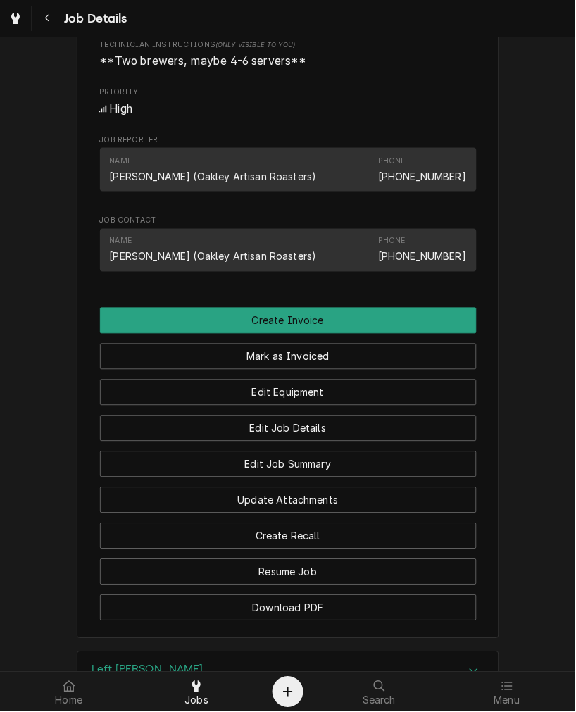
scroll to position [652, 0]
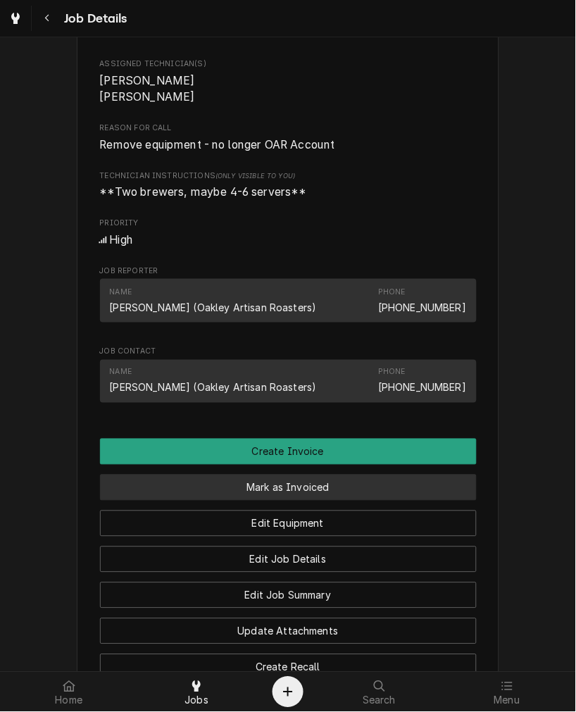
click at [297, 493] on button "Mark as Invoiced" at bounding box center [288, 488] width 377 height 26
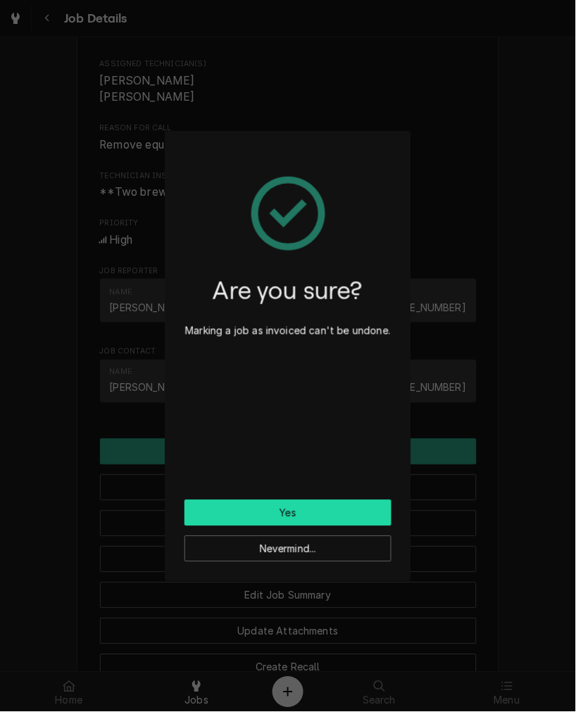
click at [320, 506] on button "Yes" at bounding box center [288, 513] width 207 height 26
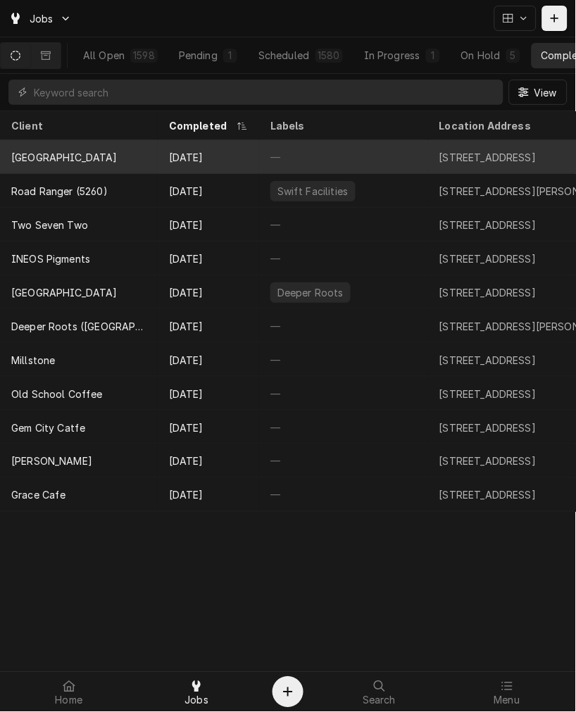
click at [244, 146] on div "[DATE]" at bounding box center [208, 157] width 101 height 34
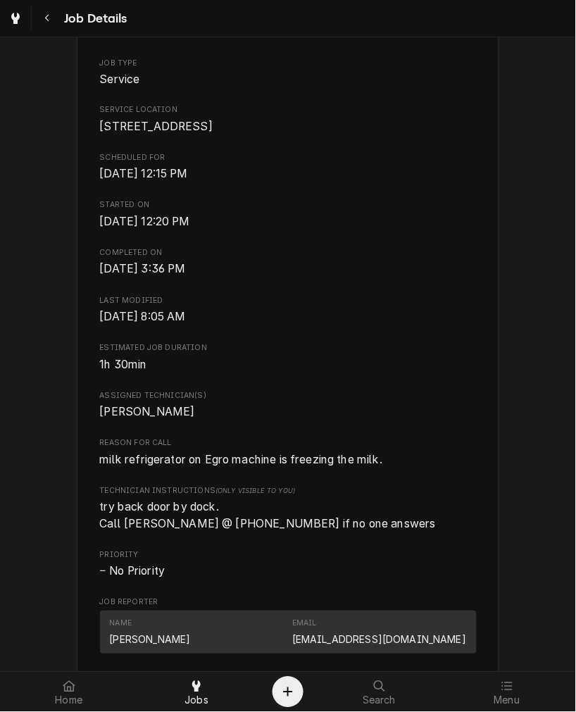
scroll to position [391, 0]
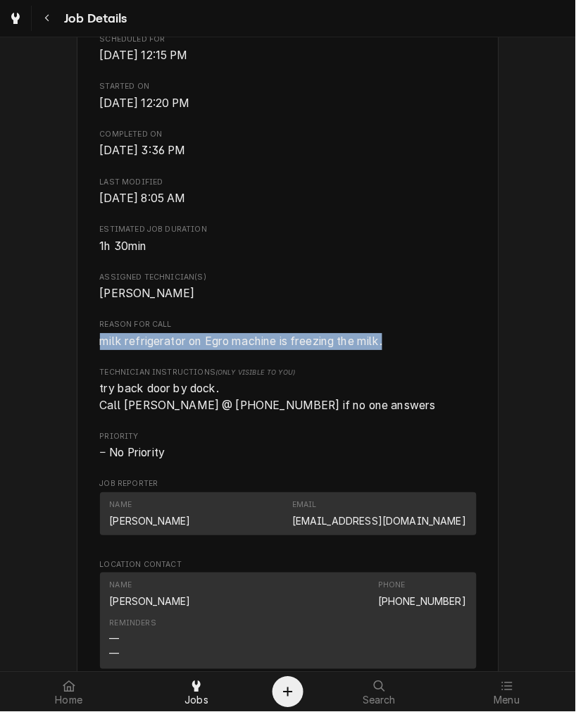
drag, startPoint x: 406, startPoint y: 350, endPoint x: 164, endPoint y: 354, distance: 241.6
click at [32, 349] on div "Completed and Uninvoiced Sycamore High School 7400 Cornell Rd, Cincinnati, OH 4…" at bounding box center [288, 485] width 576 height 1648
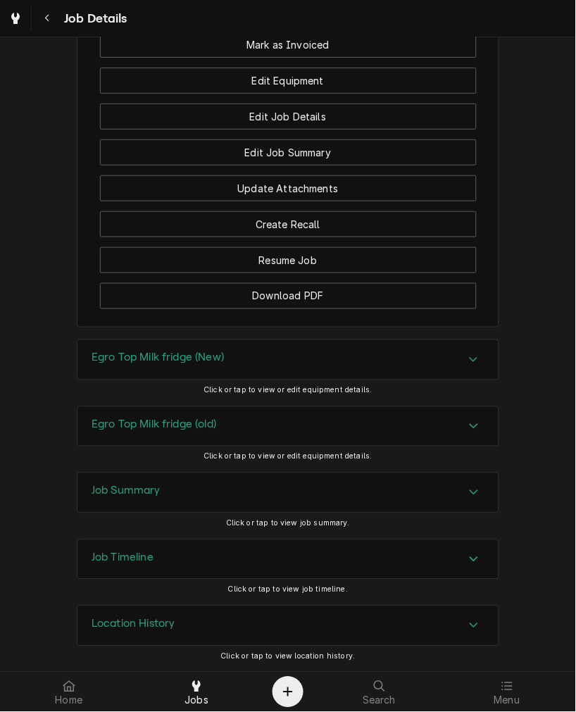
scroll to position [1390, 0]
click at [203, 356] on h3 "Egro Top Milk fridge (New)" at bounding box center [158, 357] width 132 height 13
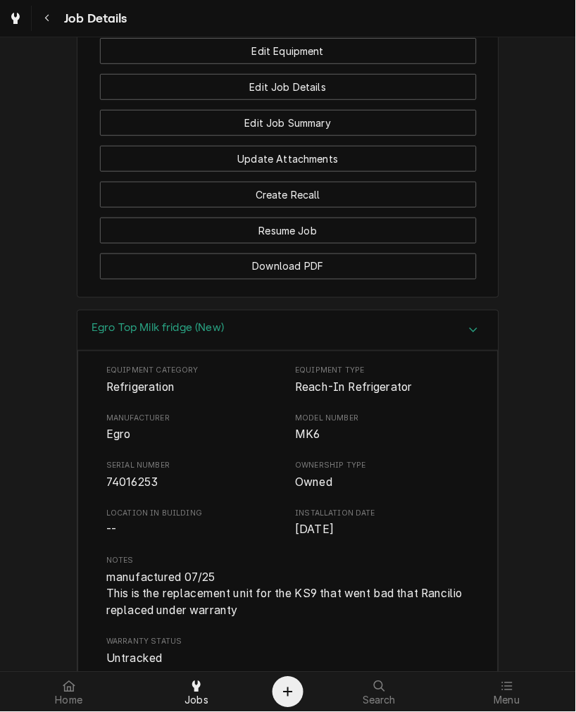
click at [114, 492] on span "74016253" at bounding box center [193, 483] width 175 height 17
click at [176, 335] on h3 "Egro Top Milk fridge (New)" at bounding box center [158, 328] width 132 height 13
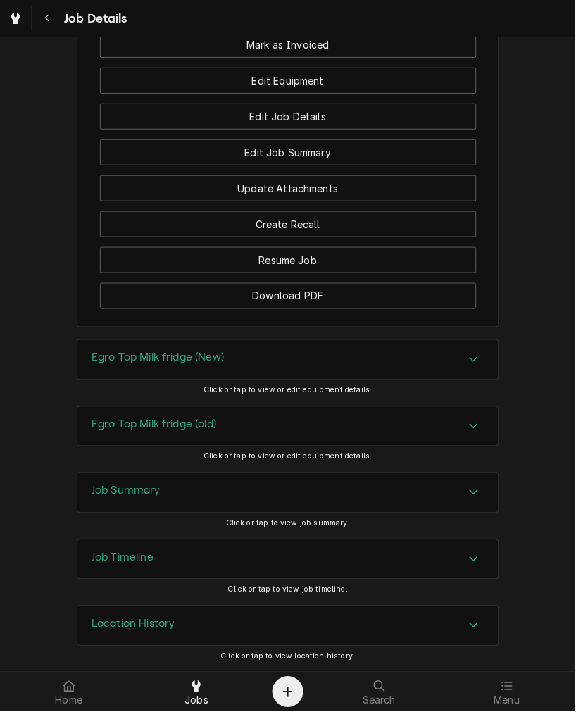
drag, startPoint x: 185, startPoint y: 432, endPoint x: 180, endPoint y: 444, distance: 13.9
click at [185, 433] on div "Egro Top Milk fridge (old)" at bounding box center [154, 426] width 125 height 17
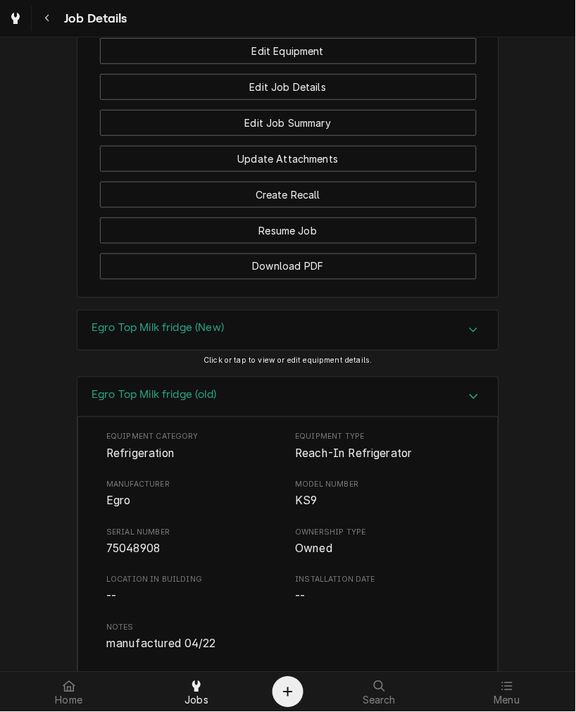
click at [123, 556] on span "75048908" at bounding box center [133, 548] width 54 height 13
click at [117, 556] on span "75048908" at bounding box center [133, 548] width 54 height 13
click at [296, 418] on div "Egro Top Milk fridge (old)" at bounding box center [287, 398] width 421 height 40
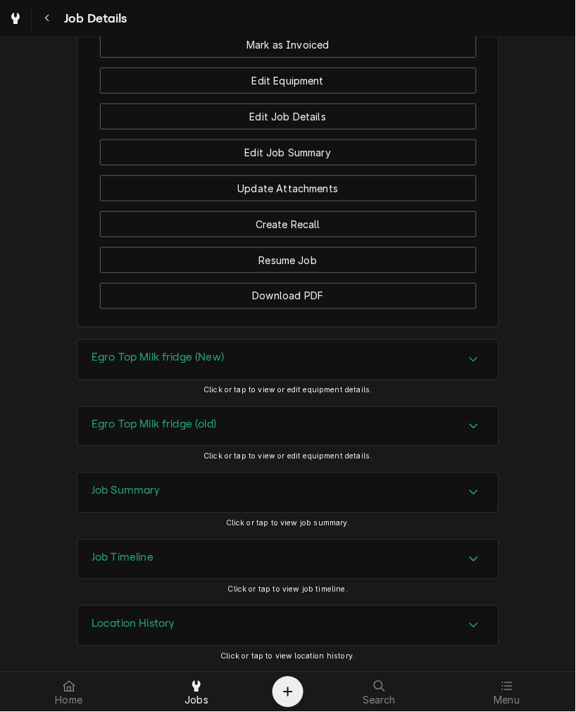
click at [250, 476] on div "Job Summary" at bounding box center [287, 492] width 421 height 39
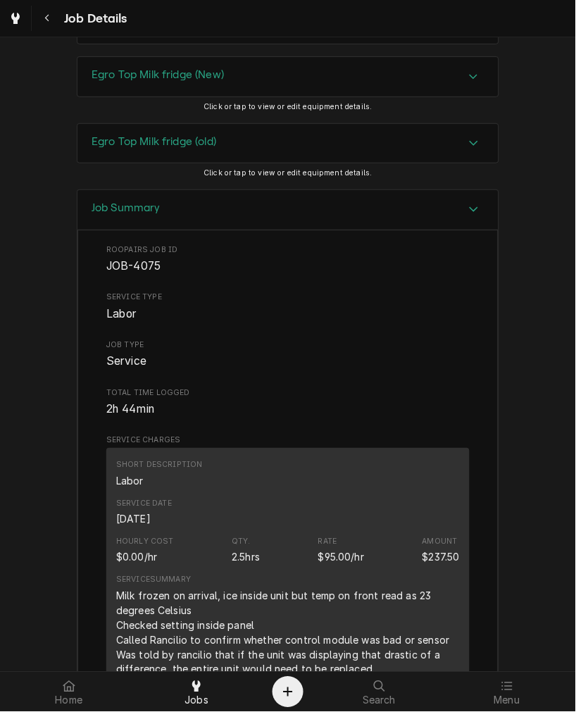
scroll to position [1912, 0]
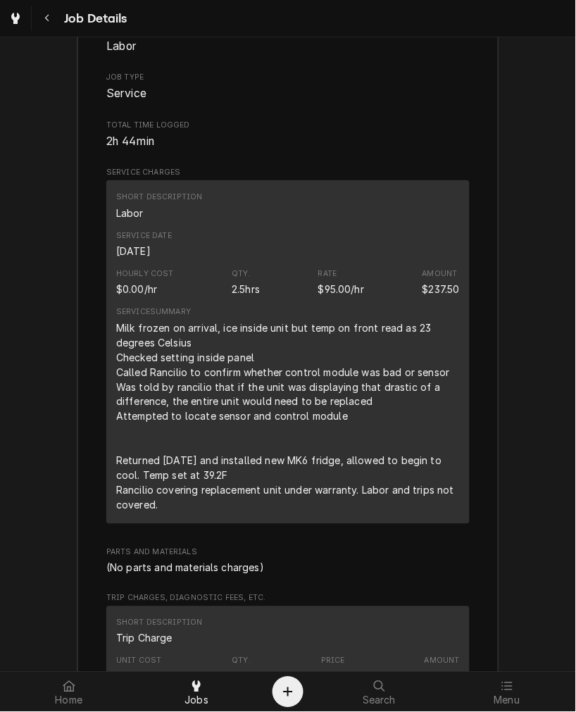
drag, startPoint x: 162, startPoint y: 536, endPoint x: 111, endPoint y: 354, distance: 189.4
click at [116, 349] on div "Milk frozen on arrival, ice inside unit but temp on front read as 23 degrees Ce…" at bounding box center [288, 416] width 344 height 192
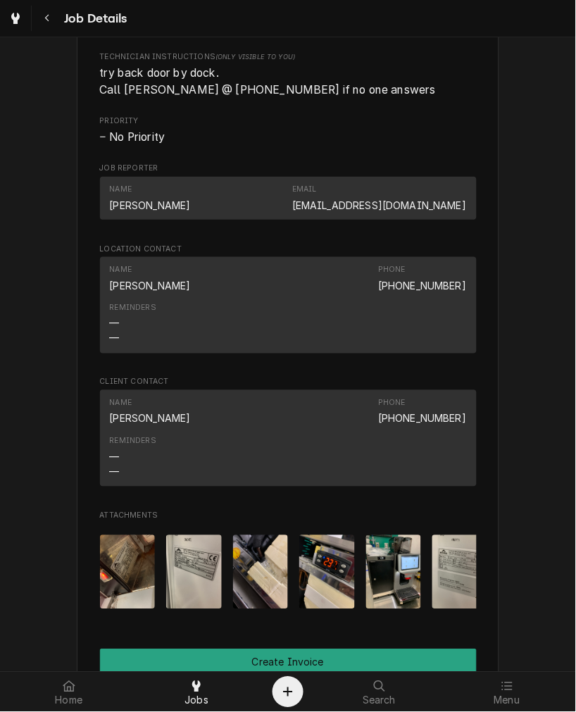
scroll to position [783, 0]
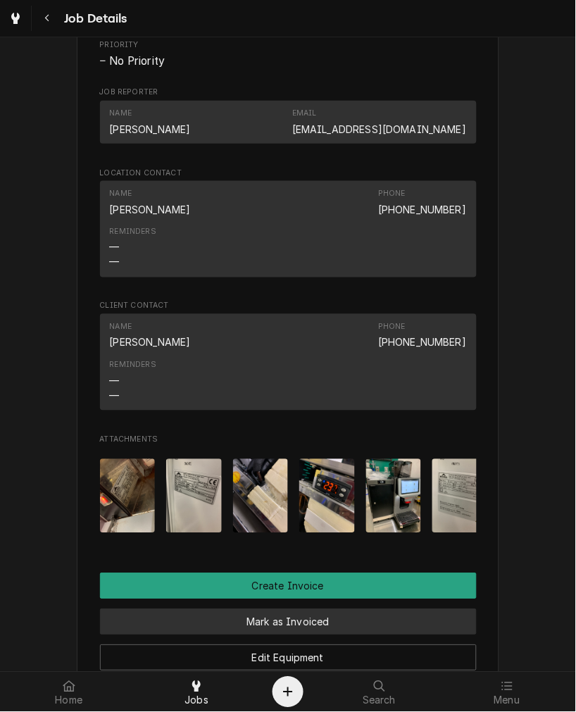
click at [311, 635] on button "Mark as Invoiced" at bounding box center [288, 622] width 377 height 26
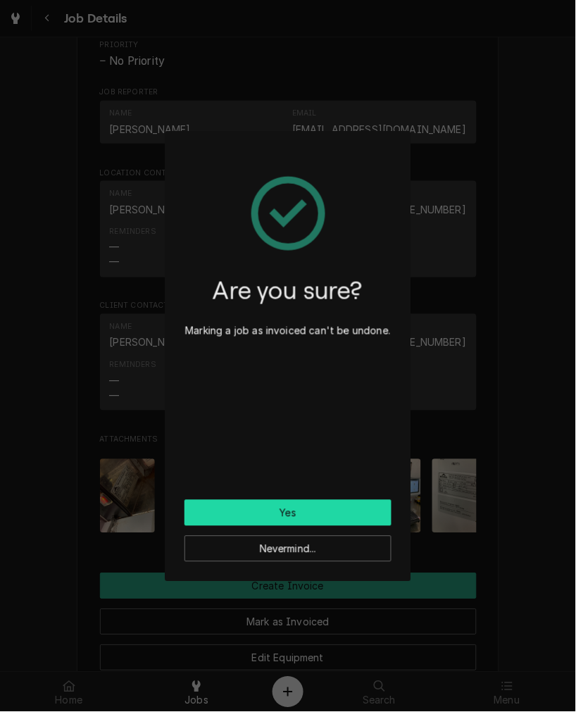
click at [270, 502] on button "Yes" at bounding box center [288, 513] width 207 height 26
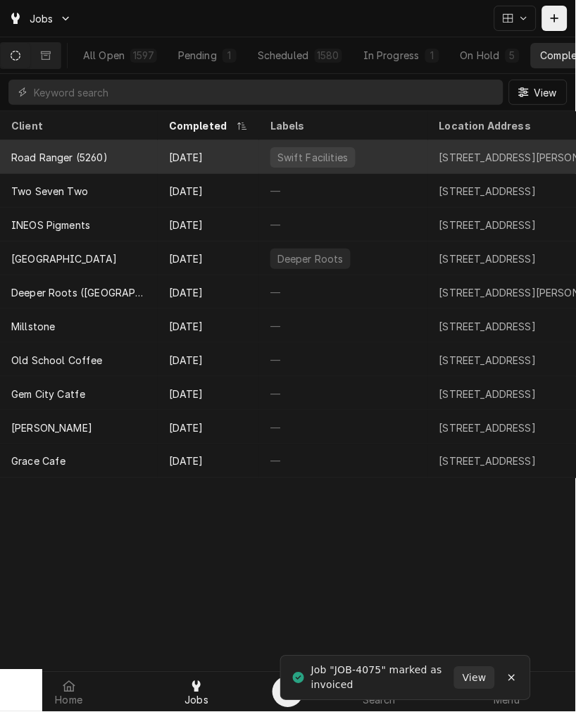
click at [174, 163] on div "Oct 10" at bounding box center [208, 157] width 101 height 34
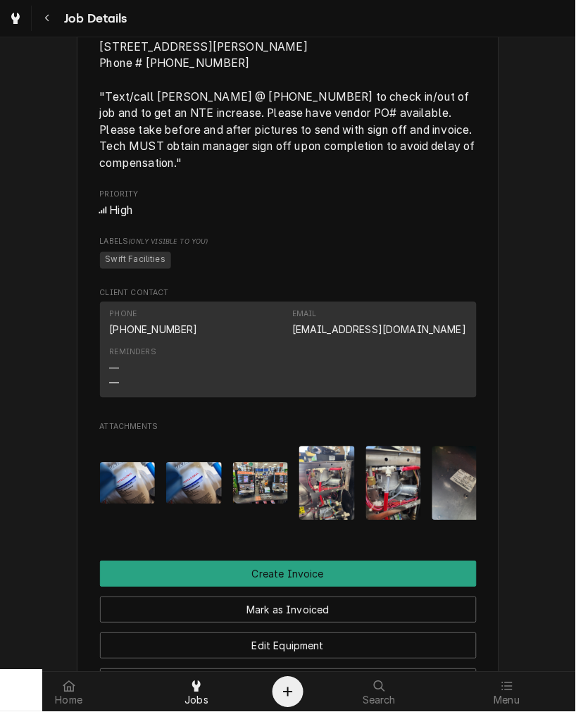
scroll to position [1173, 0]
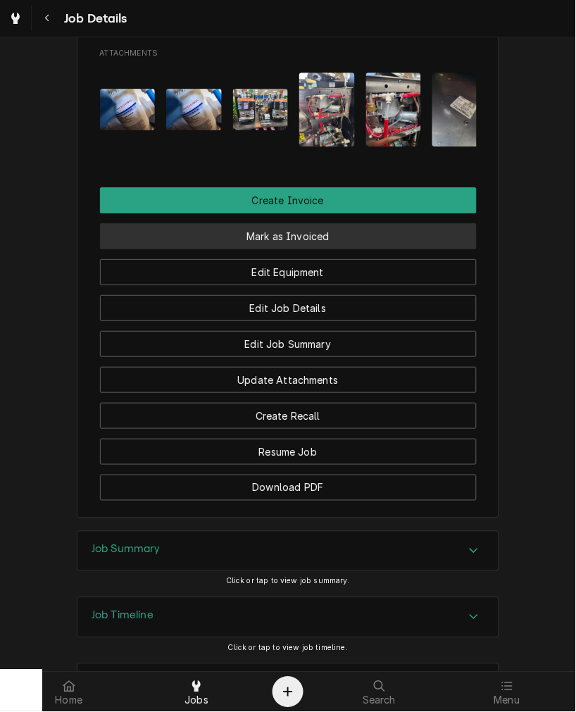
click at [311, 249] on button "Mark as Invoiced" at bounding box center [288, 236] width 377 height 26
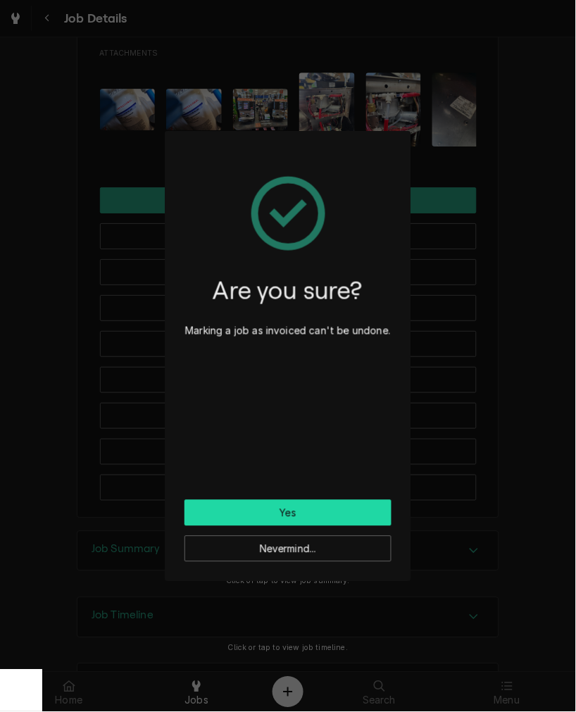
click at [279, 520] on button "Yes" at bounding box center [288, 513] width 207 height 26
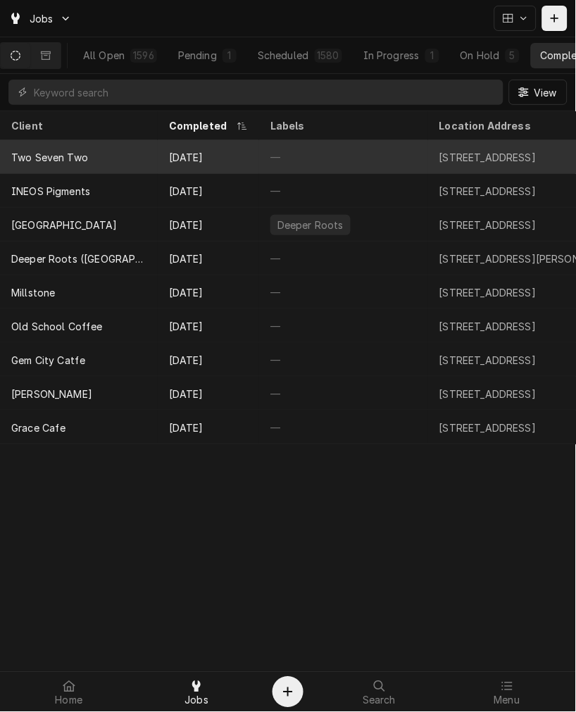
click at [80, 163] on div "Two Seven Two" at bounding box center [79, 157] width 158 height 34
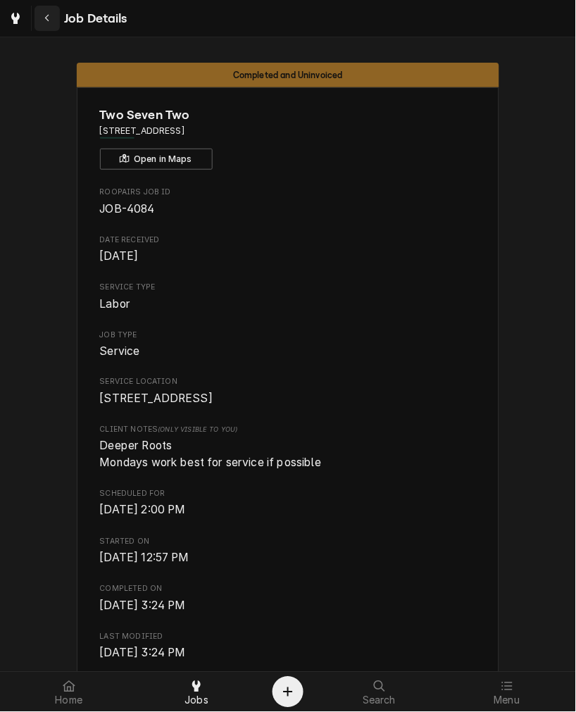
click at [56, 18] on button "Navigate back" at bounding box center [47, 18] width 25 height 25
